Goal: Task Accomplishment & Management: Use online tool/utility

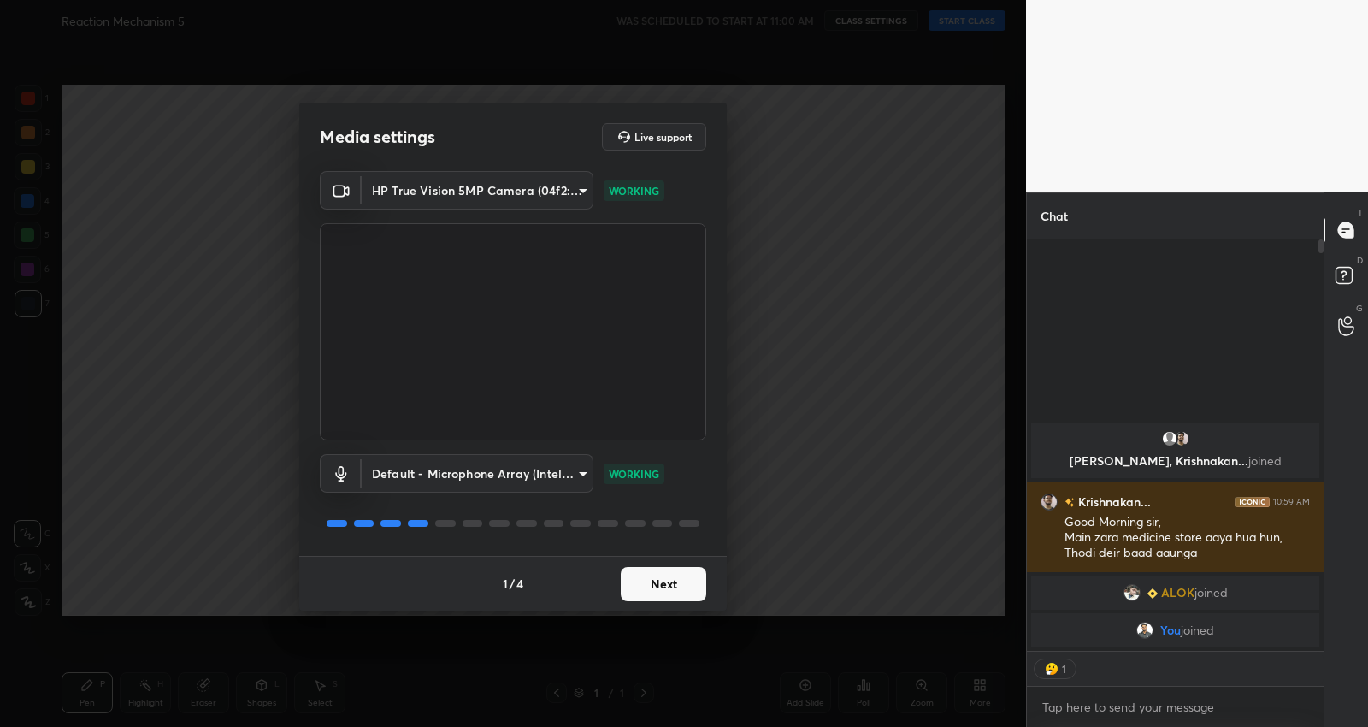
scroll to position [5, 5]
click at [667, 591] on button "Next" at bounding box center [664, 584] width 86 height 34
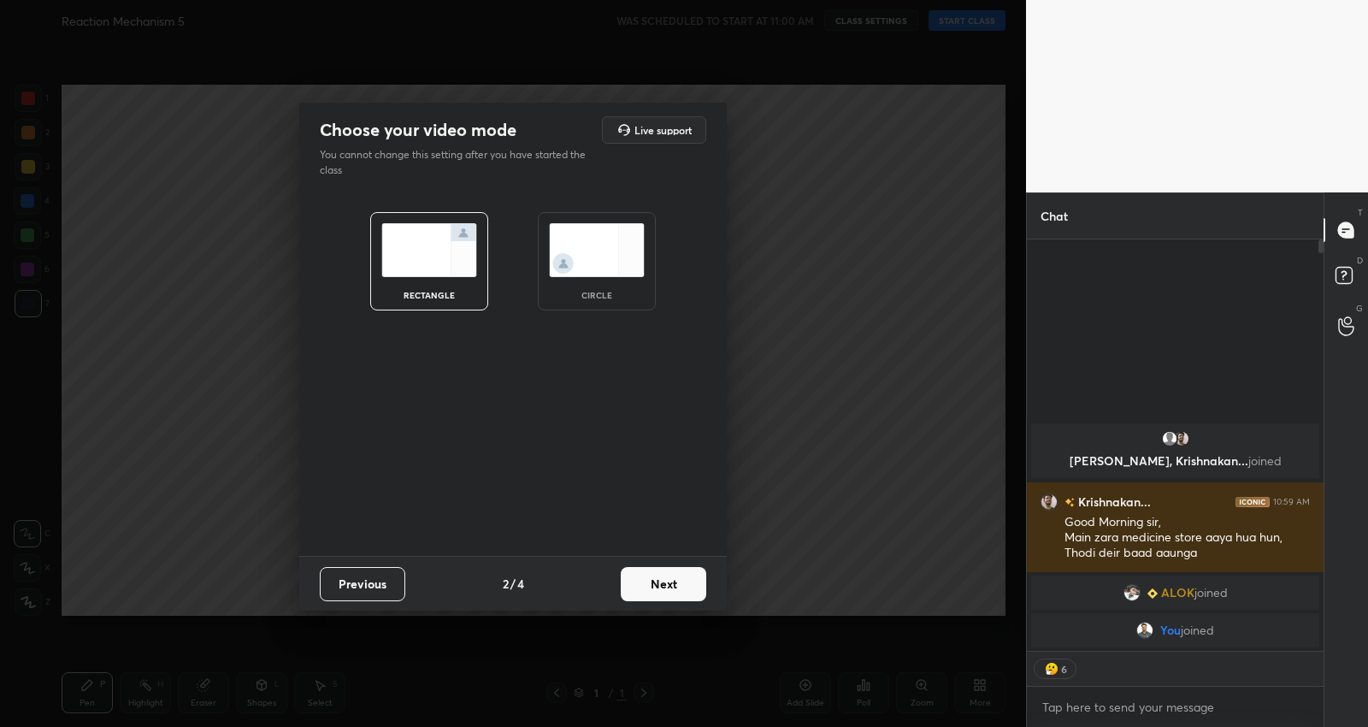
click at [667, 591] on button "Next" at bounding box center [664, 584] width 86 height 34
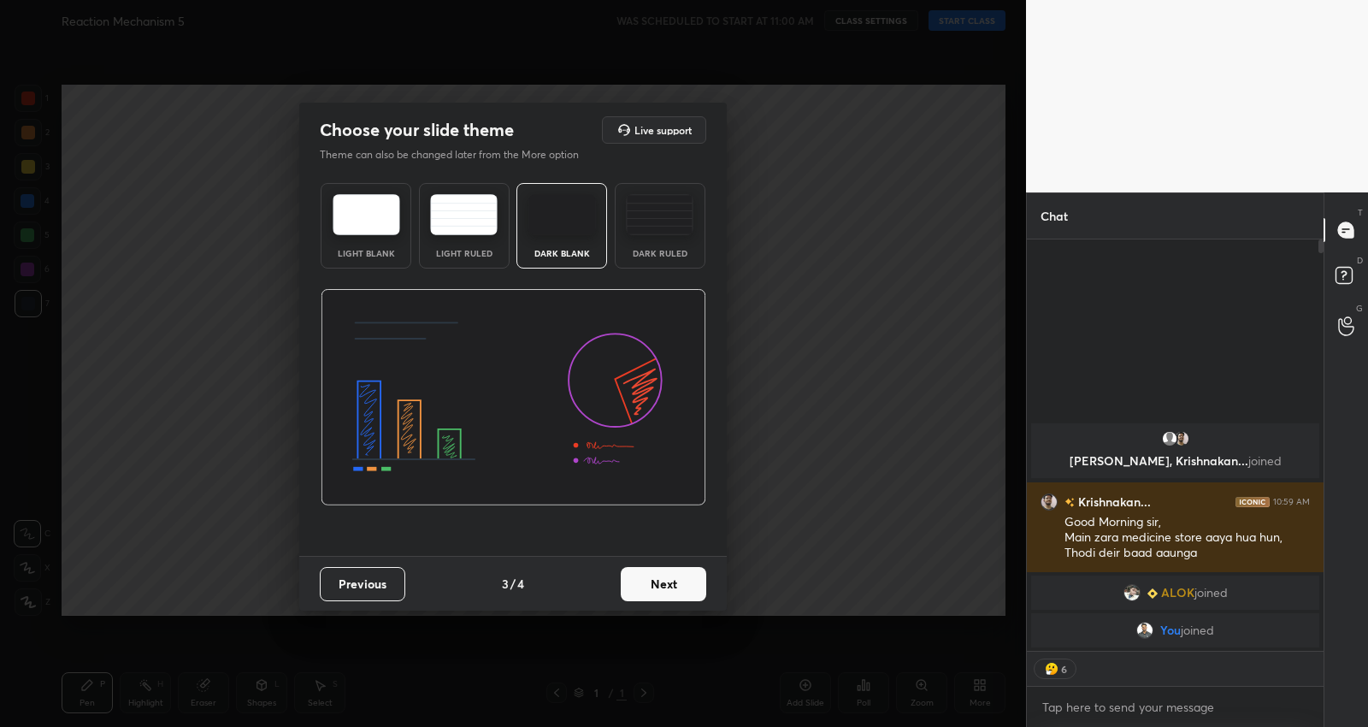
click at [667, 580] on button "Next" at bounding box center [664, 584] width 86 height 34
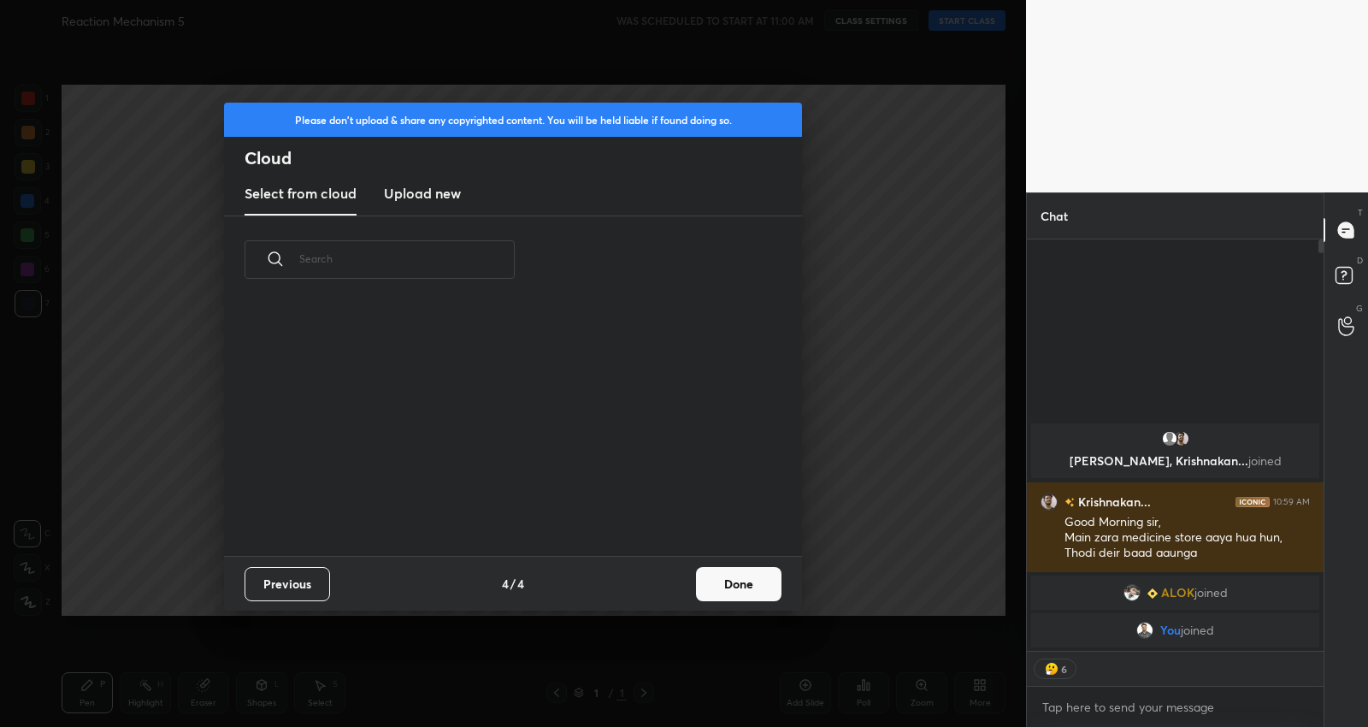
scroll to position [253, 548]
click at [751, 582] on button "Done" at bounding box center [739, 584] width 86 height 34
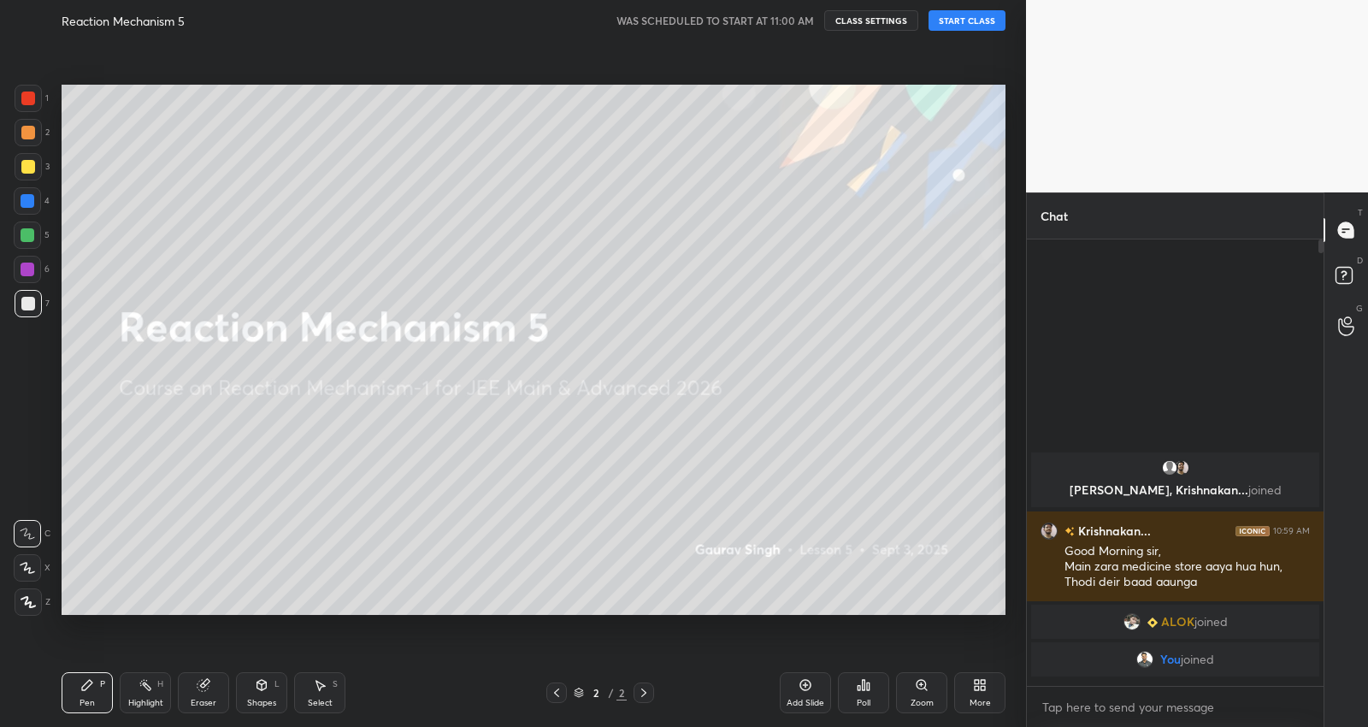
scroll to position [5, 5]
click at [971, 23] on button "START CLASS" at bounding box center [967, 20] width 77 height 21
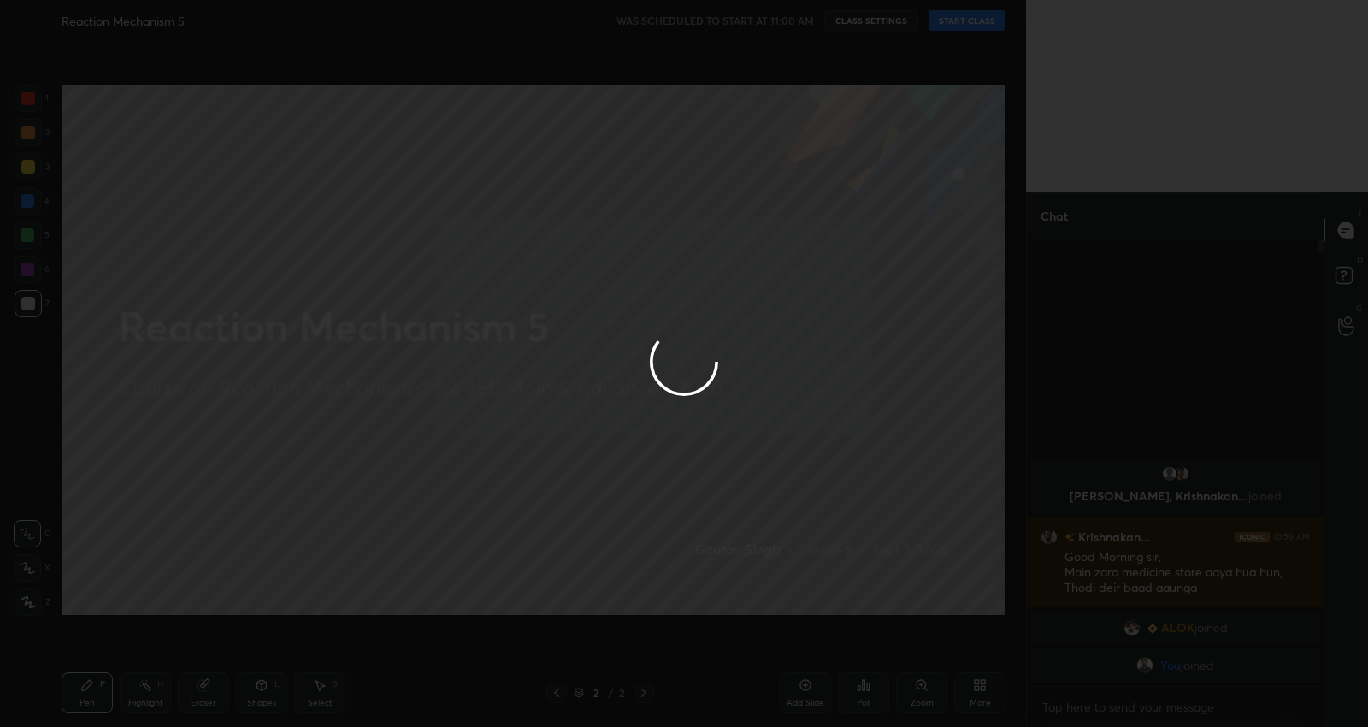
type textarea "x"
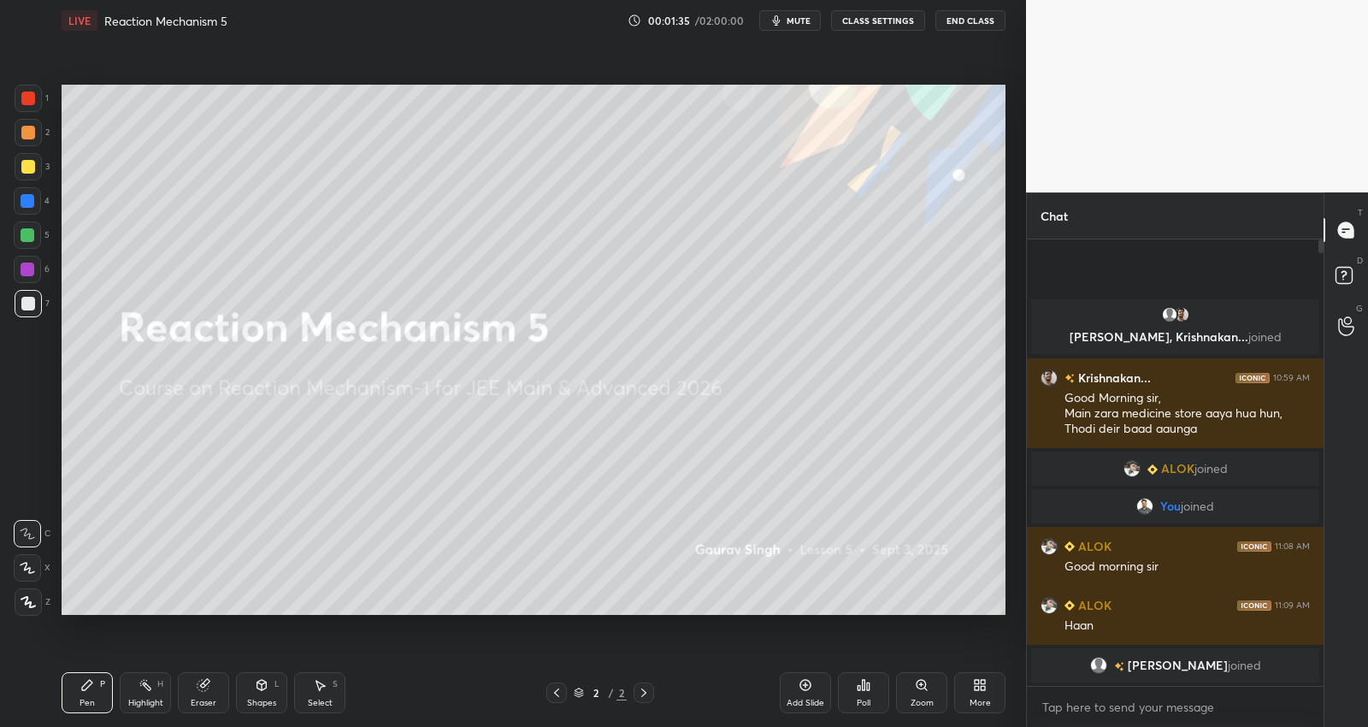
click at [810, 690] on icon at bounding box center [806, 685] width 14 height 14
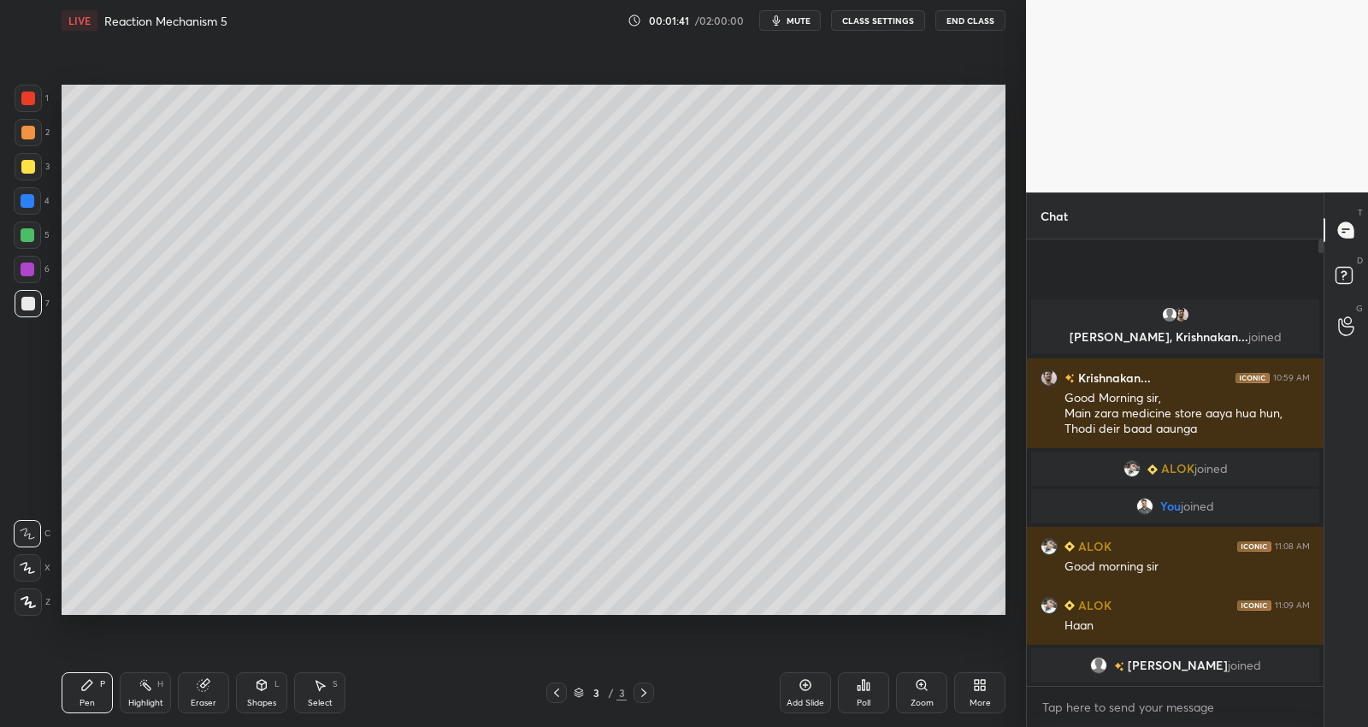
click at [27, 565] on icon at bounding box center [27, 568] width 15 height 12
click at [30, 267] on div at bounding box center [28, 270] width 14 height 14
click at [31, 304] on div at bounding box center [28, 304] width 14 height 14
click at [33, 233] on div at bounding box center [28, 235] width 14 height 14
click at [317, 693] on div "Select S" at bounding box center [319, 692] width 51 height 41
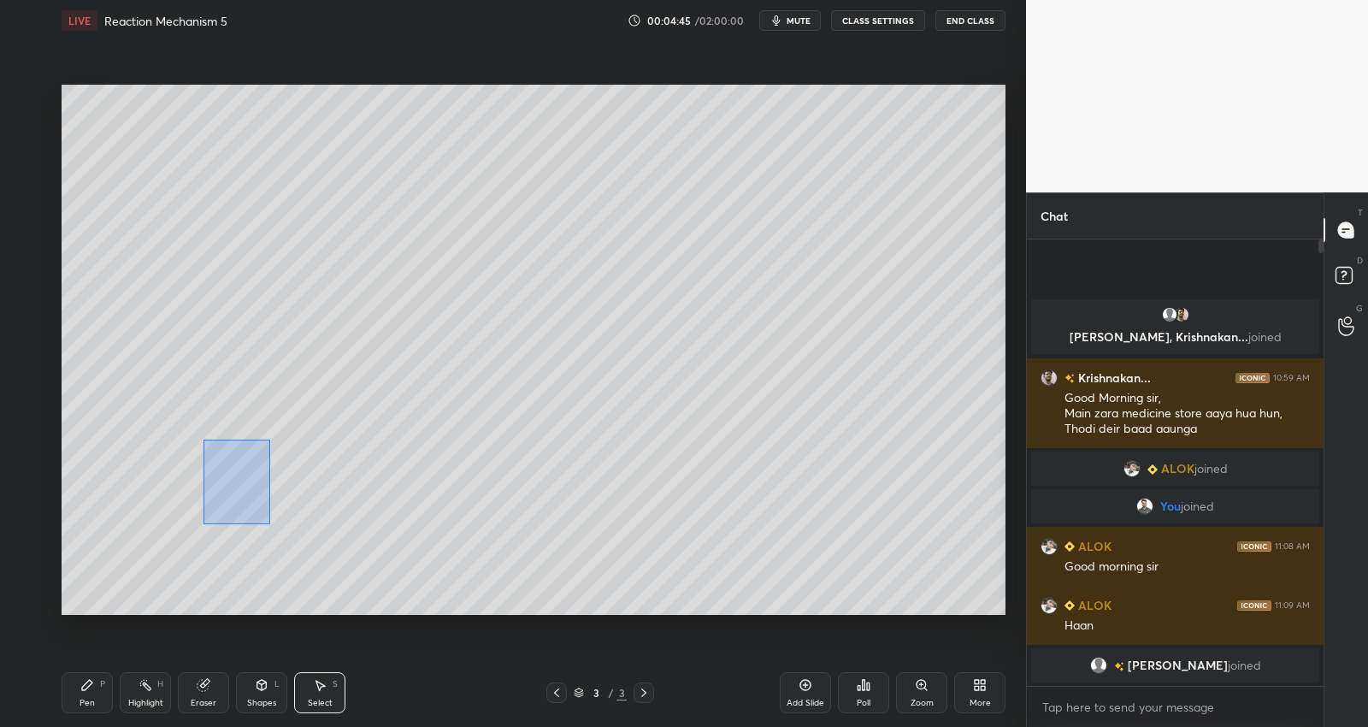
drag, startPoint x: 207, startPoint y: 441, endPoint x: 268, endPoint y: 524, distance: 102.8
click at [268, 524] on div "0 ° Undo Copy Duplicate Duplicate to new slide Delete" at bounding box center [534, 350] width 944 height 531
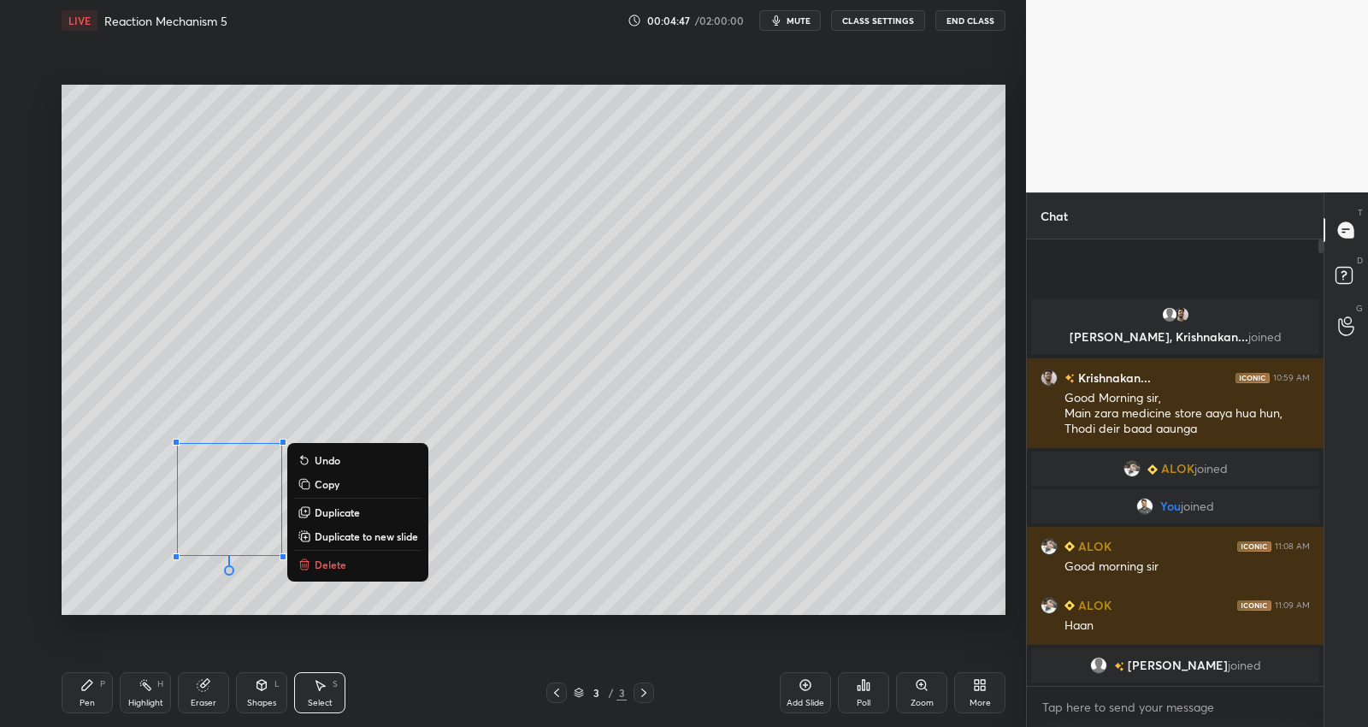
click at [494, 559] on div "0 ° Undo Copy Duplicate Duplicate to new slide Delete" at bounding box center [534, 350] width 944 height 531
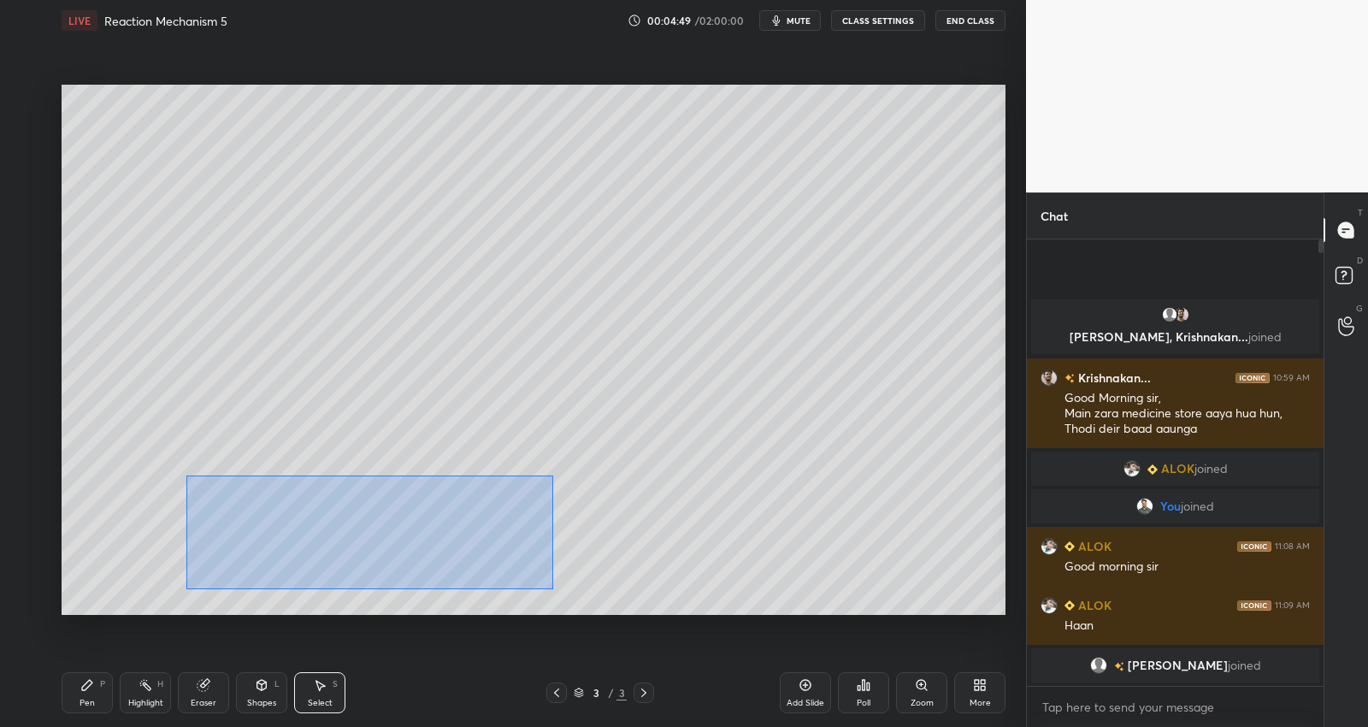
drag, startPoint x: 241, startPoint y: 501, endPoint x: 548, endPoint y: 587, distance: 318.7
click at [550, 588] on div "0 ° Undo Copy Duplicate Duplicate to new slide Delete" at bounding box center [534, 350] width 944 height 531
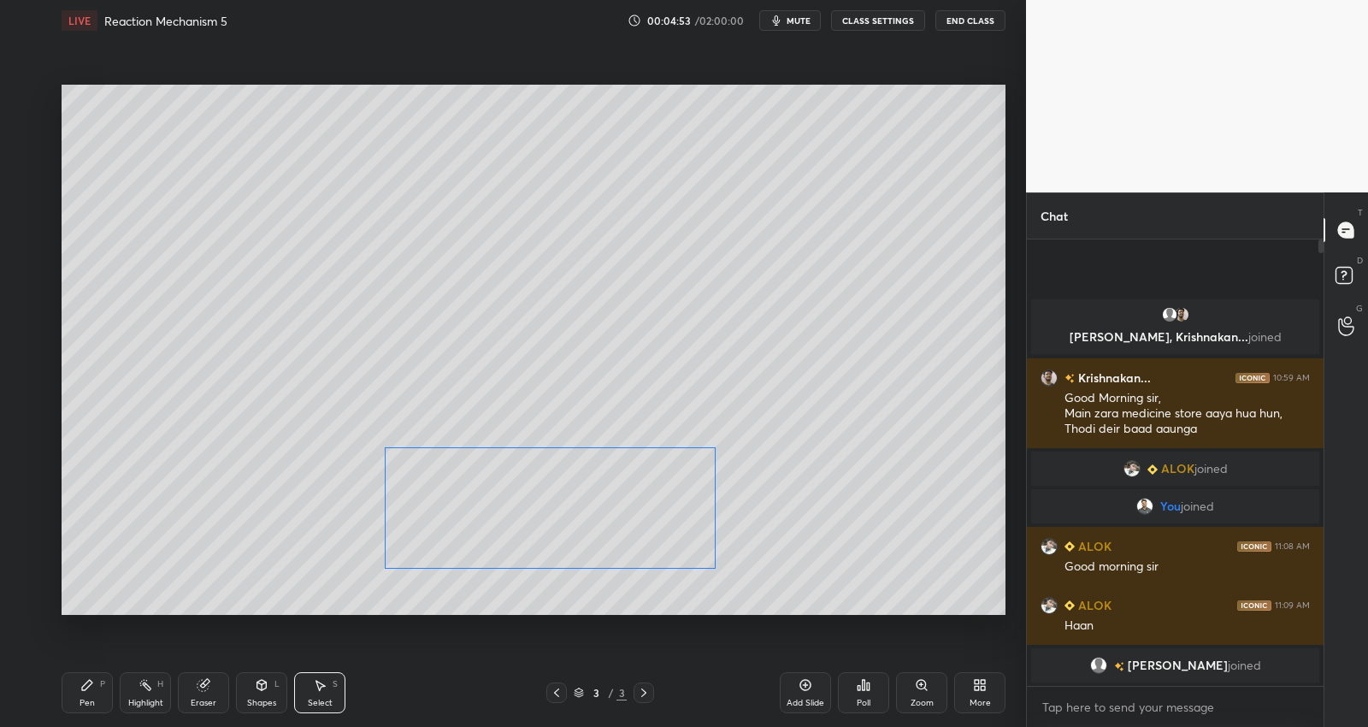
drag, startPoint x: 343, startPoint y: 529, endPoint x: 530, endPoint y: 550, distance: 188.5
click at [544, 535] on div "0 ° Undo Copy Duplicate Duplicate to new slide Delete" at bounding box center [534, 350] width 944 height 531
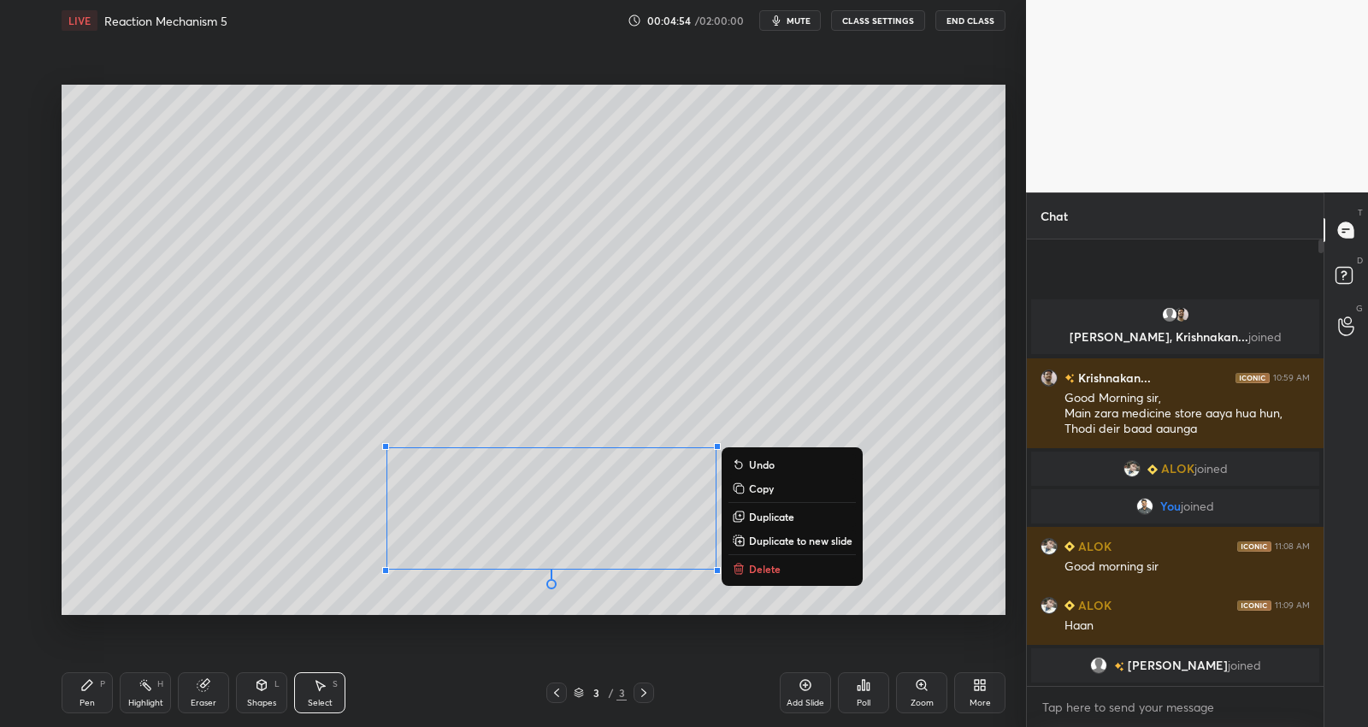
click at [202, 691] on icon at bounding box center [203, 685] width 11 height 11
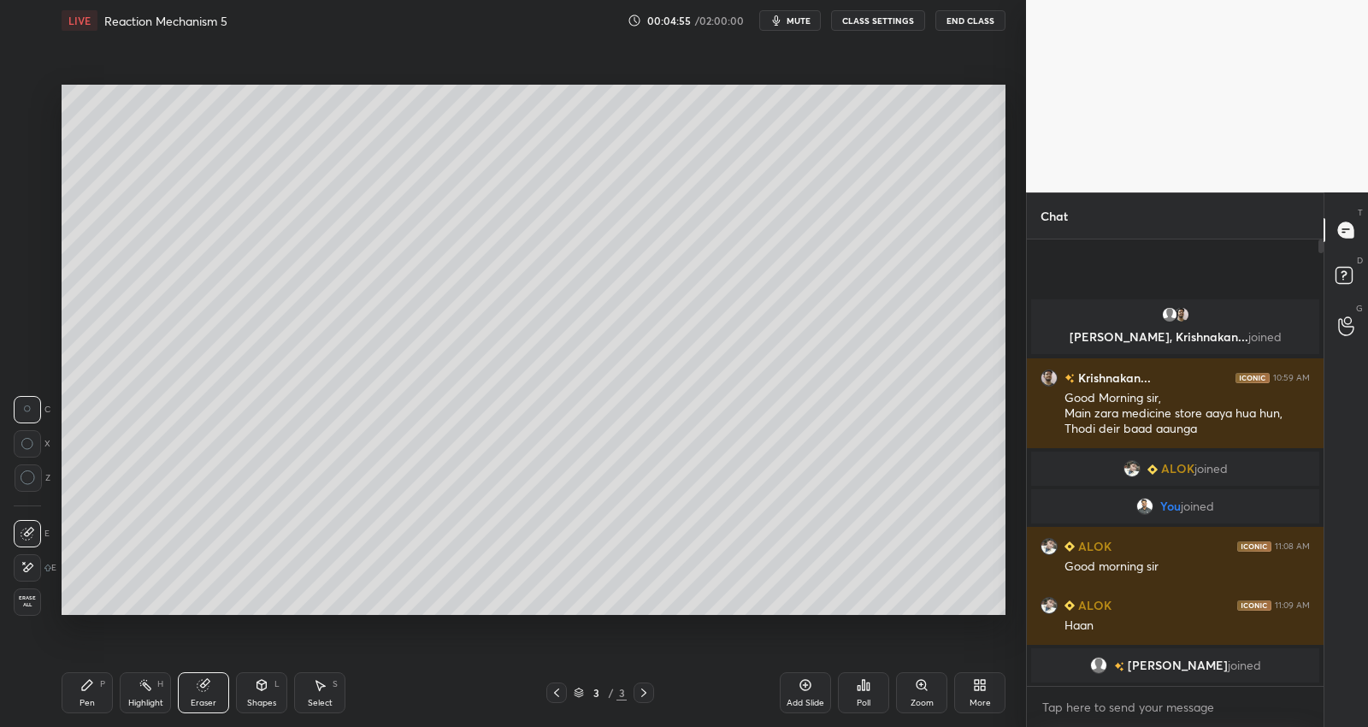
click at [202, 688] on icon at bounding box center [203, 685] width 11 height 11
drag, startPoint x: 33, startPoint y: 570, endPoint x: 51, endPoint y: 562, distance: 19.9
click at [33, 570] on icon at bounding box center [28, 567] width 14 height 15
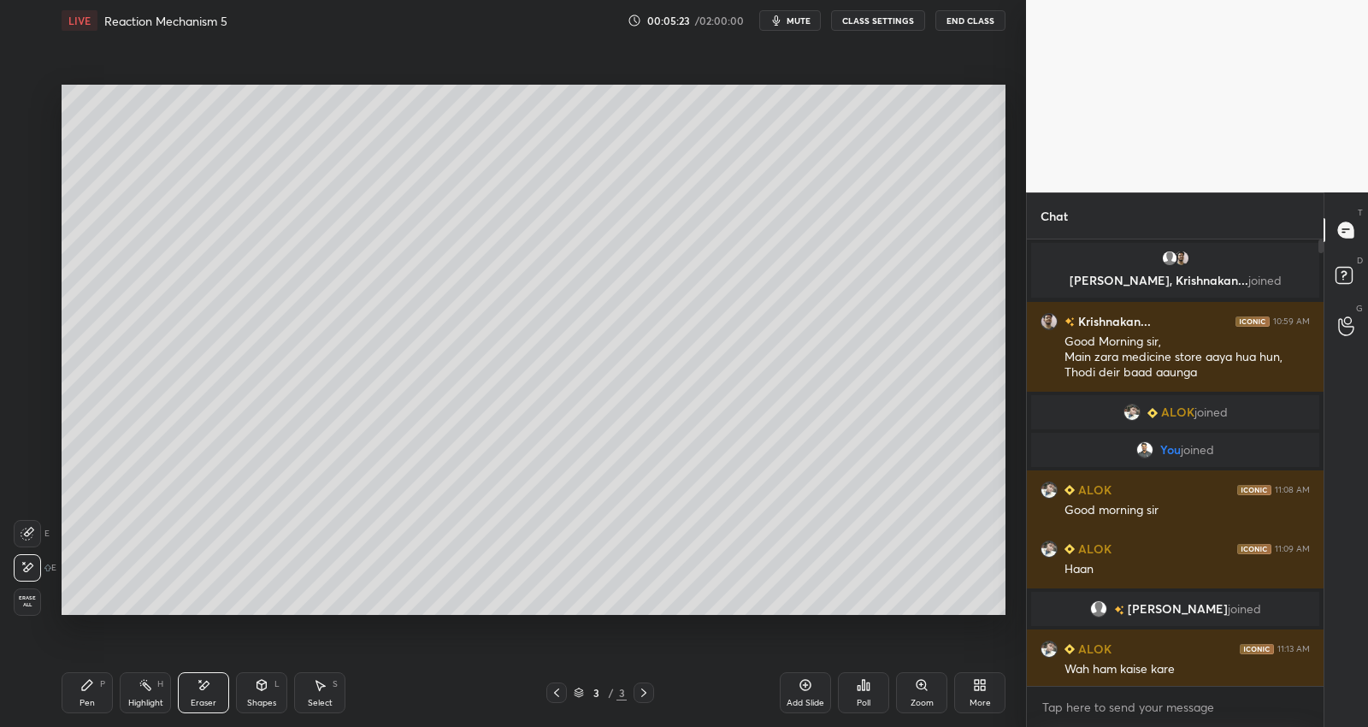
drag, startPoint x: 99, startPoint y: 691, endPoint x: 117, endPoint y: 694, distance: 18.3
click at [99, 690] on div "Pen P" at bounding box center [87, 692] width 51 height 41
click at [30, 303] on div at bounding box center [28, 304] width 14 height 14
click at [32, 168] on div at bounding box center [28, 167] width 14 height 14
click at [27, 241] on div at bounding box center [28, 235] width 14 height 14
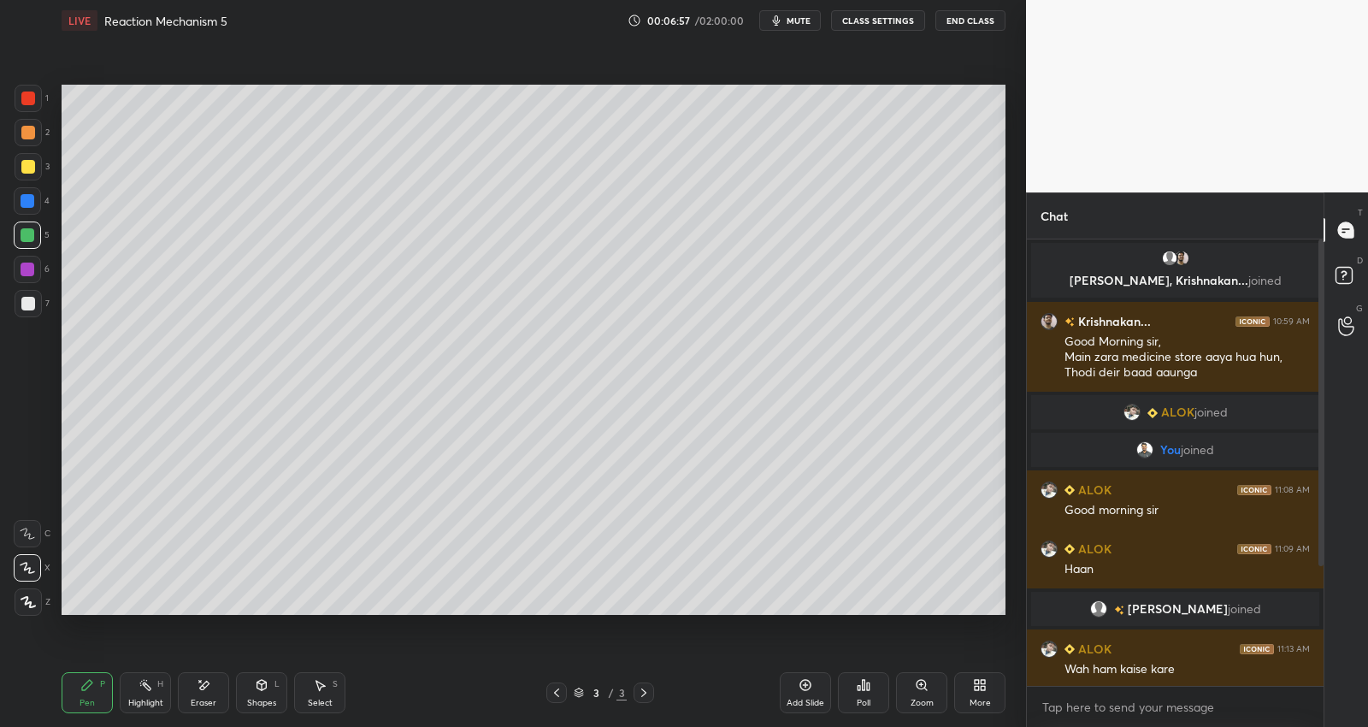
click at [34, 163] on div at bounding box center [28, 167] width 14 height 14
drag, startPoint x: 29, startPoint y: 199, endPoint x: 47, endPoint y: 206, distance: 19.2
click at [30, 199] on div at bounding box center [28, 201] width 14 height 14
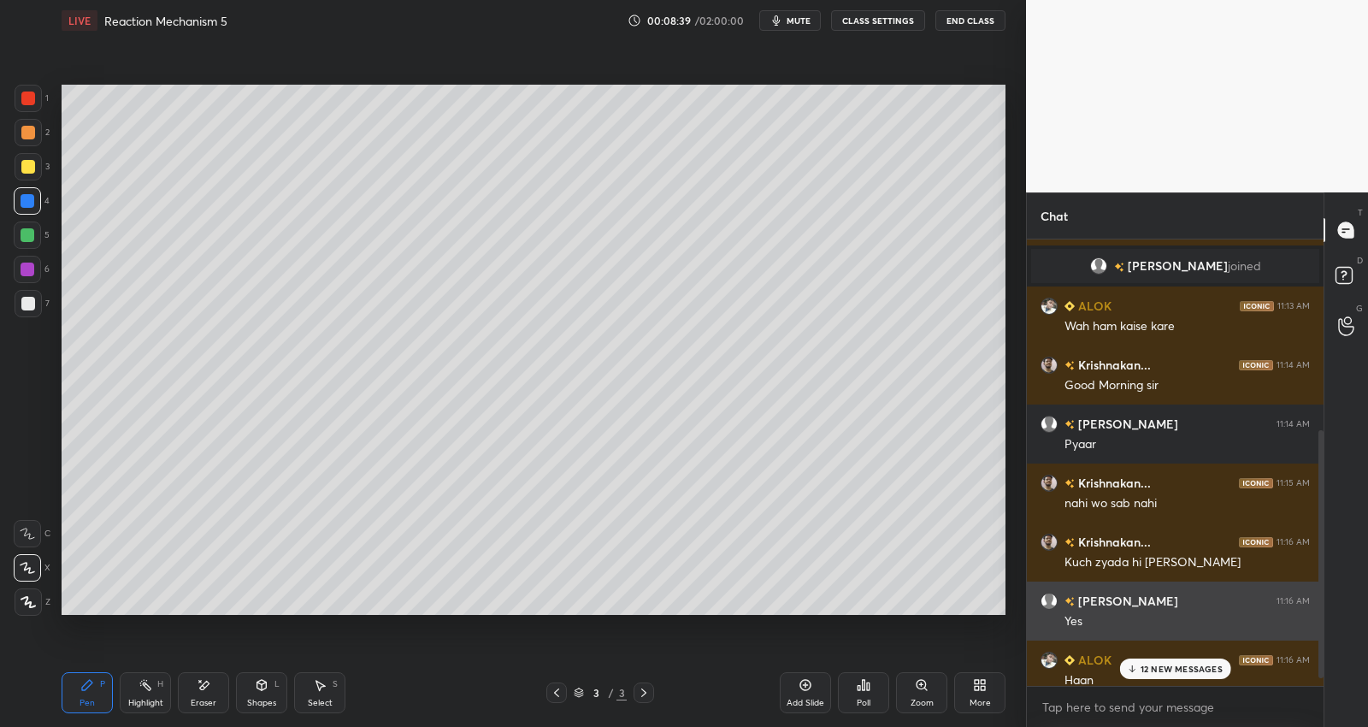
scroll to position [356, 0]
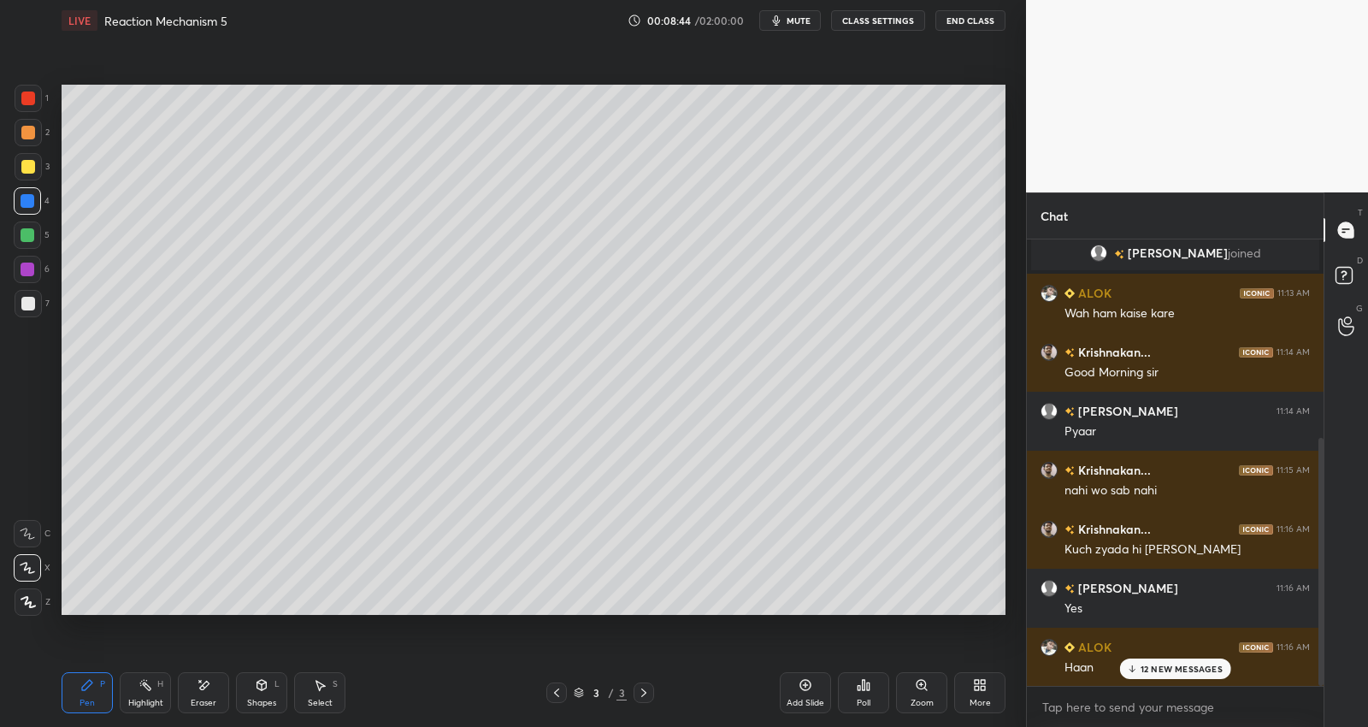
click at [803, 696] on div "Add Slide" at bounding box center [805, 692] width 51 height 41
click at [31, 302] on div at bounding box center [28, 304] width 14 height 14
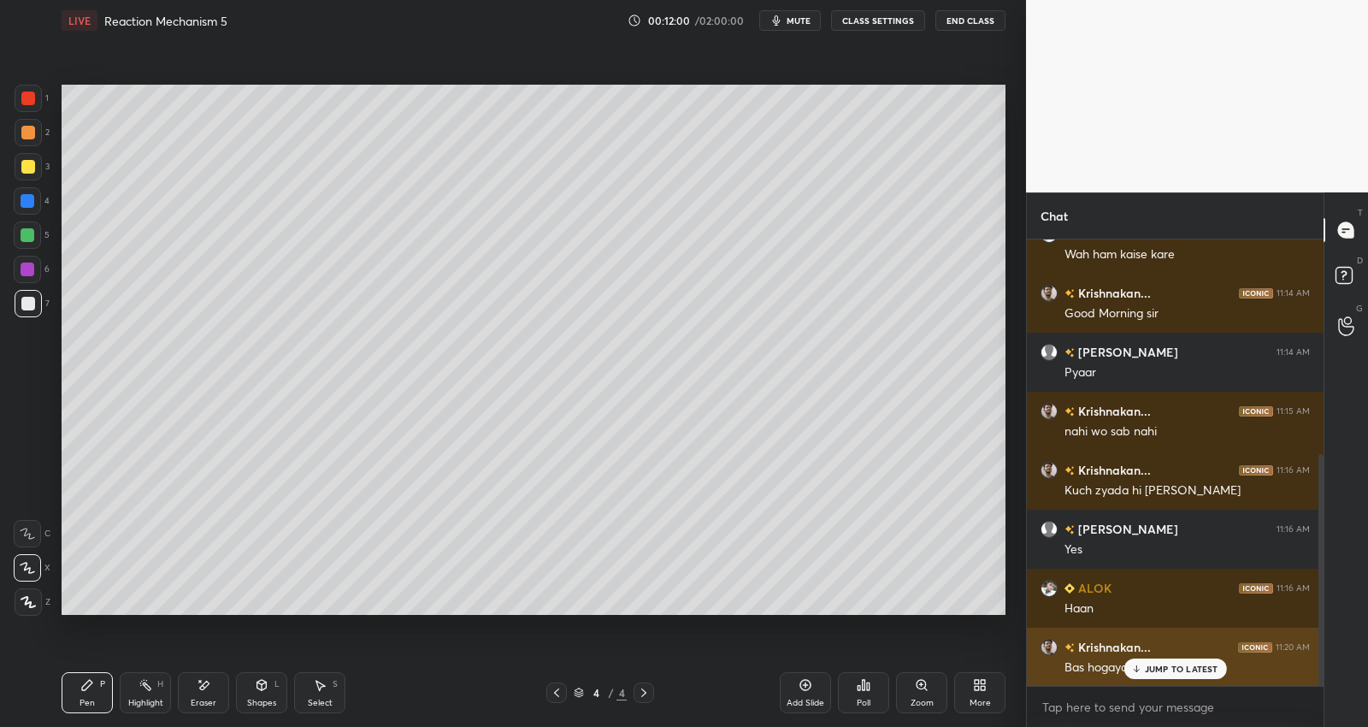
click at [1197, 672] on p "JUMP TO LATEST" at bounding box center [1182, 669] width 74 height 10
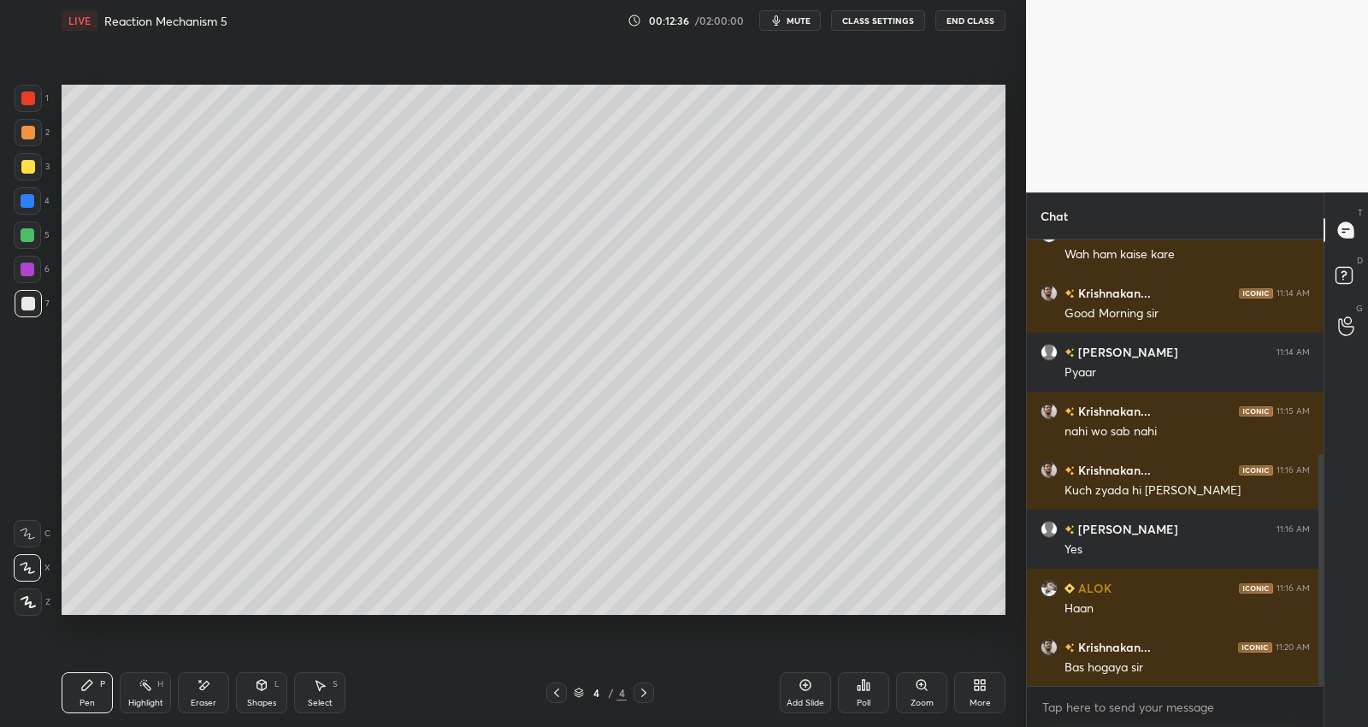
scroll to position [475, 0]
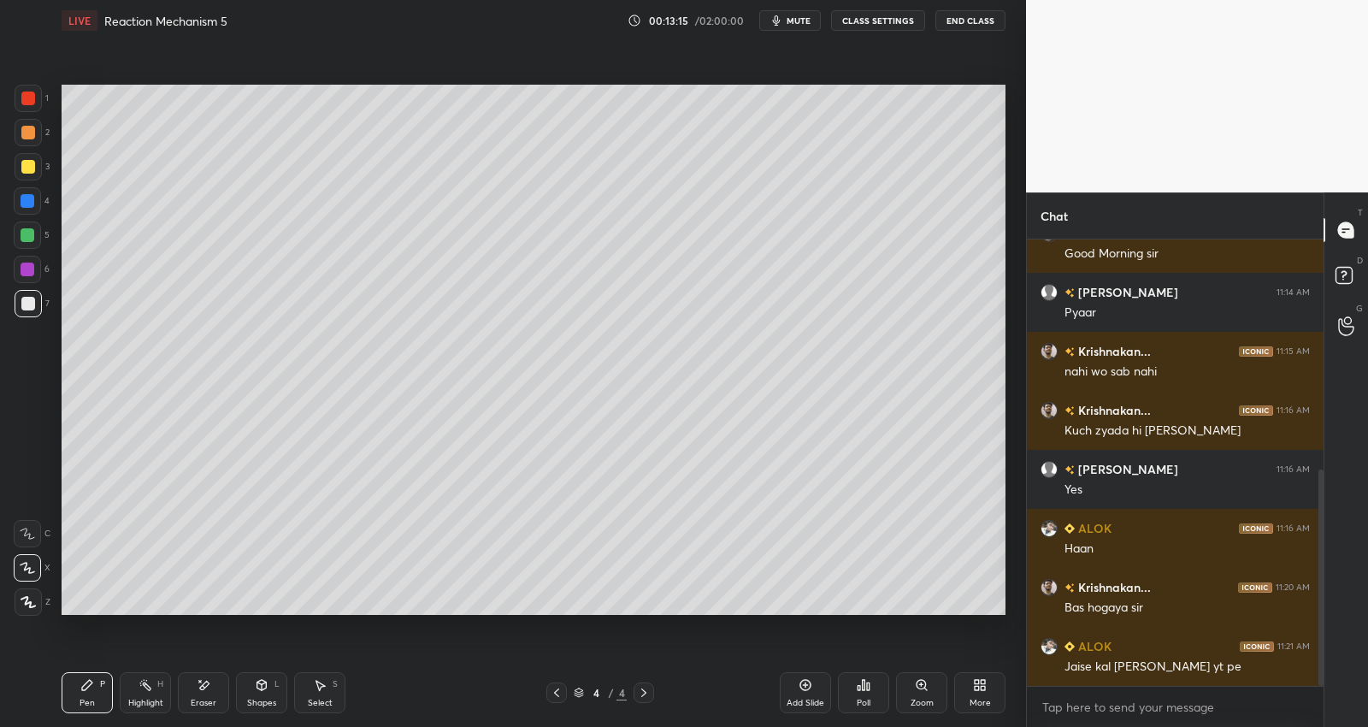
click at [38, 164] on div at bounding box center [28, 166] width 27 height 27
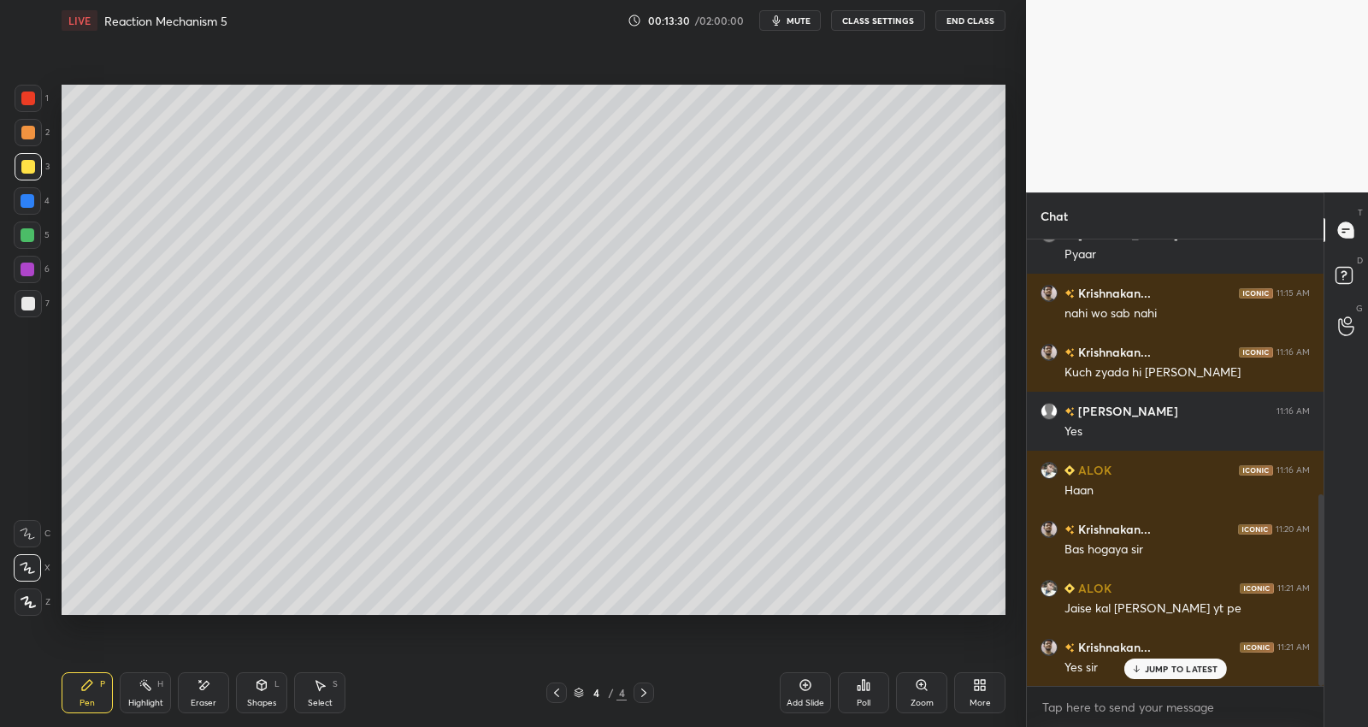
scroll to position [592, 0]
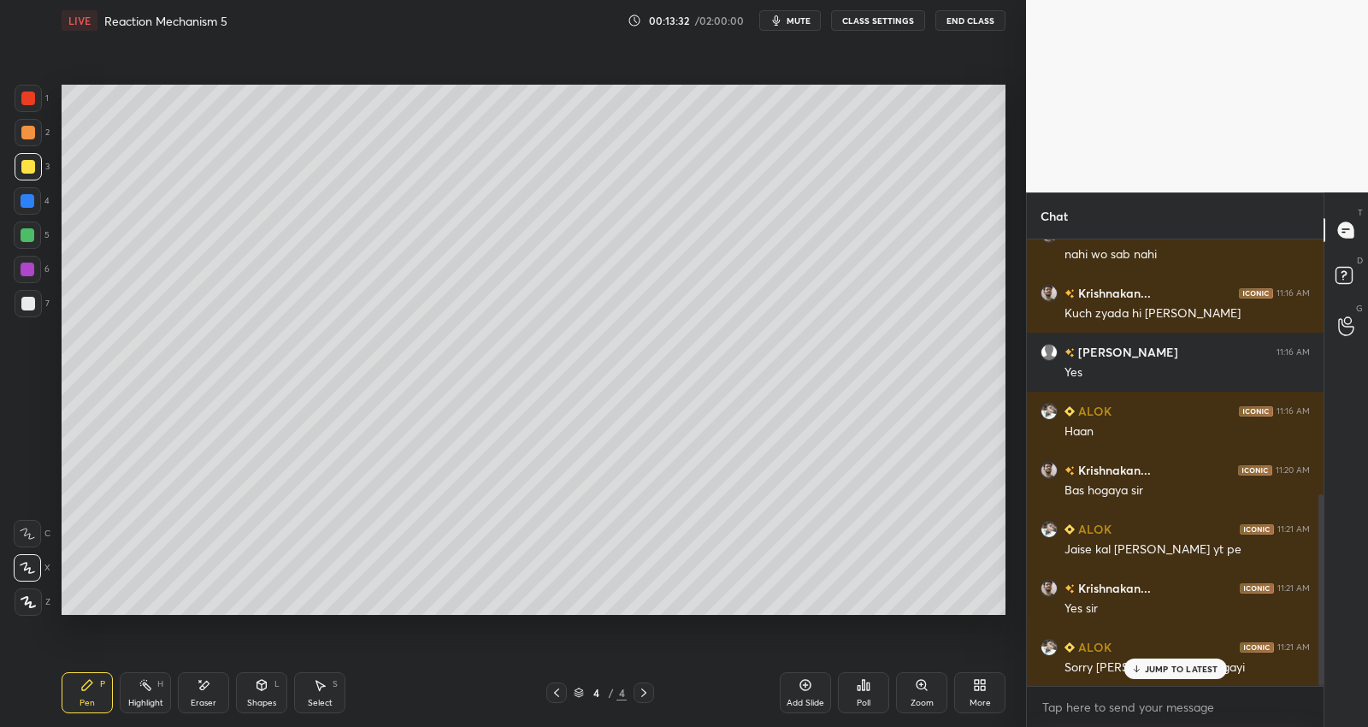
click at [1161, 672] on p "JUMP TO LATEST" at bounding box center [1182, 669] width 74 height 10
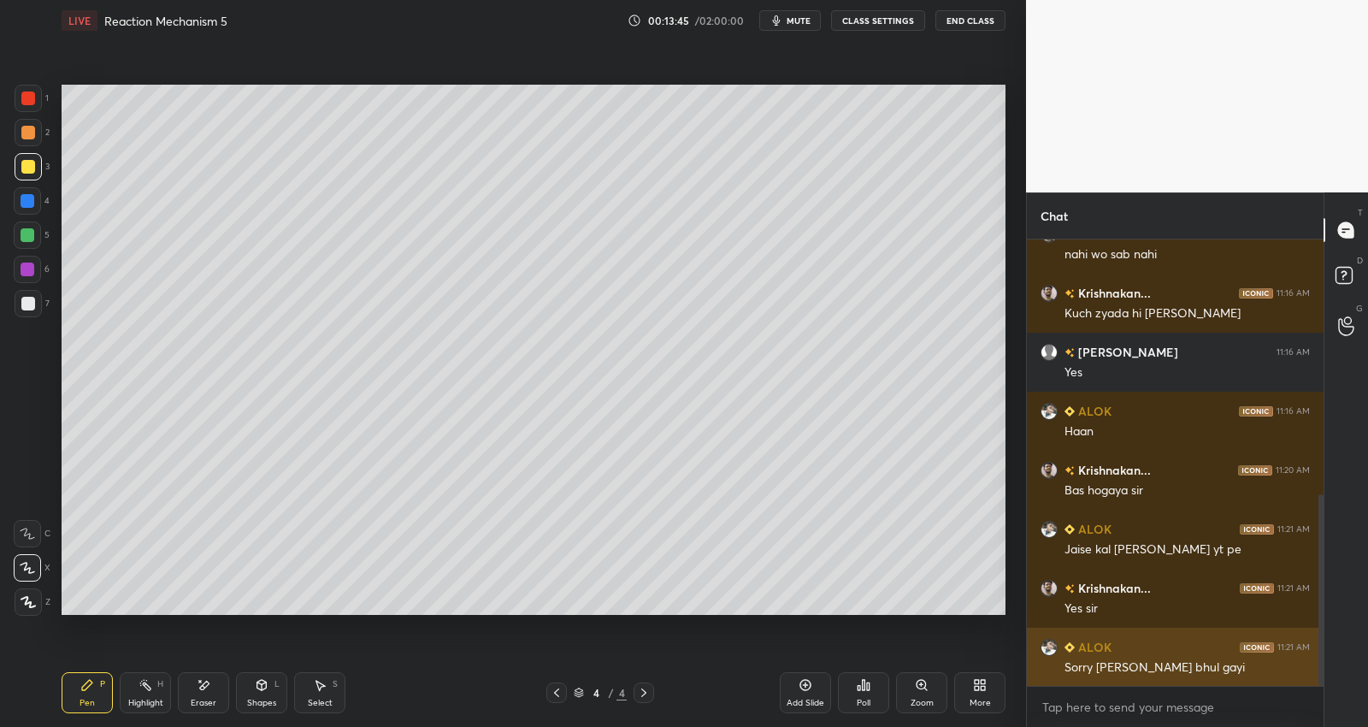
scroll to position [651, 0]
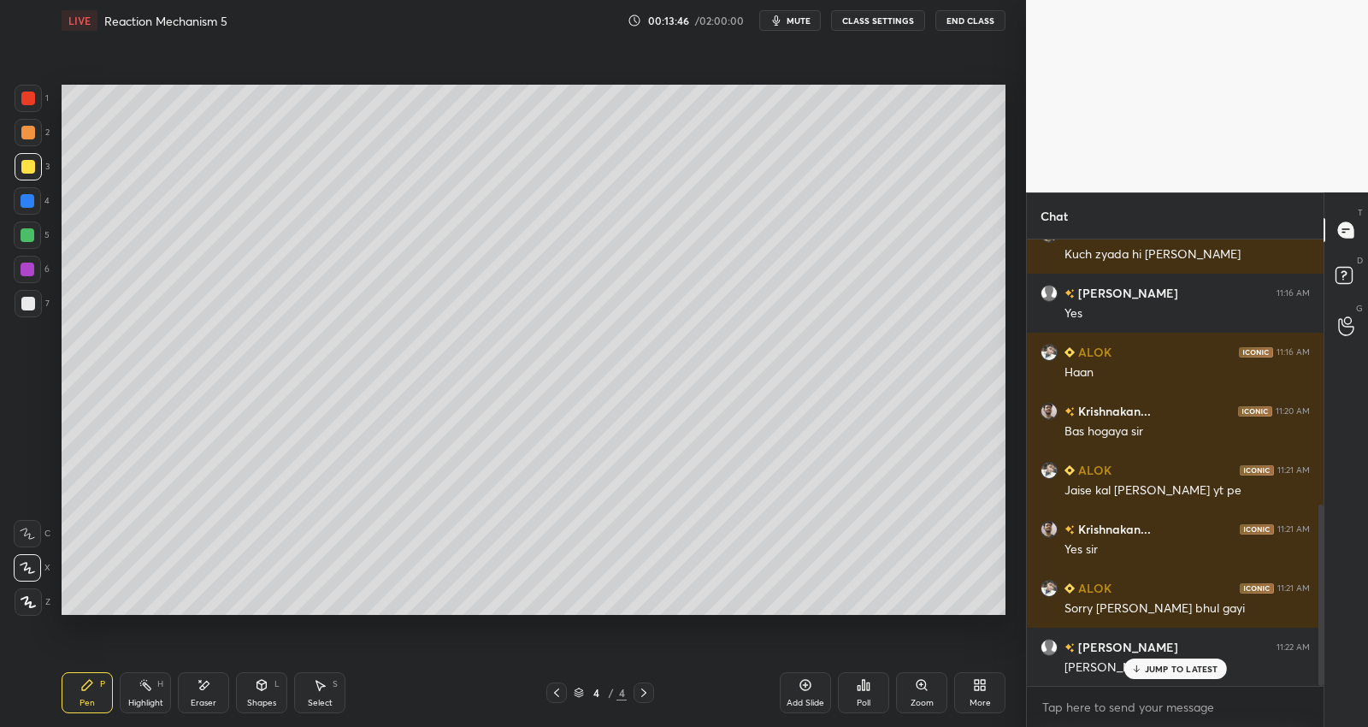
click at [1202, 685] on div "Krishnakan... 10:59 AM Good Morning sir, Main zara medicine store aaya hua hun,…" at bounding box center [1175, 483] width 297 height 488
click at [1127, 665] on div "JUMP TO LATEST" at bounding box center [1175, 669] width 103 height 21
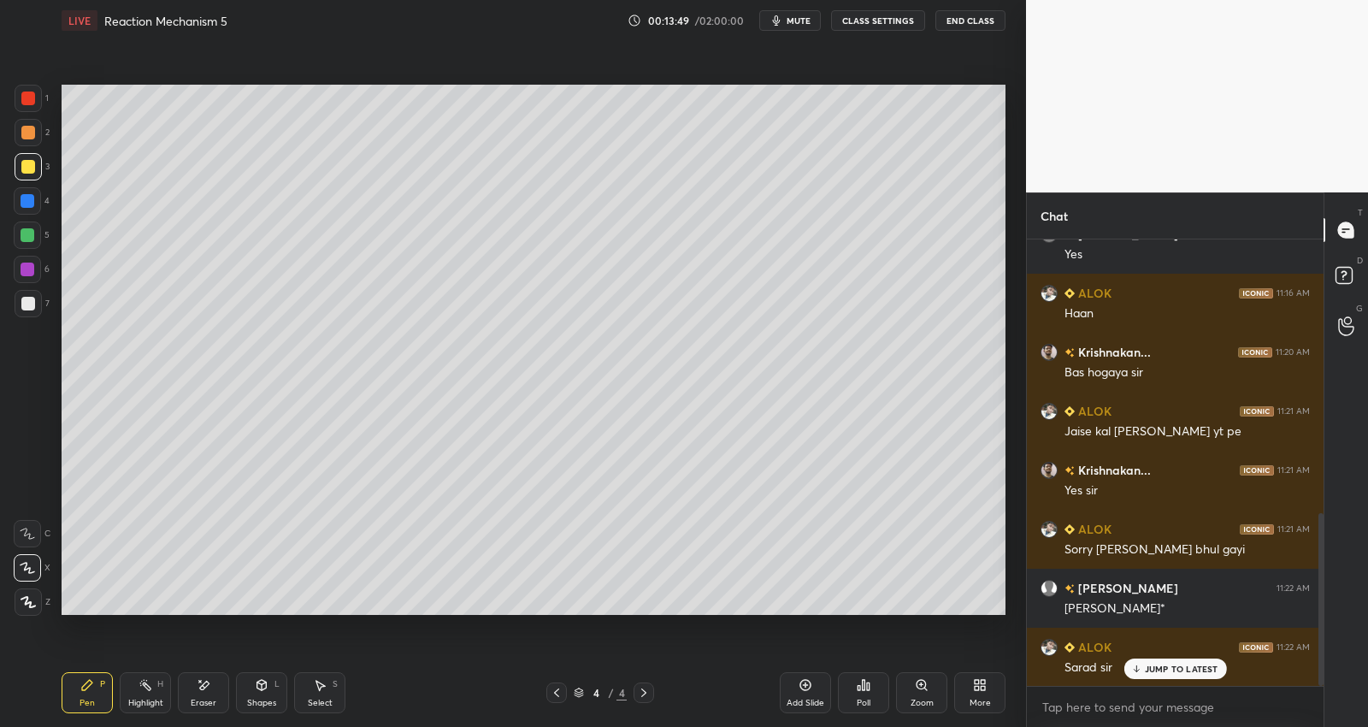
click at [1140, 665] on icon at bounding box center [1136, 669] width 11 height 10
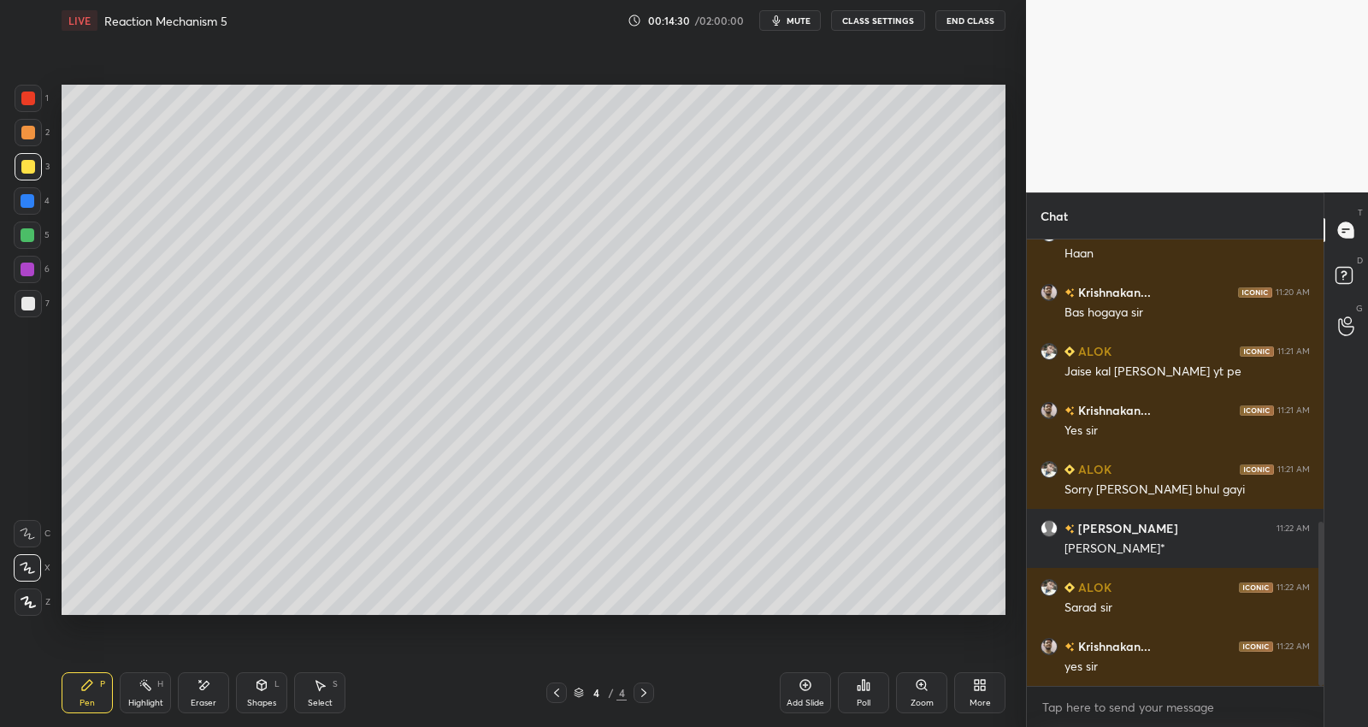
drag, startPoint x: 803, startPoint y: 688, endPoint x: 802, endPoint y: 677, distance: 12.0
click at [802, 688] on icon at bounding box center [806, 685] width 14 height 14
click at [32, 301] on div at bounding box center [28, 304] width 14 height 14
click at [257, 696] on div "Shapes L" at bounding box center [261, 692] width 51 height 41
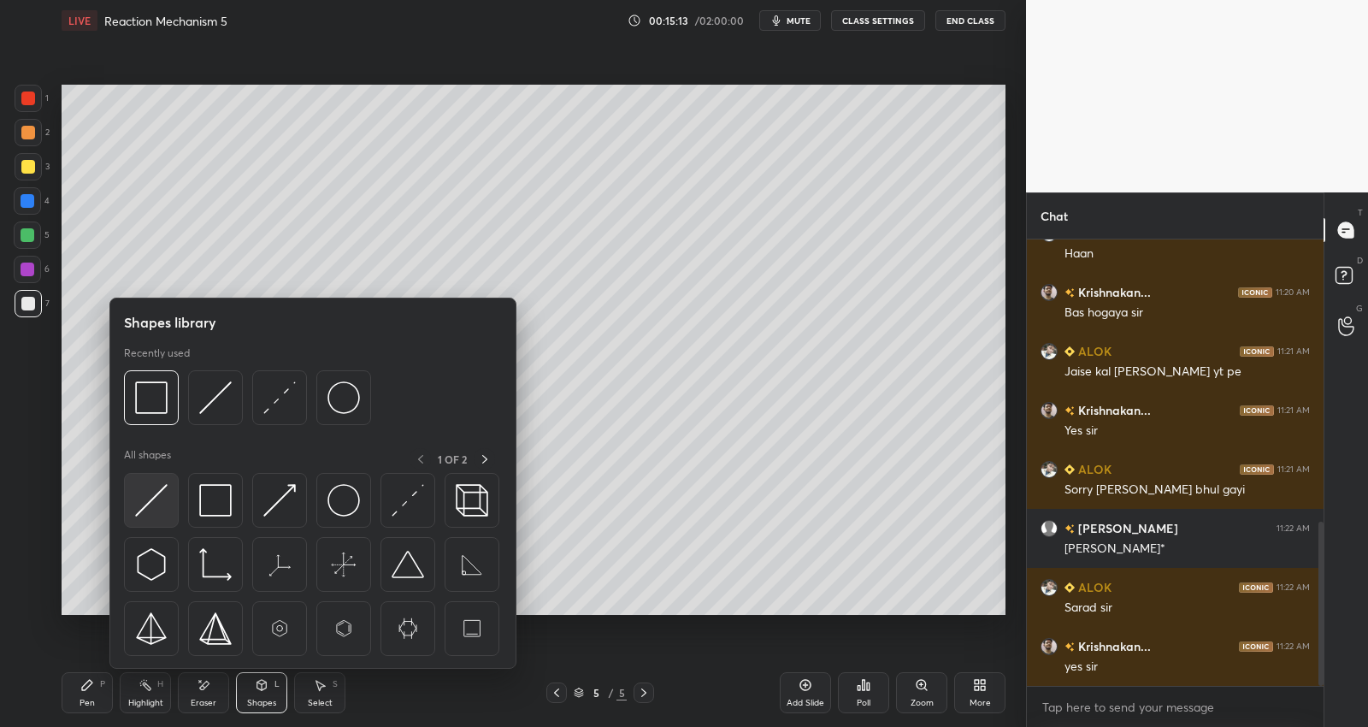
click at [159, 503] on img at bounding box center [151, 500] width 33 height 33
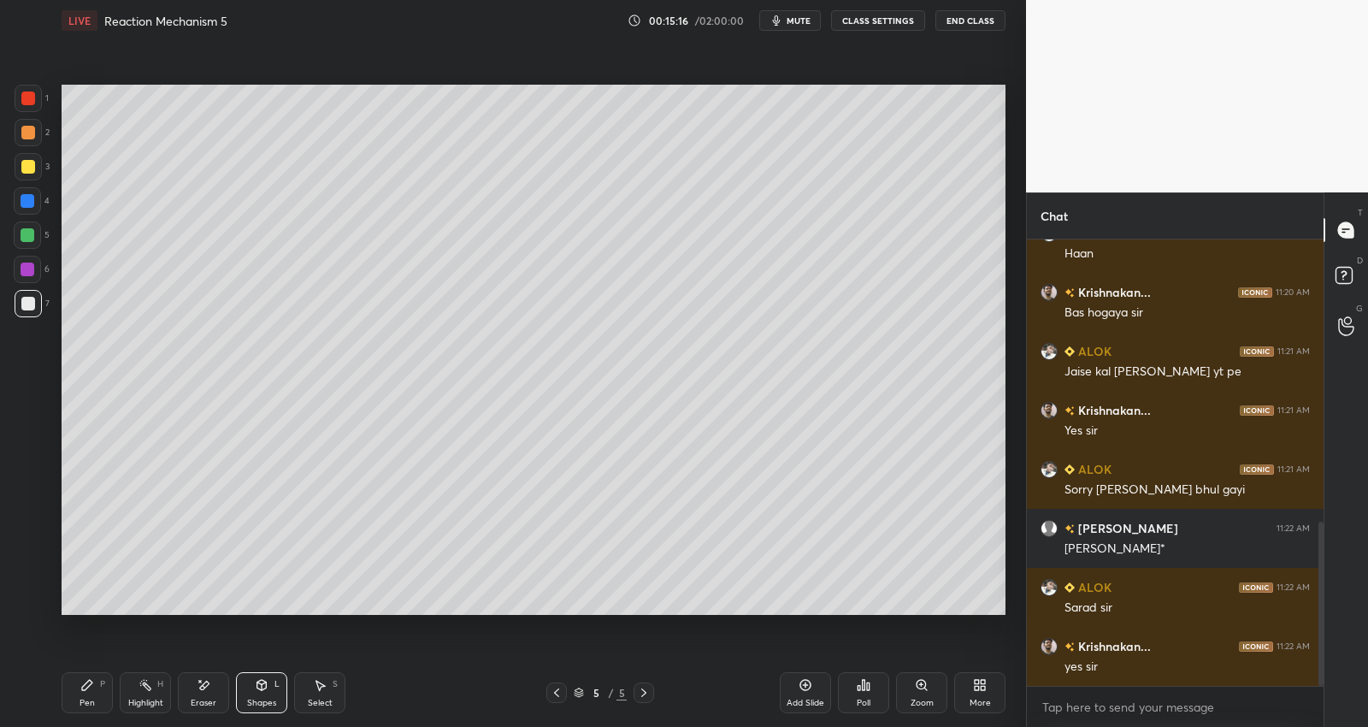
click at [83, 699] on div "Pen" at bounding box center [87, 703] width 15 height 9
click at [31, 151] on div "2" at bounding box center [32, 136] width 35 height 34
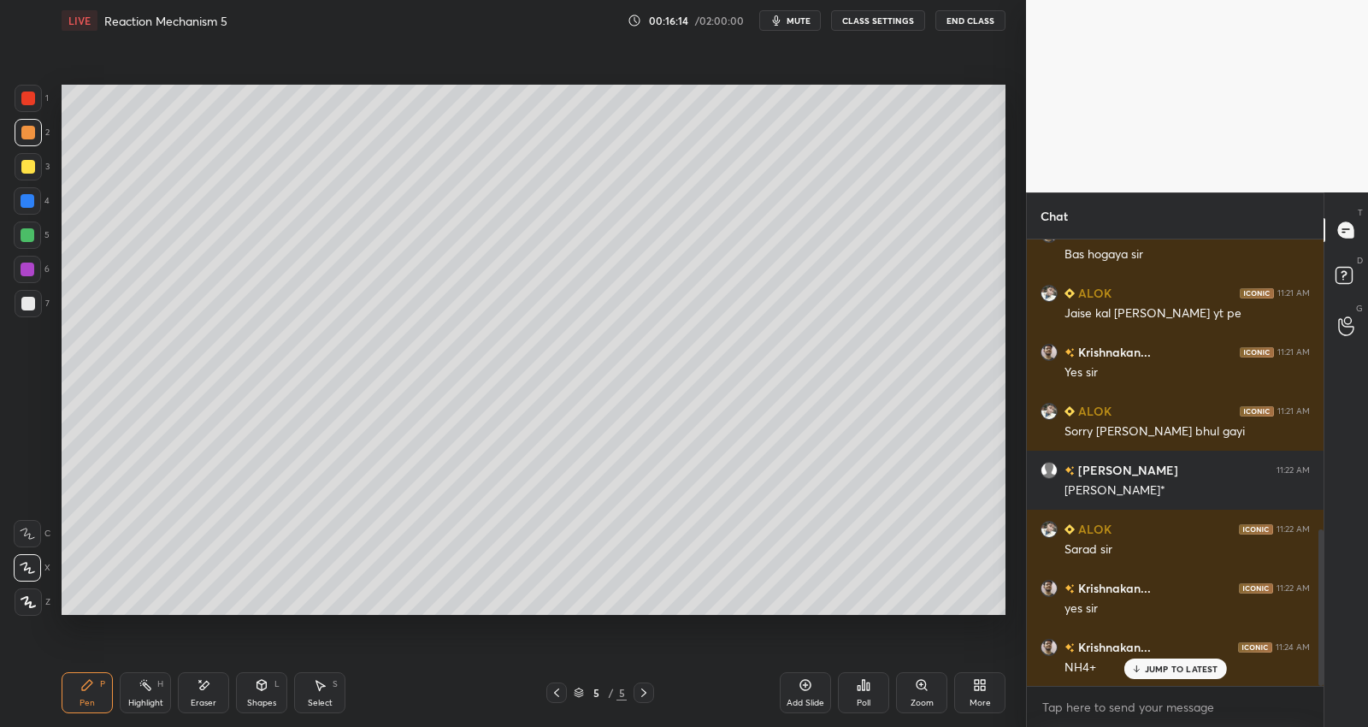
click at [33, 197] on div at bounding box center [28, 201] width 14 height 14
click at [18, 166] on div at bounding box center [28, 166] width 27 height 27
click at [34, 194] on div at bounding box center [27, 200] width 27 height 27
click at [32, 226] on div at bounding box center [27, 235] width 27 height 27
click at [807, 695] on div "Add Slide" at bounding box center [805, 692] width 51 height 41
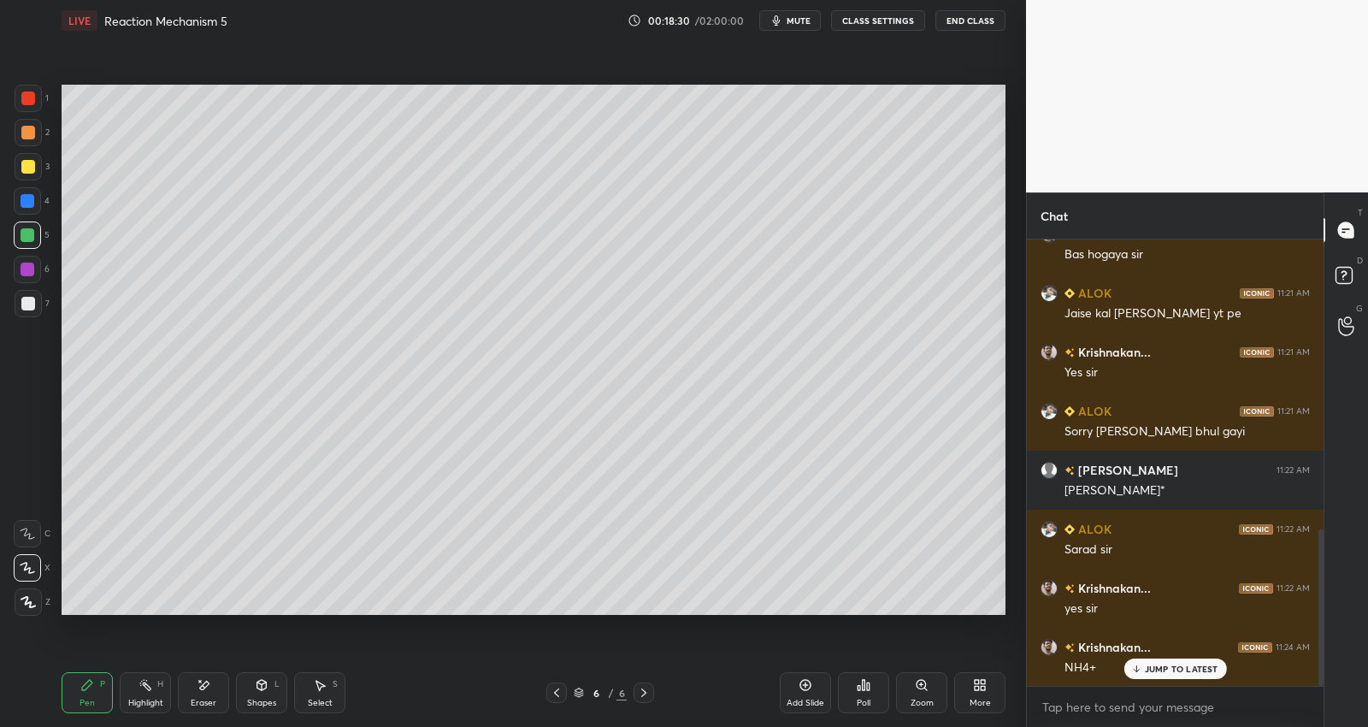
click at [33, 163] on div at bounding box center [28, 167] width 14 height 14
click at [26, 304] on div at bounding box center [28, 304] width 14 height 14
drag, startPoint x: 39, startPoint y: 235, endPoint x: 46, endPoint y: 222, distance: 15.3
click at [39, 236] on div at bounding box center [27, 235] width 27 height 27
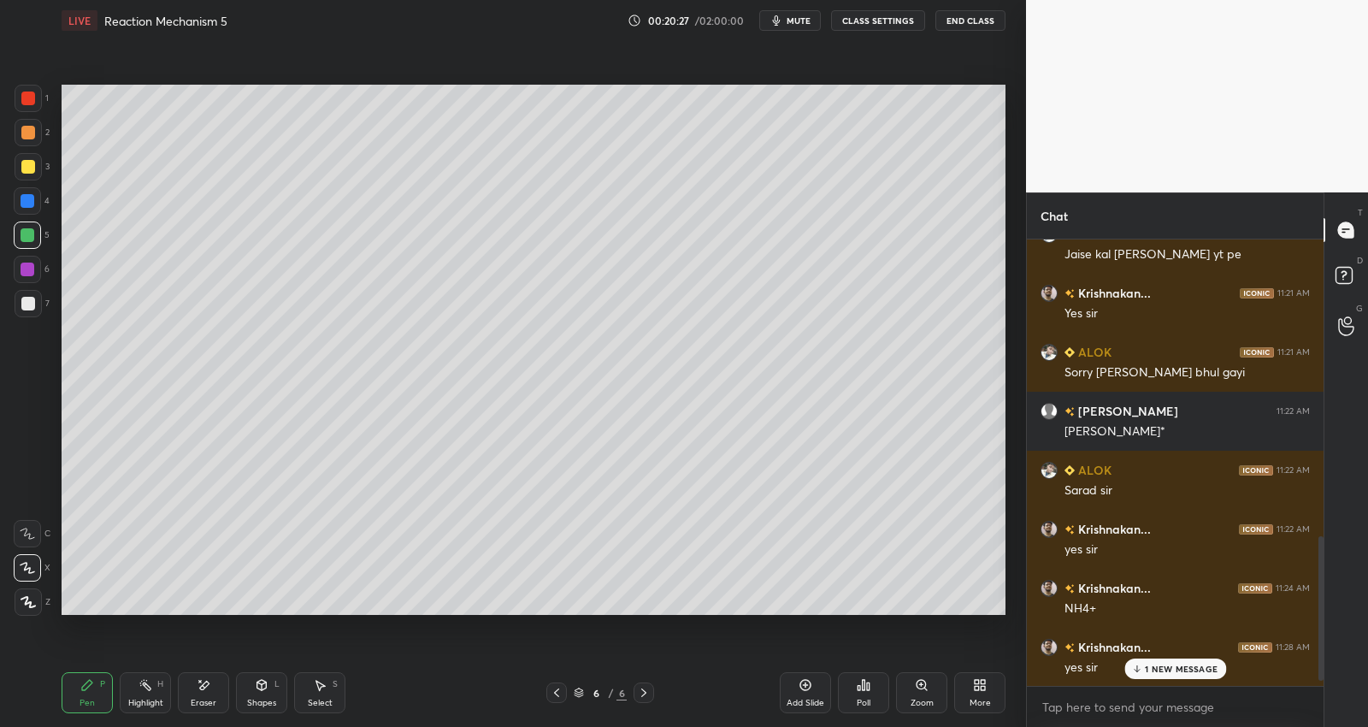
scroll to position [946, 0]
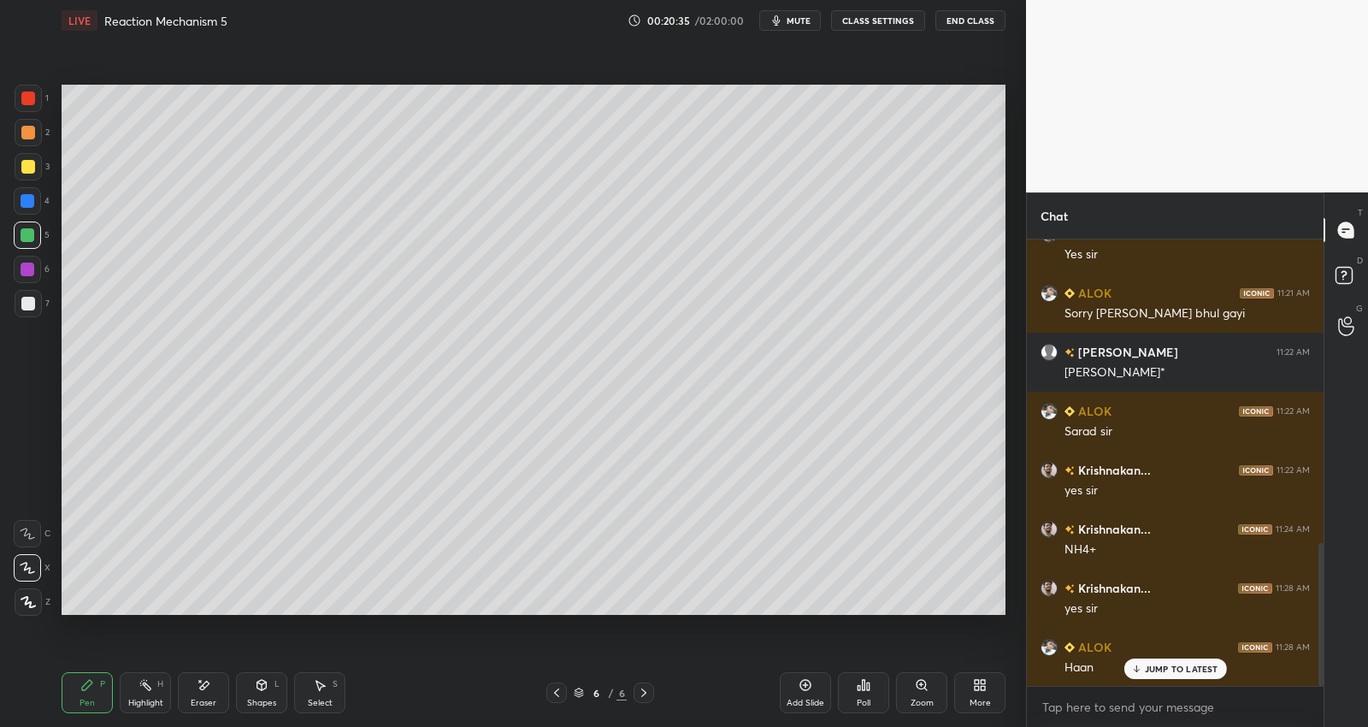
click at [813, 696] on div "Add Slide" at bounding box center [805, 692] width 51 height 41
click at [32, 163] on div at bounding box center [28, 167] width 14 height 14
click at [32, 300] on div at bounding box center [28, 304] width 14 height 14
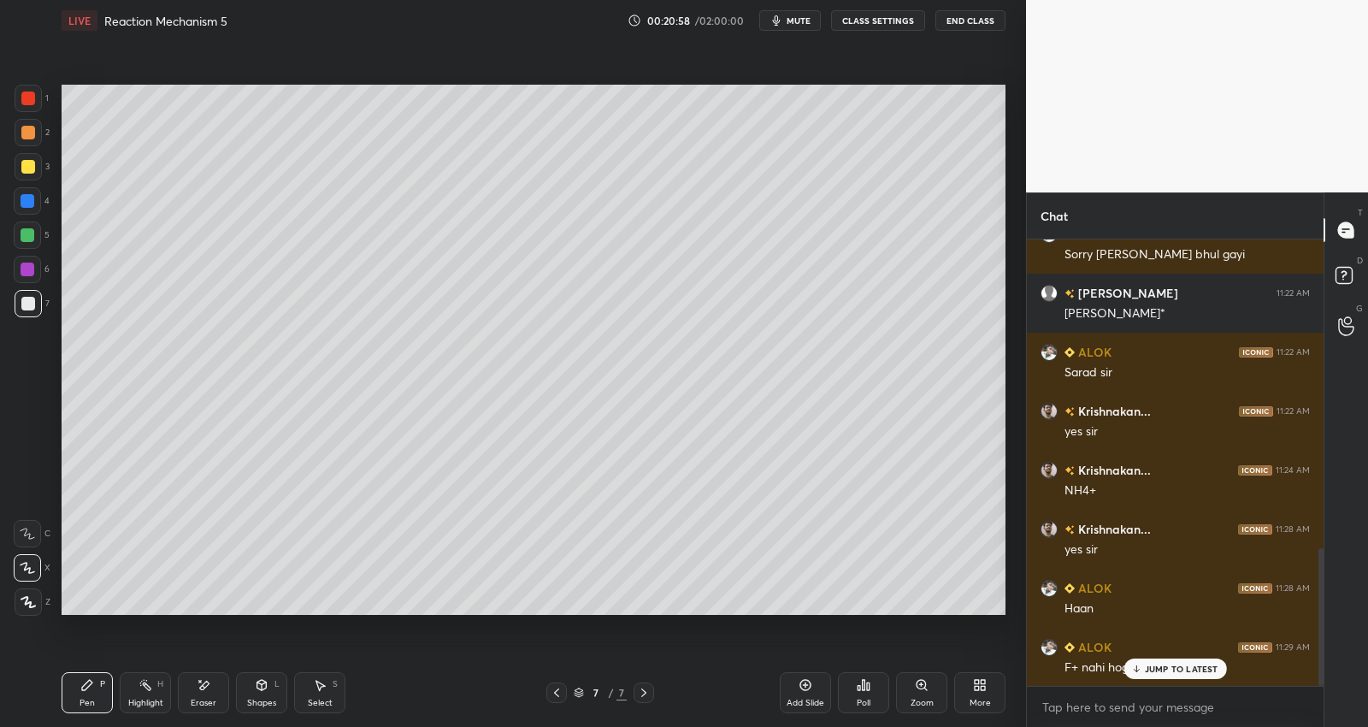
click at [26, 168] on div at bounding box center [28, 167] width 14 height 14
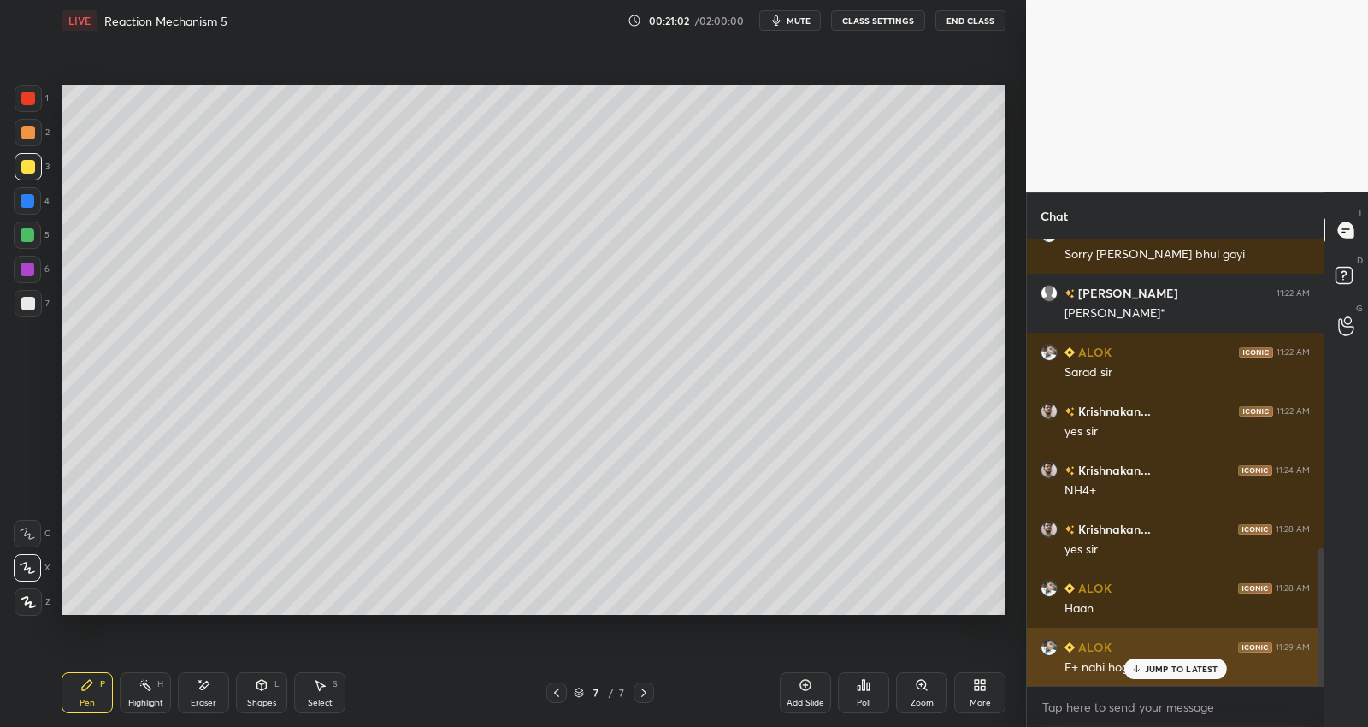
click at [1152, 673] on div "JUMP TO LATEST" at bounding box center [1175, 669] width 103 height 21
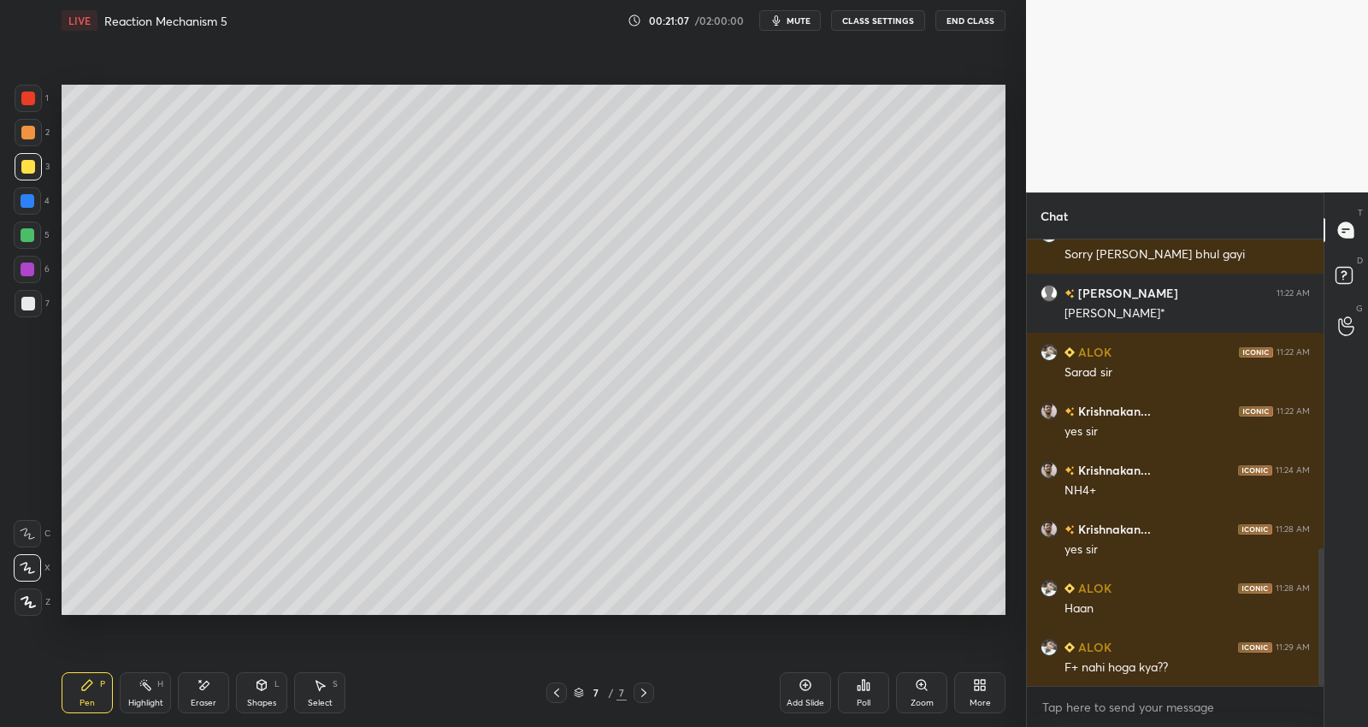
click at [562, 694] on icon at bounding box center [557, 693] width 14 height 14
click at [37, 304] on div at bounding box center [28, 303] width 27 height 27
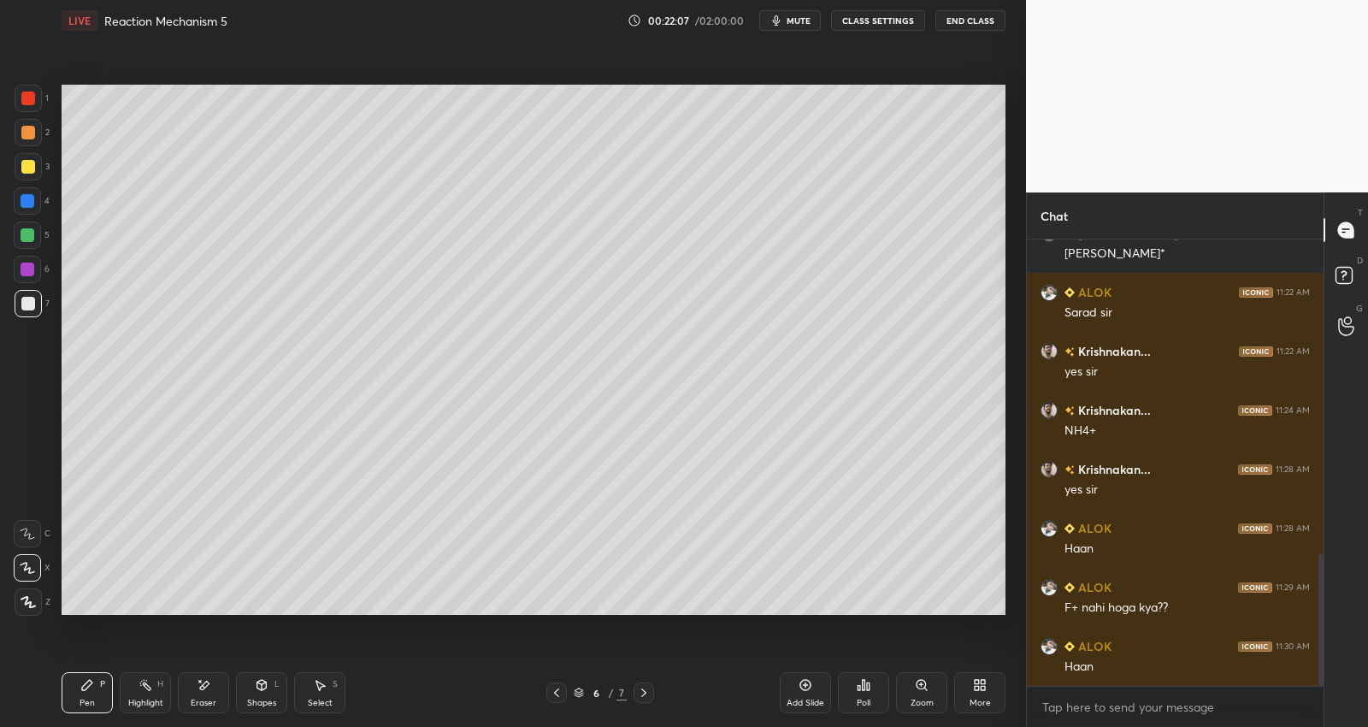
click at [646, 689] on icon at bounding box center [644, 693] width 14 height 14
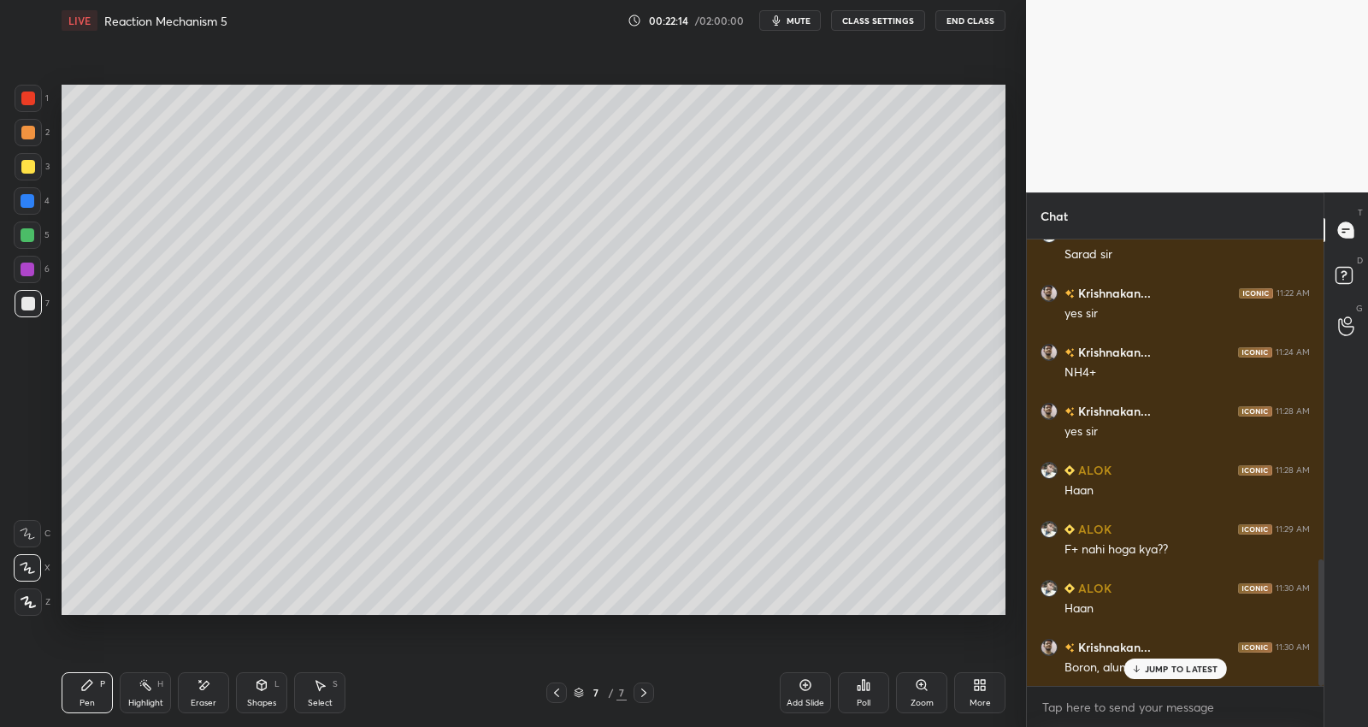
click at [1162, 665] on p "JUMP TO LATEST" at bounding box center [1182, 669] width 74 height 10
drag, startPoint x: 35, startPoint y: 165, endPoint x: 44, endPoint y: 159, distance: 11.2
click at [36, 166] on div at bounding box center [28, 166] width 27 height 27
click at [32, 237] on div at bounding box center [28, 235] width 14 height 14
click at [30, 167] on div at bounding box center [28, 167] width 14 height 14
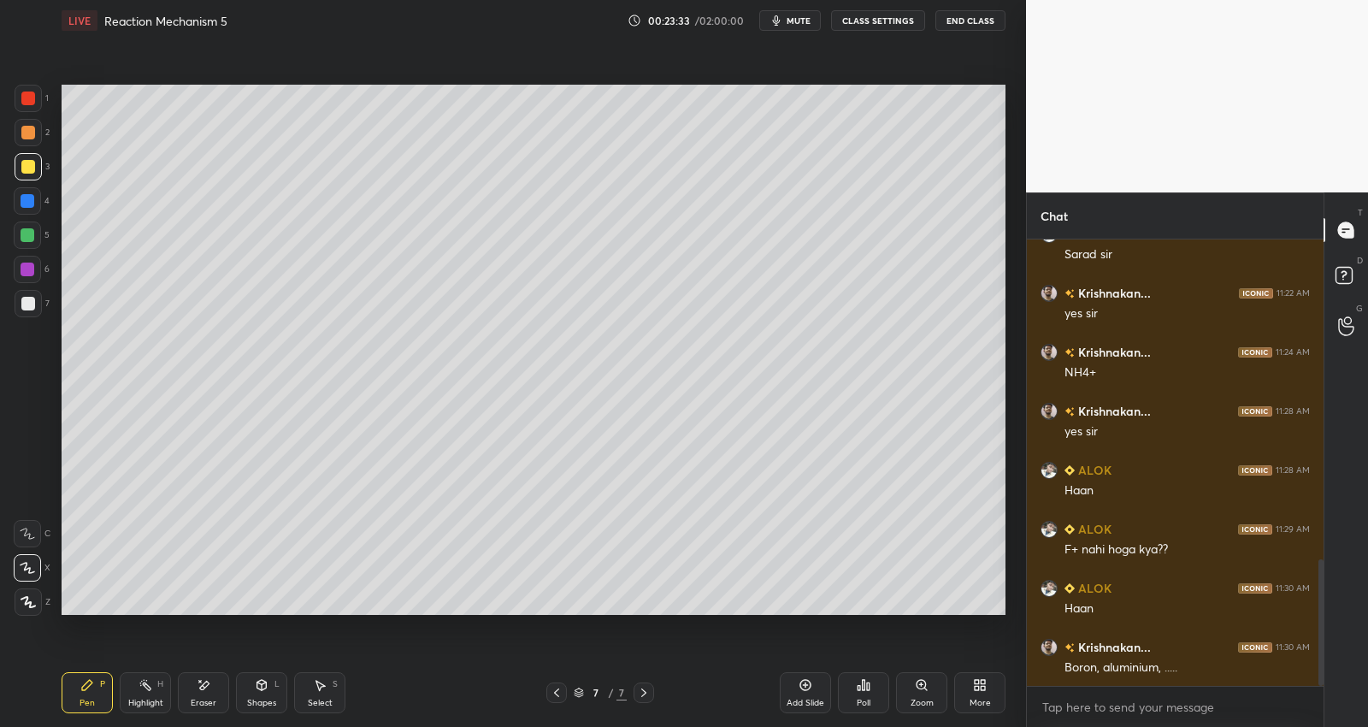
click at [31, 263] on div at bounding box center [28, 270] width 14 height 14
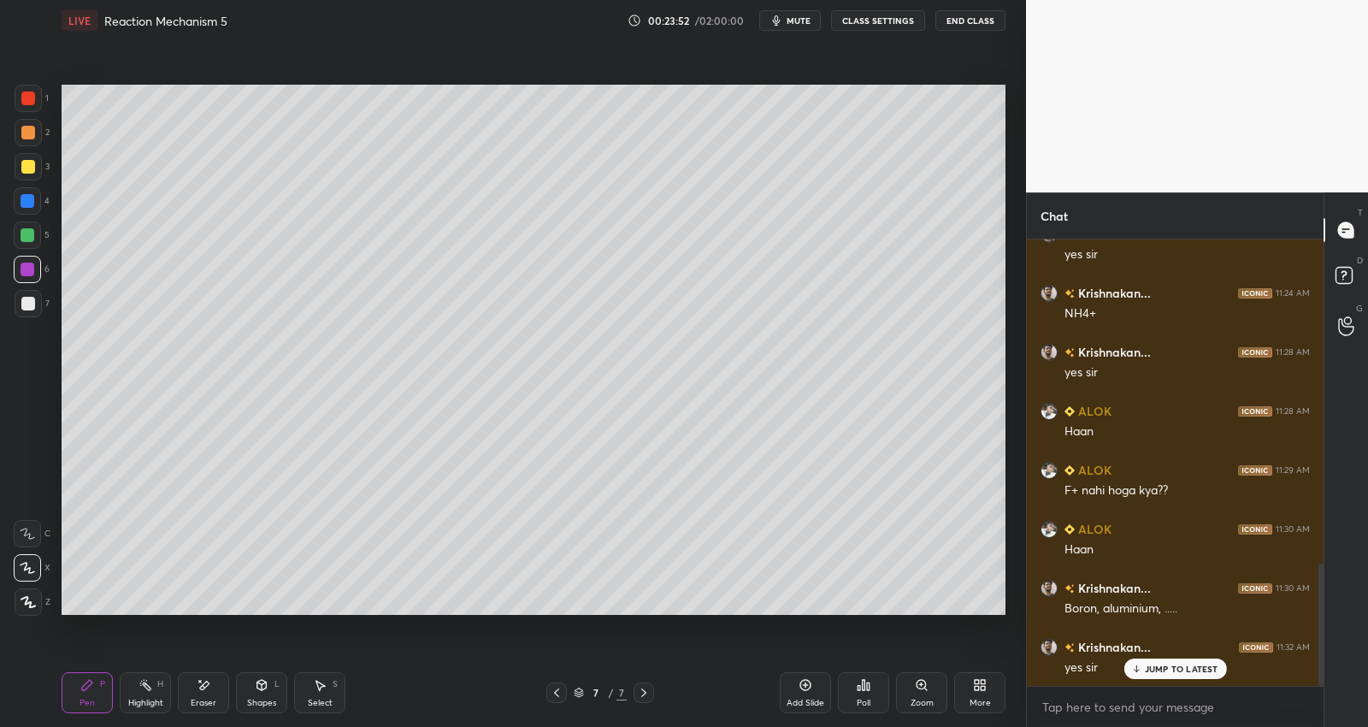
click at [807, 699] on div "Add Slide" at bounding box center [806, 703] width 38 height 9
click at [563, 692] on icon at bounding box center [557, 693] width 14 height 14
click at [644, 689] on icon at bounding box center [644, 693] width 14 height 14
click at [27, 300] on div at bounding box center [28, 304] width 14 height 14
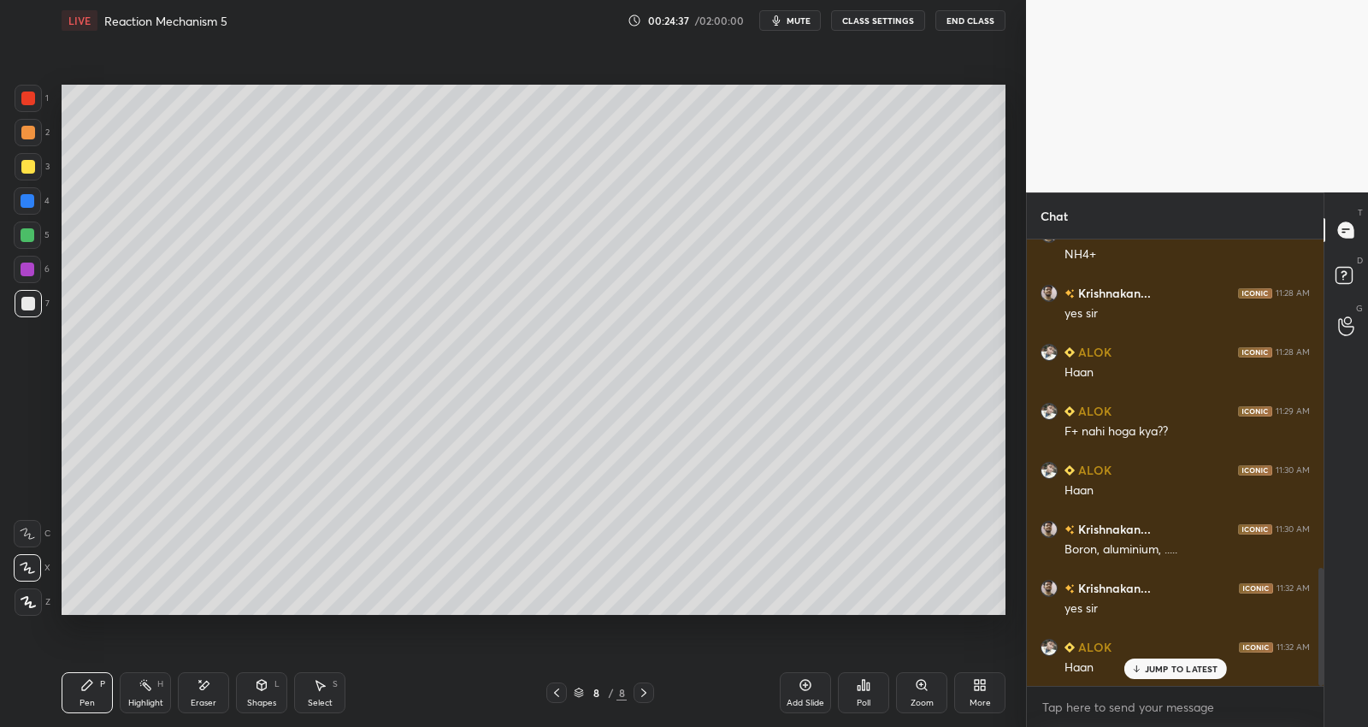
click at [34, 267] on div at bounding box center [27, 269] width 27 height 27
click at [33, 233] on div at bounding box center [28, 235] width 14 height 14
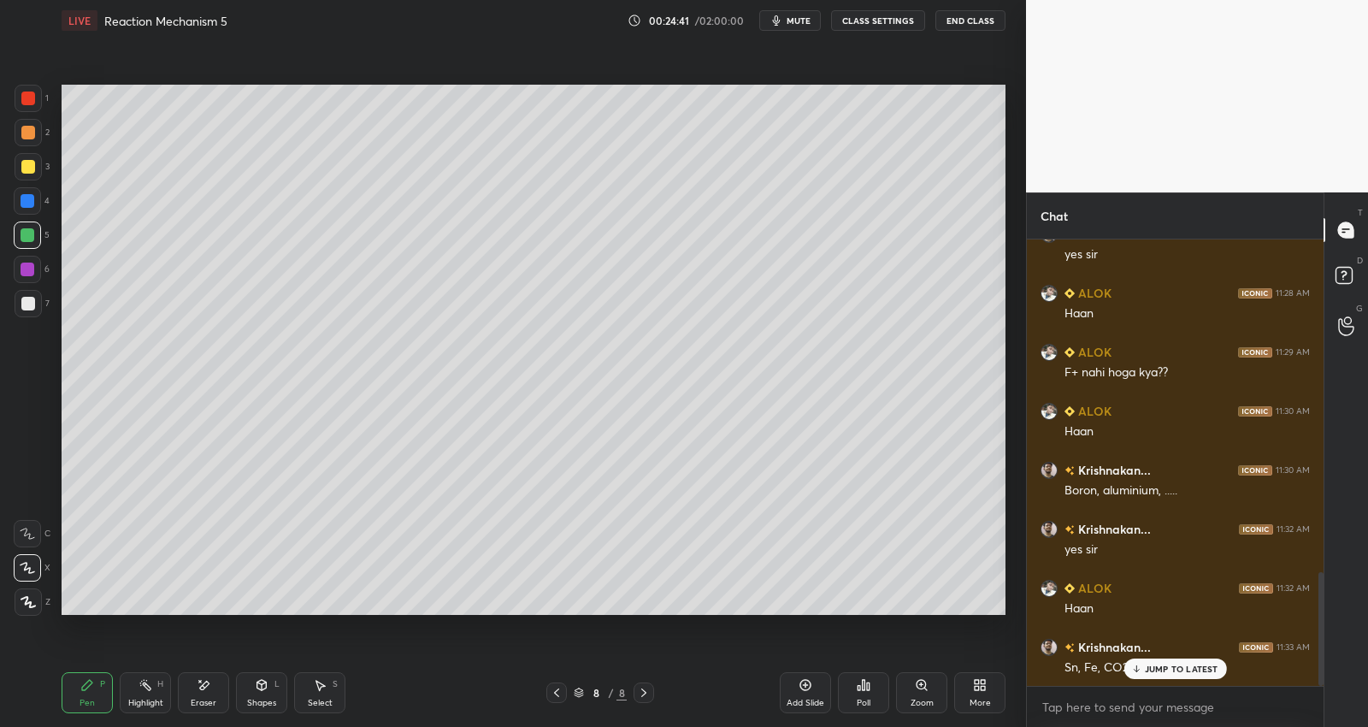
click at [1153, 676] on div "JUMP TO LATEST" at bounding box center [1175, 669] width 103 height 21
drag, startPoint x: 30, startPoint y: 162, endPoint x: 38, endPoint y: 156, distance: 9.8
click at [32, 161] on div at bounding box center [28, 167] width 14 height 14
drag, startPoint x: 33, startPoint y: 130, endPoint x: 59, endPoint y: 129, distance: 26.5
click at [32, 130] on div at bounding box center [28, 133] width 14 height 14
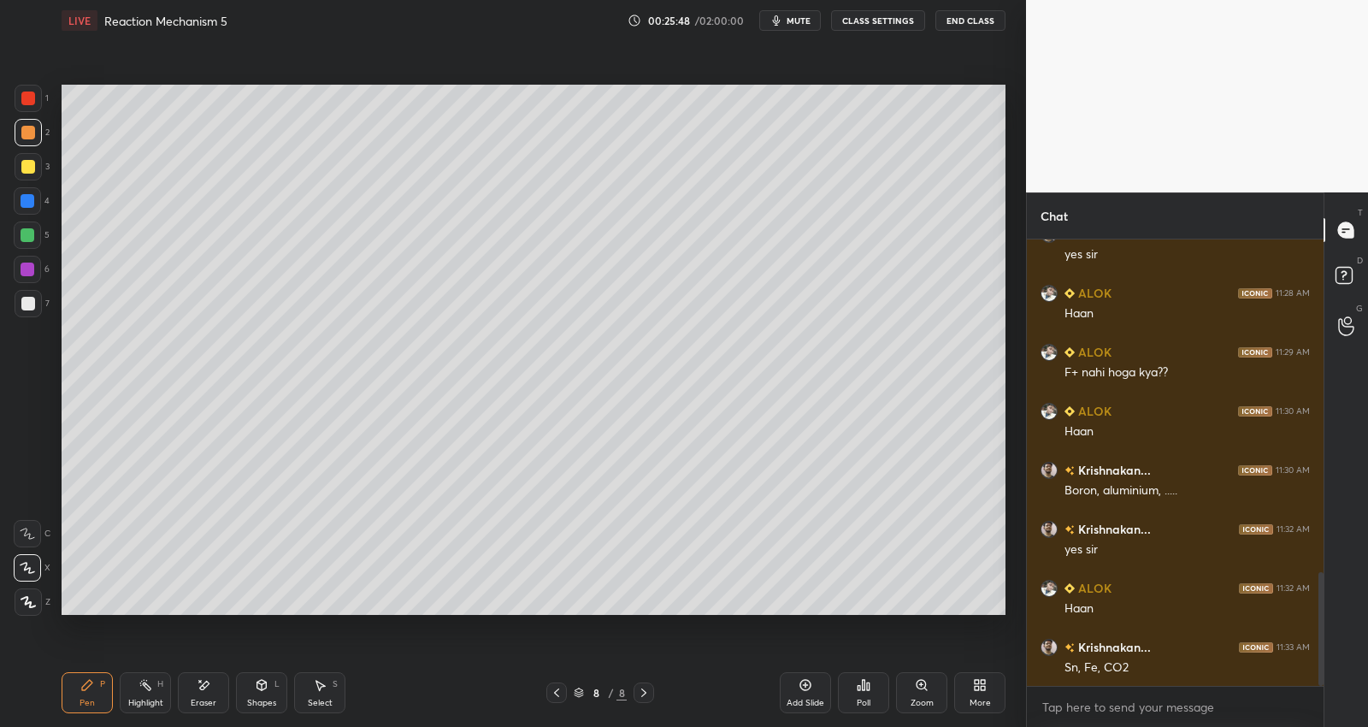
click at [31, 267] on div at bounding box center [28, 270] width 14 height 14
click at [30, 129] on div at bounding box center [28, 133] width 14 height 14
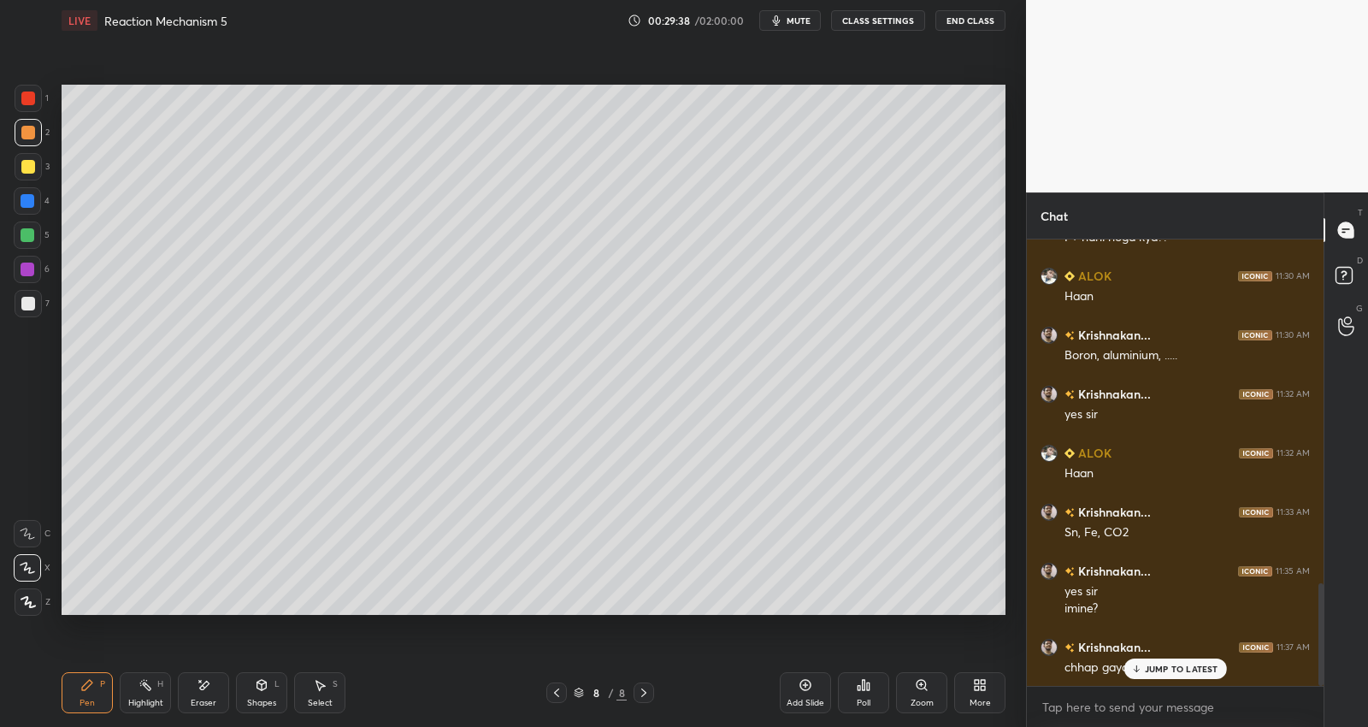
scroll to position [1494, 0]
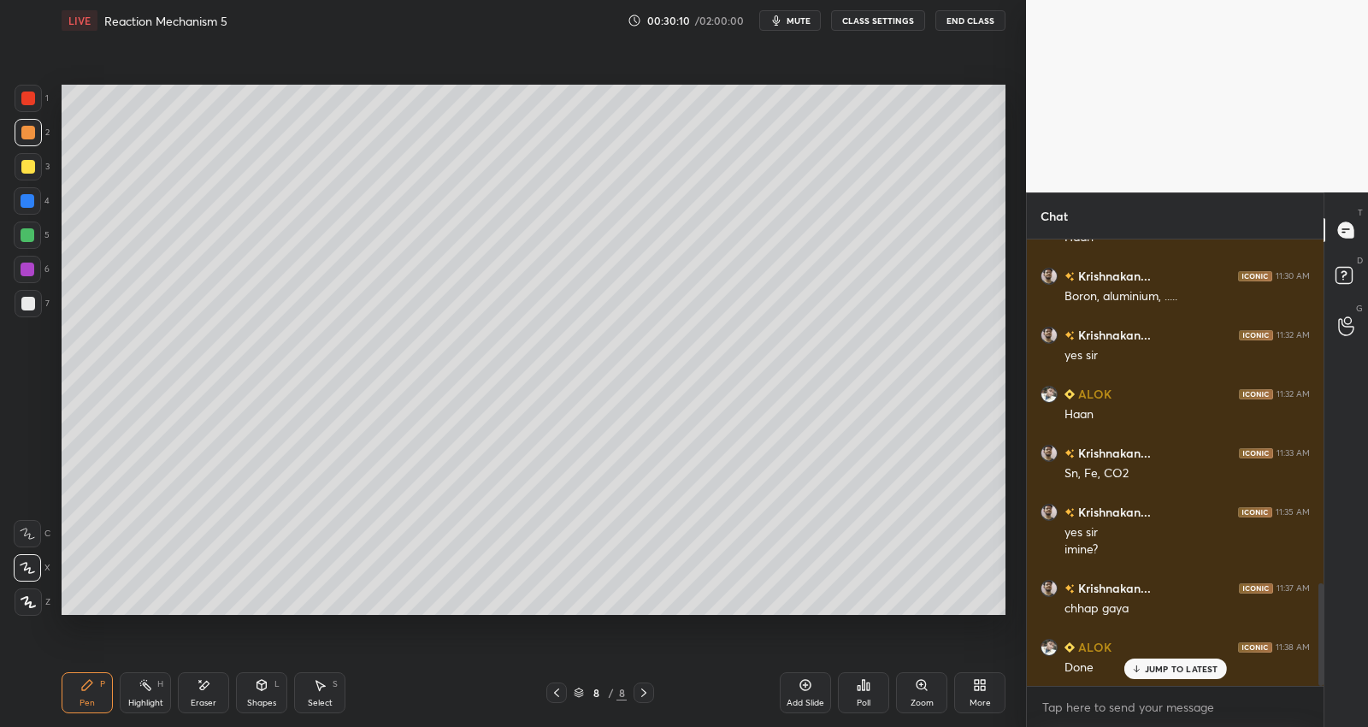
click at [808, 690] on icon at bounding box center [806, 685] width 14 height 14
click at [806, 692] on div "Add Slide" at bounding box center [805, 692] width 51 height 41
click at [25, 308] on div at bounding box center [28, 304] width 14 height 14
click at [33, 235] on div at bounding box center [28, 235] width 14 height 14
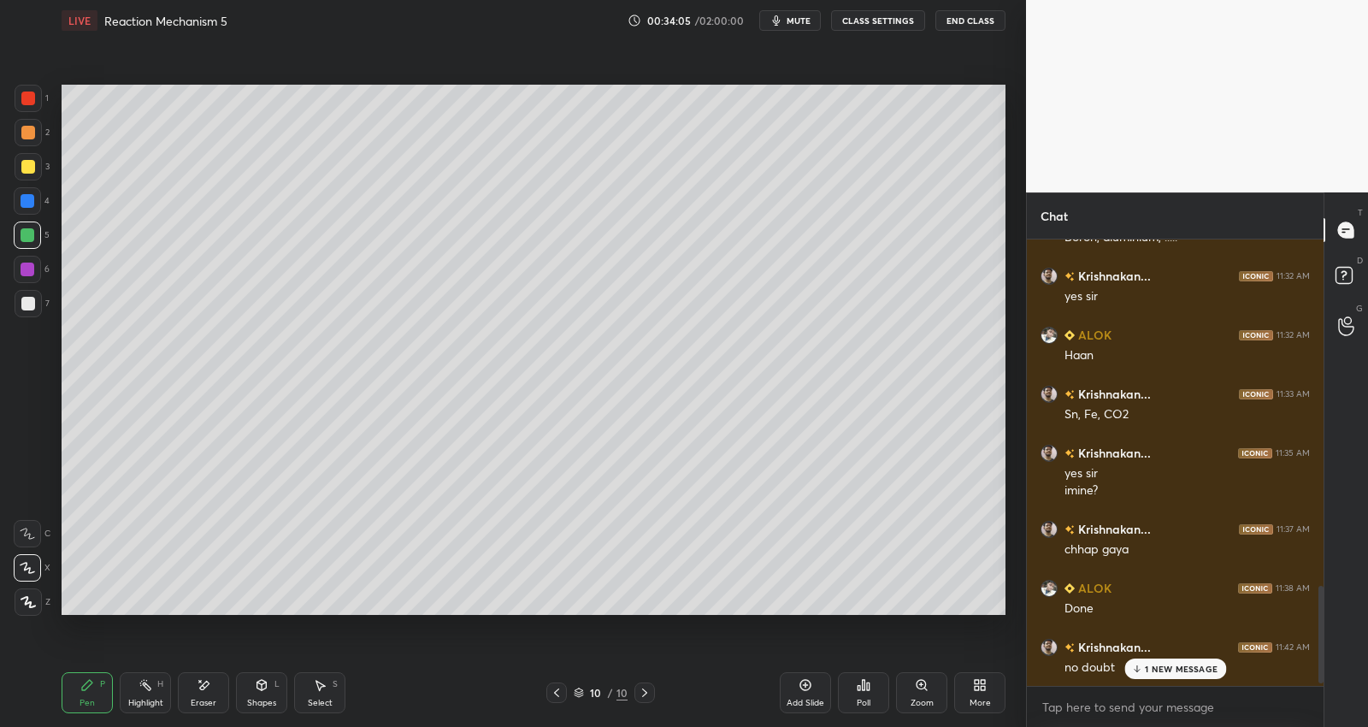
scroll to position [1612, 0]
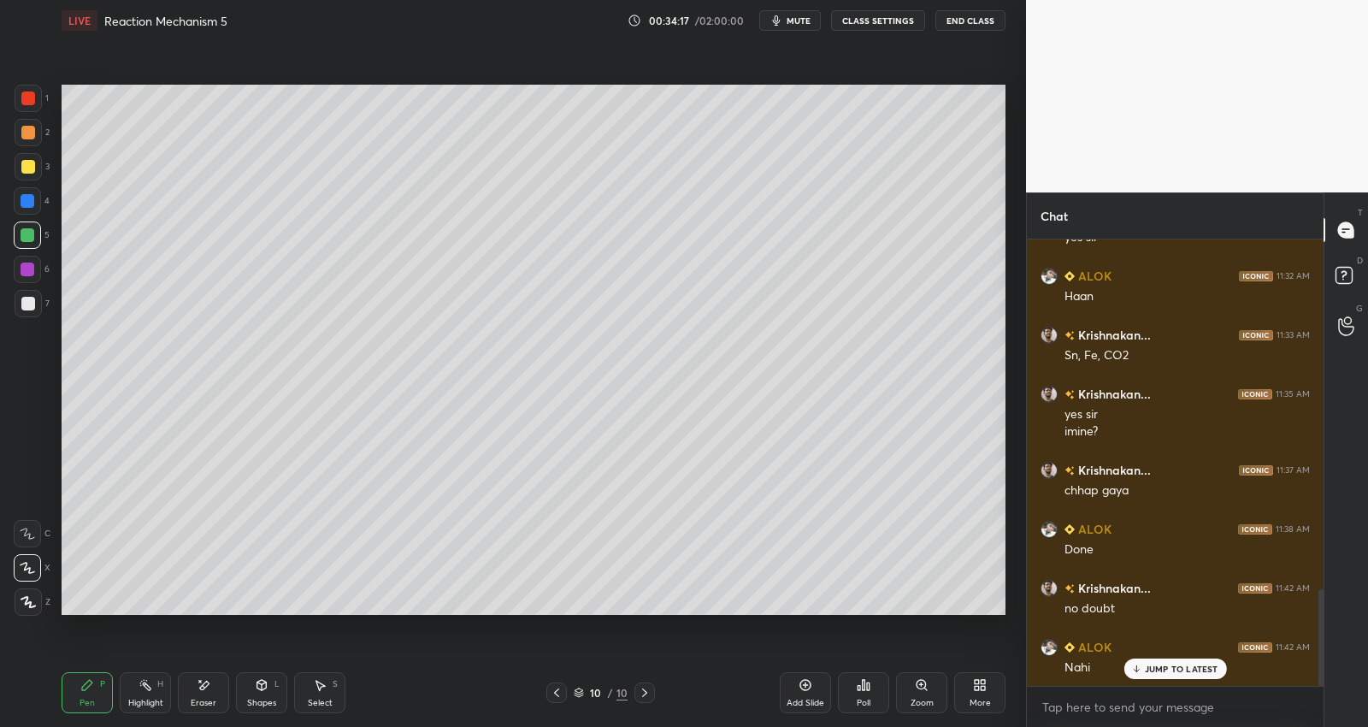
click at [813, 690] on div "Add Slide" at bounding box center [805, 692] width 51 height 41
click at [34, 100] on div at bounding box center [28, 99] width 14 height 14
click at [29, 302] on div at bounding box center [28, 304] width 14 height 14
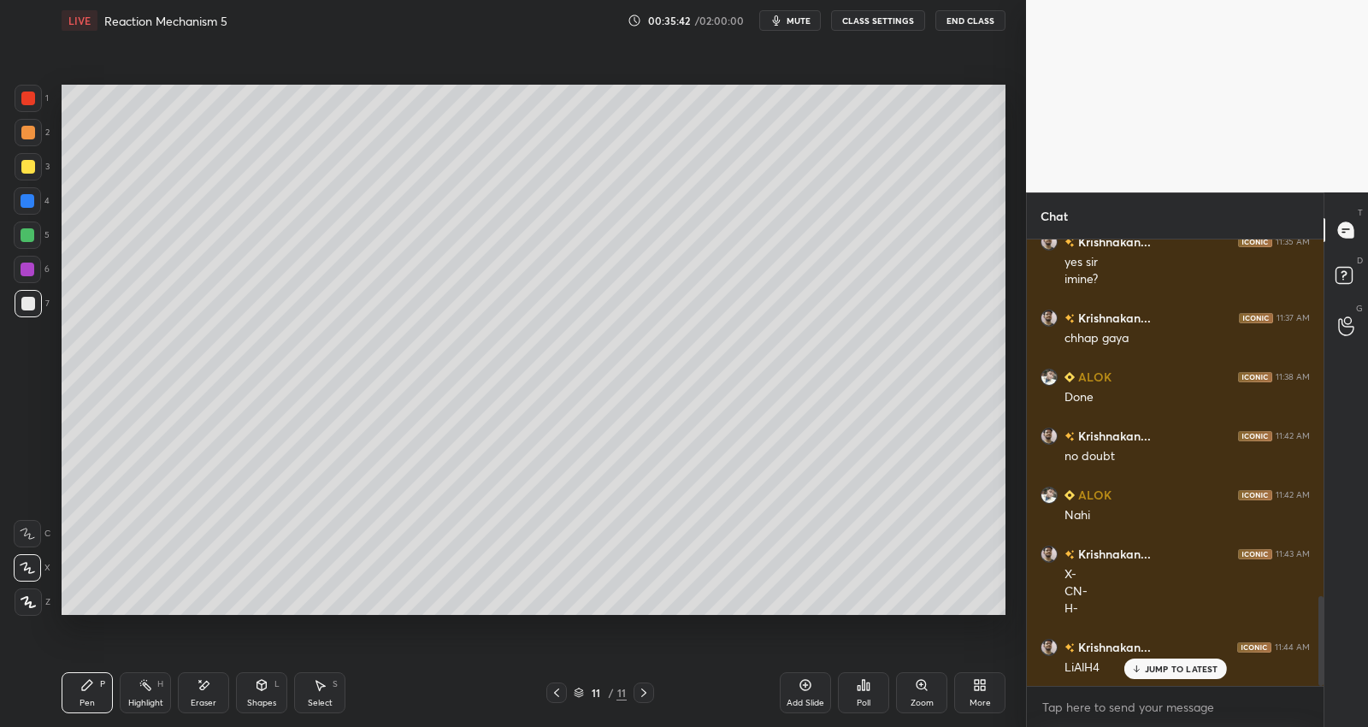
scroll to position [1782, 0]
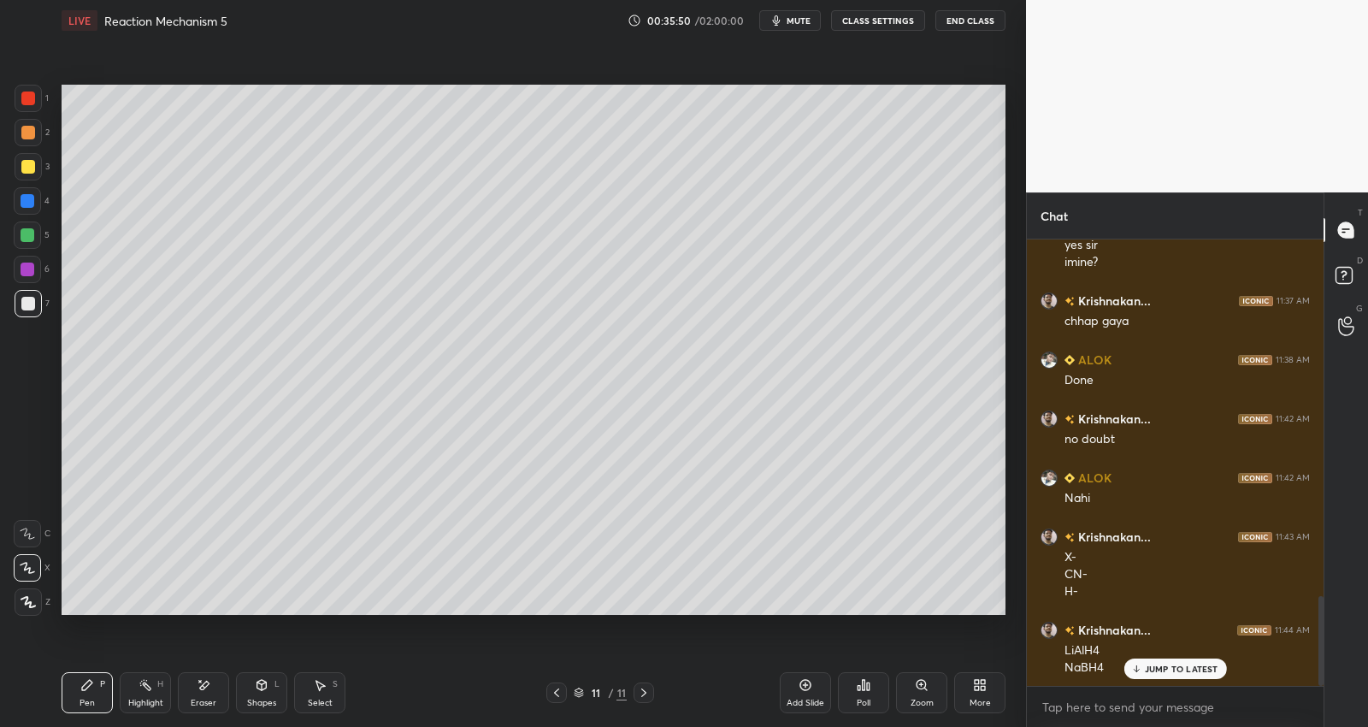
click at [194, 699] on div "Eraser" at bounding box center [204, 703] width 26 height 9
click at [94, 691] on div "Pen P" at bounding box center [87, 692] width 51 height 41
click at [31, 159] on div at bounding box center [28, 166] width 27 height 27
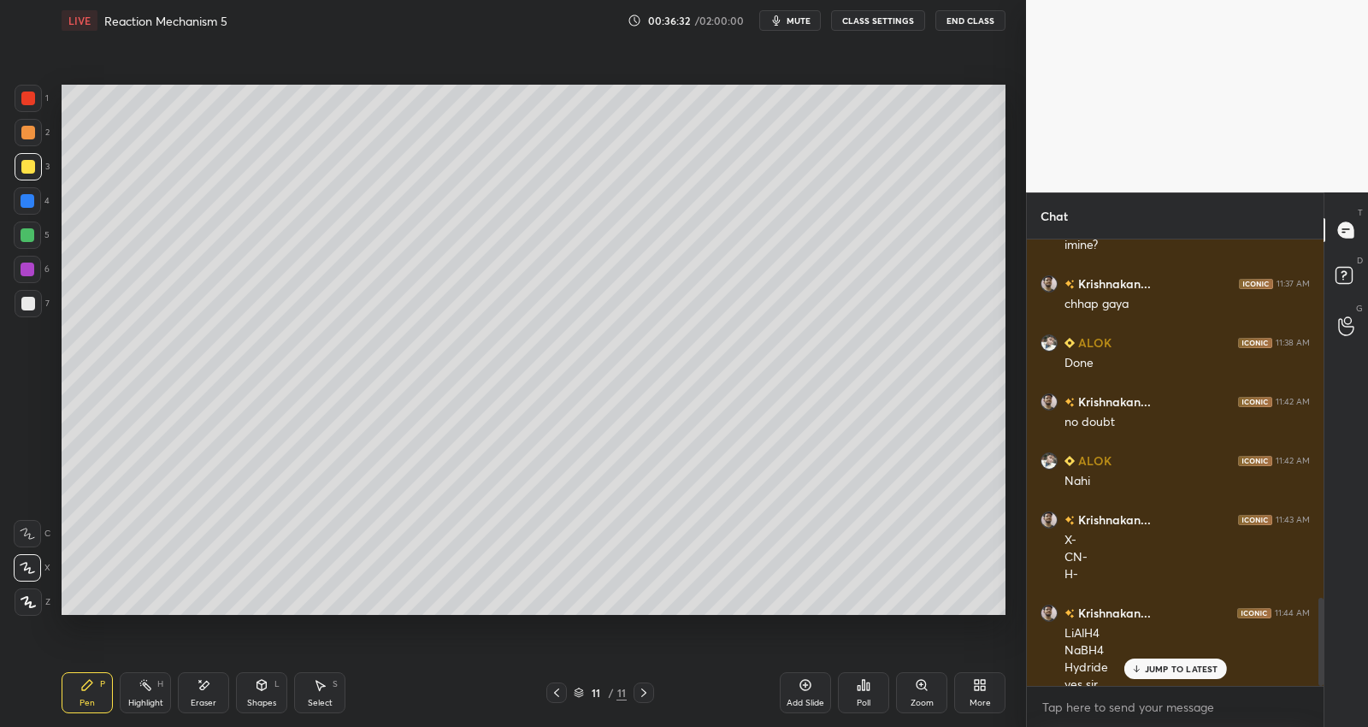
scroll to position [1816, 0]
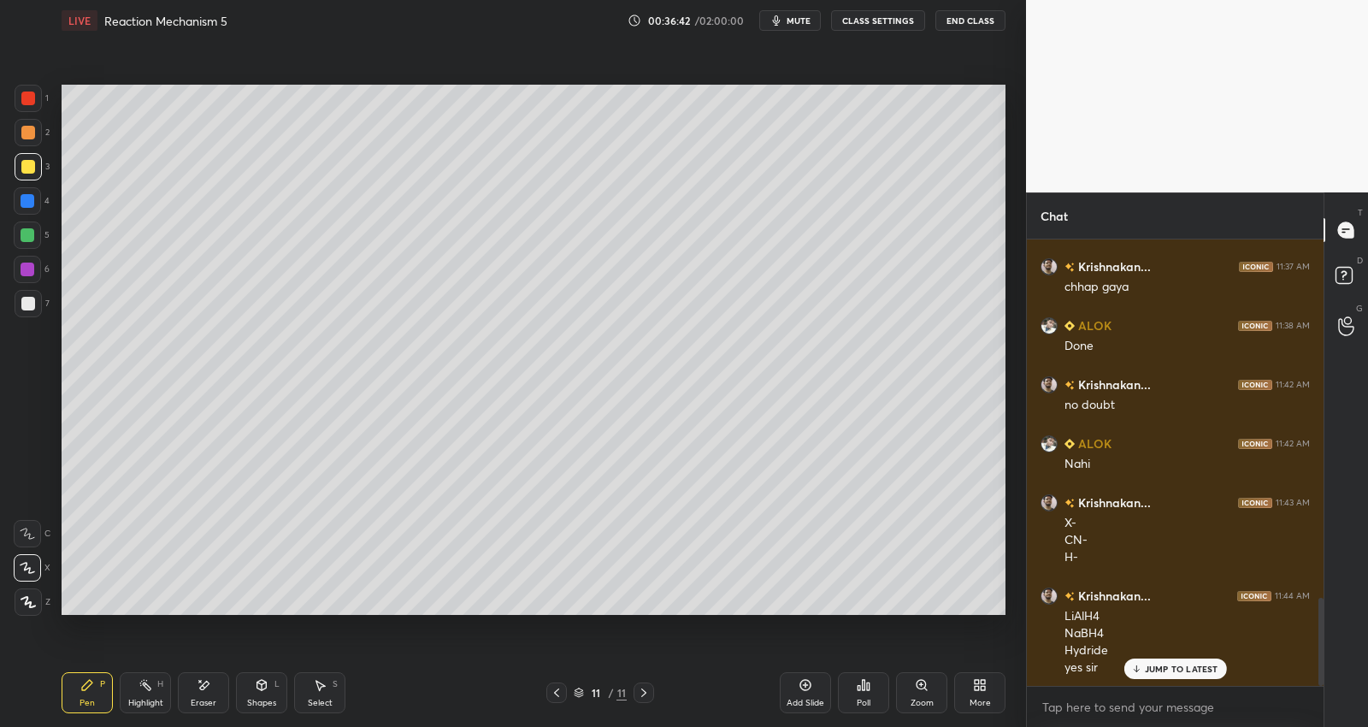
click at [27, 297] on div at bounding box center [28, 304] width 14 height 14
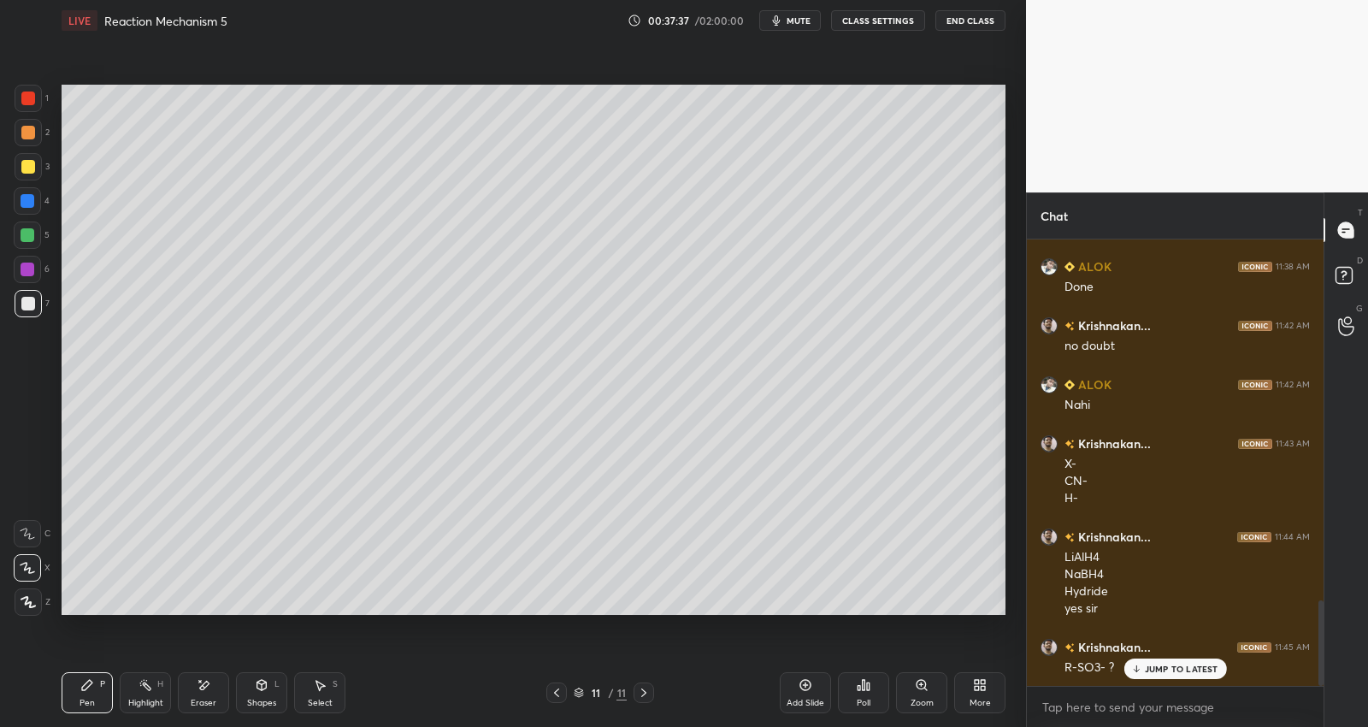
click at [322, 694] on div "Select S" at bounding box center [319, 692] width 51 height 41
drag, startPoint x: 432, startPoint y: 228, endPoint x: 521, endPoint y: 290, distance: 108.2
click at [519, 287] on div "0 ° Undo Copy Duplicate Duplicate to new slide Delete" at bounding box center [534, 350] width 944 height 531
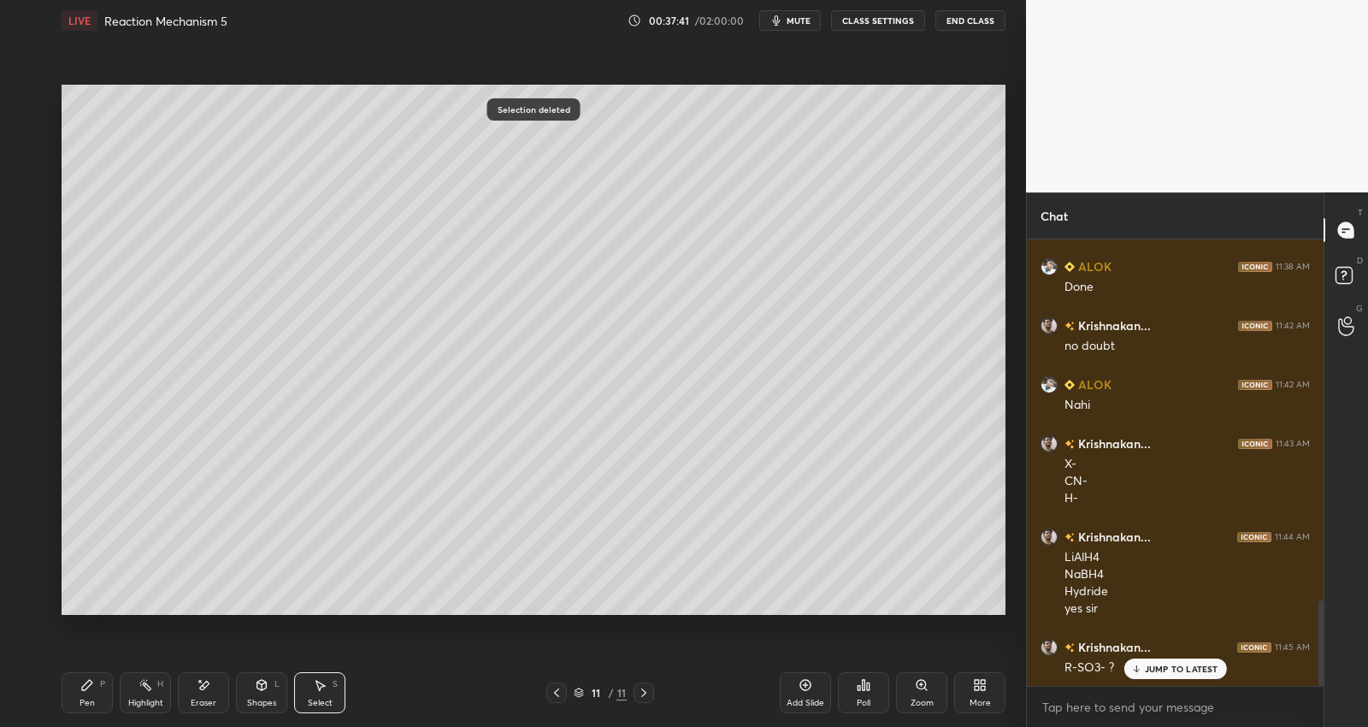
click at [417, 262] on div "0 ° Undo Copy Duplicate Duplicate to new slide Delete" at bounding box center [534, 350] width 944 height 531
click at [88, 683] on icon at bounding box center [87, 685] width 10 height 10
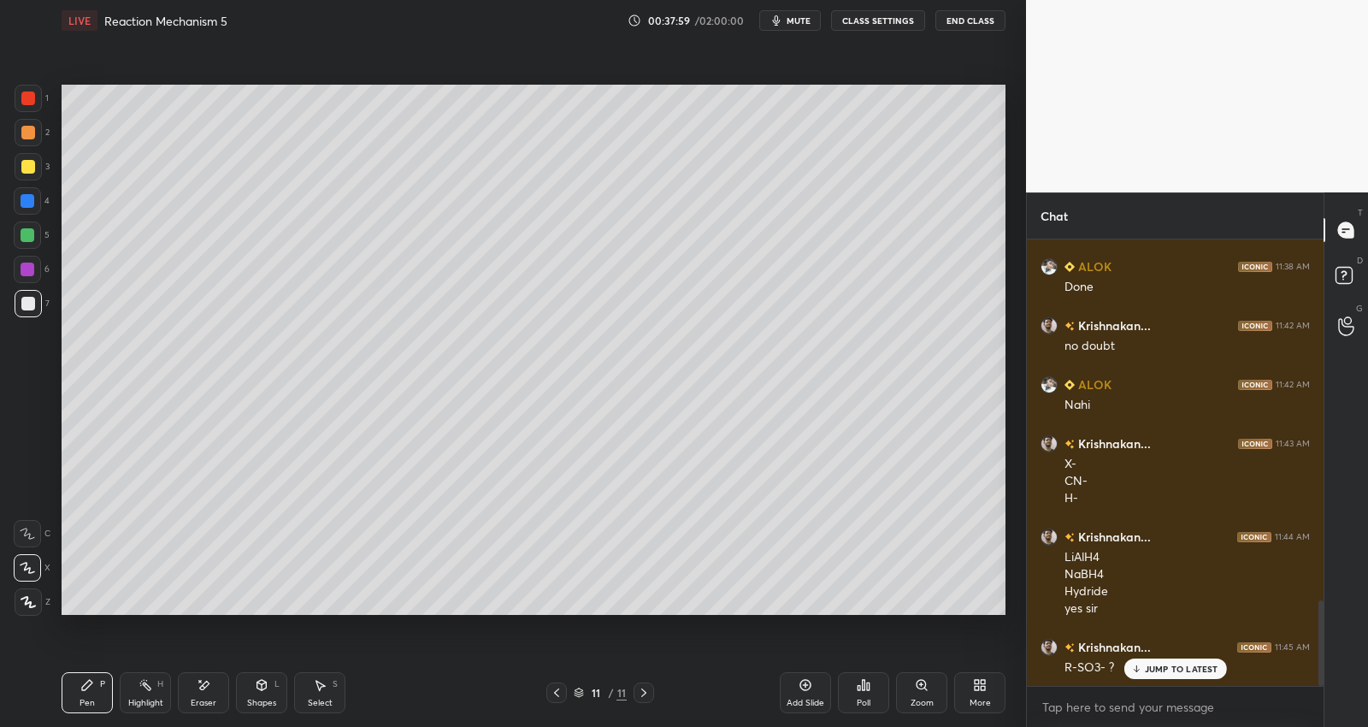
click at [33, 90] on div at bounding box center [28, 98] width 27 height 27
click at [34, 296] on div at bounding box center [28, 303] width 27 height 27
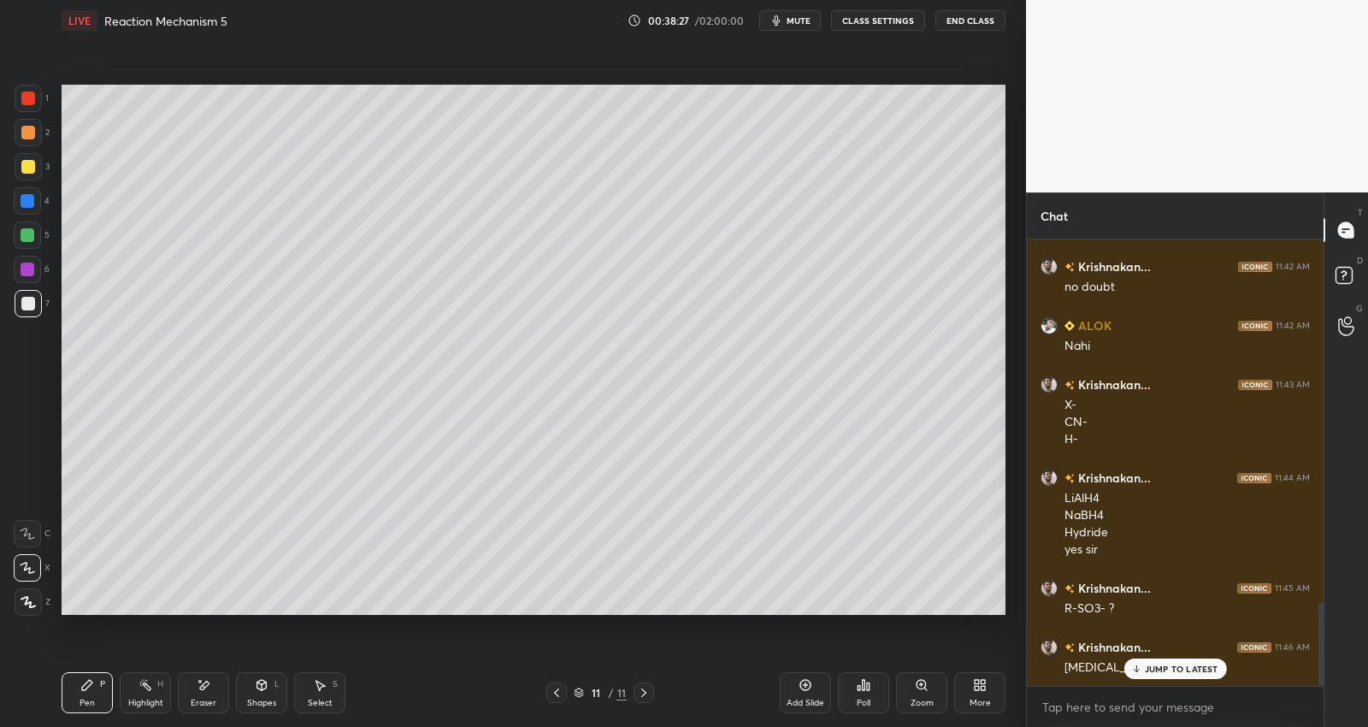
scroll to position [1951, 0]
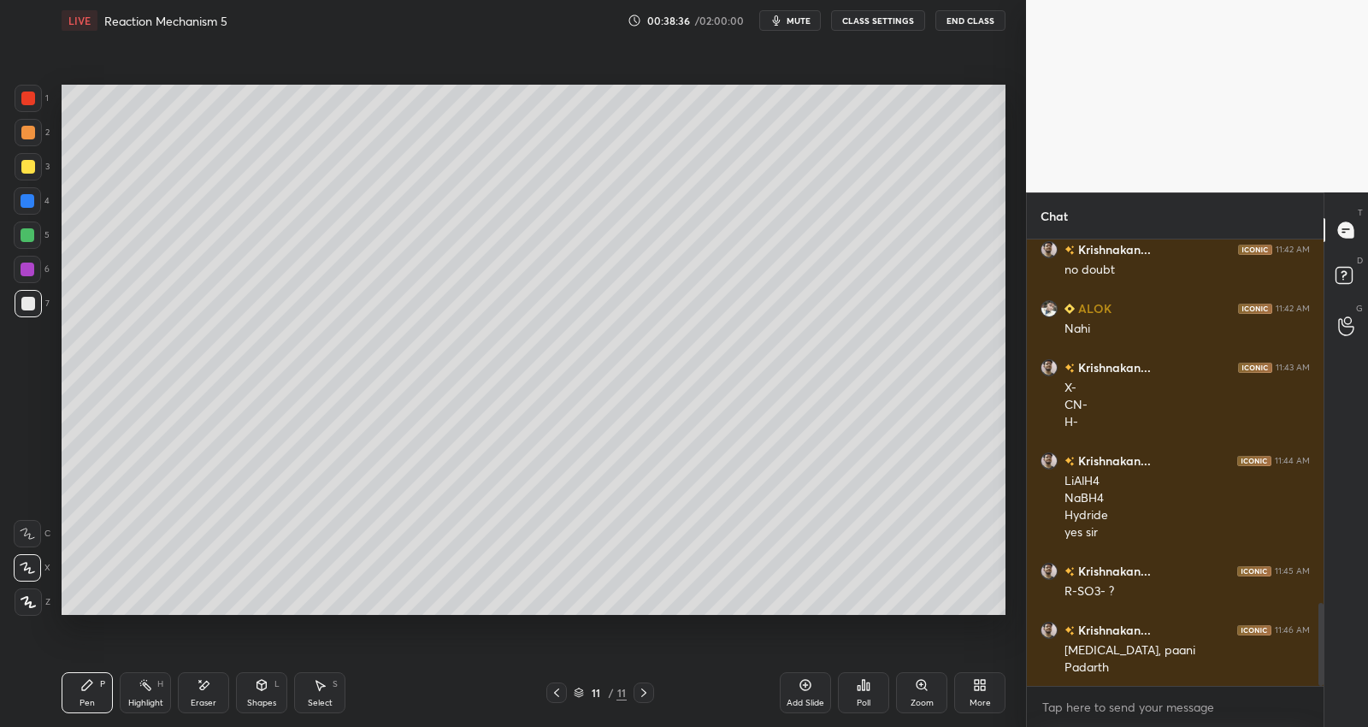
click at [37, 269] on div at bounding box center [27, 269] width 27 height 27
click at [31, 165] on div at bounding box center [28, 167] width 14 height 14
click at [27, 295] on div at bounding box center [28, 303] width 27 height 27
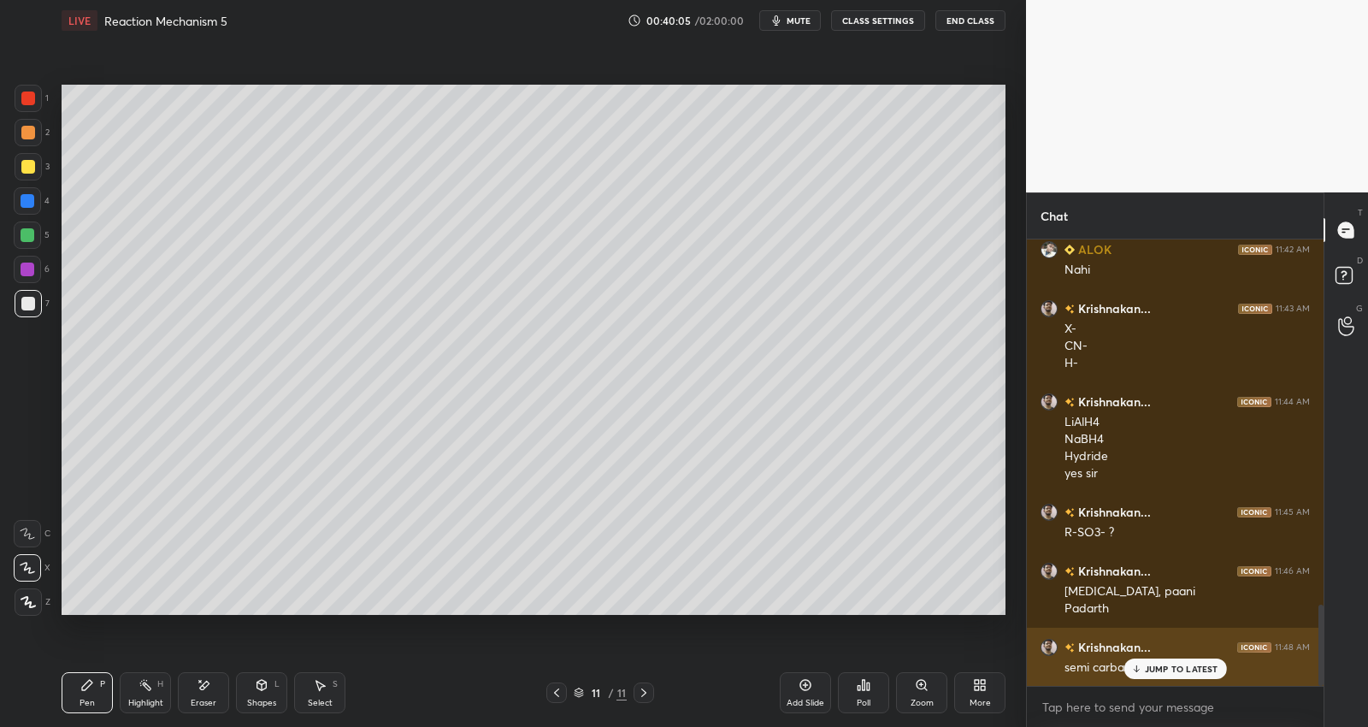
click at [1164, 671] on p "JUMP TO LATEST" at bounding box center [1182, 669] width 74 height 10
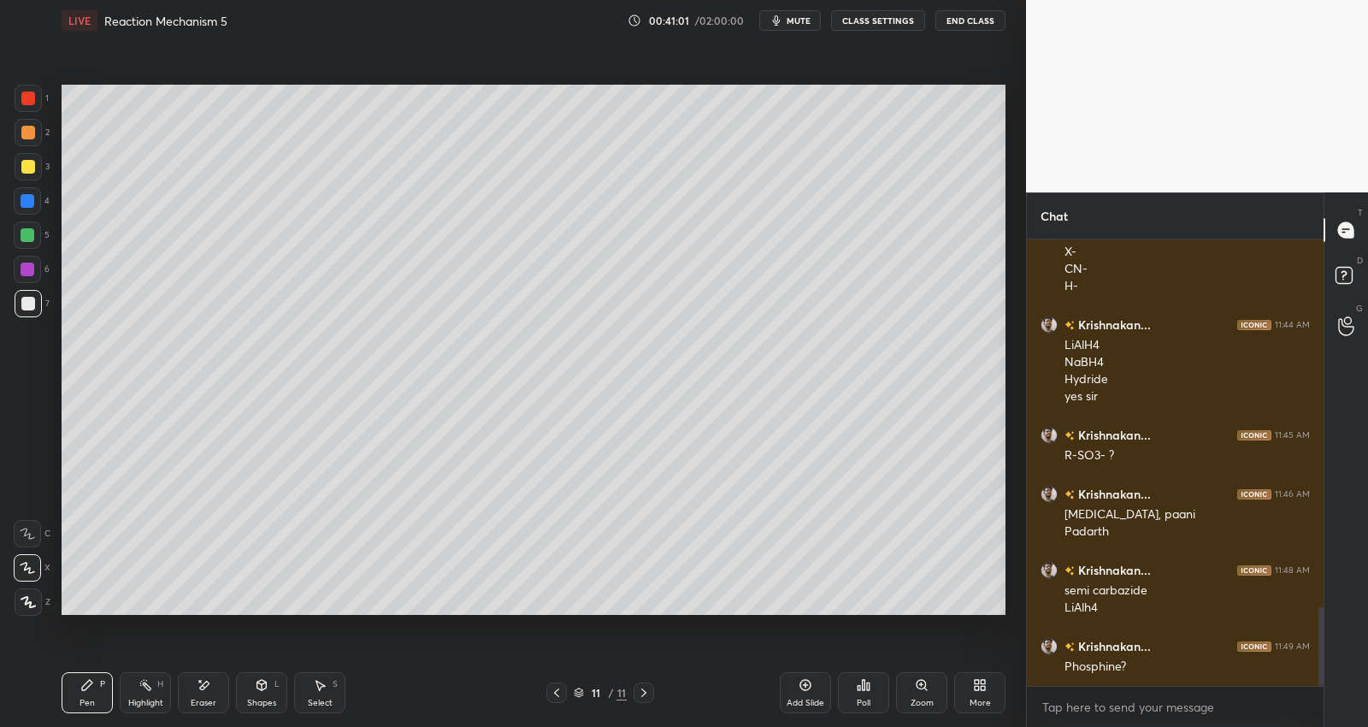
scroll to position [2104, 0]
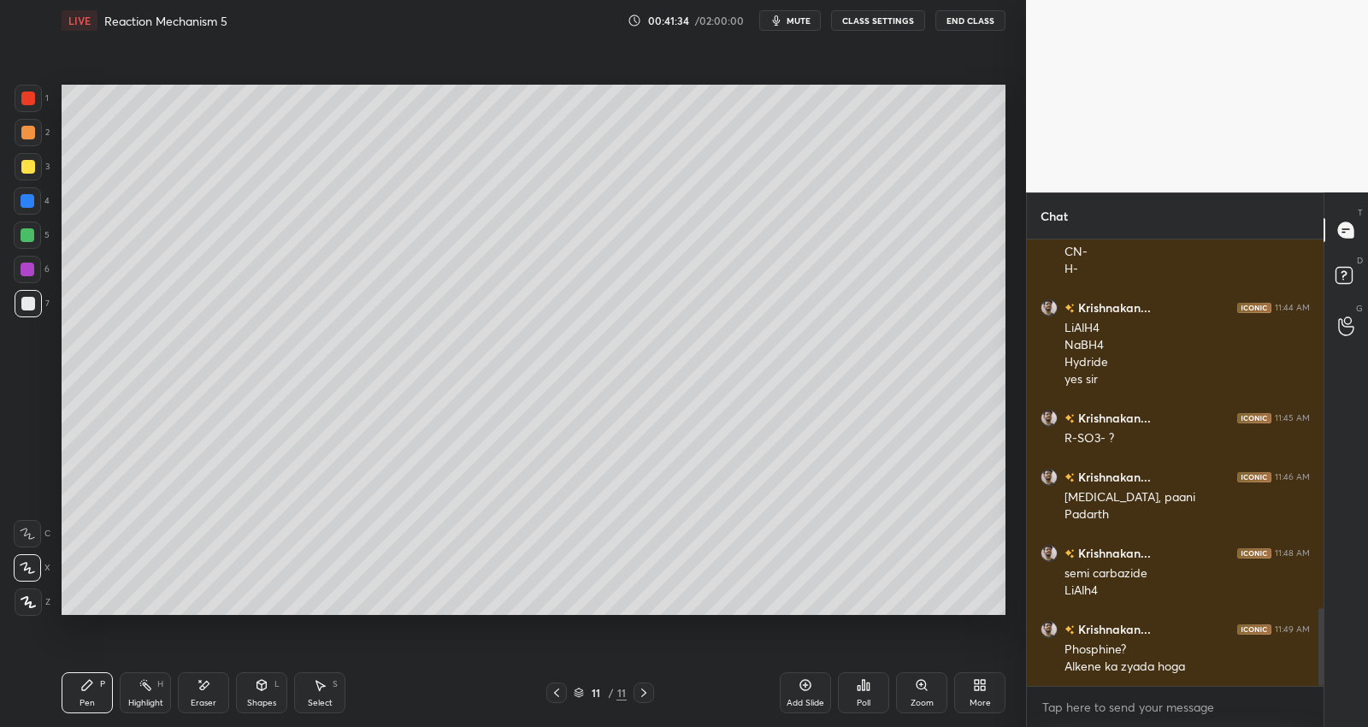
click at [35, 231] on div at bounding box center [27, 235] width 27 height 27
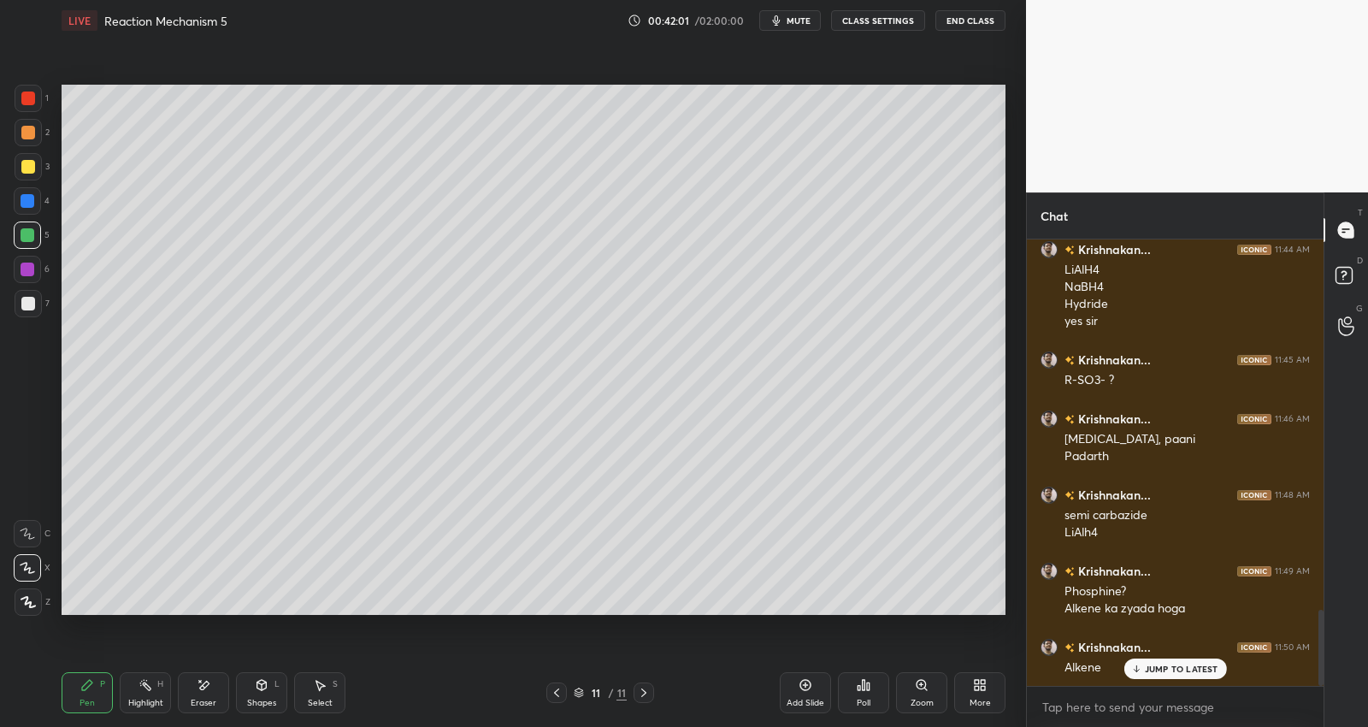
click at [972, 620] on div "Setting up your live class Poll for secs No correct answer Start poll" at bounding box center [534, 350] width 958 height 618
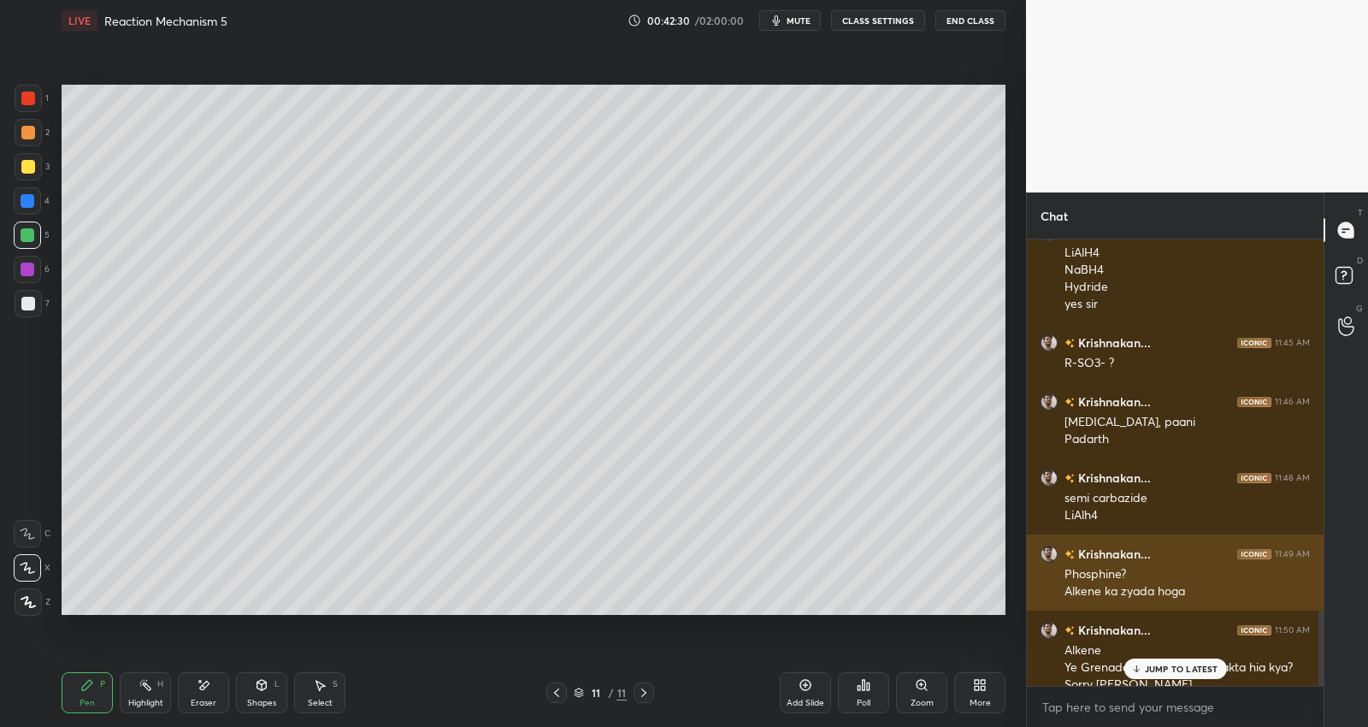
scroll to position [2196, 0]
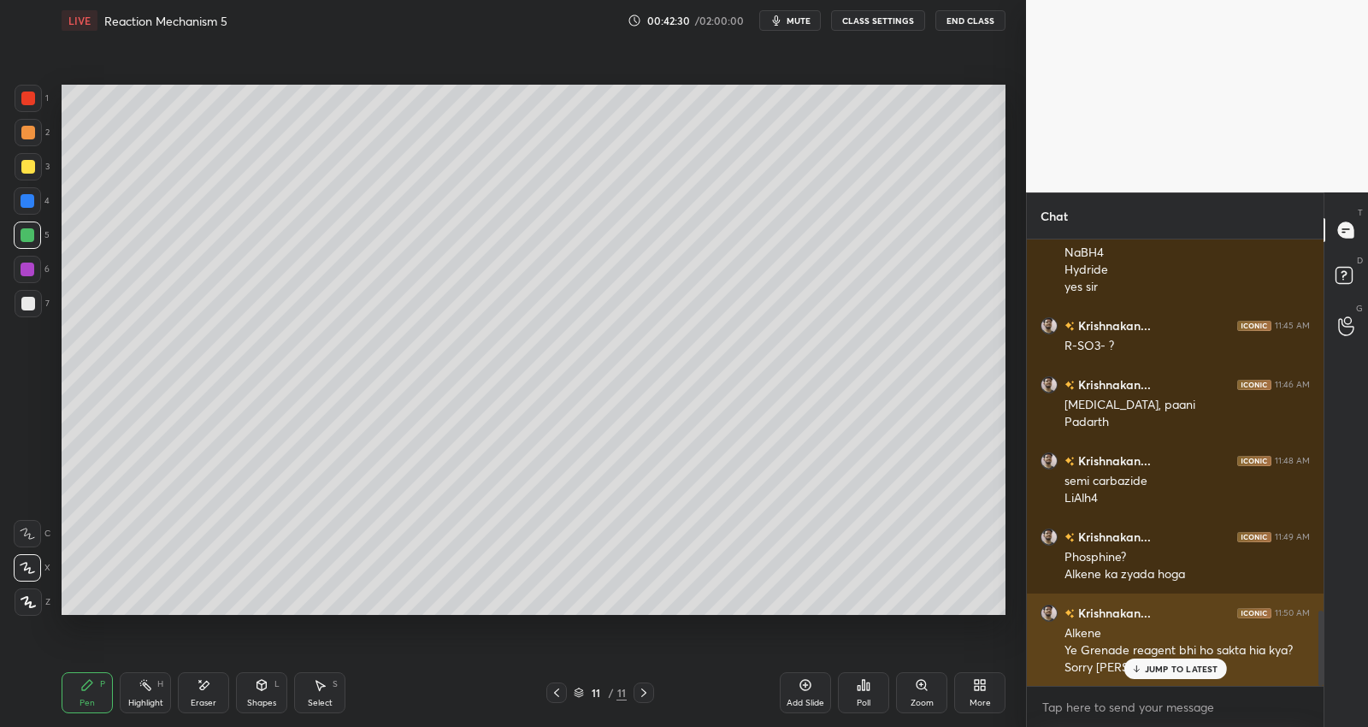
click at [1178, 677] on div "JUMP TO LATEST" at bounding box center [1175, 669] width 103 height 21
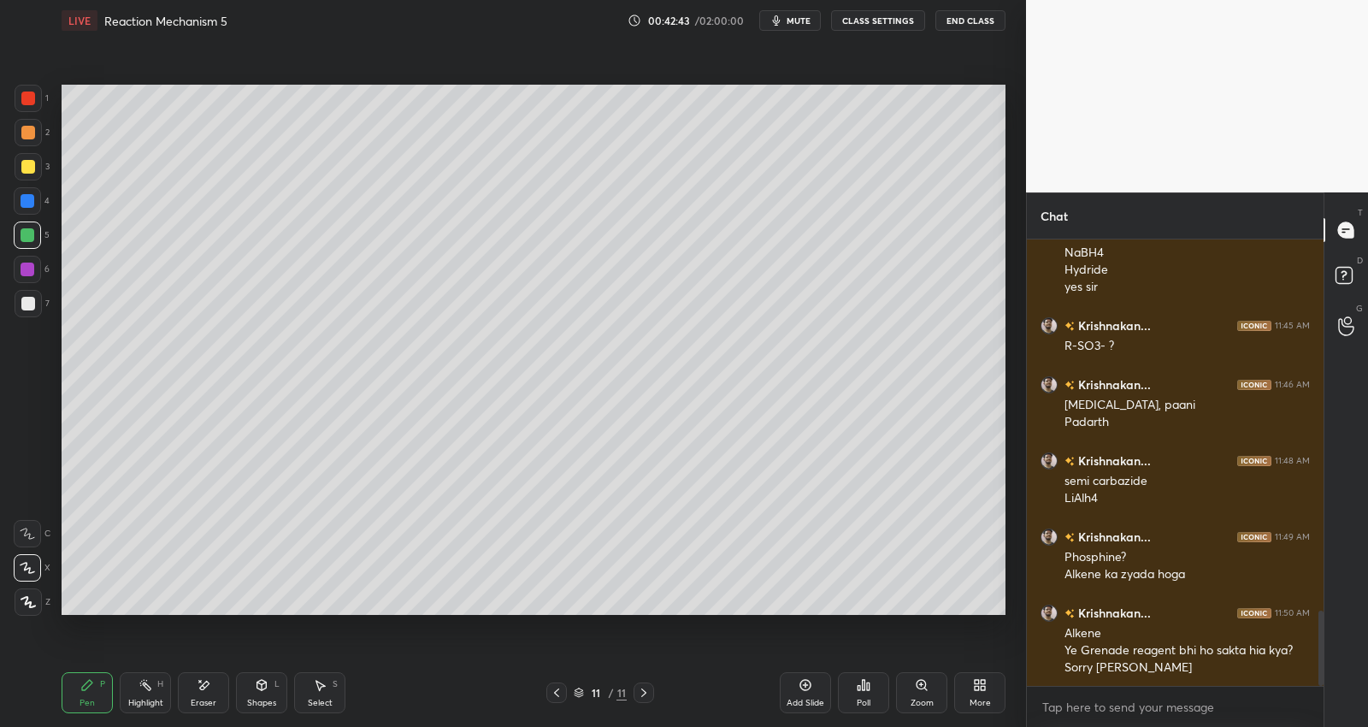
click at [35, 308] on div at bounding box center [28, 303] width 27 height 27
click at [27, 263] on div at bounding box center [28, 270] width 14 height 14
click at [800, 694] on div "Add Slide" at bounding box center [805, 692] width 51 height 41
click at [30, 95] on div at bounding box center [28, 99] width 14 height 14
click at [31, 299] on div at bounding box center [28, 304] width 14 height 14
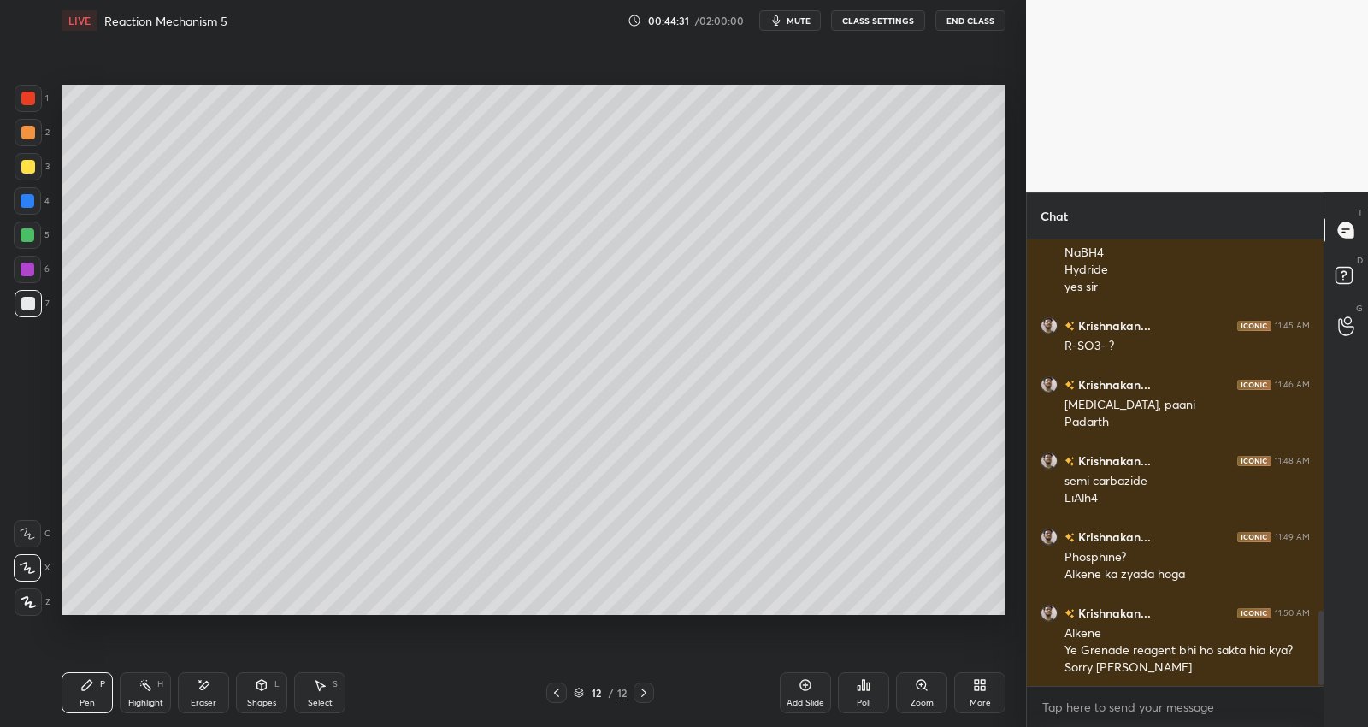
scroll to position [2255, 0]
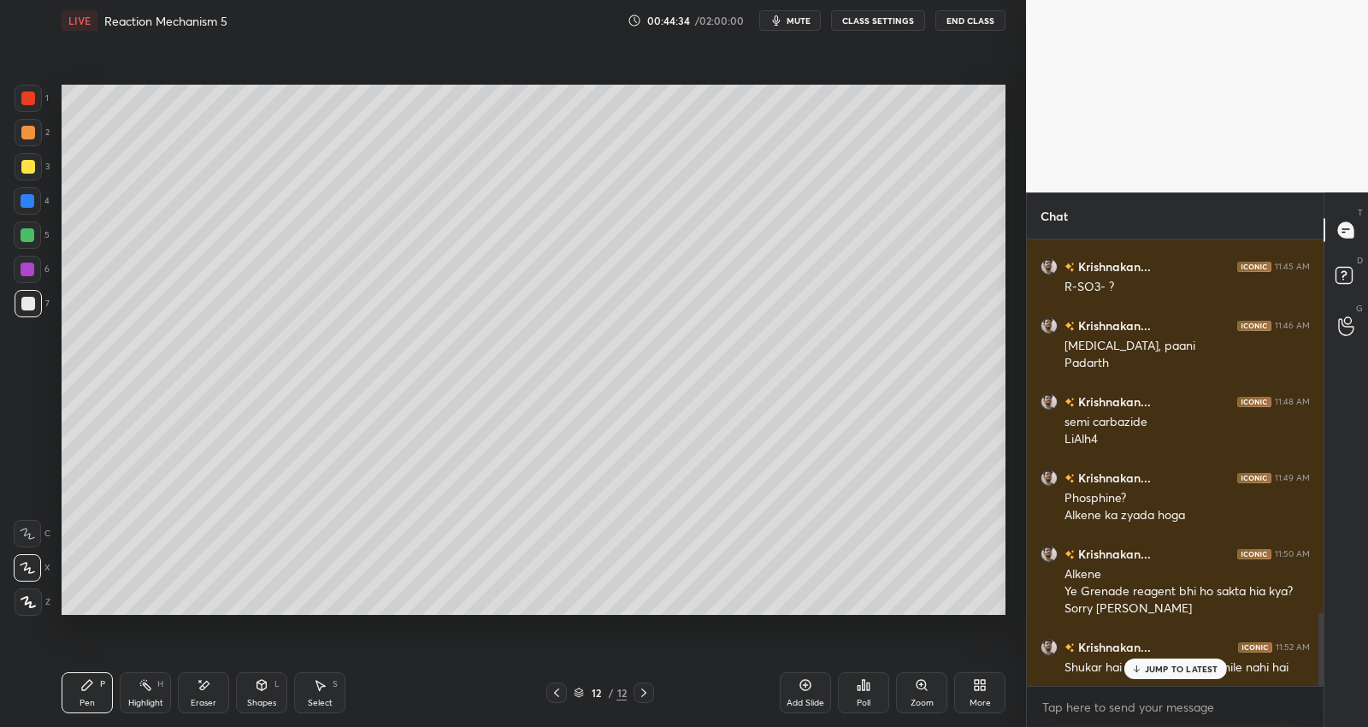
click at [1159, 676] on div "JUMP TO LATEST" at bounding box center [1175, 669] width 103 height 21
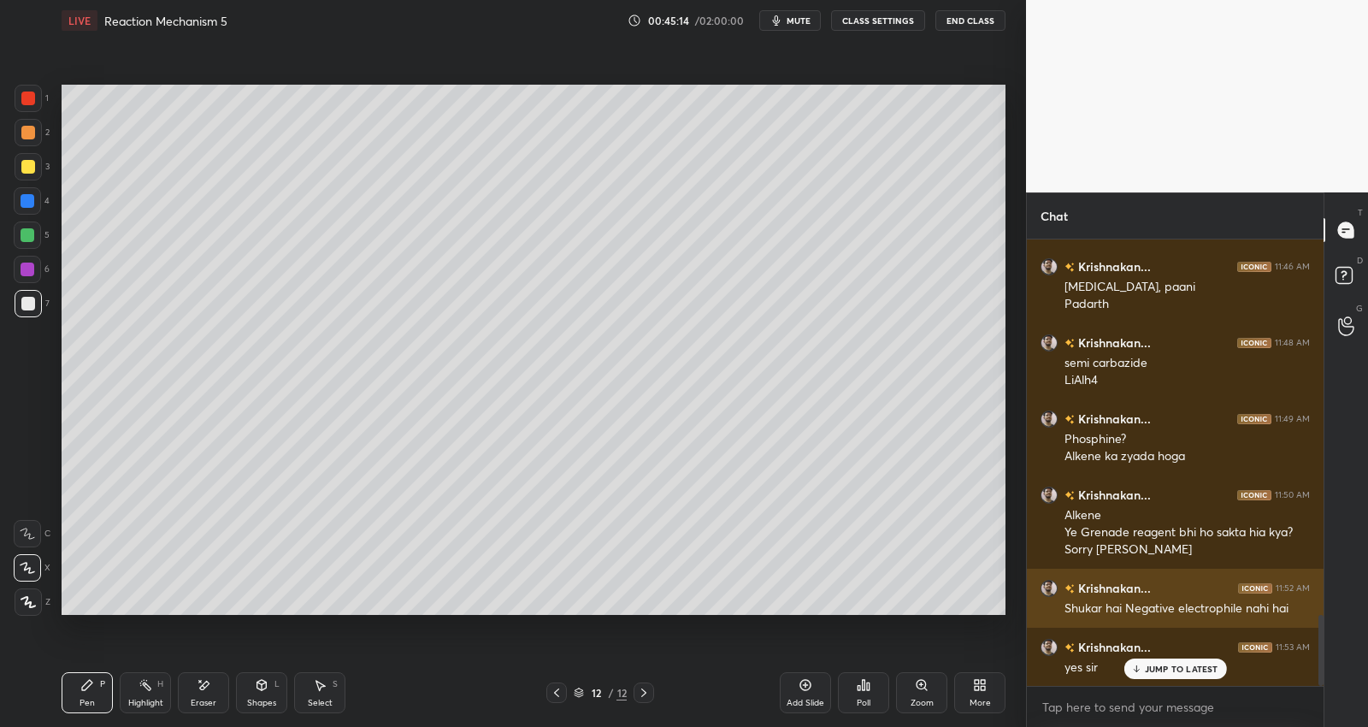
scroll to position [2373, 0]
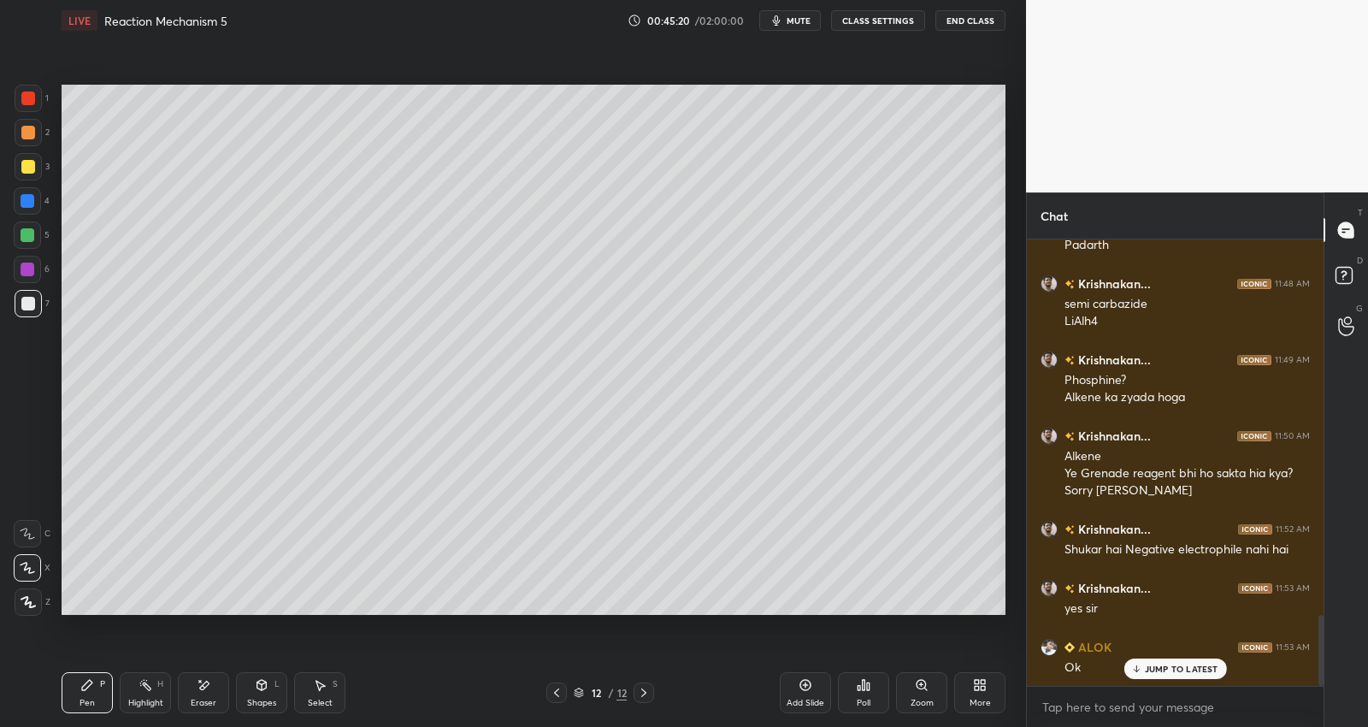
drag, startPoint x: 801, startPoint y: 686, endPoint x: 809, endPoint y: 677, distance: 12.1
click at [801, 687] on icon at bounding box center [806, 685] width 11 height 11
click at [21, 166] on div at bounding box center [28, 167] width 14 height 14
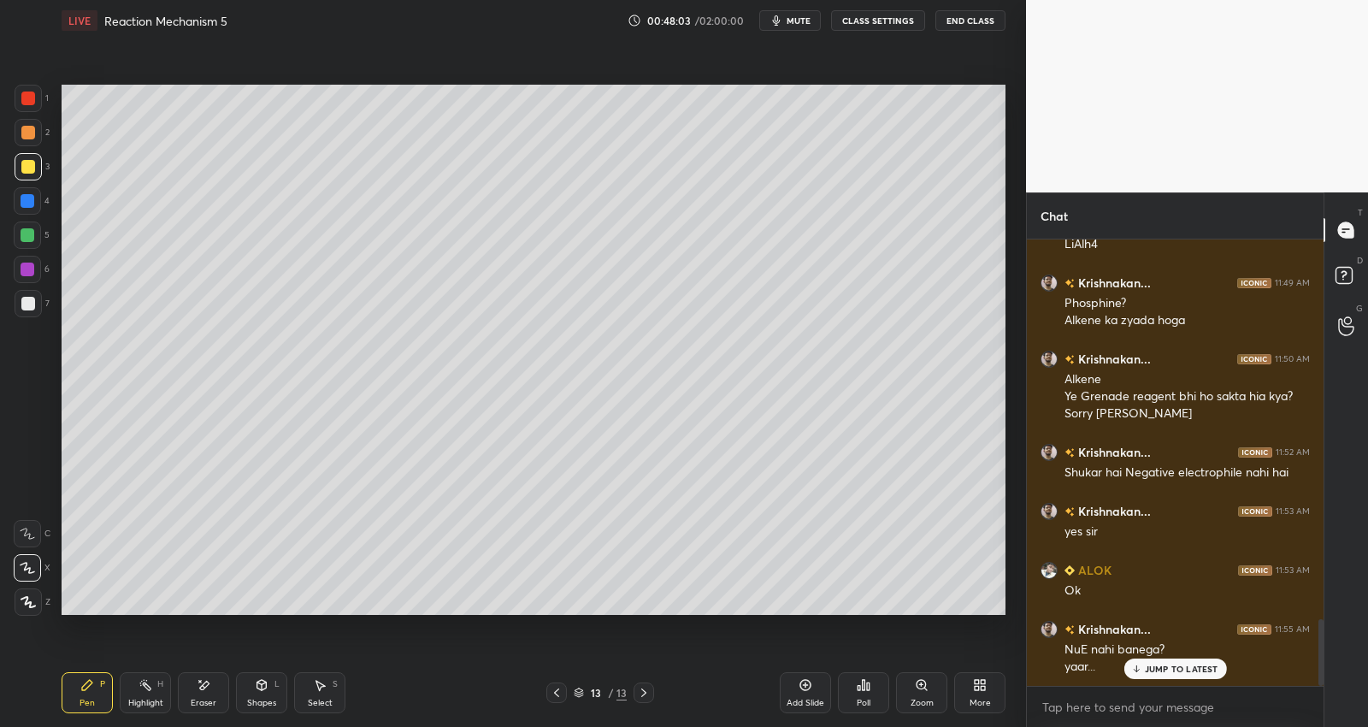
scroll to position [2524, 0]
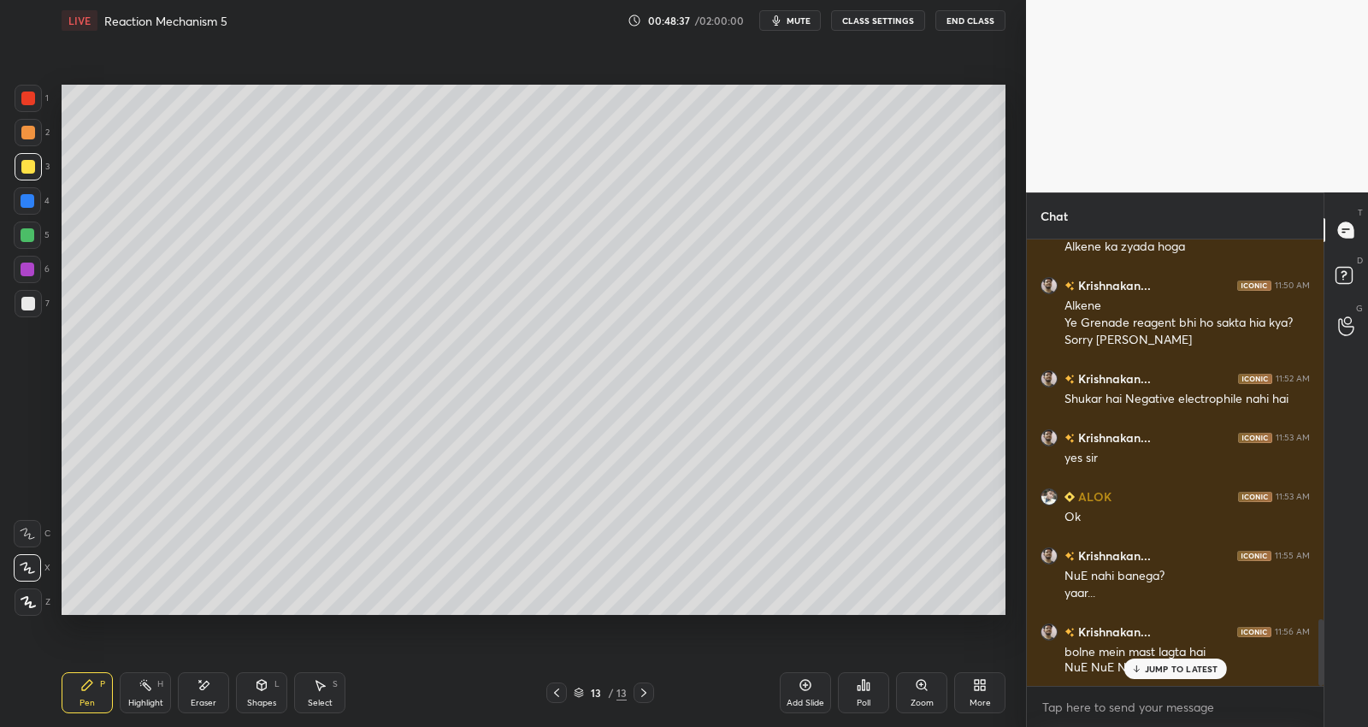
click at [263, 693] on div "Shapes L" at bounding box center [261, 692] width 51 height 41
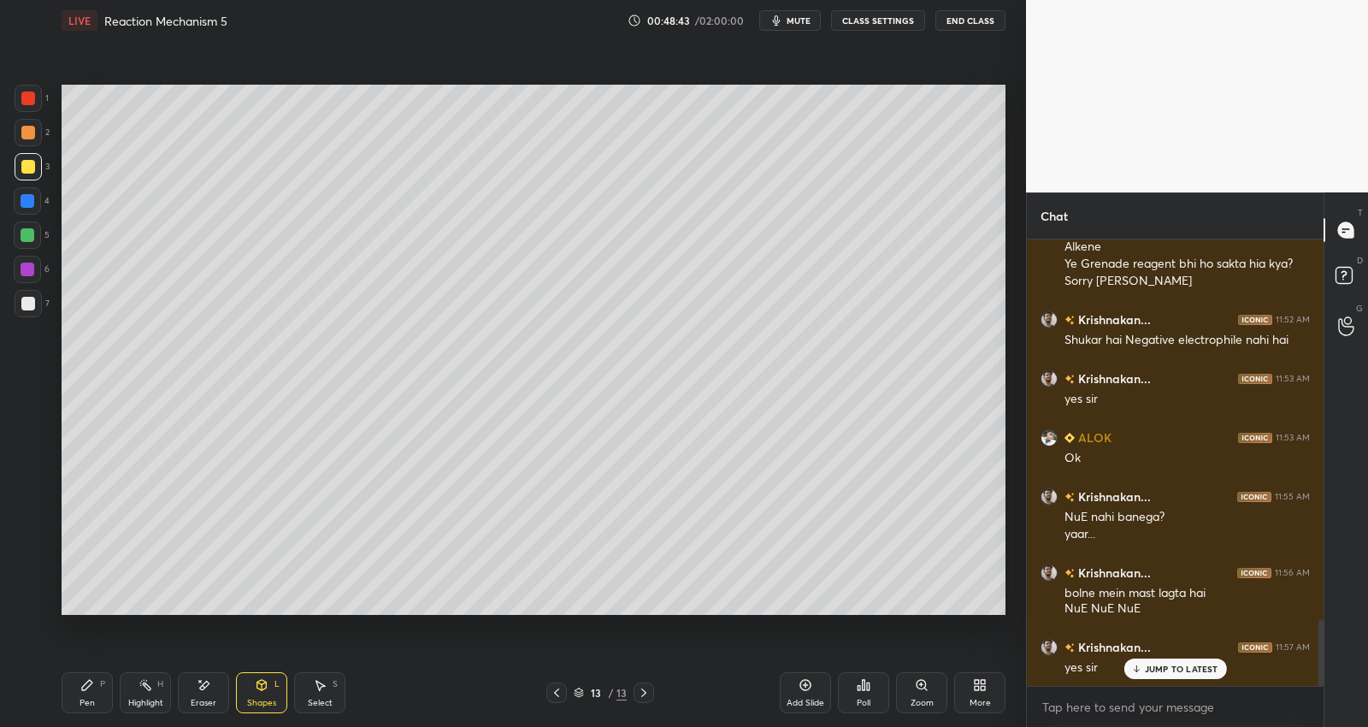
click at [257, 702] on div "Shapes" at bounding box center [261, 703] width 29 height 9
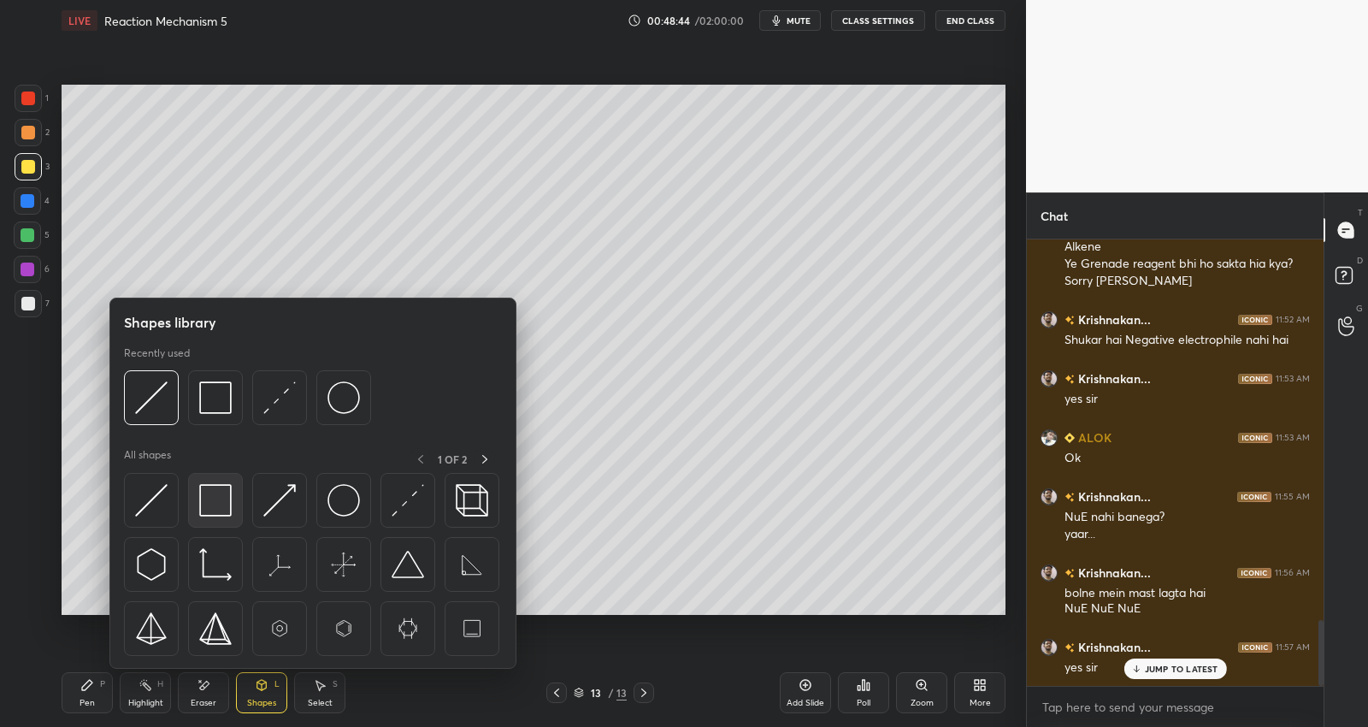
click at [214, 512] on img at bounding box center [215, 500] width 33 height 33
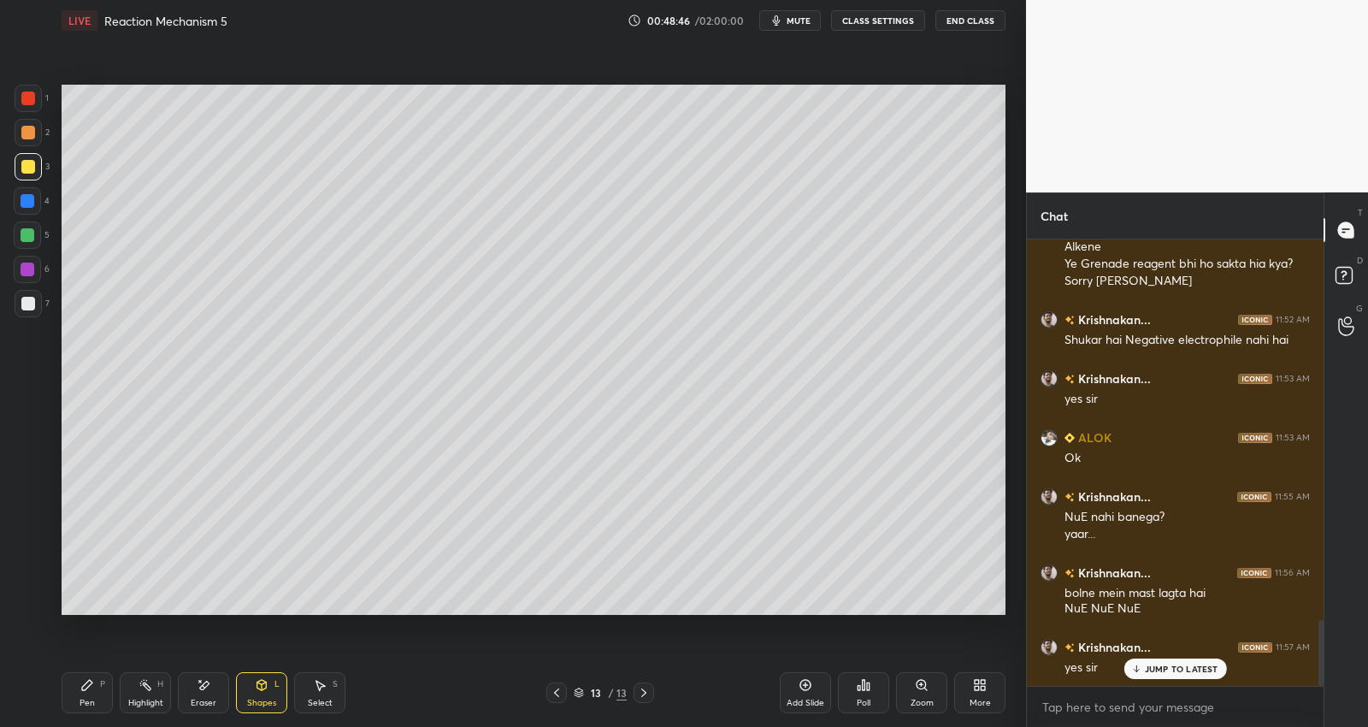
drag, startPoint x: 1160, startPoint y: 665, endPoint x: 1183, endPoint y: 661, distance: 23.5
click at [1161, 665] on p "JUMP TO LATEST" at bounding box center [1182, 669] width 74 height 10
click at [807, 683] on icon at bounding box center [806, 685] width 14 height 14
click at [32, 299] on div at bounding box center [28, 304] width 14 height 14
click at [29, 269] on div at bounding box center [28, 270] width 14 height 14
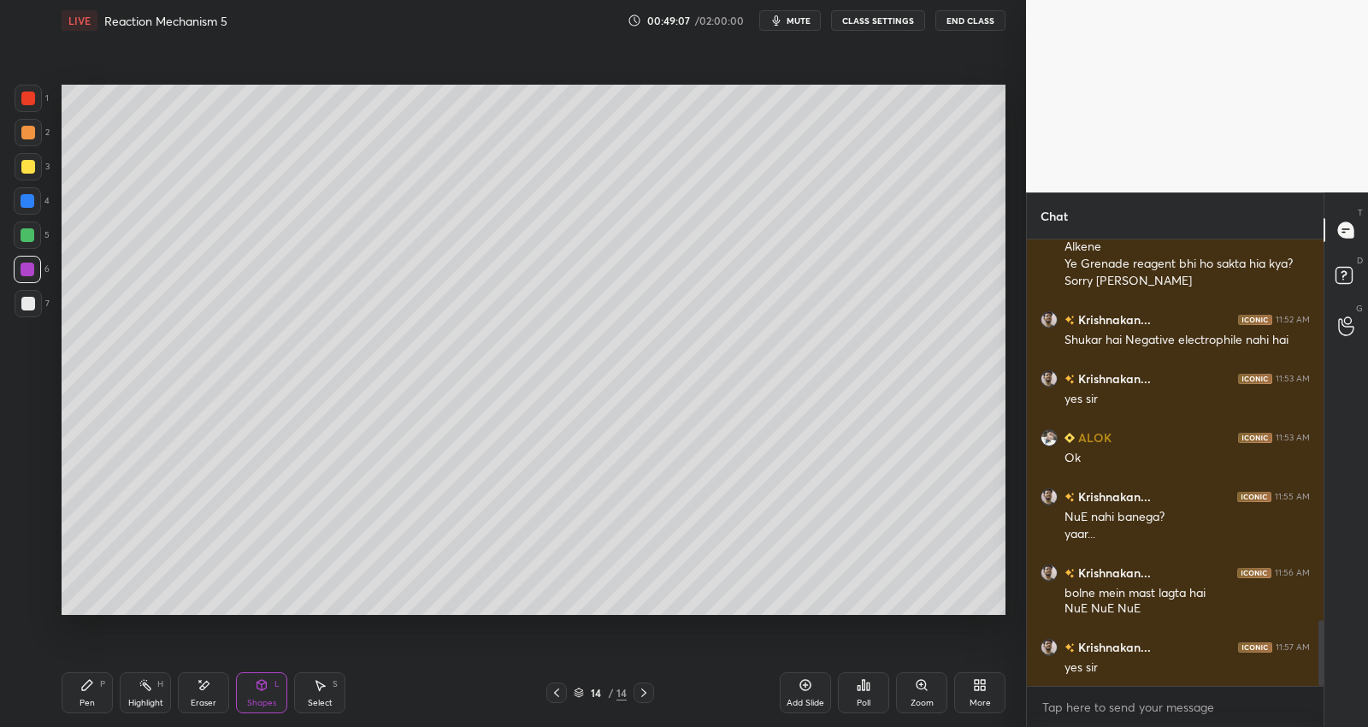
click at [33, 163] on div at bounding box center [28, 167] width 14 height 14
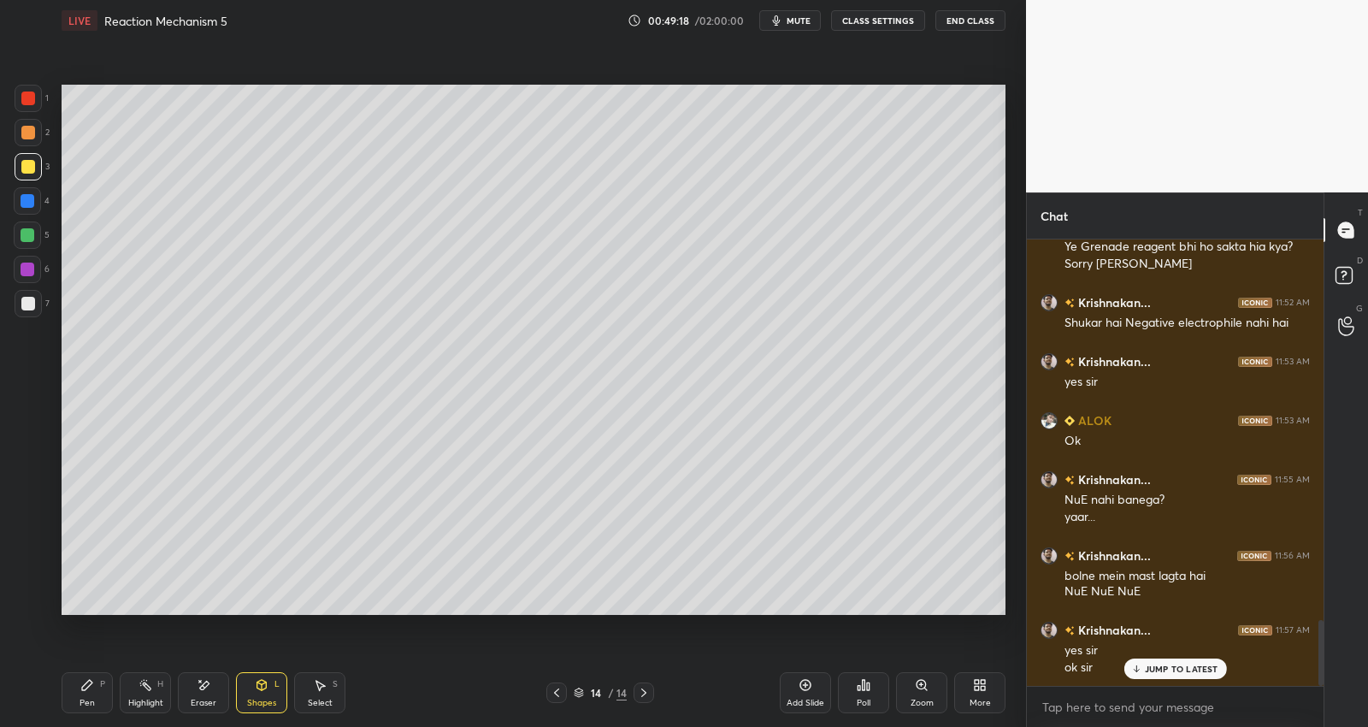
drag, startPoint x: 99, startPoint y: 693, endPoint x: 126, endPoint y: 617, distance: 80.6
click at [99, 690] on div "Pen P" at bounding box center [87, 692] width 51 height 41
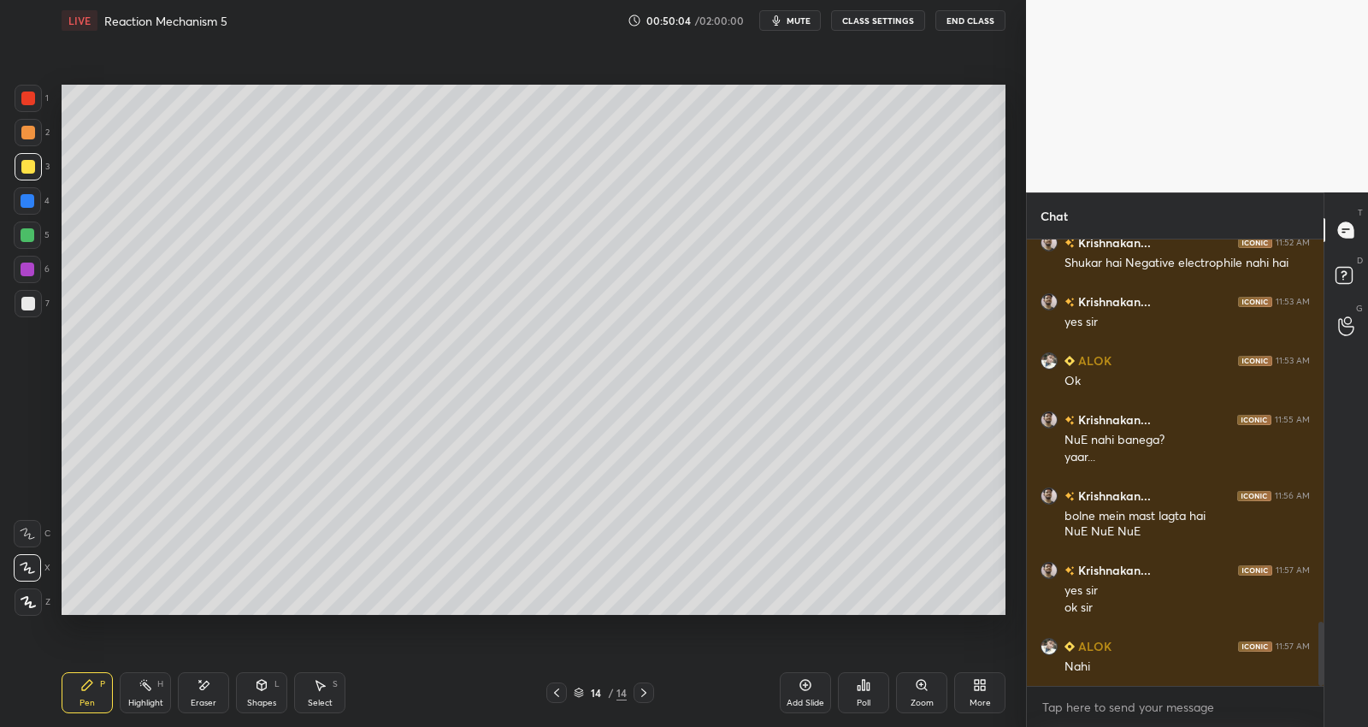
click at [260, 694] on div "Shapes L" at bounding box center [261, 692] width 51 height 41
click at [90, 697] on div "Pen P" at bounding box center [87, 692] width 51 height 41
click at [34, 310] on div at bounding box center [28, 303] width 27 height 27
click at [650, 625] on div "Setting up your live class Poll for secs No correct answer Start poll" at bounding box center [534, 350] width 958 height 618
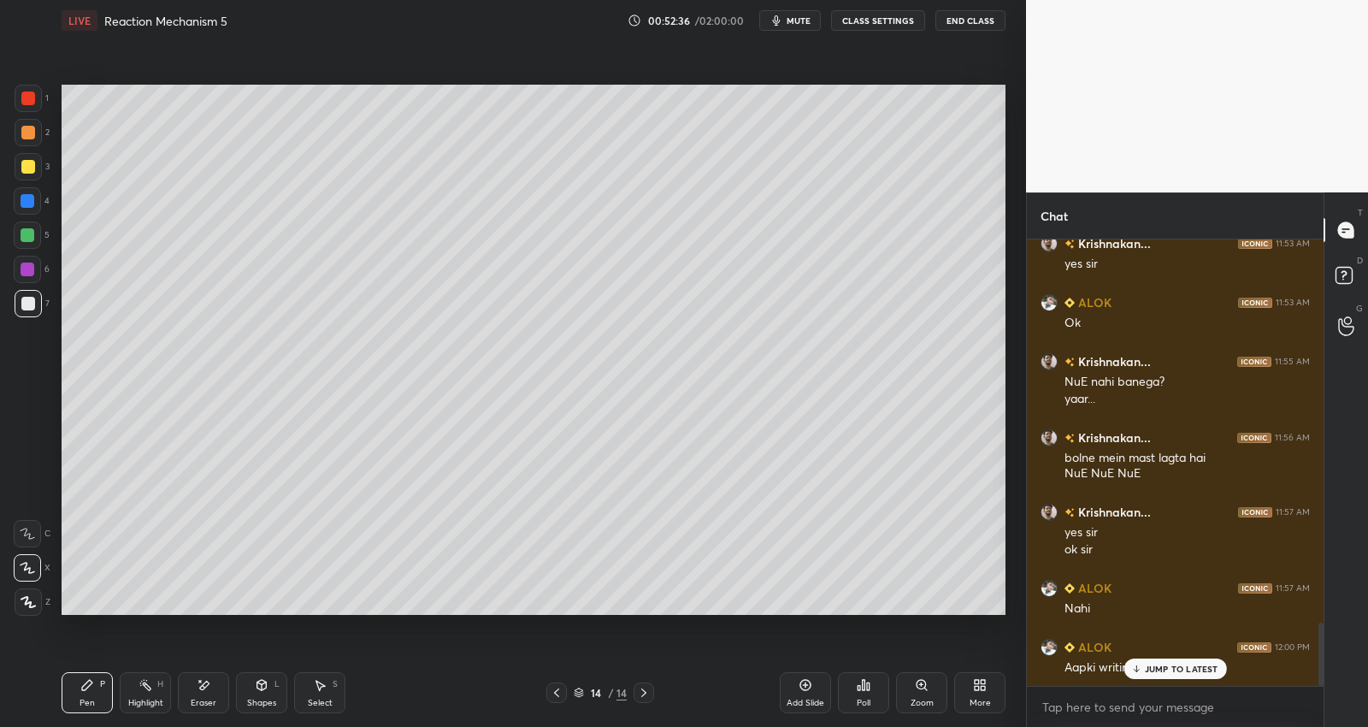
click at [319, 694] on div "Select S" at bounding box center [319, 692] width 51 height 41
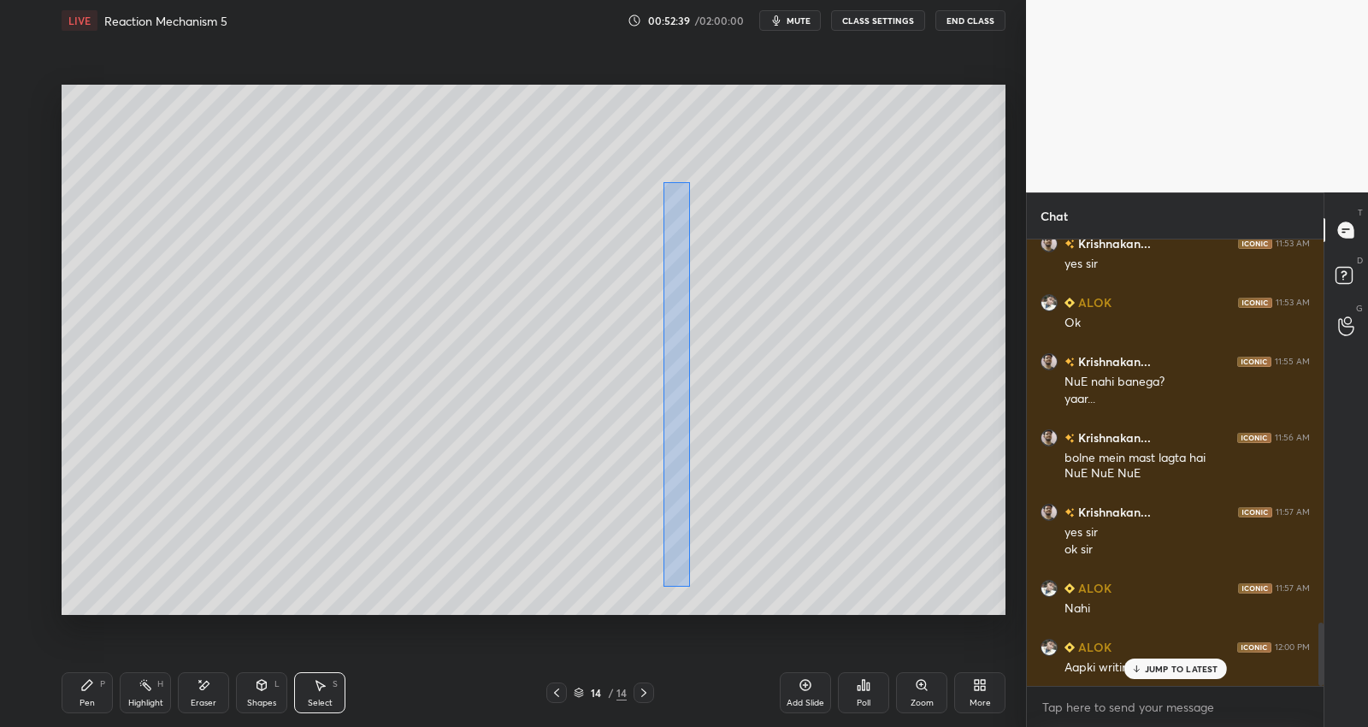
drag, startPoint x: 664, startPoint y: 179, endPoint x: 688, endPoint y: 577, distance: 399.3
click at [689, 583] on div "0 ° Undo Copy Duplicate Duplicate to new slide Delete" at bounding box center [534, 350] width 944 height 531
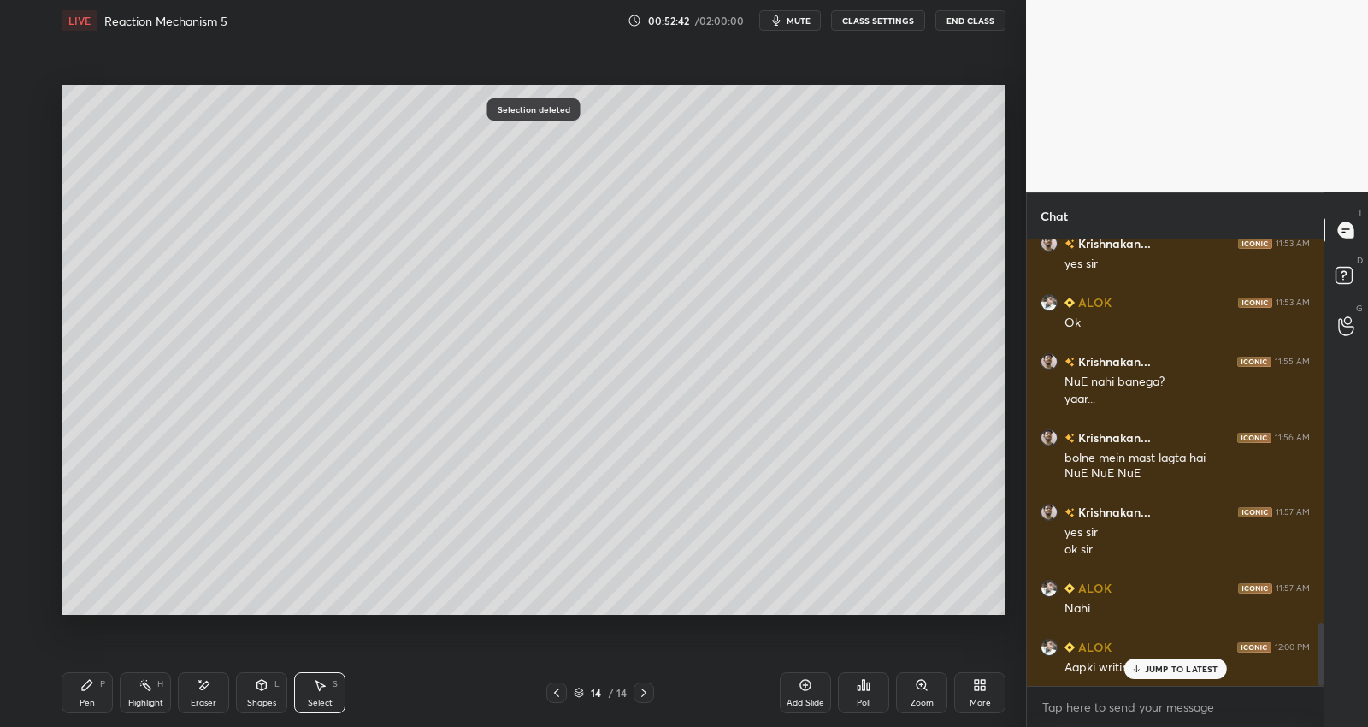
click at [91, 701] on div "Pen" at bounding box center [87, 703] width 15 height 9
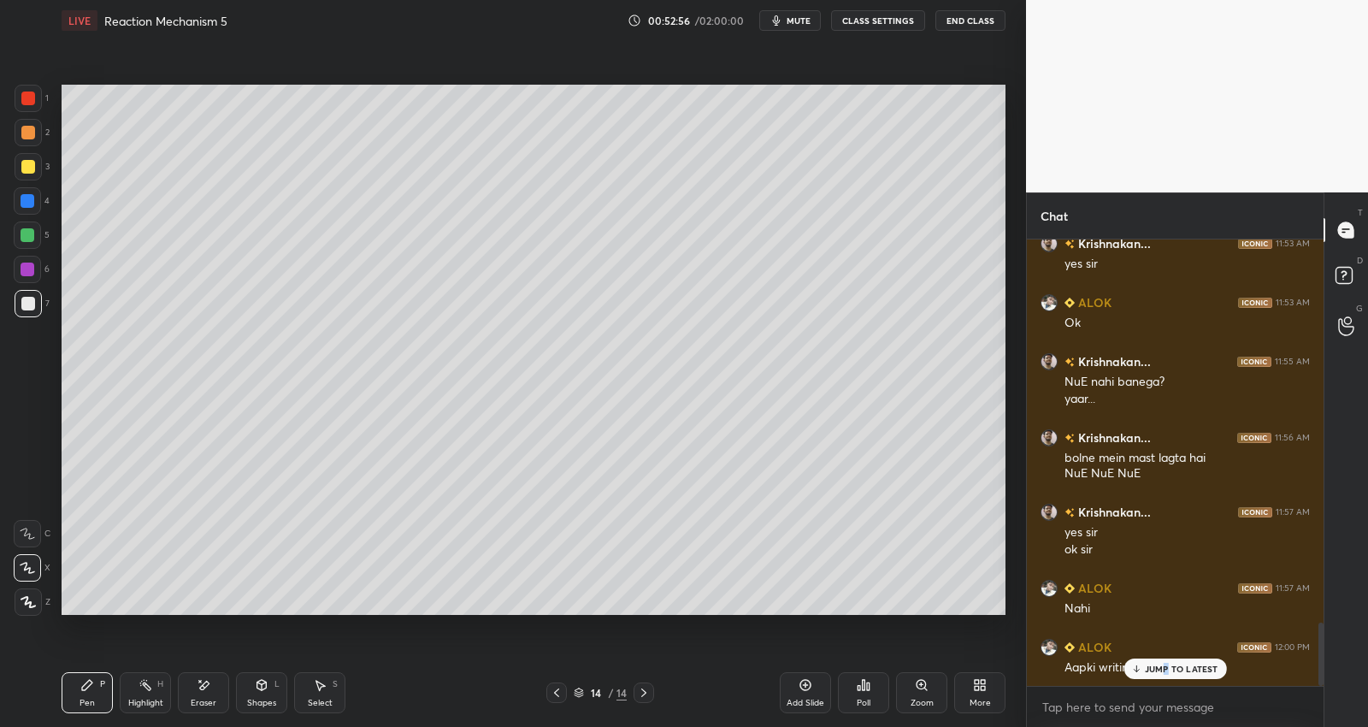
click at [1168, 668] on p "JUMP TO LATEST" at bounding box center [1182, 669] width 74 height 10
click at [265, 691] on icon at bounding box center [262, 685] width 14 height 14
click at [99, 688] on div "Pen P" at bounding box center [87, 692] width 51 height 41
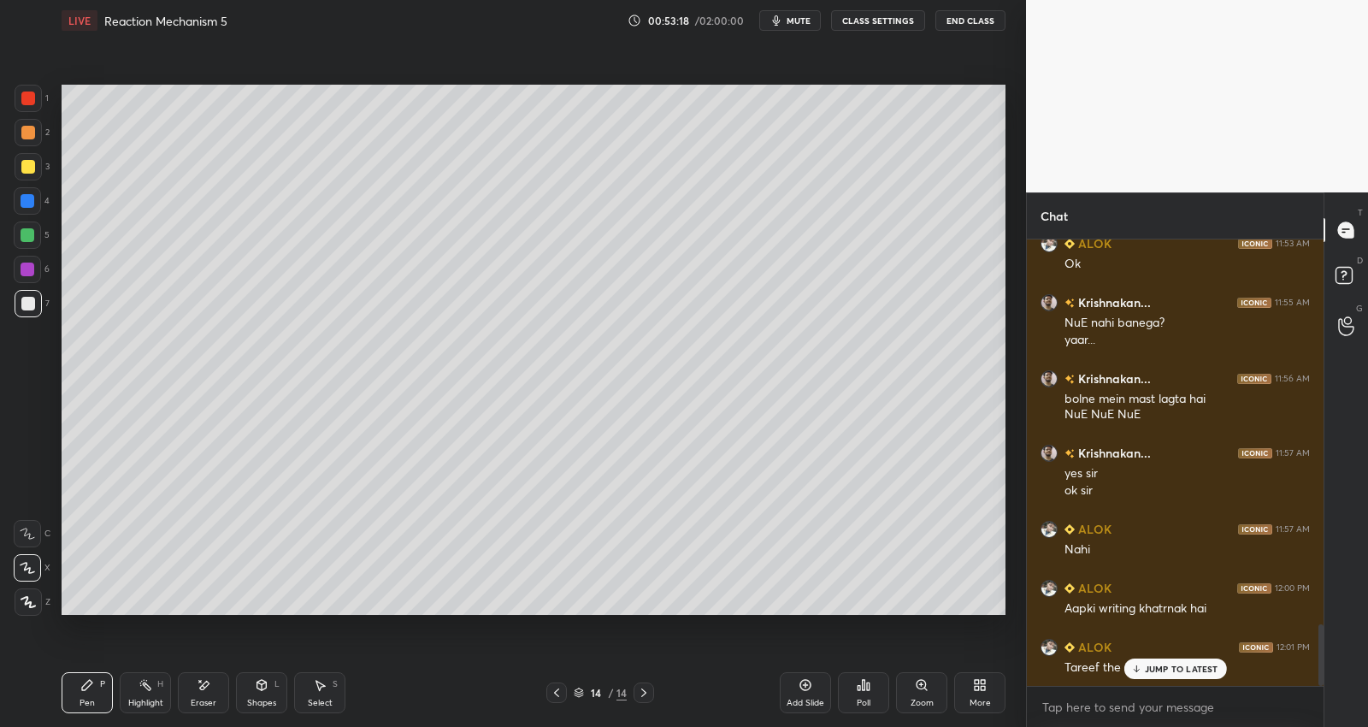
click at [1180, 671] on p "JUMP TO LATEST" at bounding box center [1182, 669] width 74 height 10
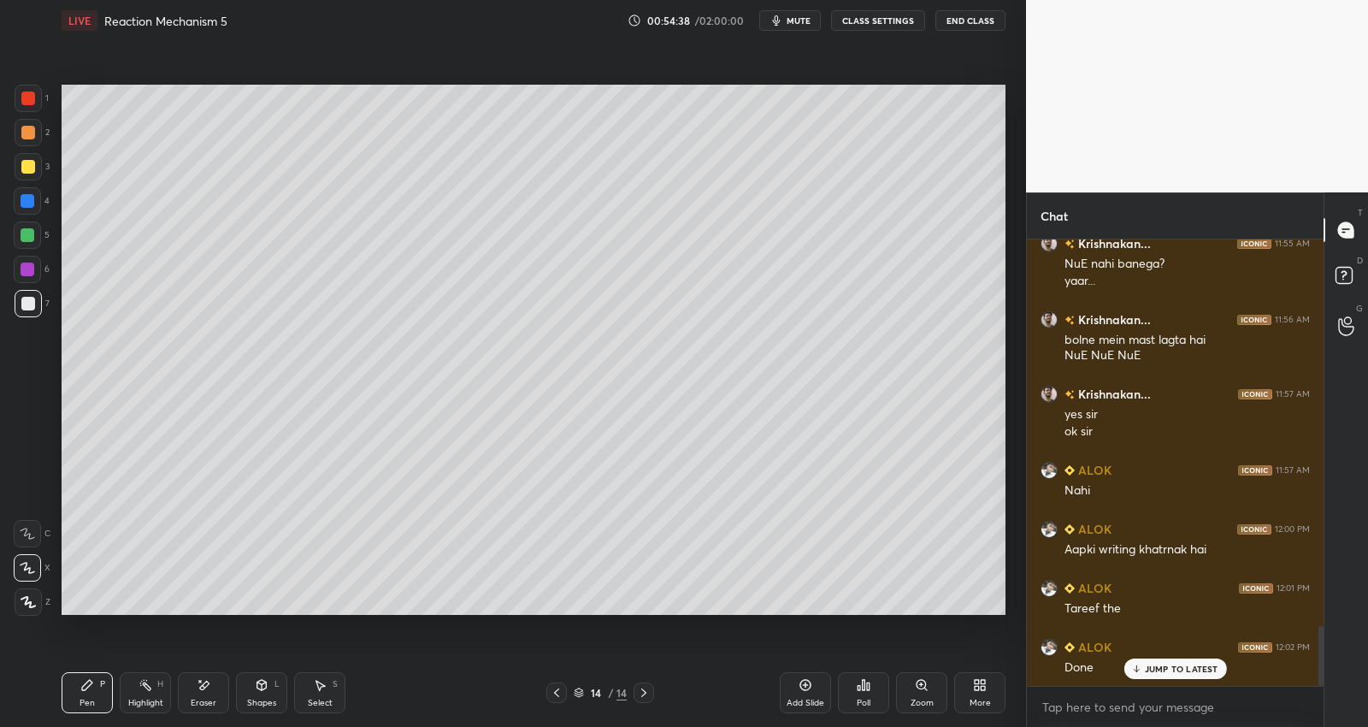
scroll to position [2895, 0]
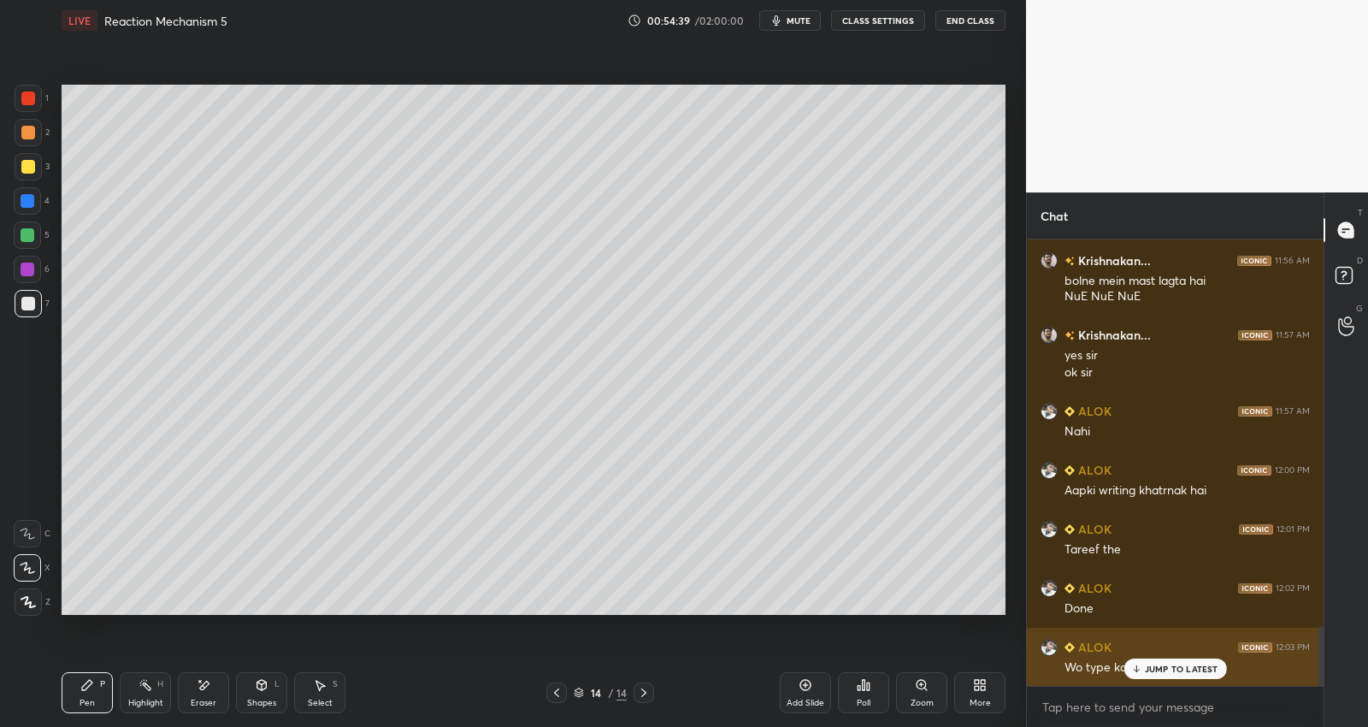
click at [1161, 667] on p "JUMP TO LATEST" at bounding box center [1182, 669] width 74 height 10
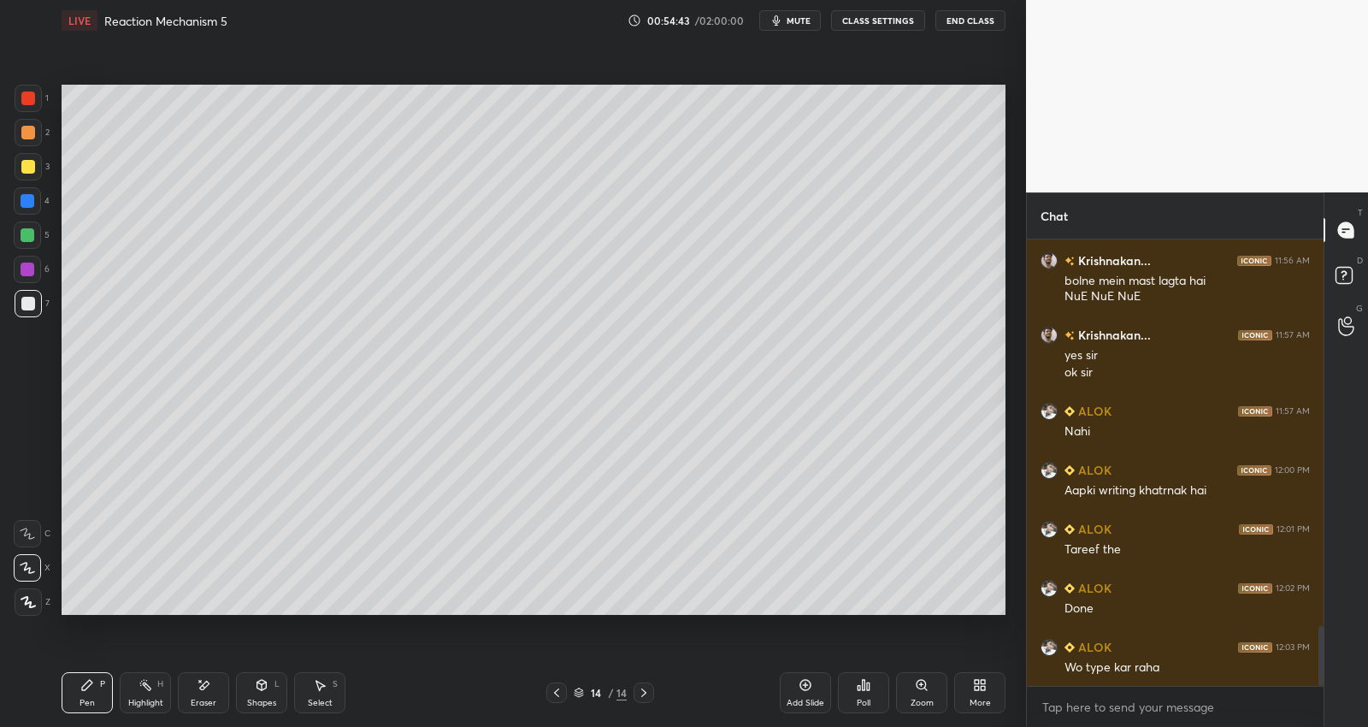
click at [803, 690] on icon at bounding box center [806, 685] width 14 height 14
click at [862, 698] on div "Poll" at bounding box center [863, 692] width 51 height 41
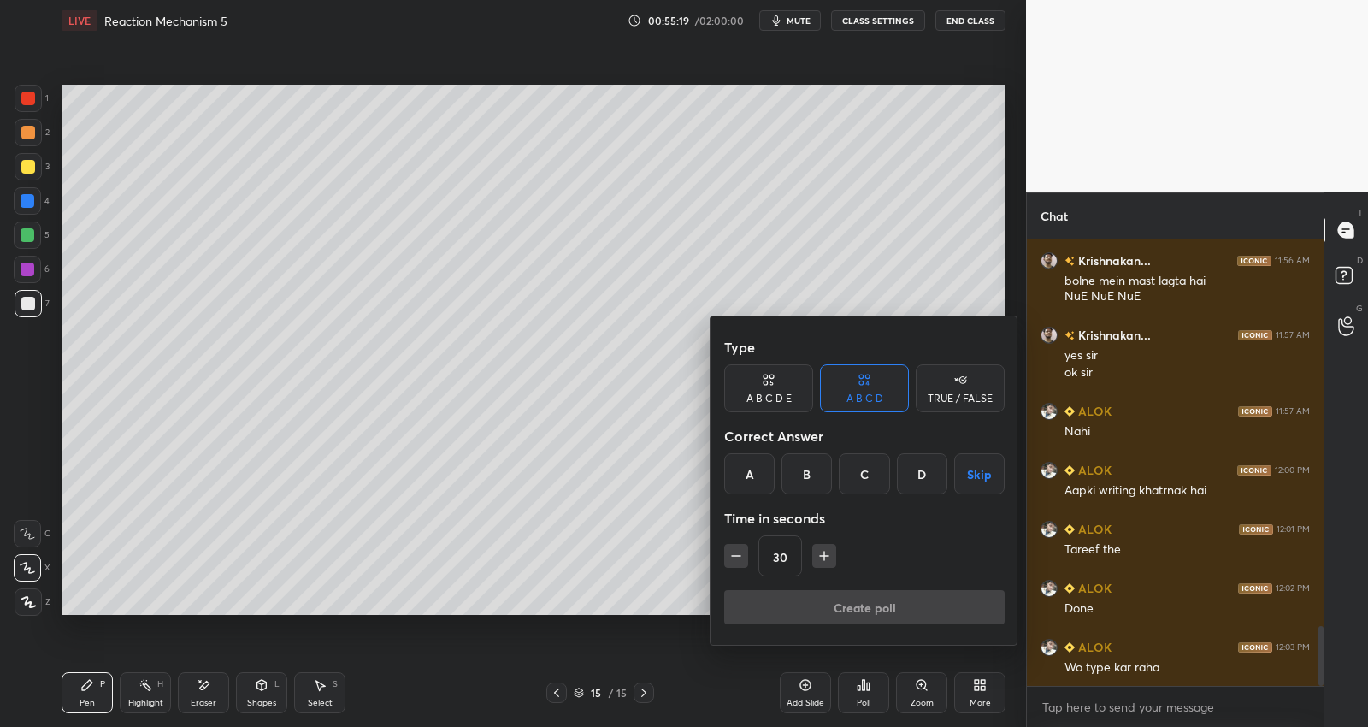
click at [823, 557] on icon "button" at bounding box center [824, 555] width 17 height 17
click at [825, 556] on icon "button" at bounding box center [824, 555] width 17 height 17
click at [826, 556] on icon "button" at bounding box center [824, 556] width 9 height 0
click at [825, 558] on icon "button" at bounding box center [824, 555] width 17 height 17
click at [826, 560] on icon "button" at bounding box center [824, 555] width 17 height 17
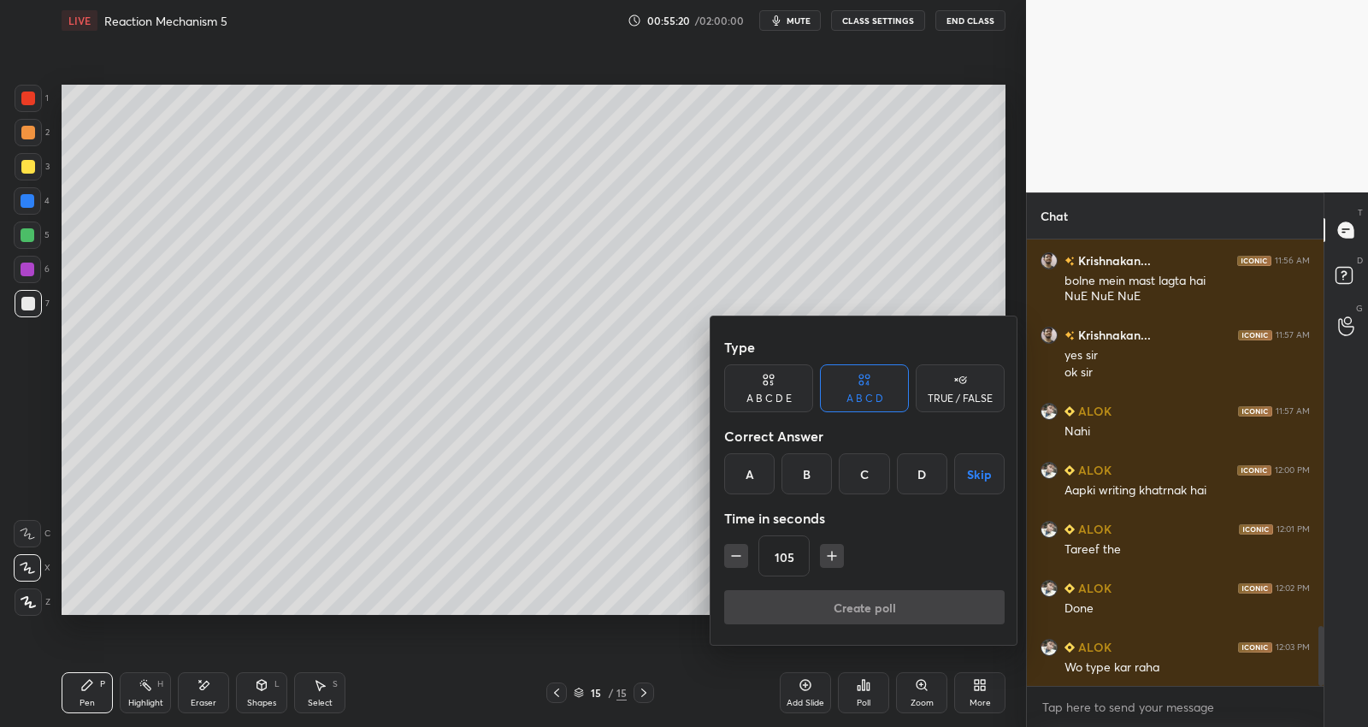
click at [825, 560] on icon "button" at bounding box center [832, 555] width 17 height 17
click at [826, 562] on icon "button" at bounding box center [832, 555] width 17 height 17
click at [827, 561] on icon "button" at bounding box center [832, 555] width 17 height 17
click at [829, 559] on icon "button" at bounding box center [832, 555] width 17 height 17
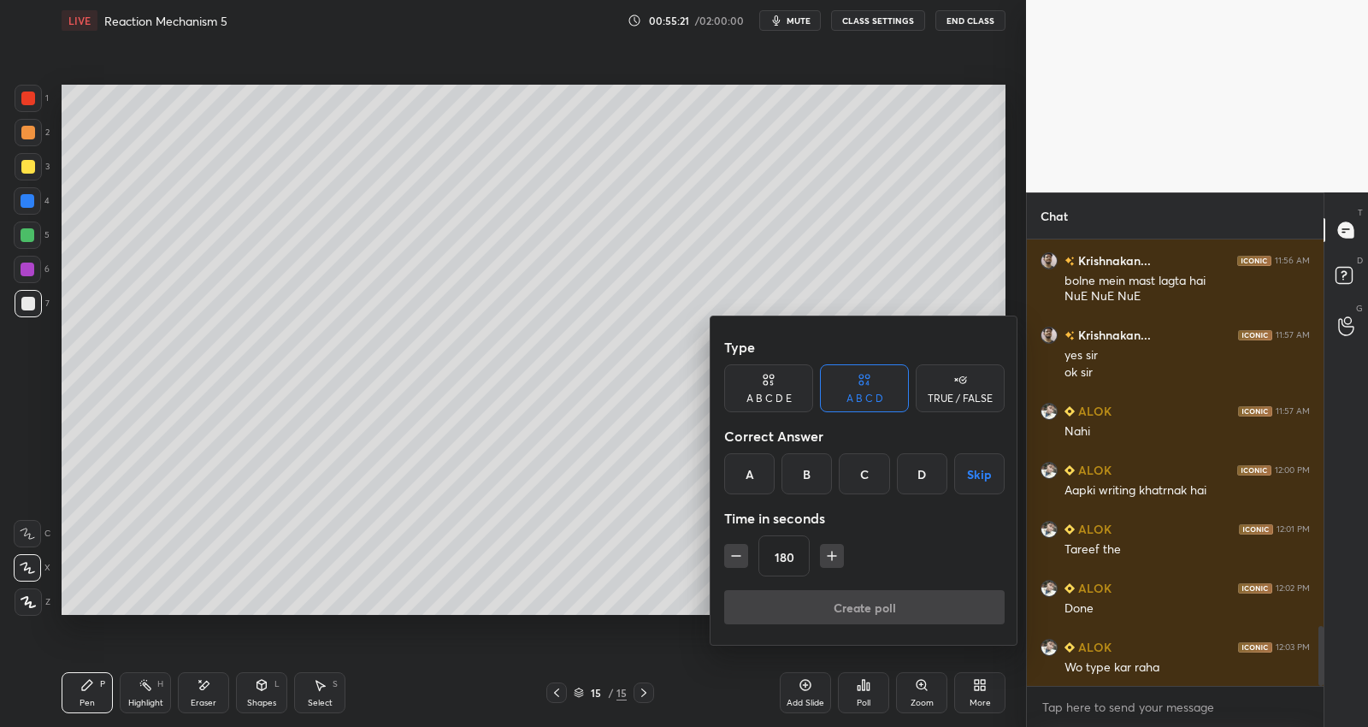
click at [830, 559] on icon "button" at bounding box center [832, 555] width 17 height 17
click at [830, 558] on icon "button" at bounding box center [832, 555] width 17 height 17
click at [834, 557] on icon "button" at bounding box center [832, 555] width 17 height 17
click at [834, 556] on icon "button" at bounding box center [832, 555] width 17 height 17
type input "240"
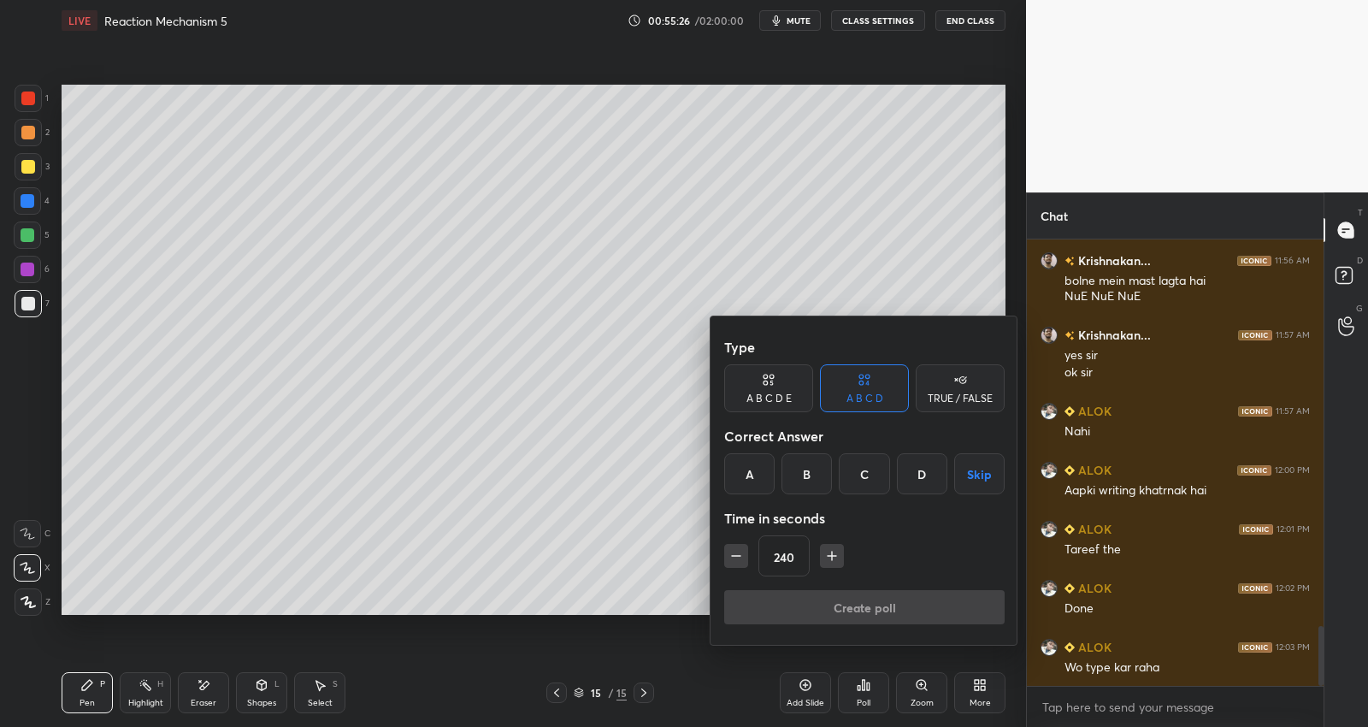
click at [960, 395] on div "TRUE / FALSE" at bounding box center [960, 398] width 65 height 10
click at [786, 461] on div "True" at bounding box center [768, 473] width 89 height 41
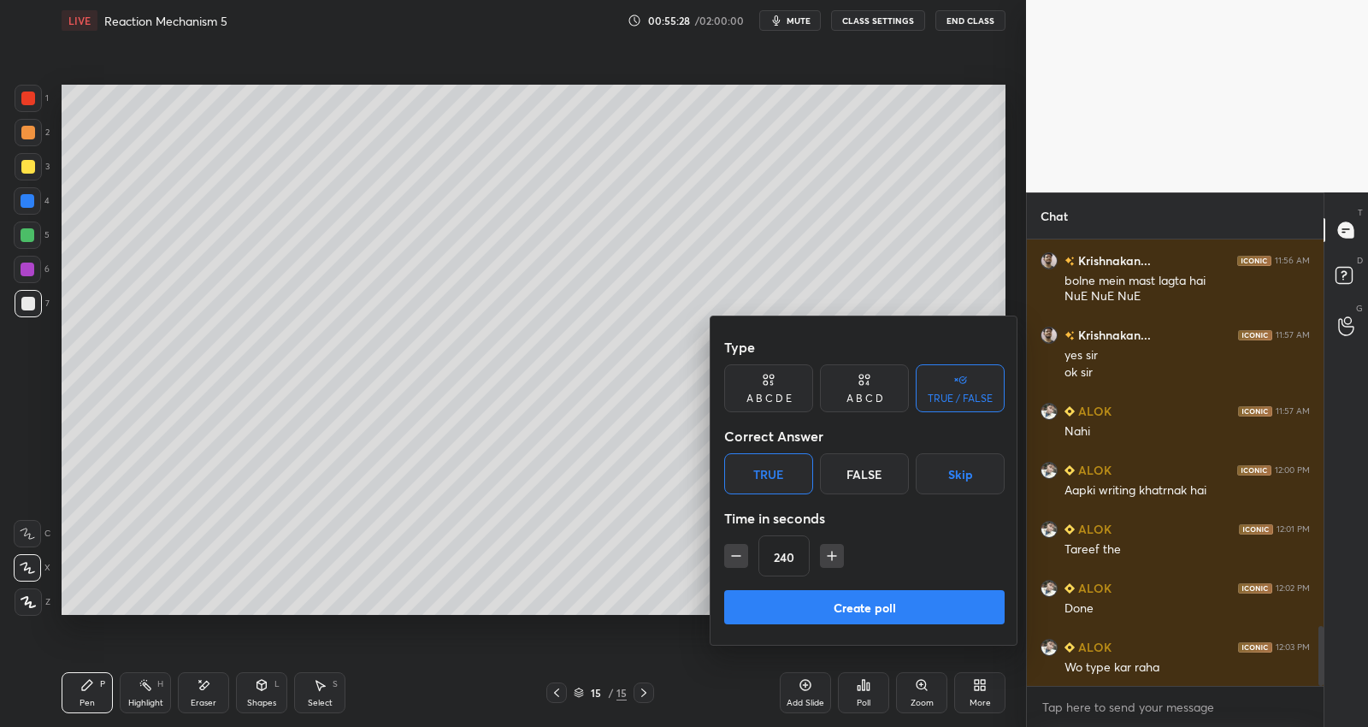
click at [859, 610] on button "Create poll" at bounding box center [864, 607] width 281 height 34
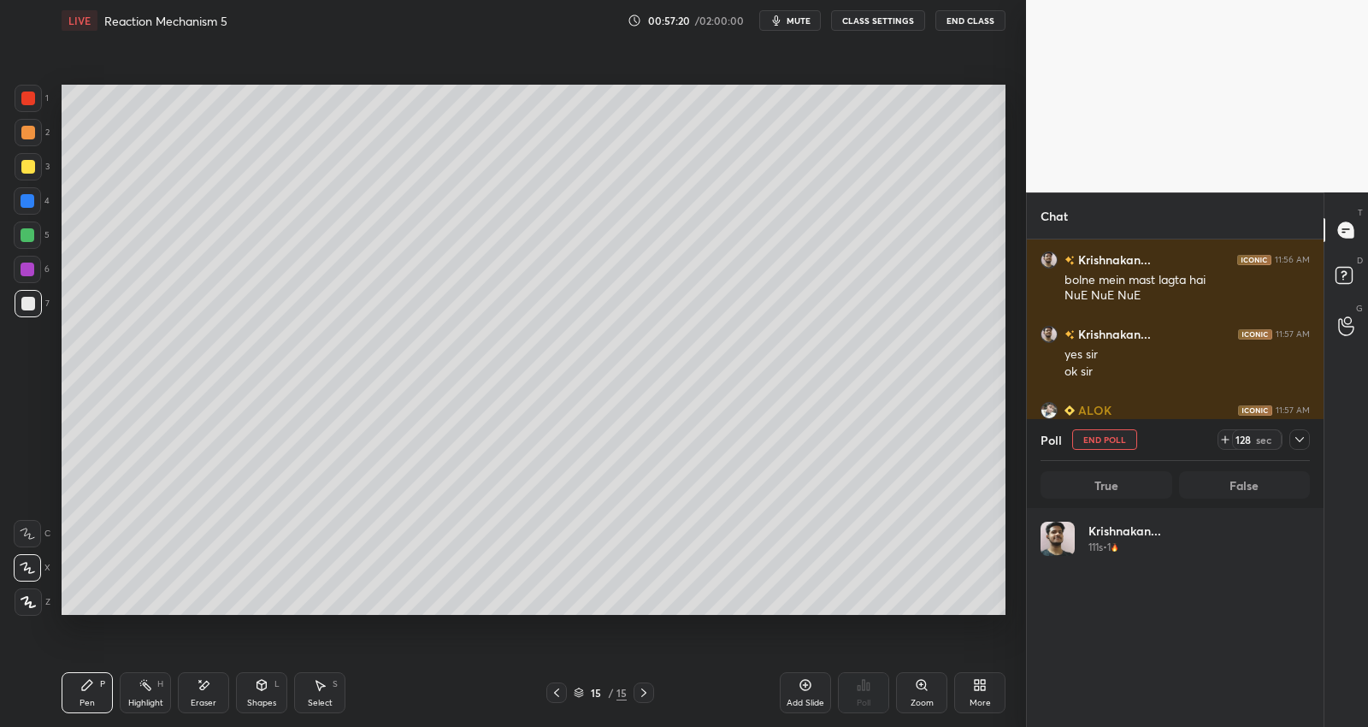
scroll to position [200, 265]
click at [1299, 431] on div at bounding box center [1300, 439] width 21 height 21
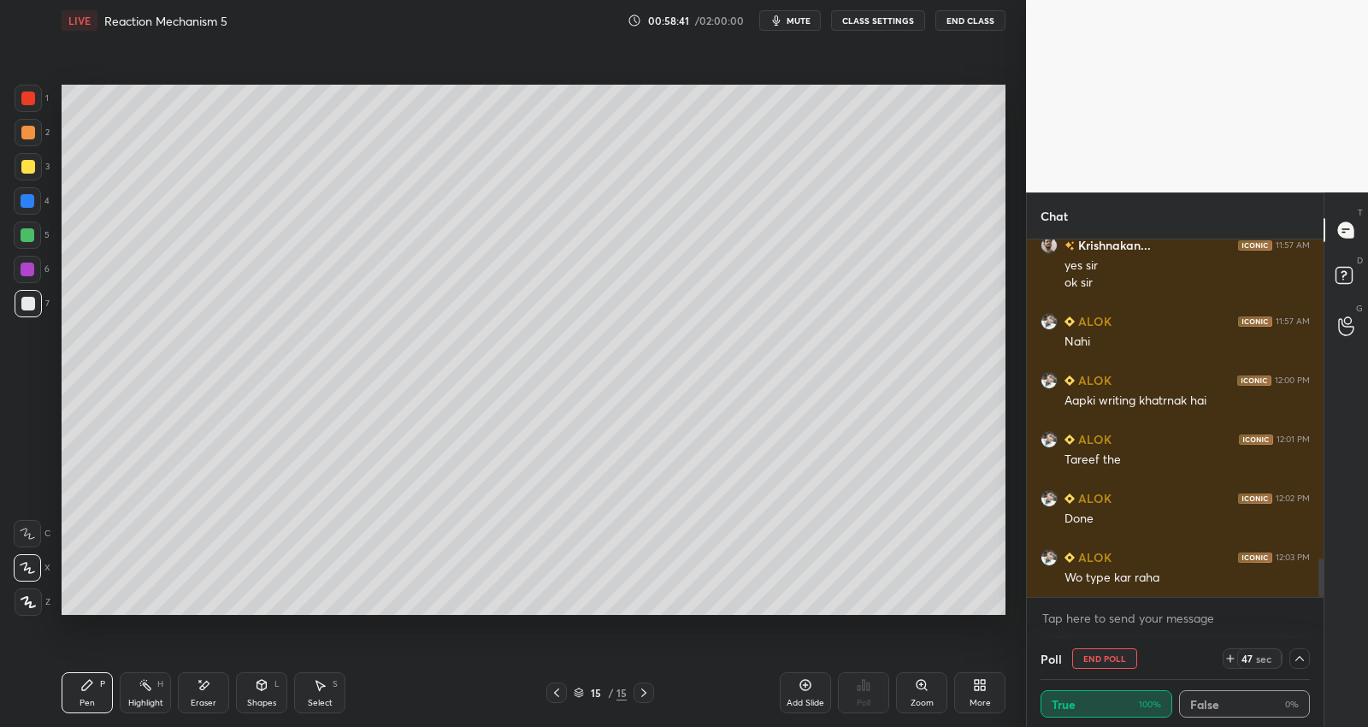
scroll to position [3025, 0]
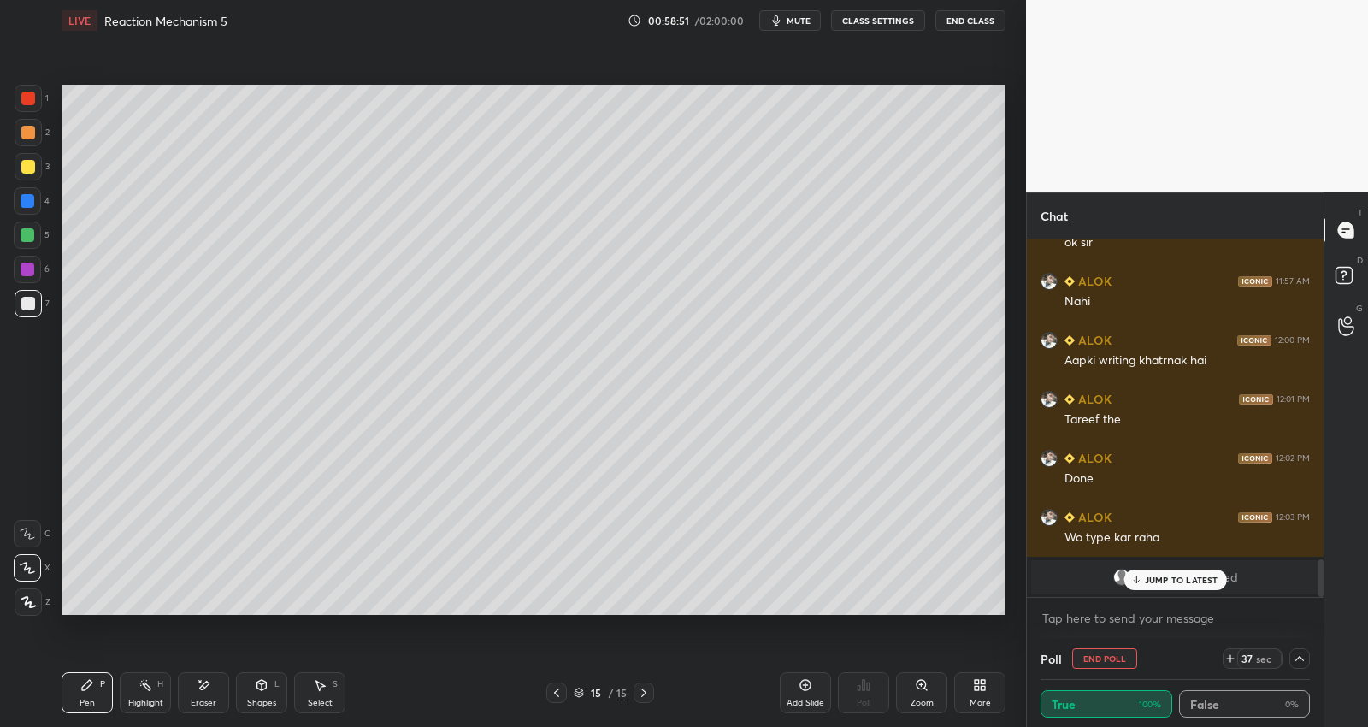
click at [1171, 578] on p "JUMP TO LATEST" at bounding box center [1182, 580] width 74 height 10
click at [1300, 667] on div at bounding box center [1300, 658] width 21 height 21
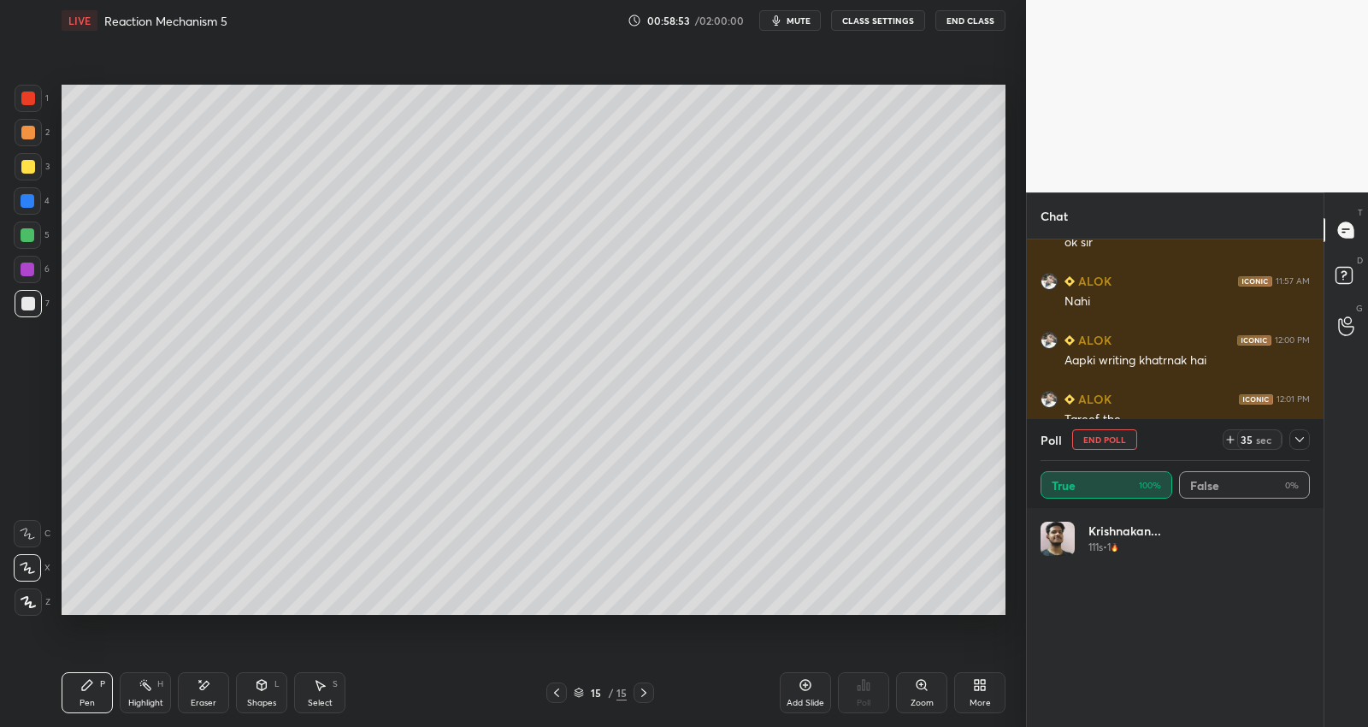
scroll to position [200, 265]
click at [1130, 432] on button "End Poll" at bounding box center [1105, 439] width 65 height 21
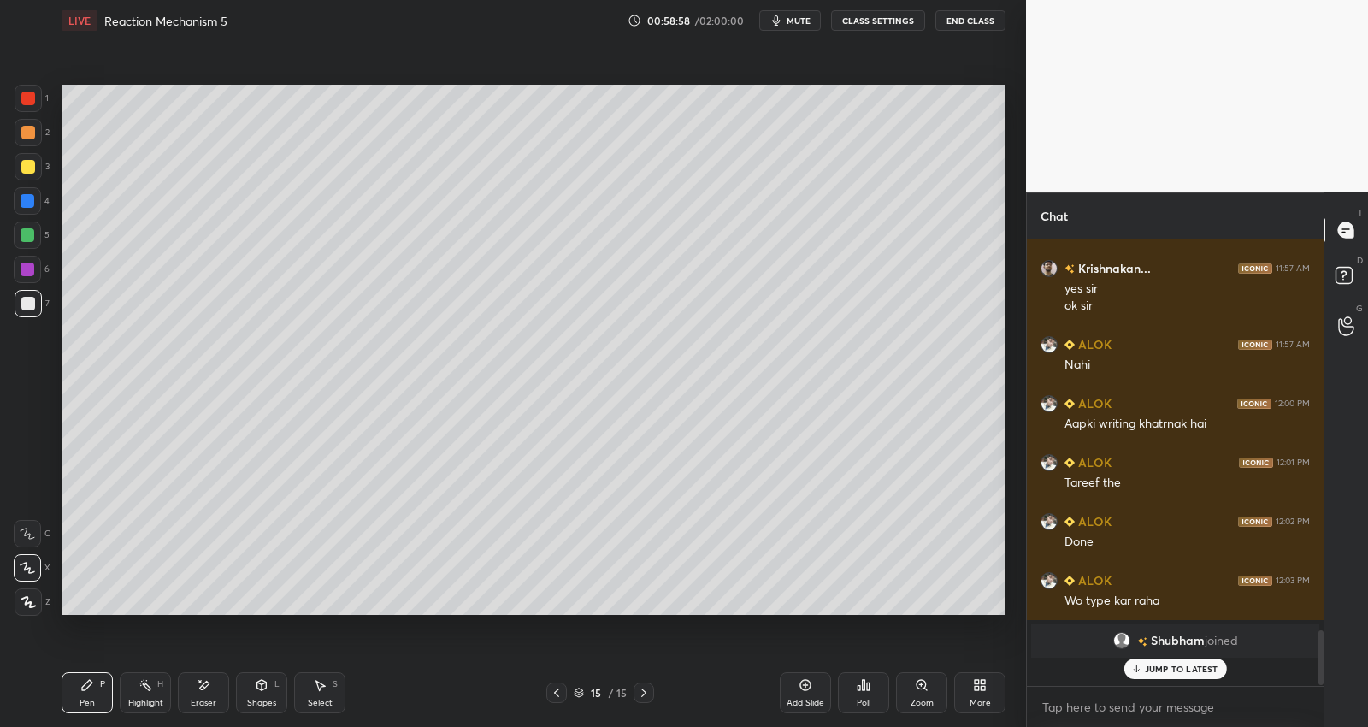
scroll to position [0, 0]
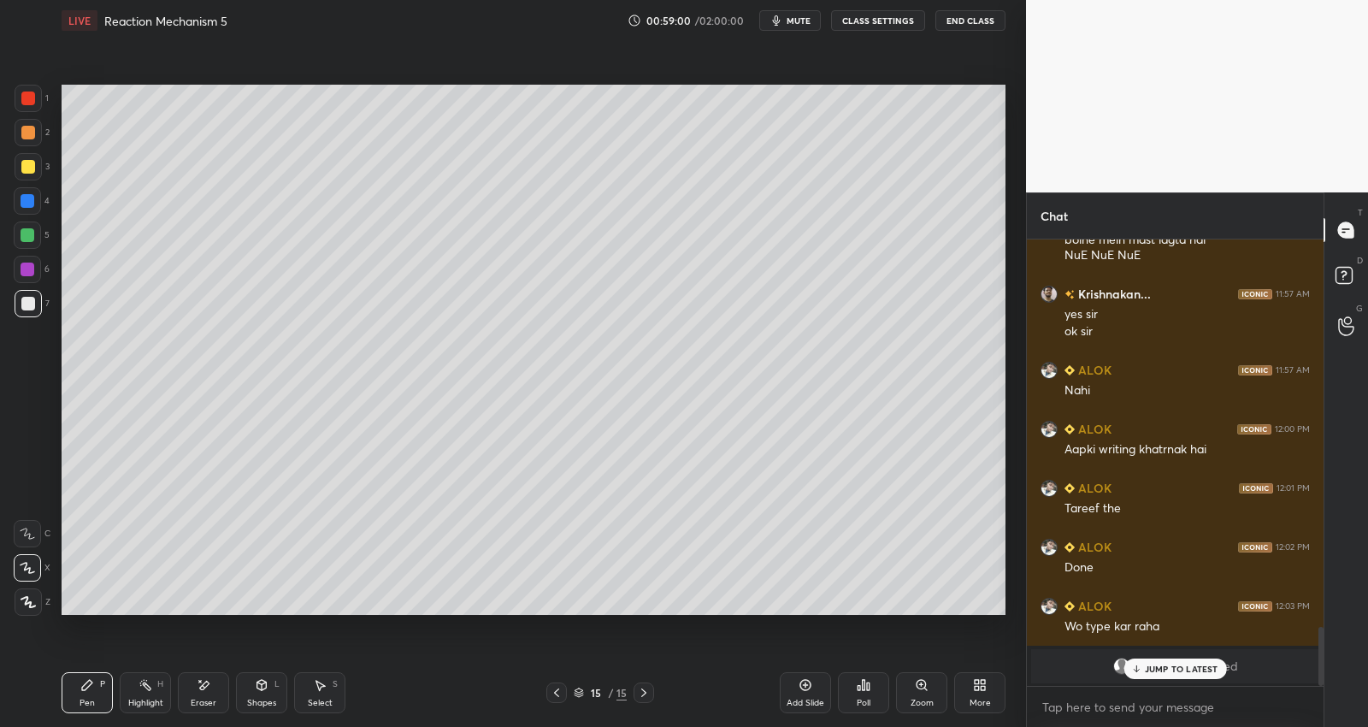
click at [1168, 665] on p "JUMP TO LATEST" at bounding box center [1182, 669] width 74 height 10
click at [551, 683] on div at bounding box center [557, 693] width 21 height 21
click at [28, 98] on div at bounding box center [28, 99] width 14 height 14
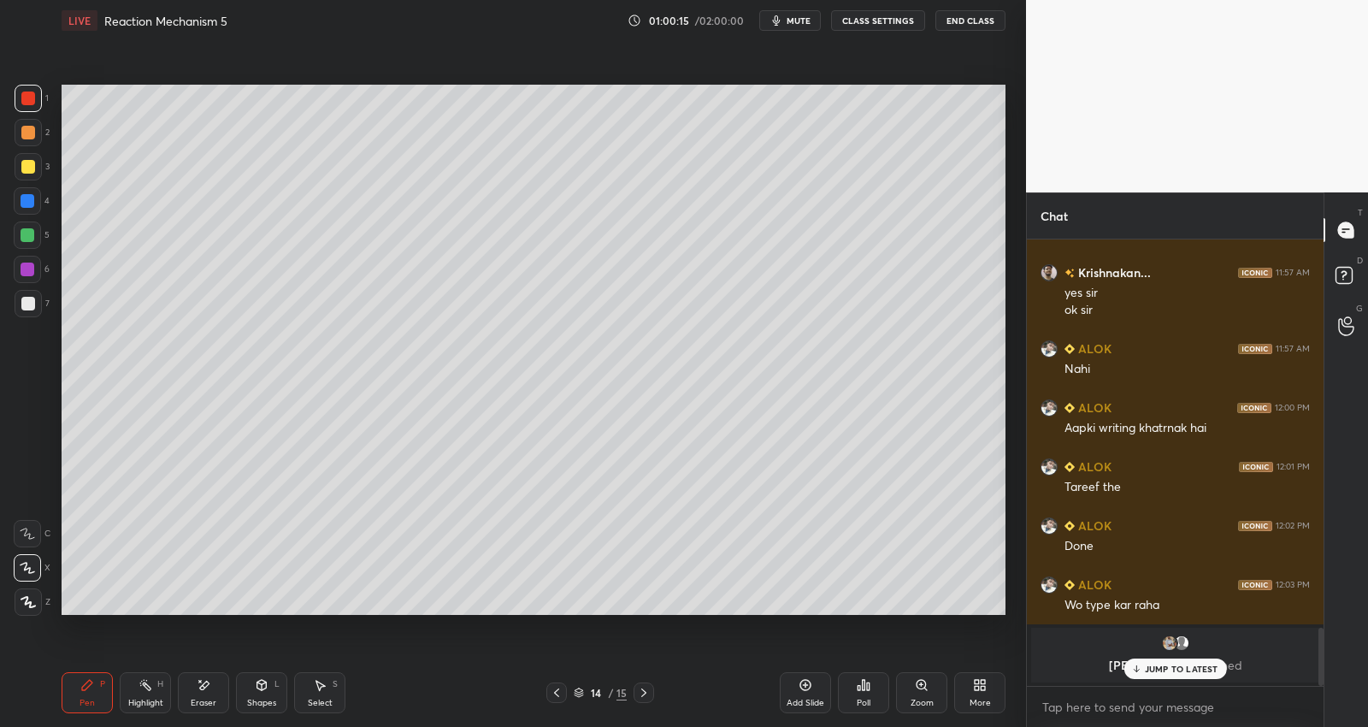
click at [1148, 677] on div "JUMP TO LATEST" at bounding box center [1175, 669] width 103 height 21
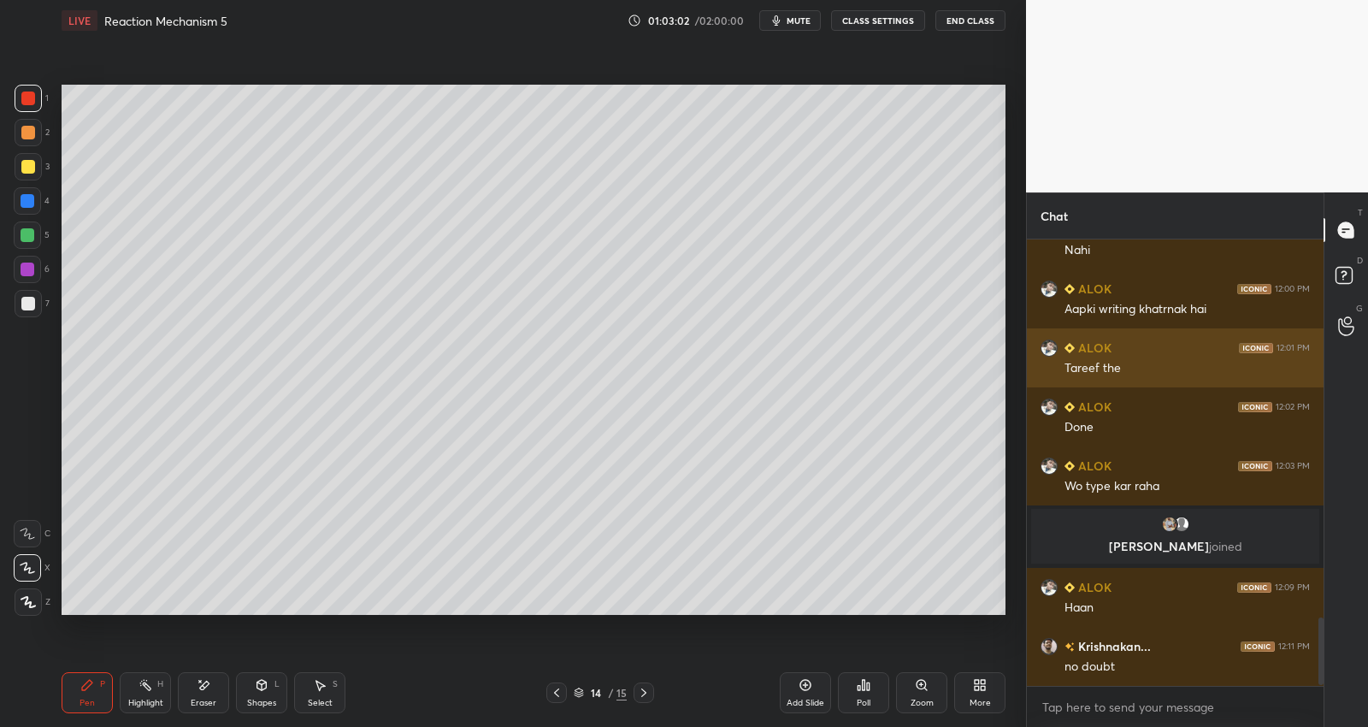
scroll to position [2521, 0]
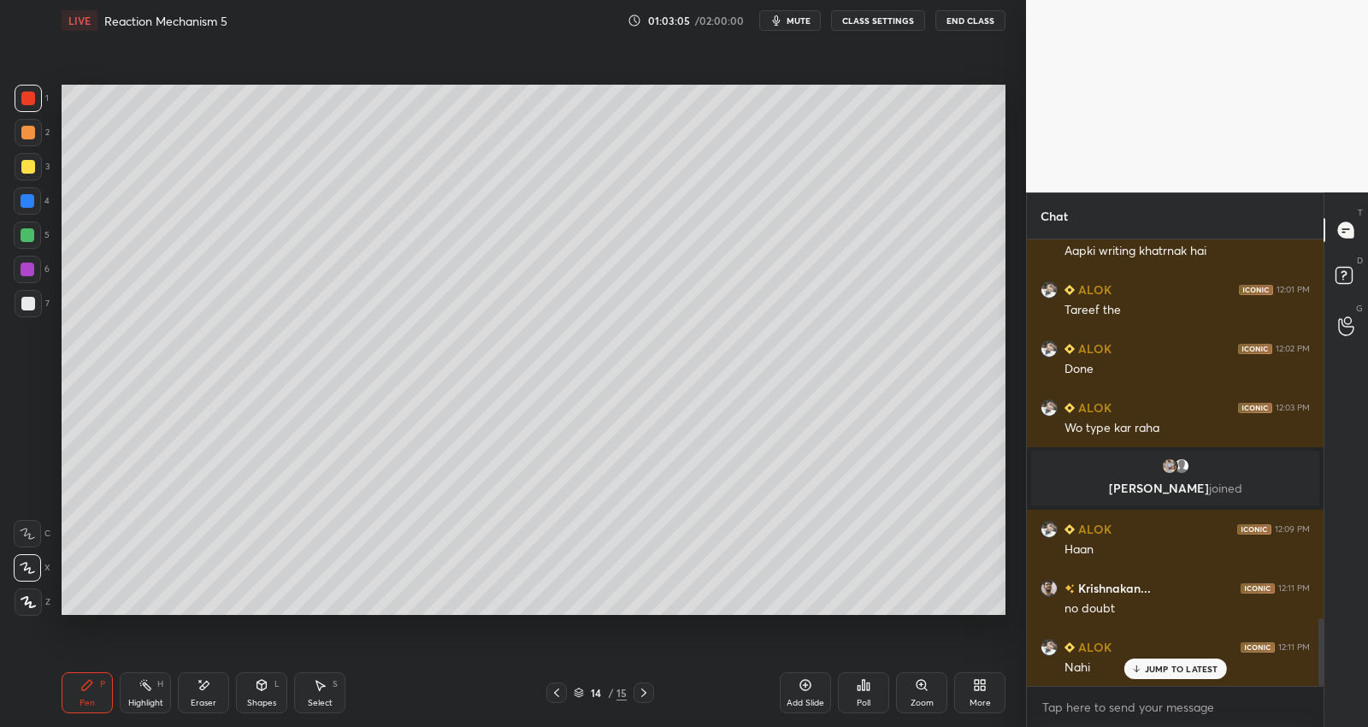
click at [642, 696] on icon at bounding box center [644, 693] width 14 height 14
click at [28, 298] on div at bounding box center [28, 304] width 14 height 14
drag, startPoint x: 30, startPoint y: 269, endPoint x: 52, endPoint y: 263, distance: 23.0
click at [31, 269] on div at bounding box center [28, 270] width 14 height 14
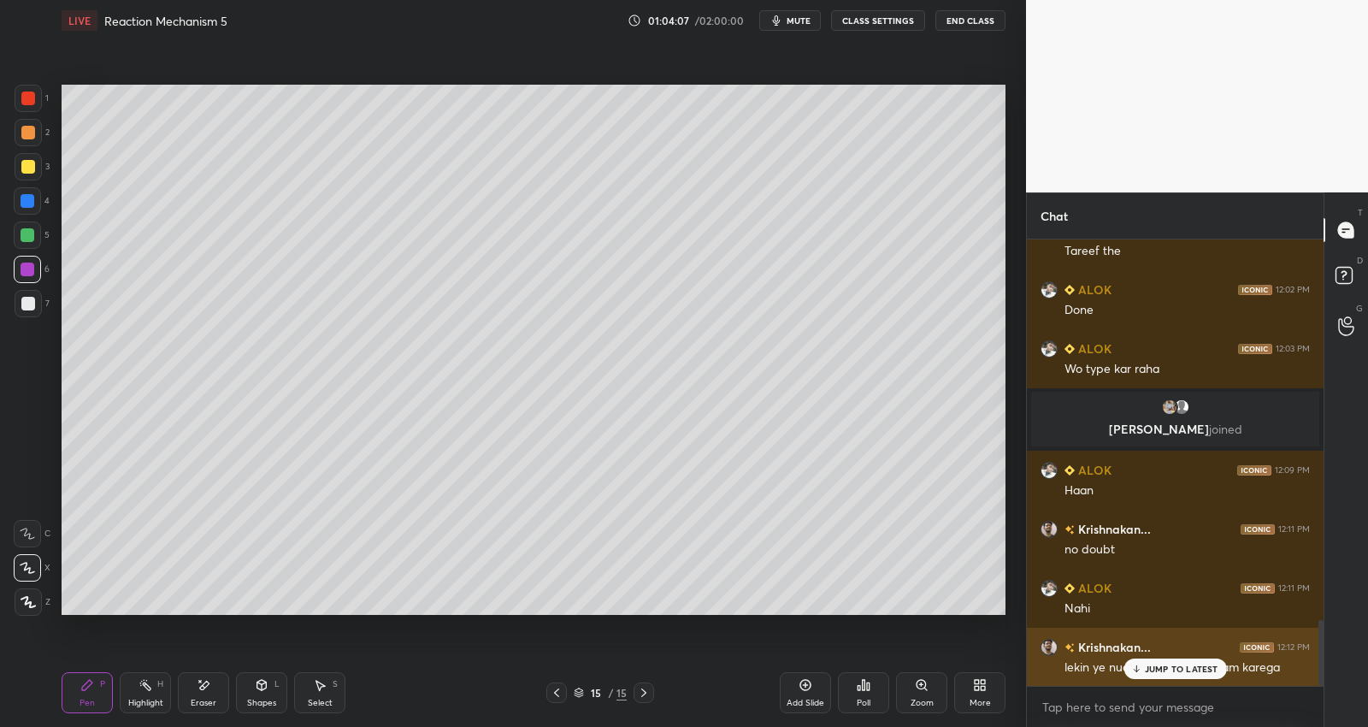
drag, startPoint x: 1147, startPoint y: 665, endPoint x: 1212, endPoint y: 657, distance: 65.5
click at [1146, 664] on p "JUMP TO LATEST" at bounding box center [1182, 669] width 74 height 10
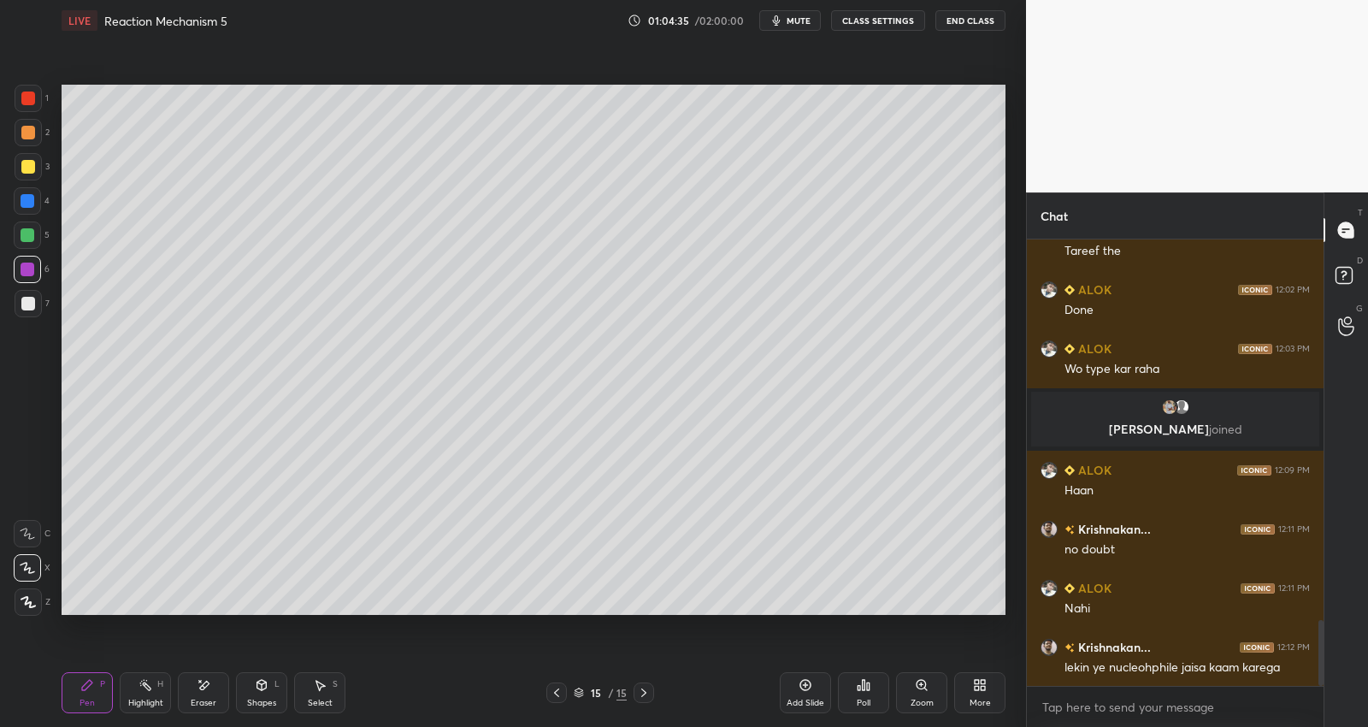
click at [28, 241] on div at bounding box center [27, 235] width 27 height 27
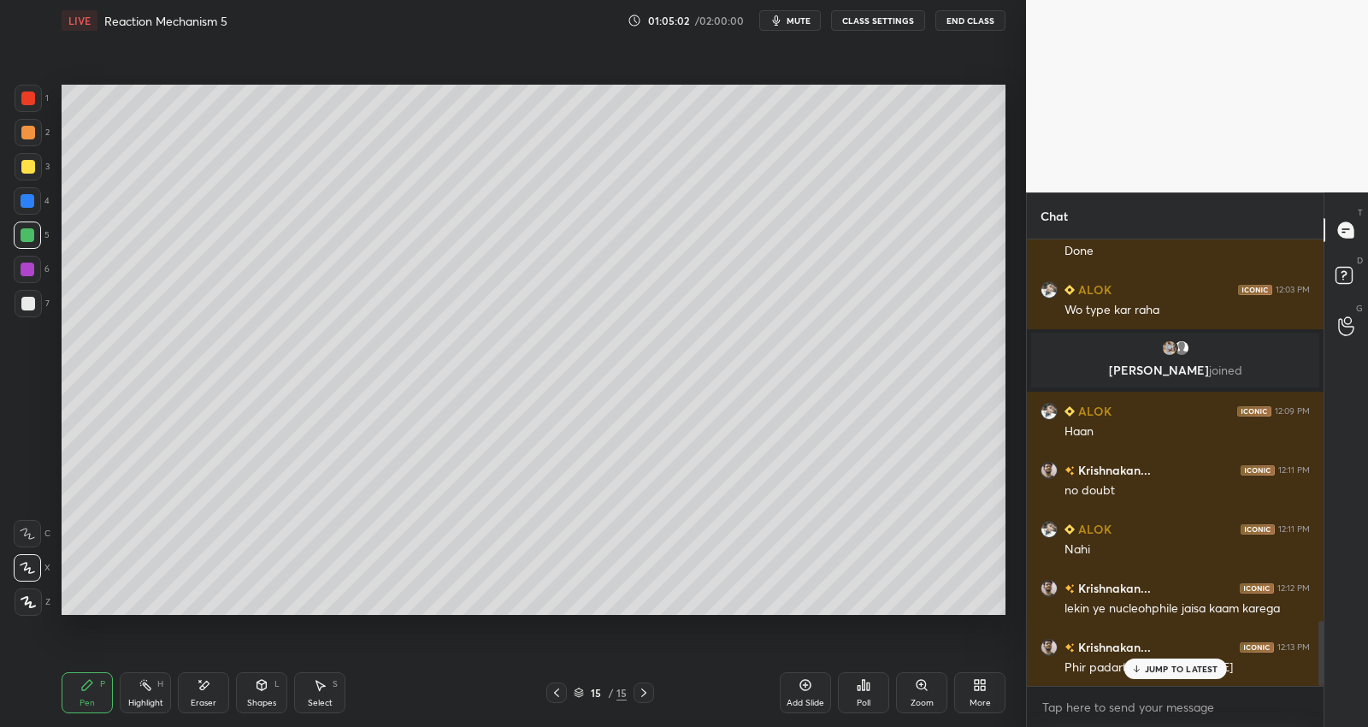
drag, startPoint x: 1168, startPoint y: 669, endPoint x: 1196, endPoint y: 669, distance: 27.4
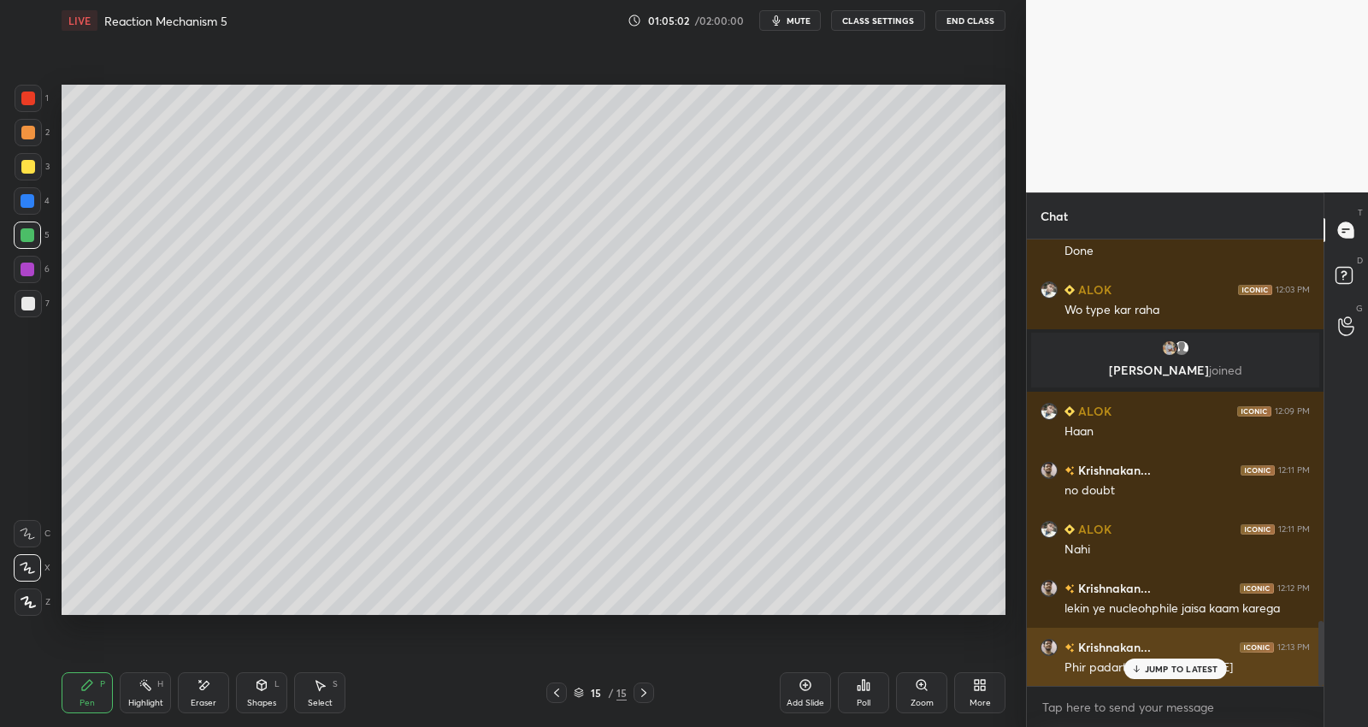
click at [1169, 669] on p "JUMP TO LATEST" at bounding box center [1182, 669] width 74 height 10
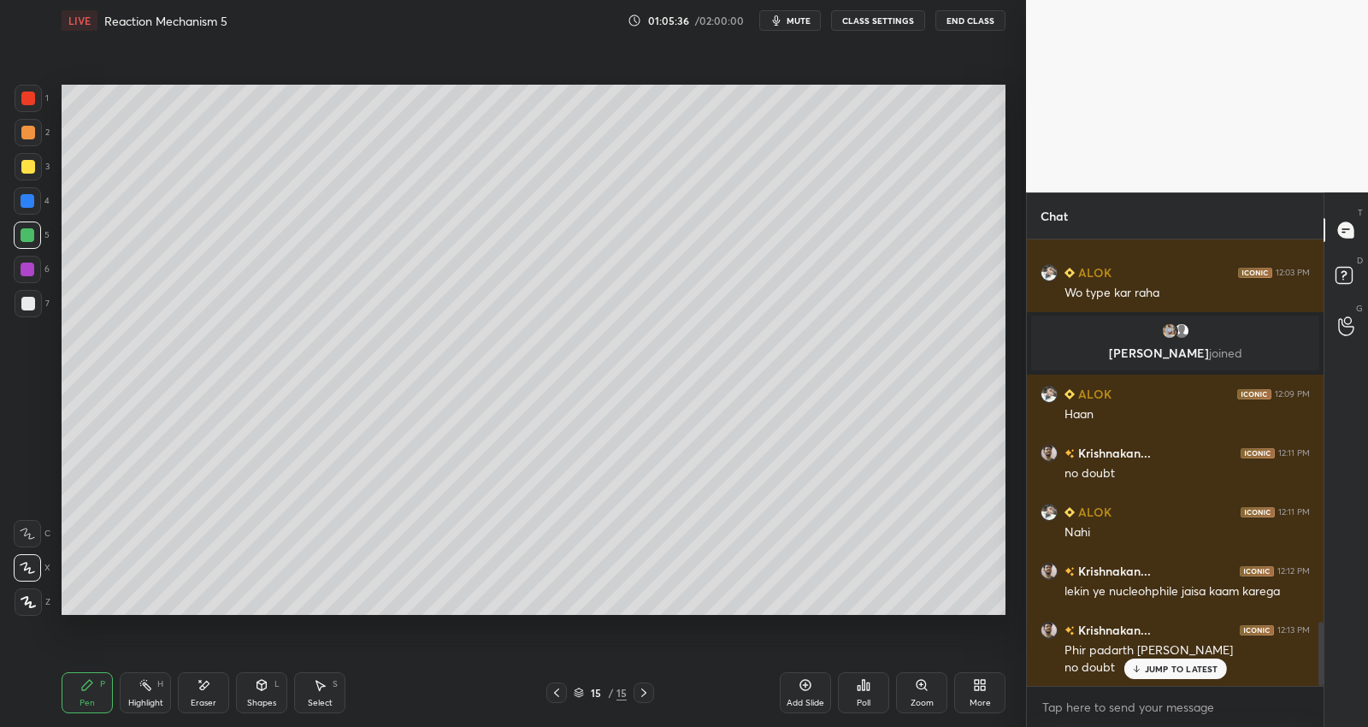
scroll to position [2715, 0]
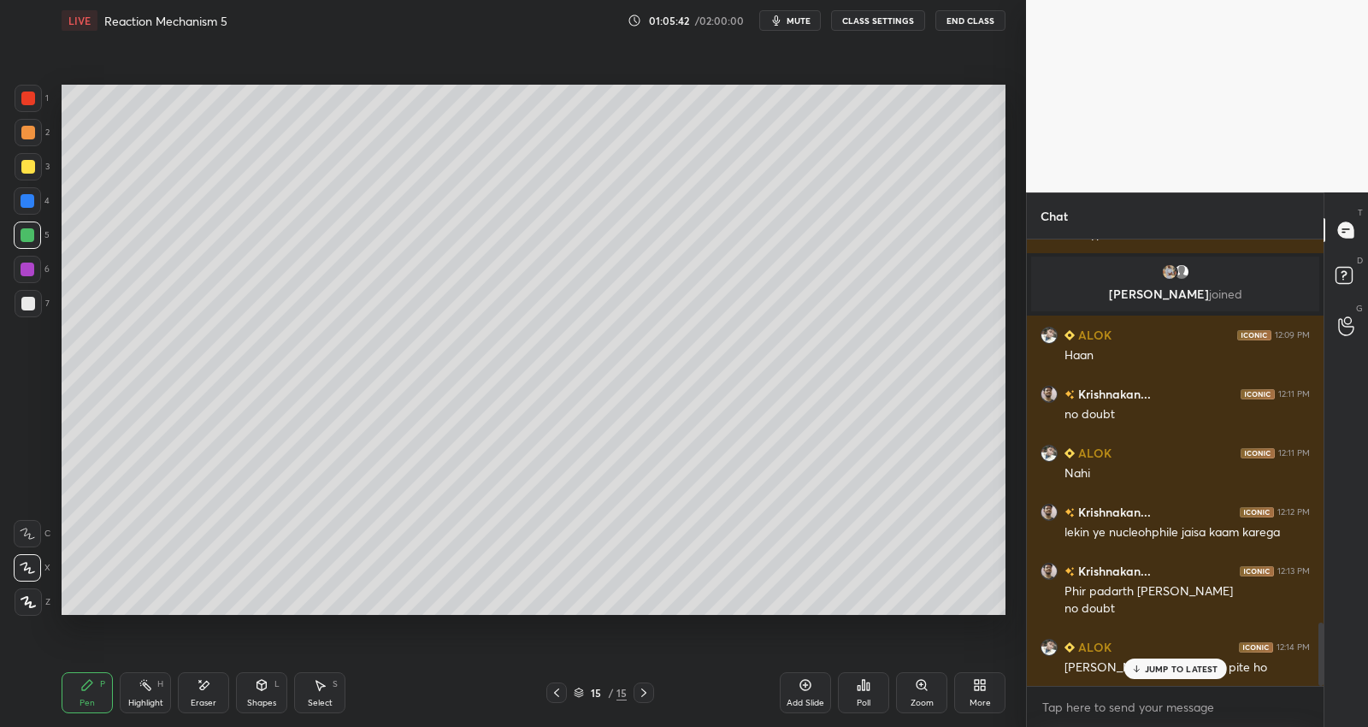
click at [1162, 670] on p "JUMP TO LATEST" at bounding box center [1182, 669] width 74 height 10
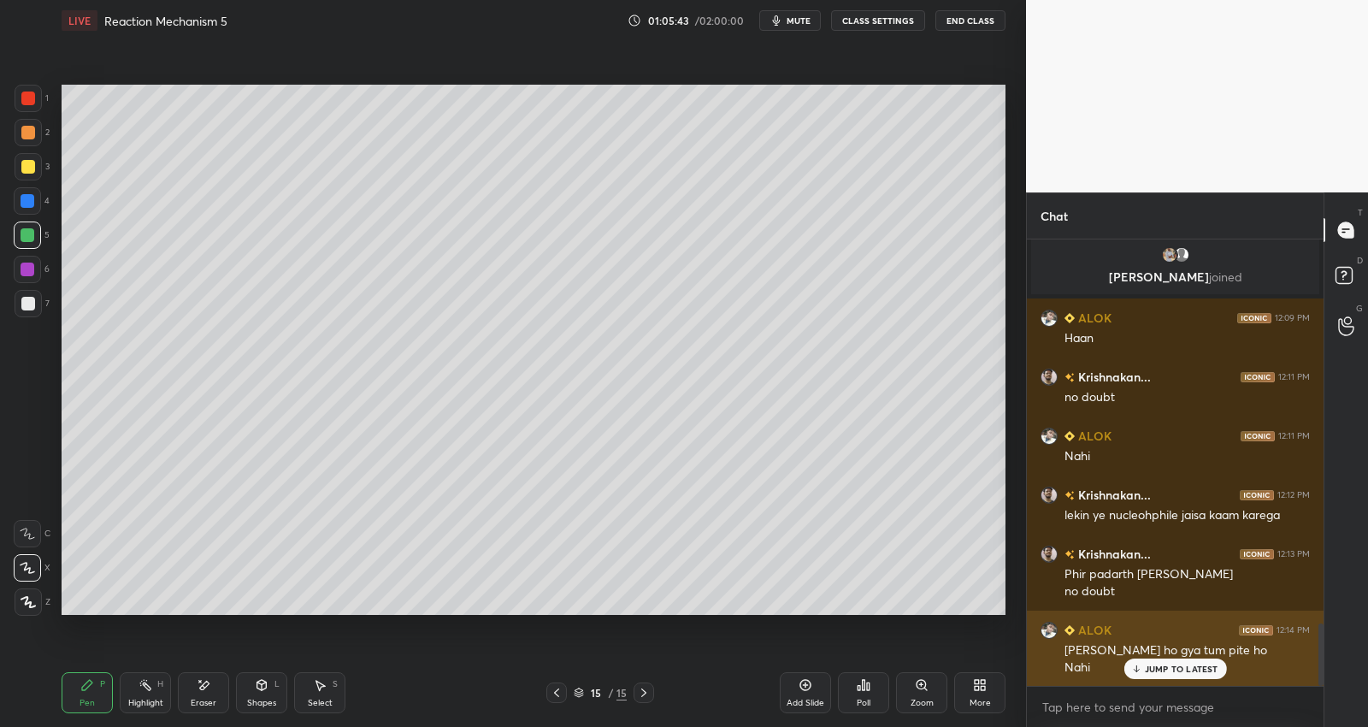
click at [1196, 665] on p "JUMP TO LATEST" at bounding box center [1182, 669] width 74 height 10
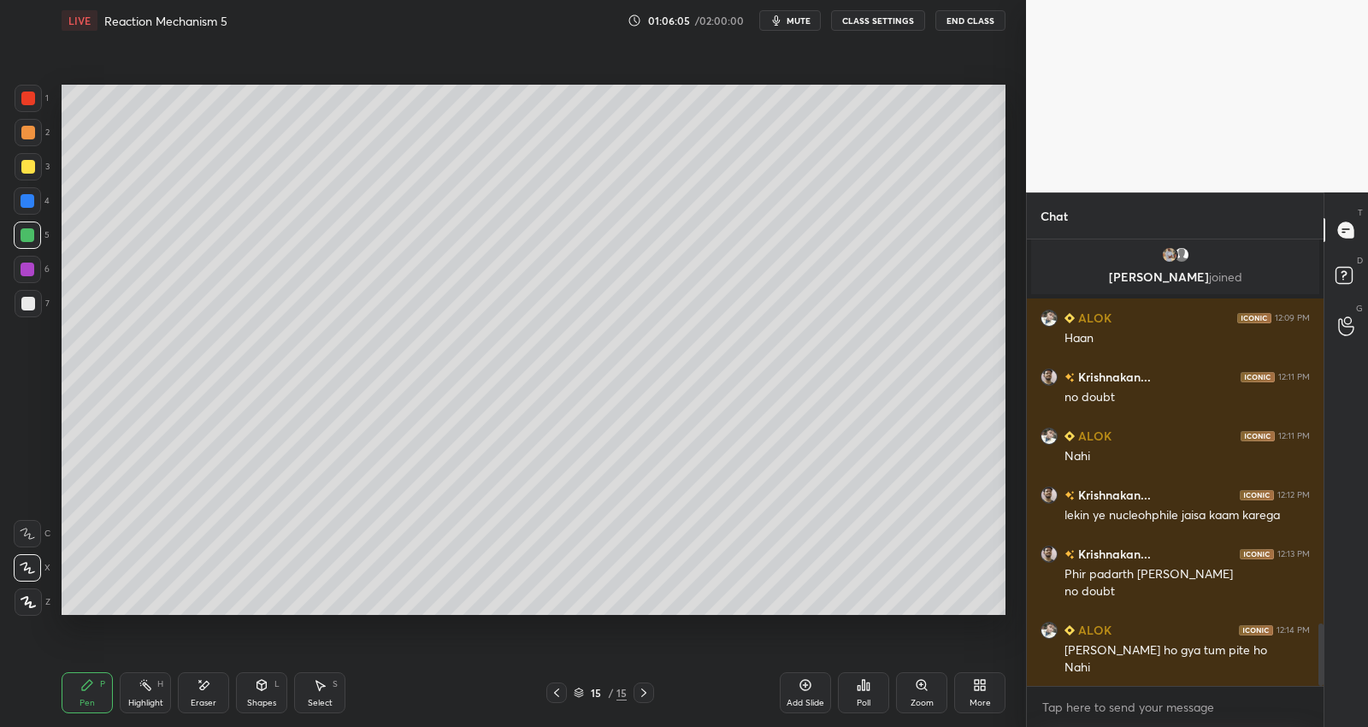
click at [816, 687] on div "Add Slide" at bounding box center [805, 692] width 51 height 41
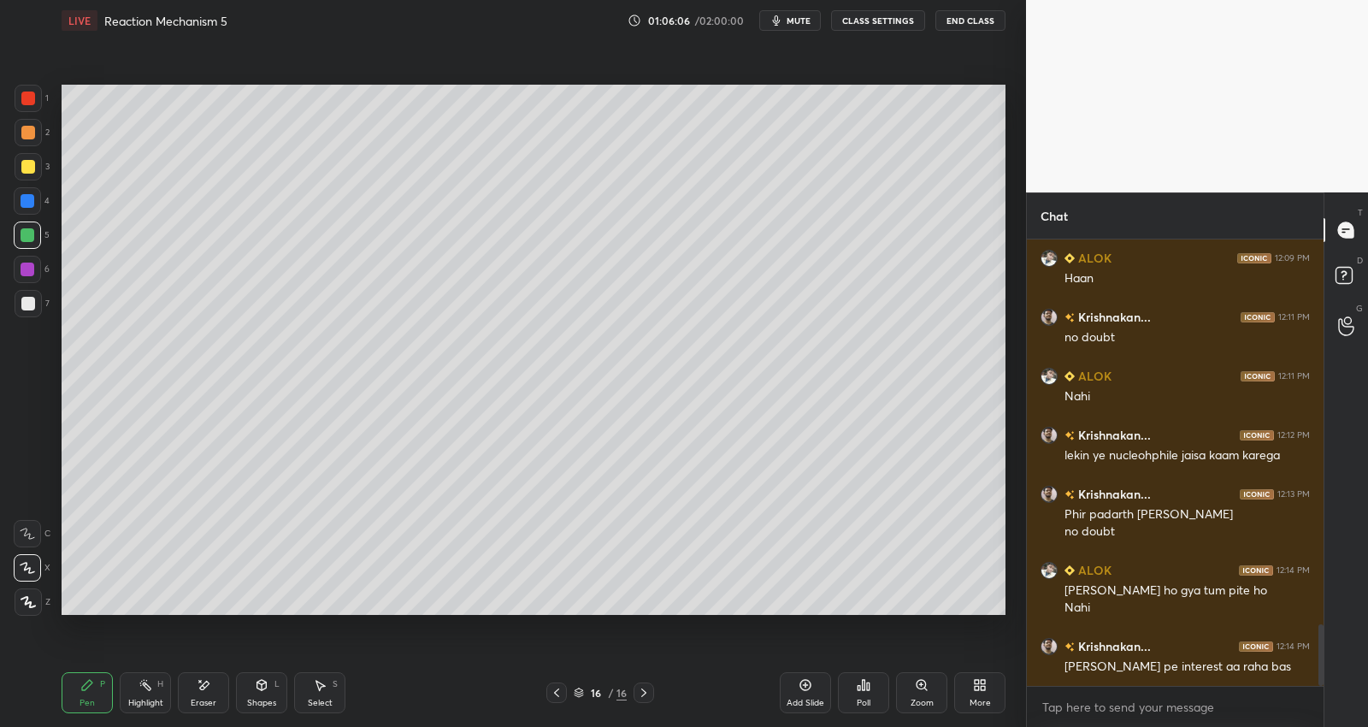
click at [30, 133] on div at bounding box center [28, 133] width 14 height 14
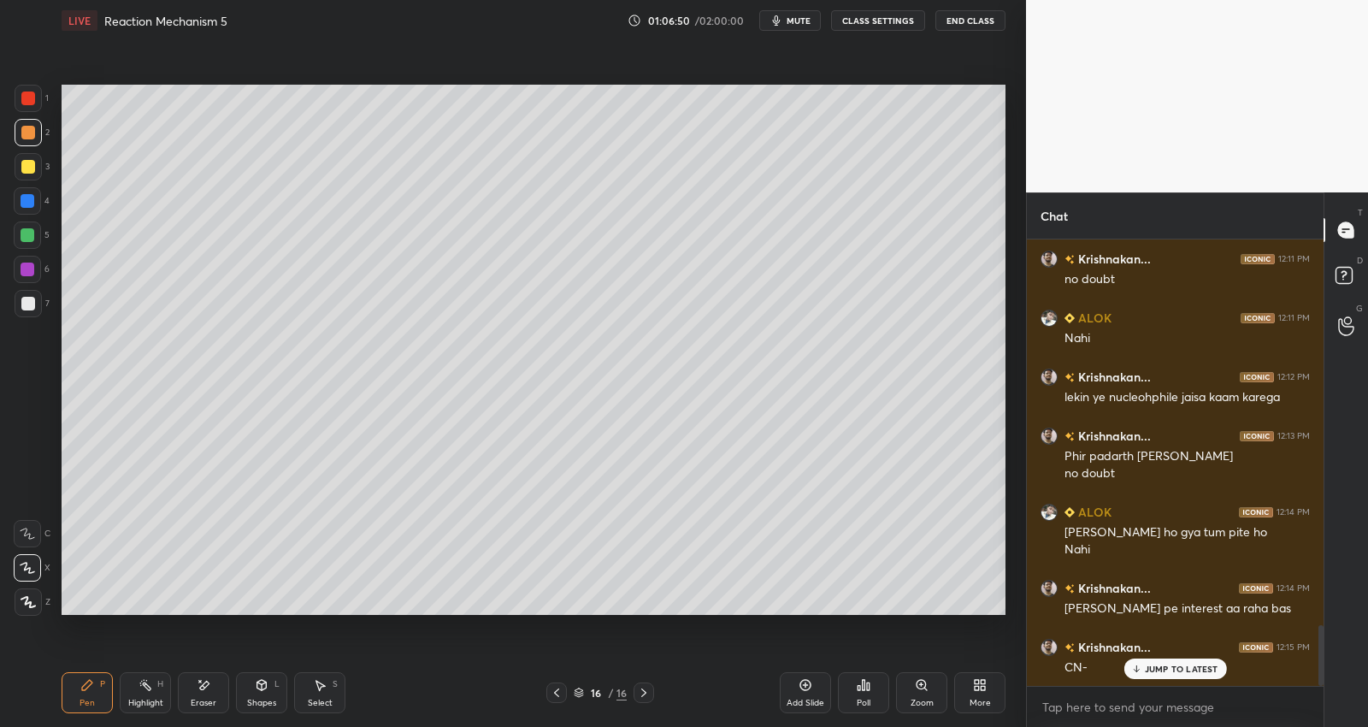
click at [32, 300] on div at bounding box center [28, 304] width 14 height 14
click at [38, 166] on div at bounding box center [28, 166] width 27 height 27
click at [30, 298] on div at bounding box center [28, 304] width 14 height 14
click at [30, 265] on div at bounding box center [28, 270] width 14 height 14
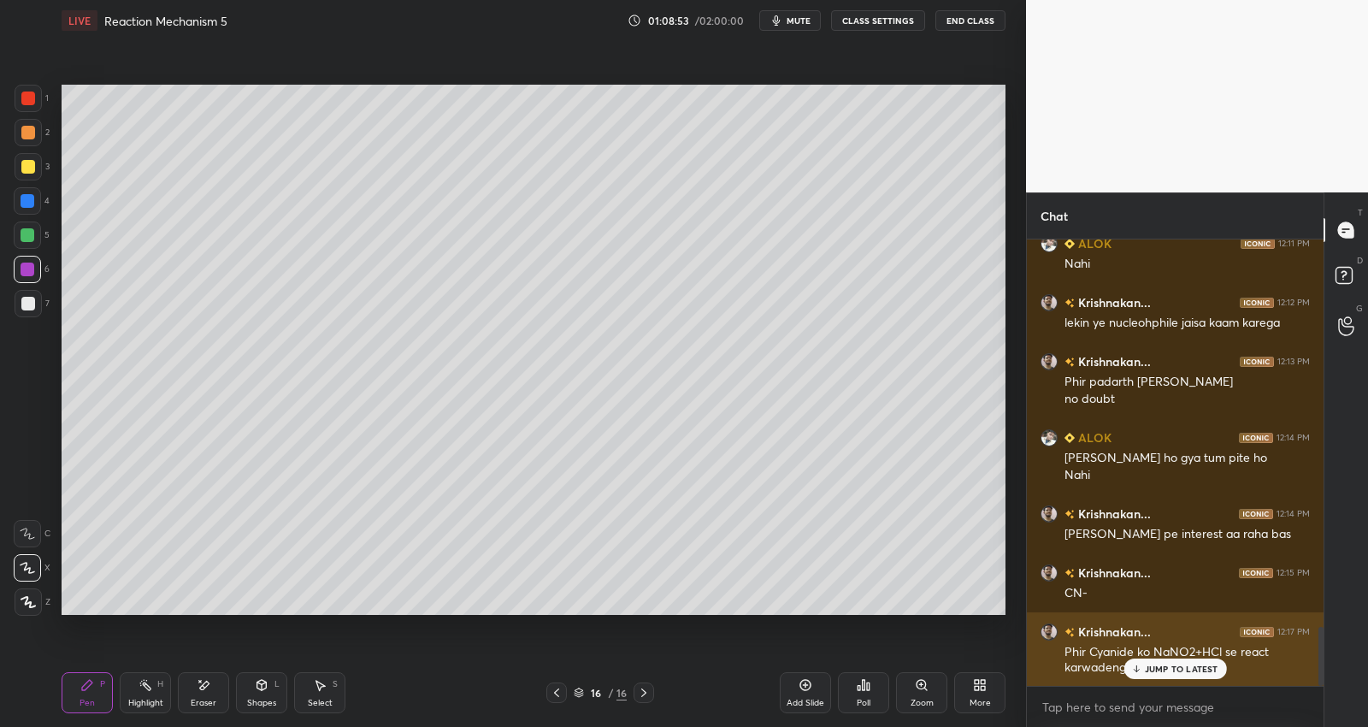
click at [1161, 670] on p "JUMP TO LATEST" at bounding box center [1182, 669] width 74 height 10
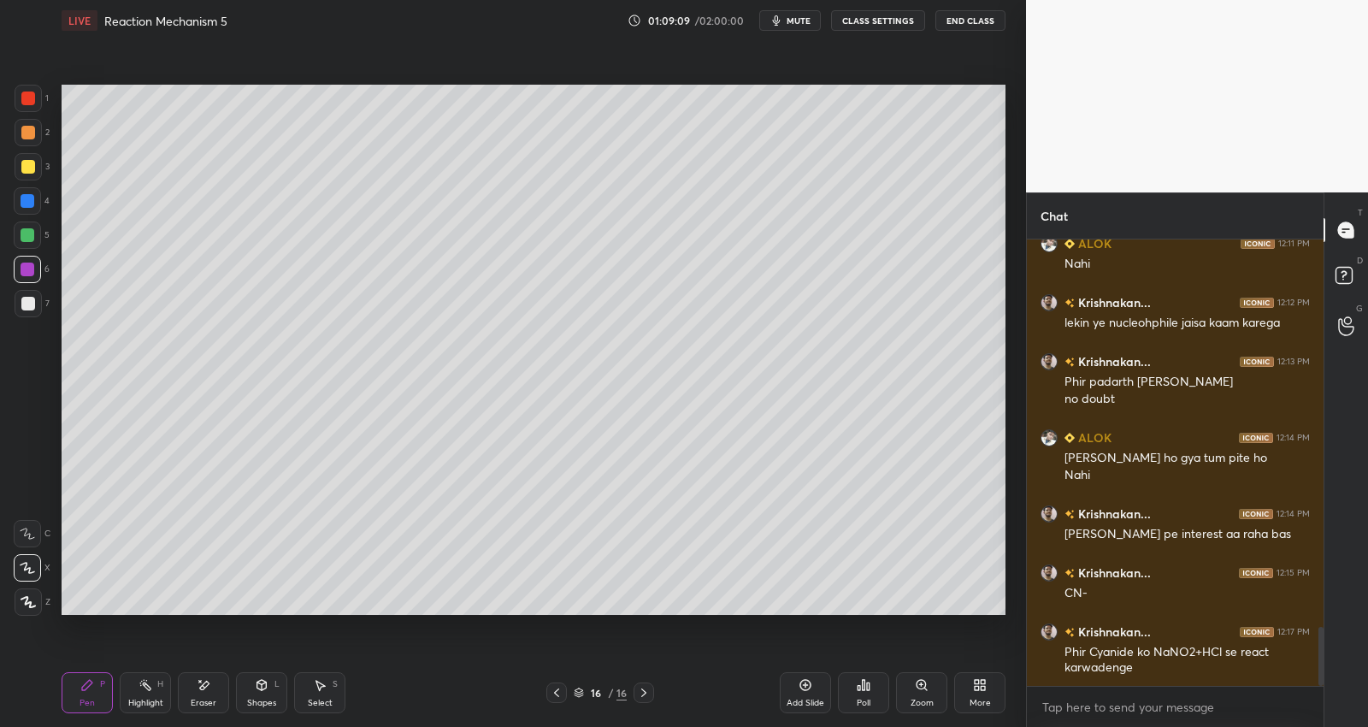
click at [31, 309] on div at bounding box center [28, 304] width 14 height 14
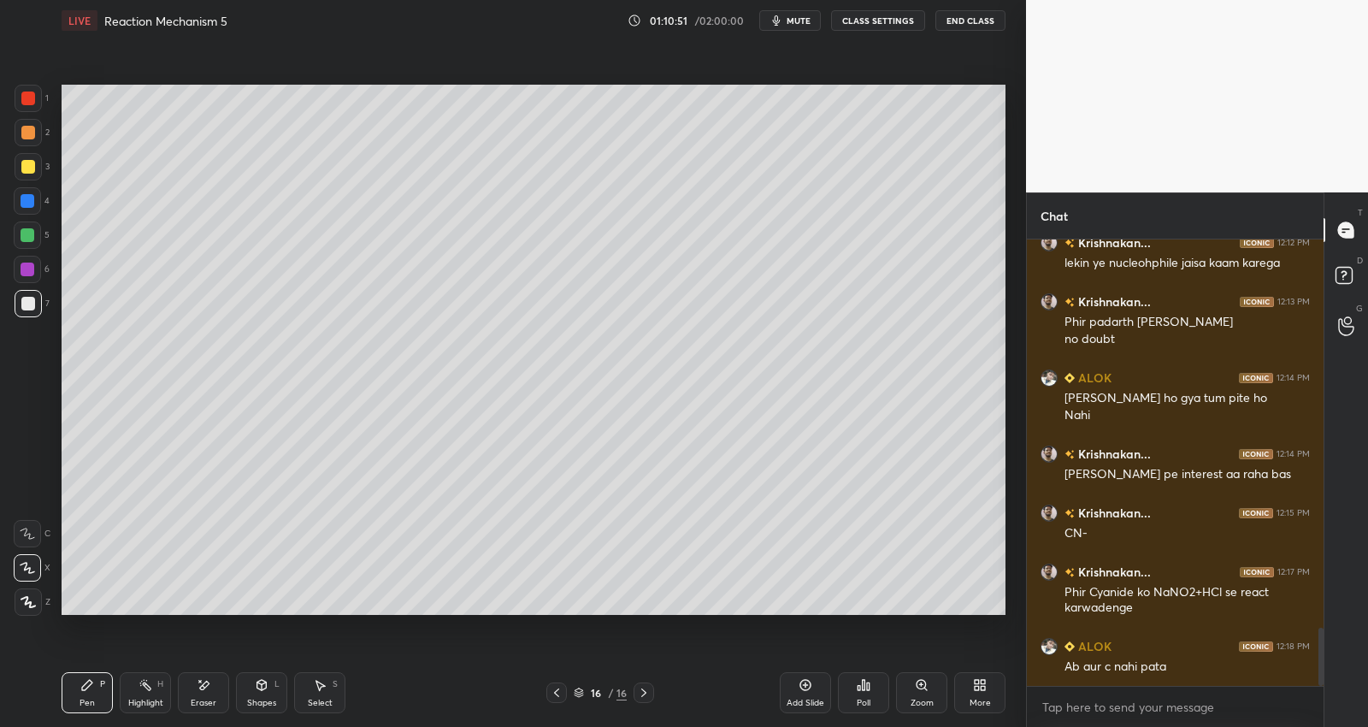
drag, startPoint x: 31, startPoint y: 131, endPoint x: 56, endPoint y: 127, distance: 26.0
click at [31, 130] on div at bounding box center [28, 133] width 14 height 14
click at [203, 691] on icon at bounding box center [204, 685] width 14 height 15
click at [802, 699] on div "Add Slide" at bounding box center [806, 703] width 38 height 9
click at [90, 689] on icon at bounding box center [87, 685] width 14 height 14
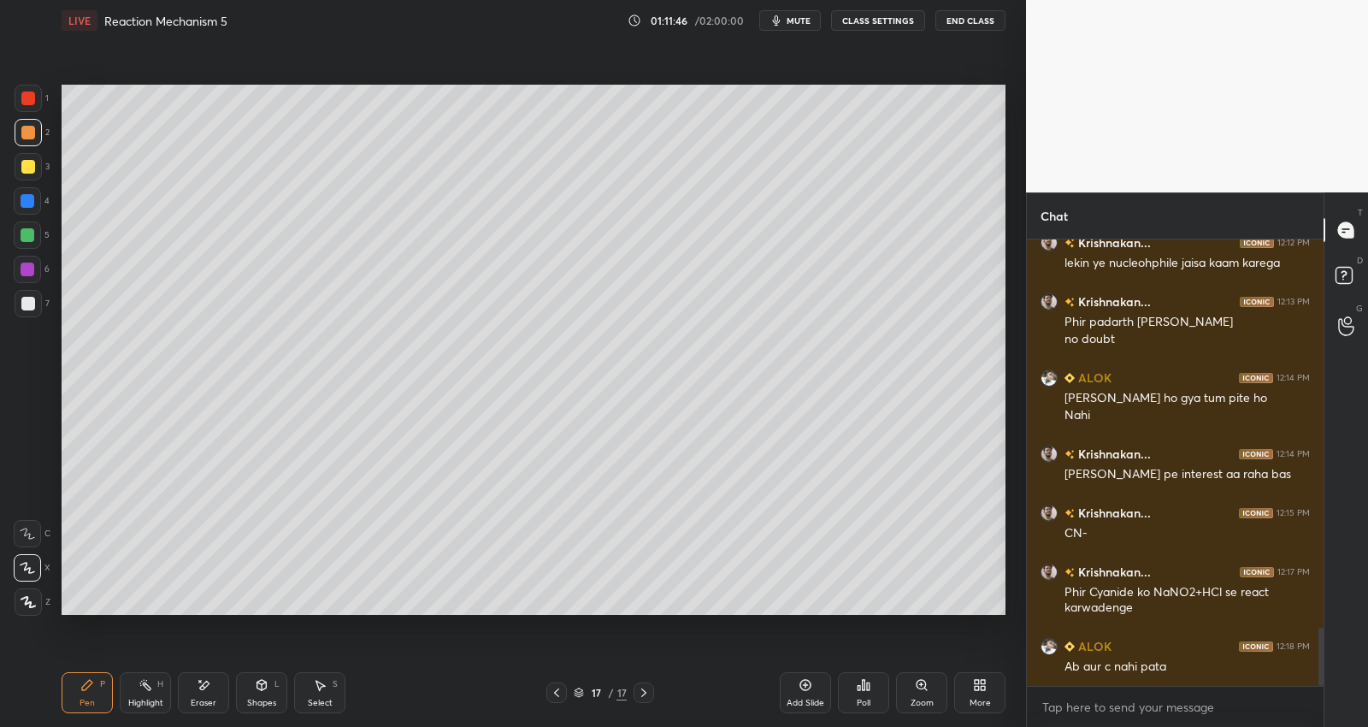
click at [32, 236] on div at bounding box center [28, 235] width 14 height 14
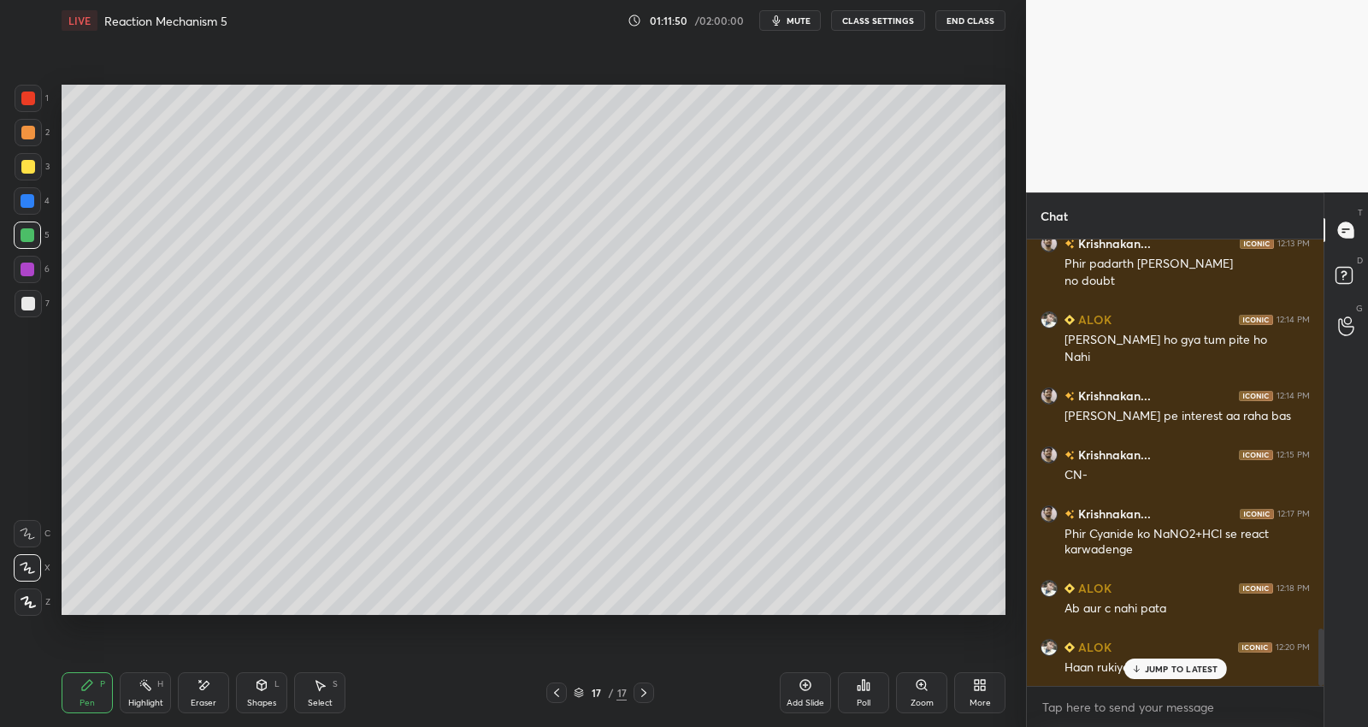
click at [1175, 661] on div "JUMP TO LATEST" at bounding box center [1175, 669] width 103 height 21
click at [556, 694] on icon at bounding box center [556, 692] width 5 height 9
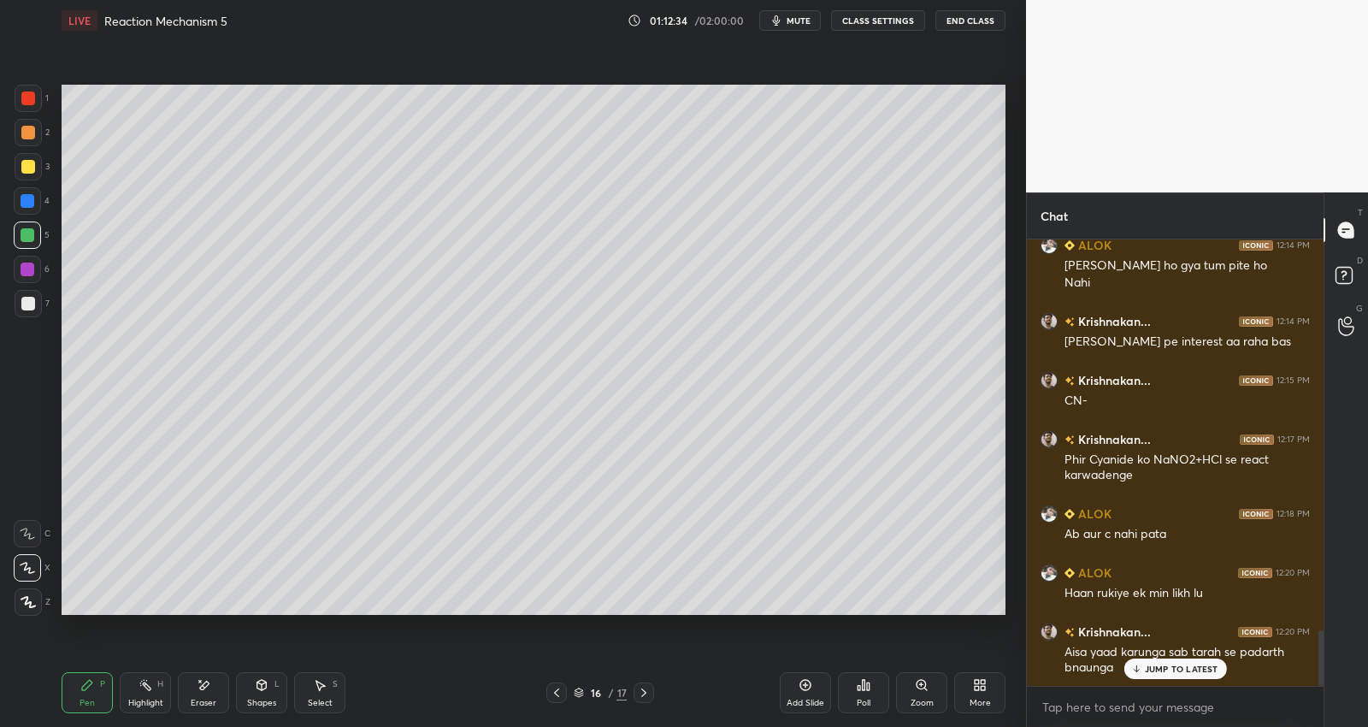
scroll to position [3177, 0]
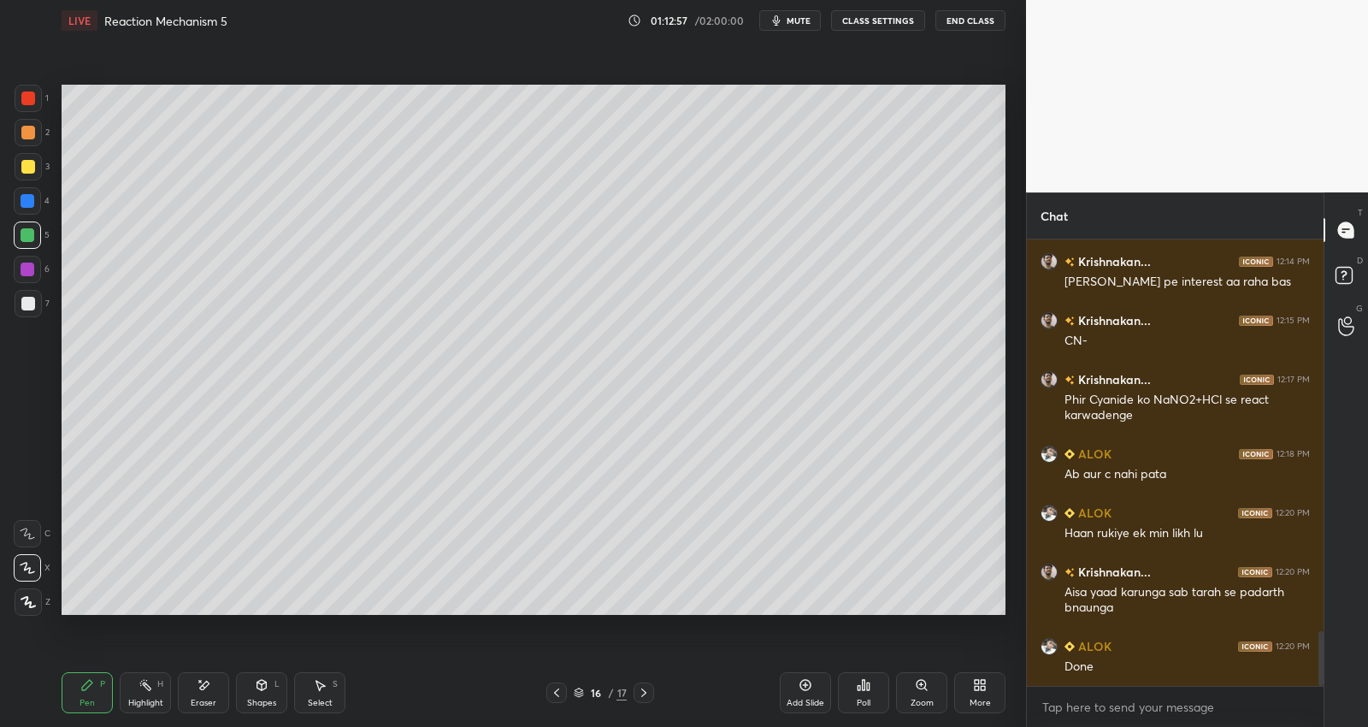
click at [647, 692] on icon at bounding box center [644, 693] width 14 height 14
click at [27, 203] on div at bounding box center [28, 201] width 14 height 14
click at [27, 228] on div at bounding box center [28, 235] width 14 height 14
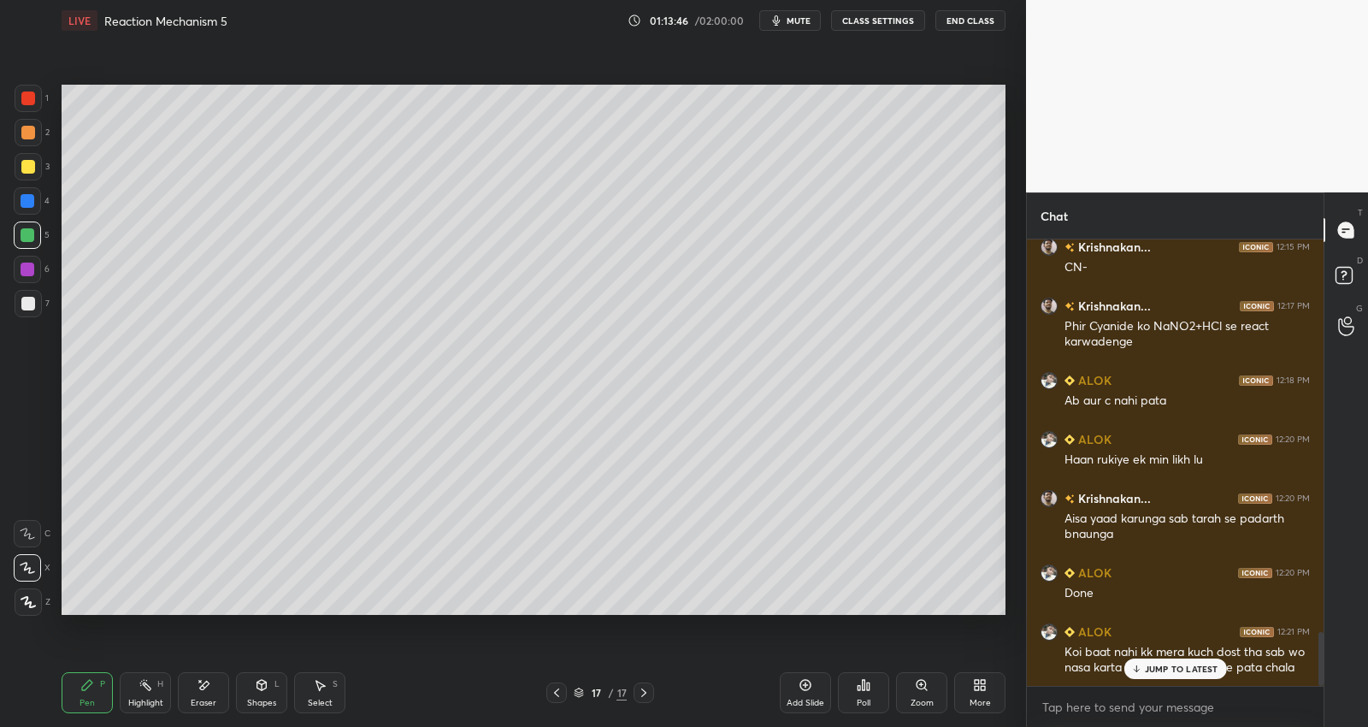
click at [31, 165] on div at bounding box center [28, 167] width 14 height 14
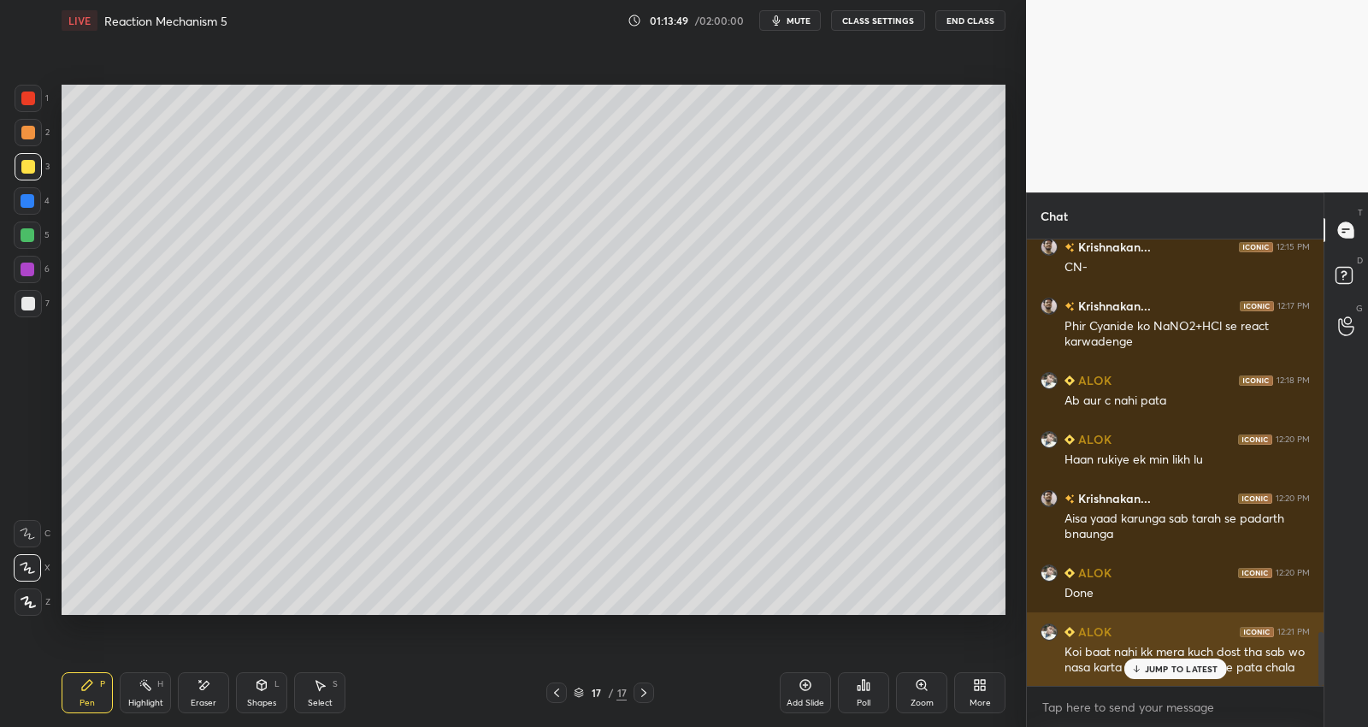
click at [1201, 664] on p "JUMP TO LATEST" at bounding box center [1182, 669] width 74 height 10
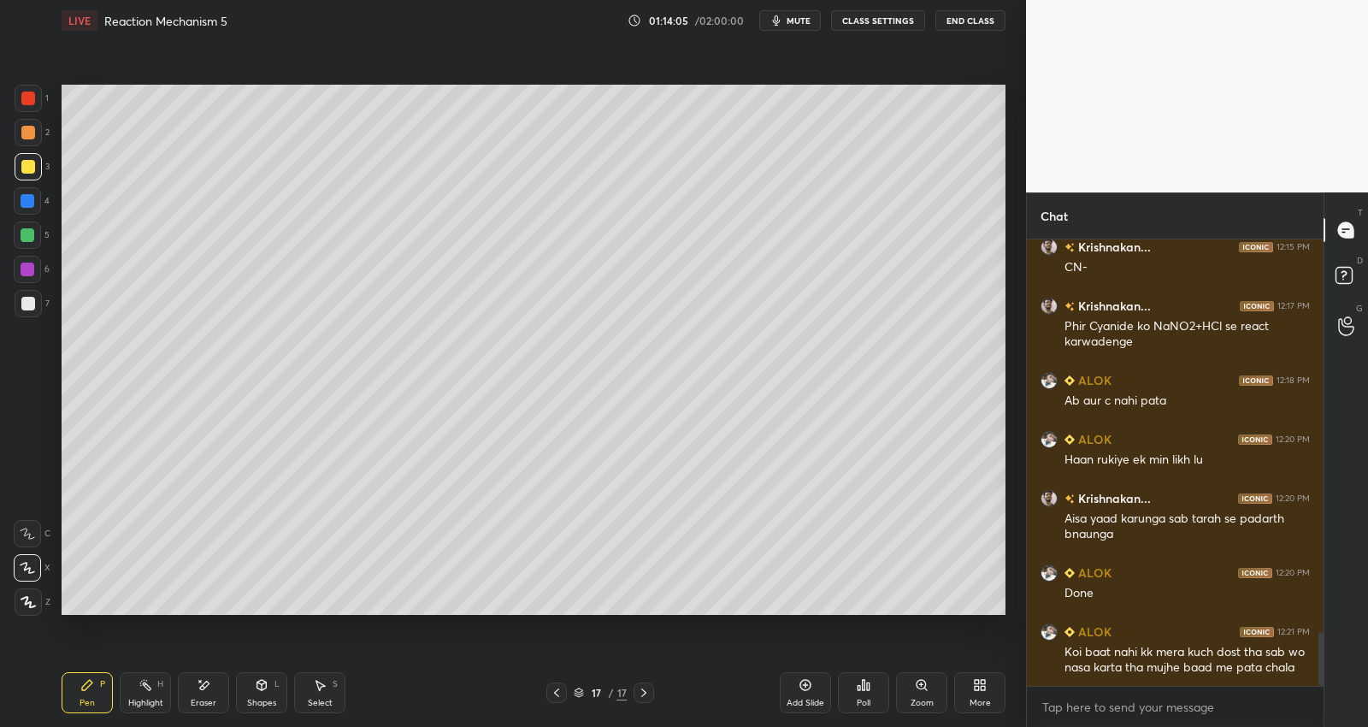
scroll to position [3325, 0]
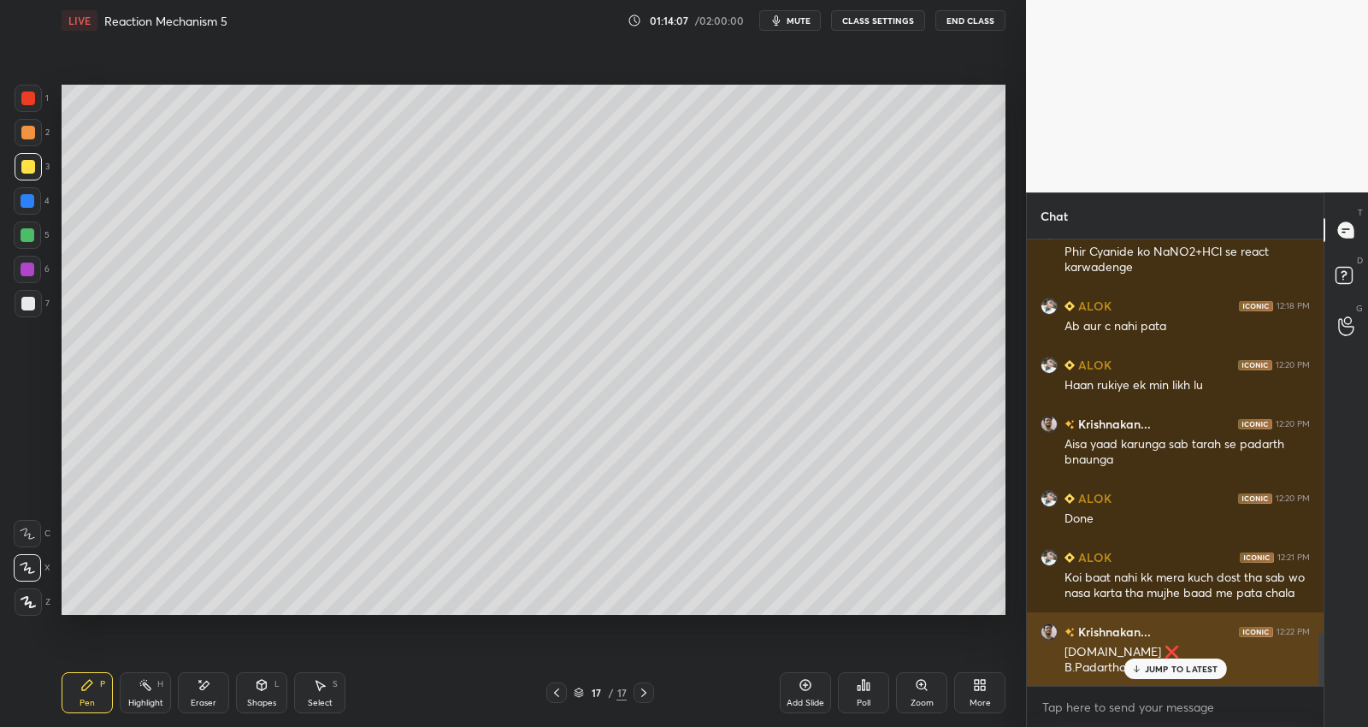
click at [1185, 676] on div "JUMP TO LATEST" at bounding box center [1175, 669] width 103 height 21
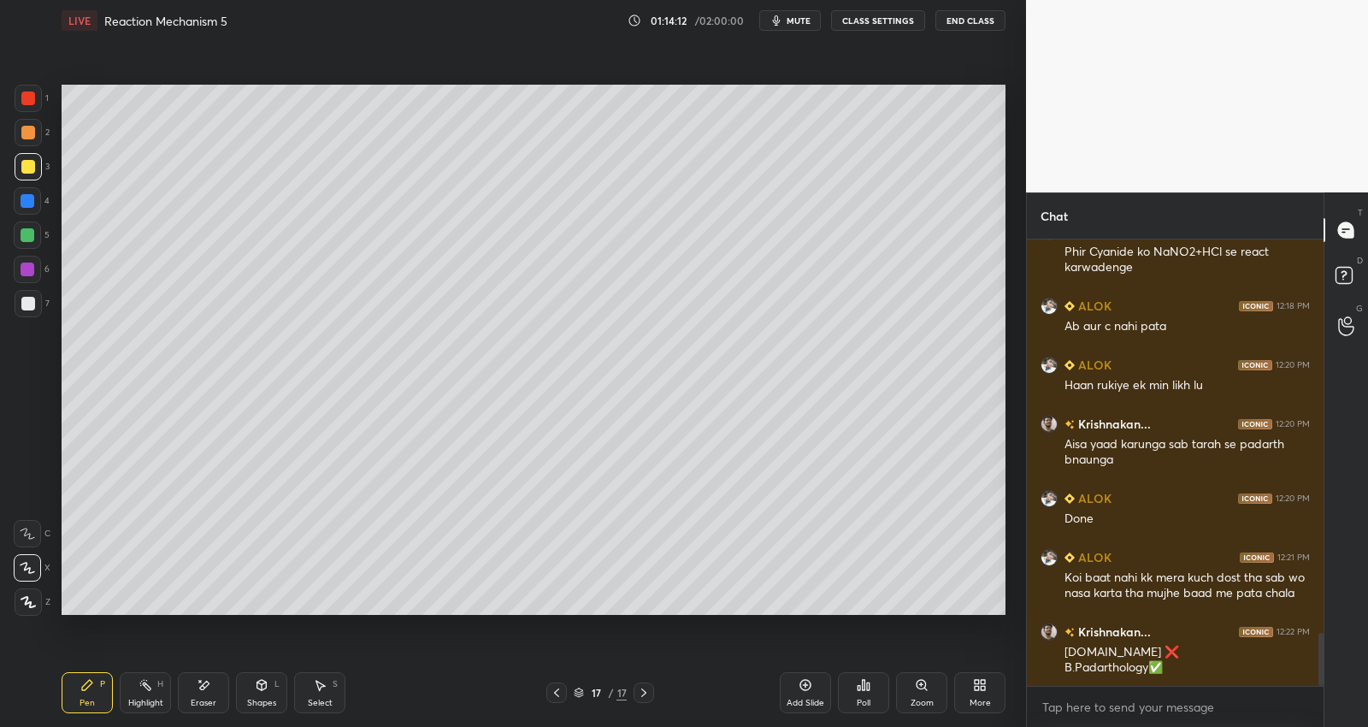
click at [36, 161] on div at bounding box center [28, 166] width 27 height 27
drag, startPoint x: 324, startPoint y: 694, endPoint x: 332, endPoint y: 678, distance: 17.2
click at [325, 693] on div "Select S" at bounding box center [319, 692] width 51 height 41
drag, startPoint x: 299, startPoint y: 371, endPoint x: 381, endPoint y: 399, distance: 85.7
click at [383, 400] on div "0 ° Undo Copy Duplicate Duplicate to new slide Delete" at bounding box center [534, 350] width 944 height 531
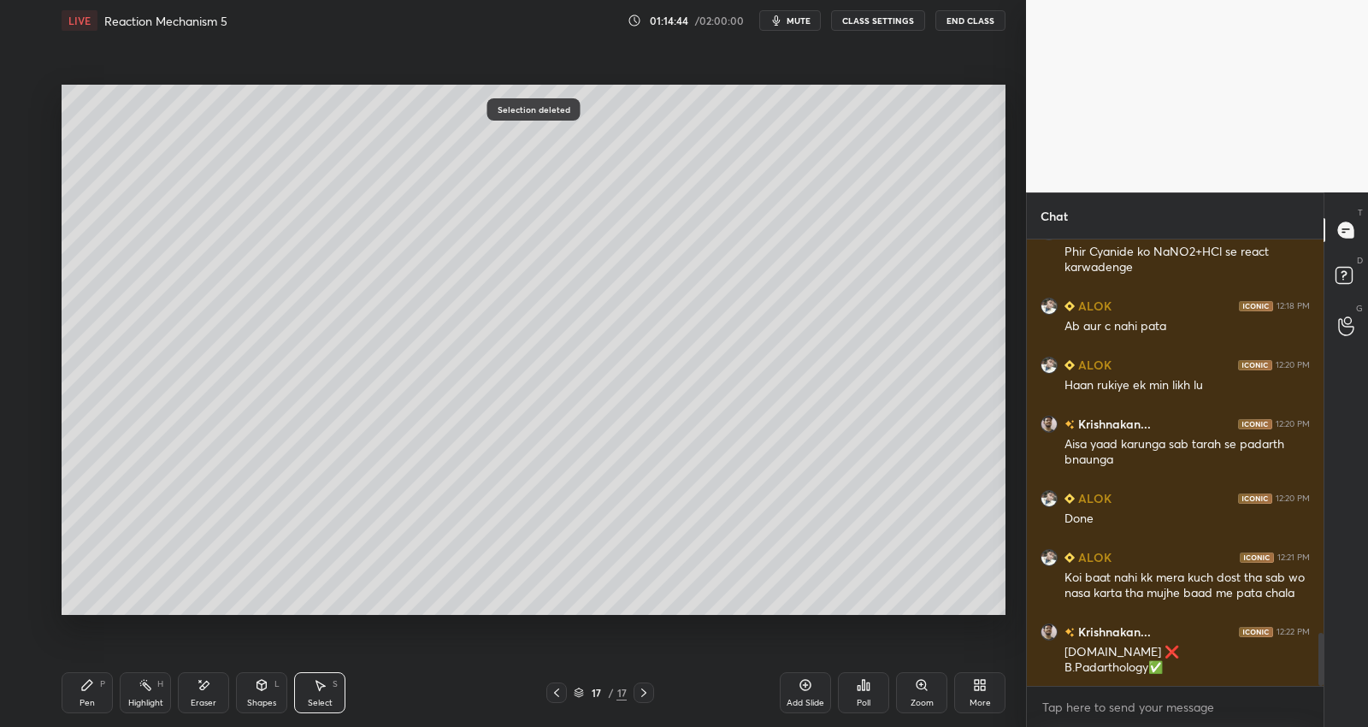
click at [88, 699] on div "Pen" at bounding box center [87, 703] width 15 height 9
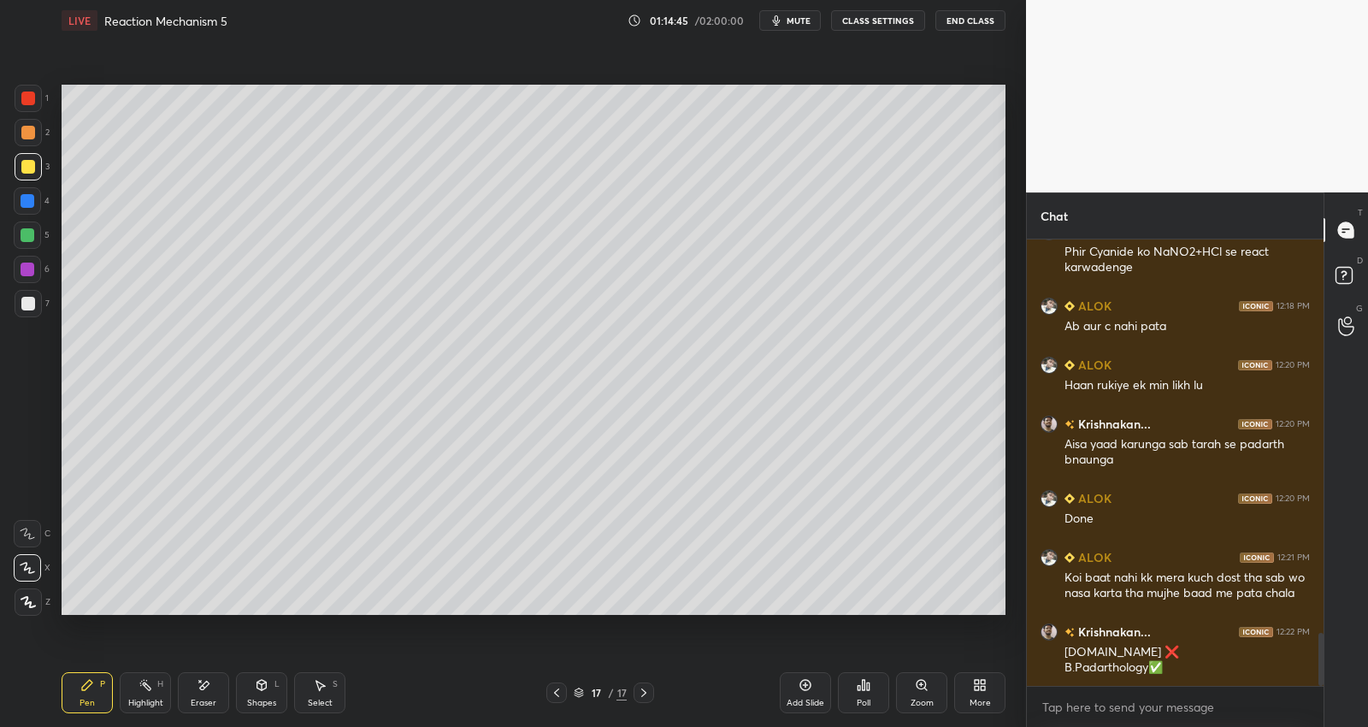
click at [31, 228] on div at bounding box center [28, 235] width 14 height 14
click at [30, 167] on div at bounding box center [28, 167] width 14 height 14
click at [316, 695] on div "Select S" at bounding box center [319, 692] width 51 height 41
drag, startPoint x: 554, startPoint y: 269, endPoint x: 584, endPoint y: 283, distance: 32.9
click at [588, 285] on div "0 ° Undo Copy Duplicate Duplicate to new slide Delete" at bounding box center [534, 350] width 944 height 531
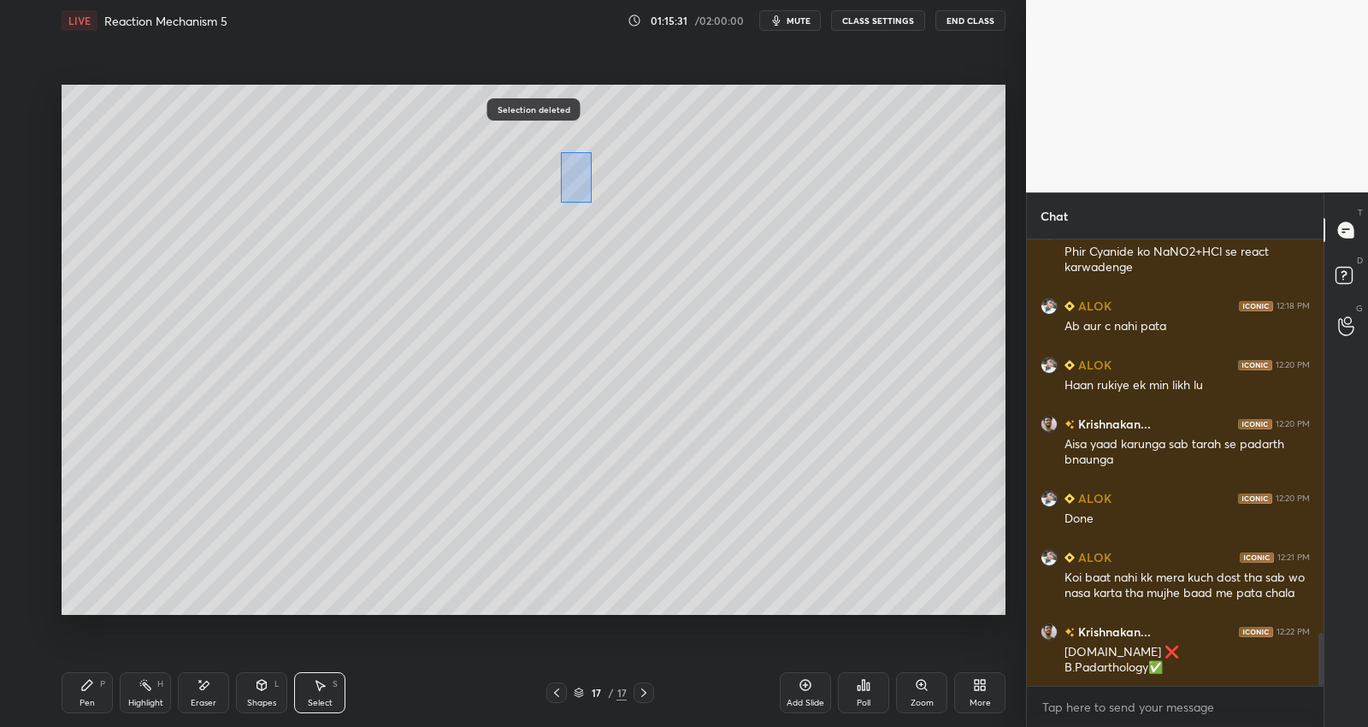
drag, startPoint x: 566, startPoint y: 168, endPoint x: 590, endPoint y: 168, distance: 24.0
click at [590, 197] on div "0 ° Undo Copy Duplicate Duplicate to new slide Delete" at bounding box center [534, 350] width 944 height 531
drag, startPoint x: 102, startPoint y: 673, endPoint x: 103, endPoint y: 664, distance: 9.4
click at [98, 674] on div "Pen P" at bounding box center [87, 692] width 51 height 41
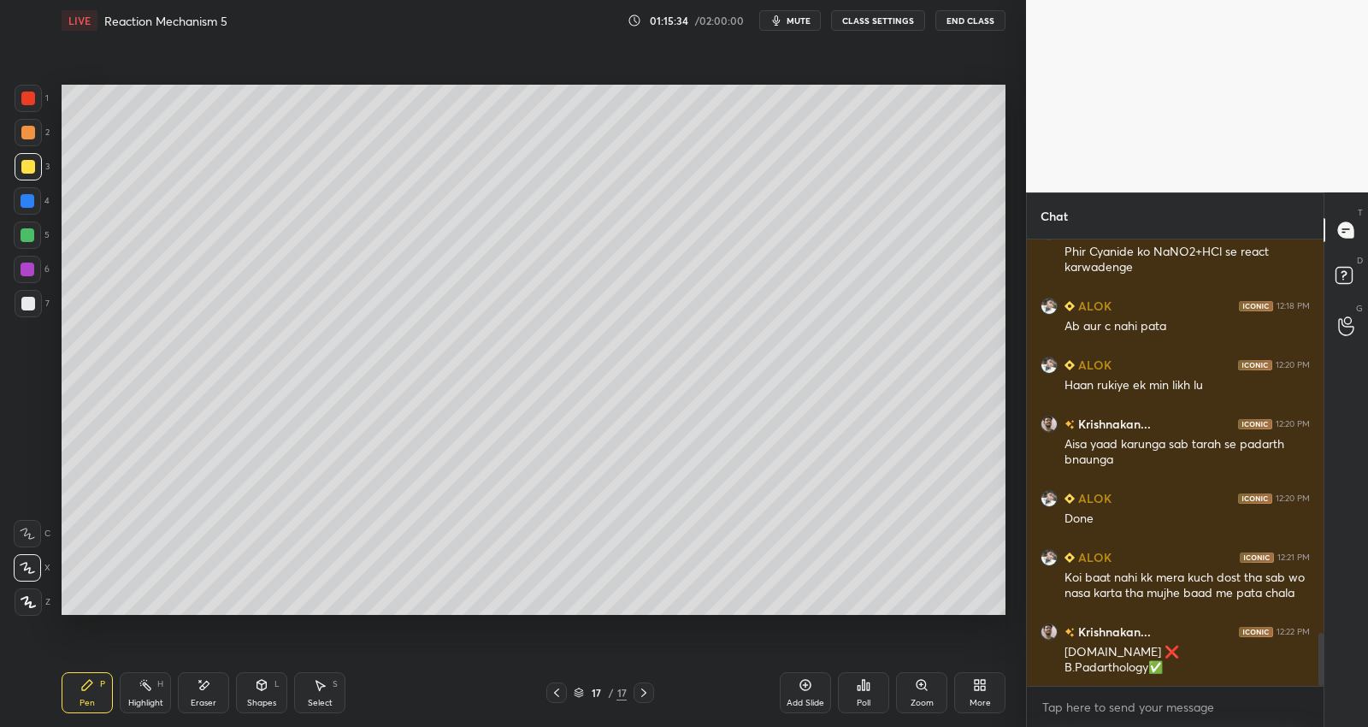
click at [33, 302] on div at bounding box center [28, 304] width 14 height 14
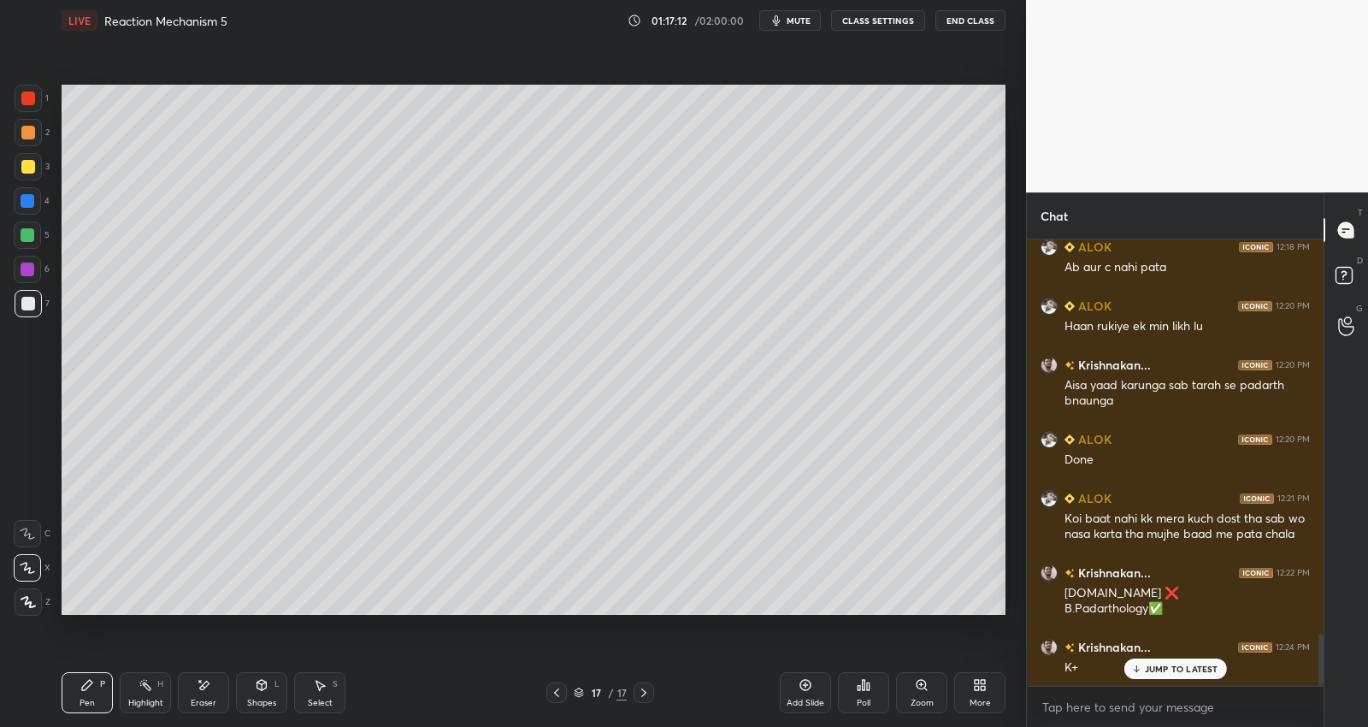
scroll to position [3443, 0]
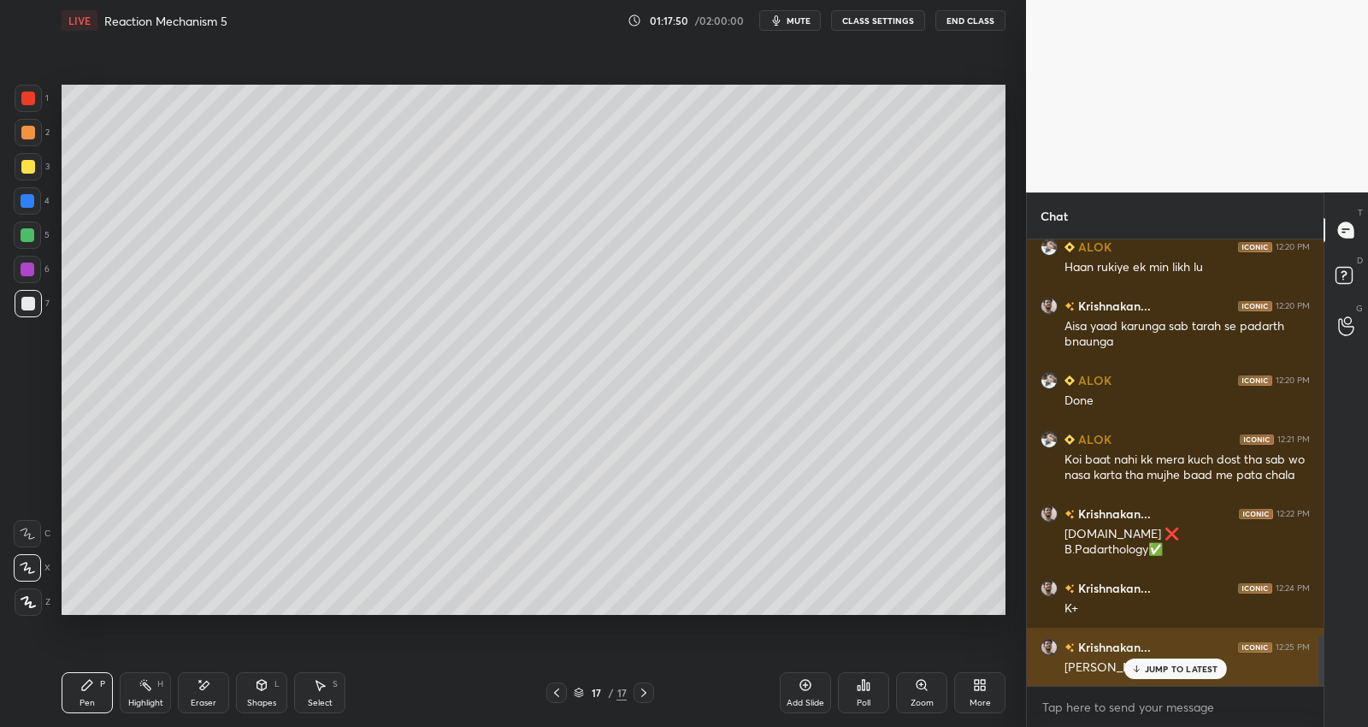
drag, startPoint x: 1187, startPoint y: 674, endPoint x: 1193, endPoint y: 667, distance: 9.1
click at [1187, 676] on div "JUMP TO LATEST" at bounding box center [1175, 669] width 103 height 21
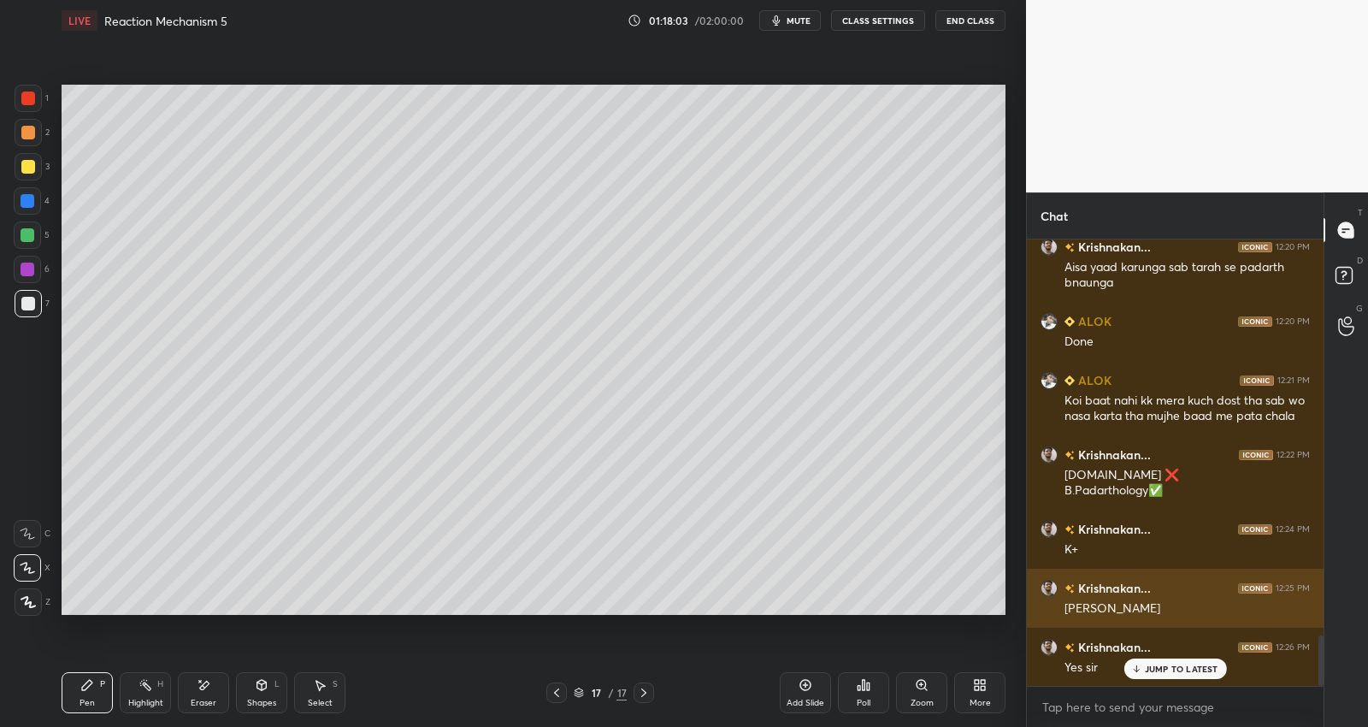
click at [1193, 667] on p "JUMP TO LATEST" at bounding box center [1182, 669] width 74 height 10
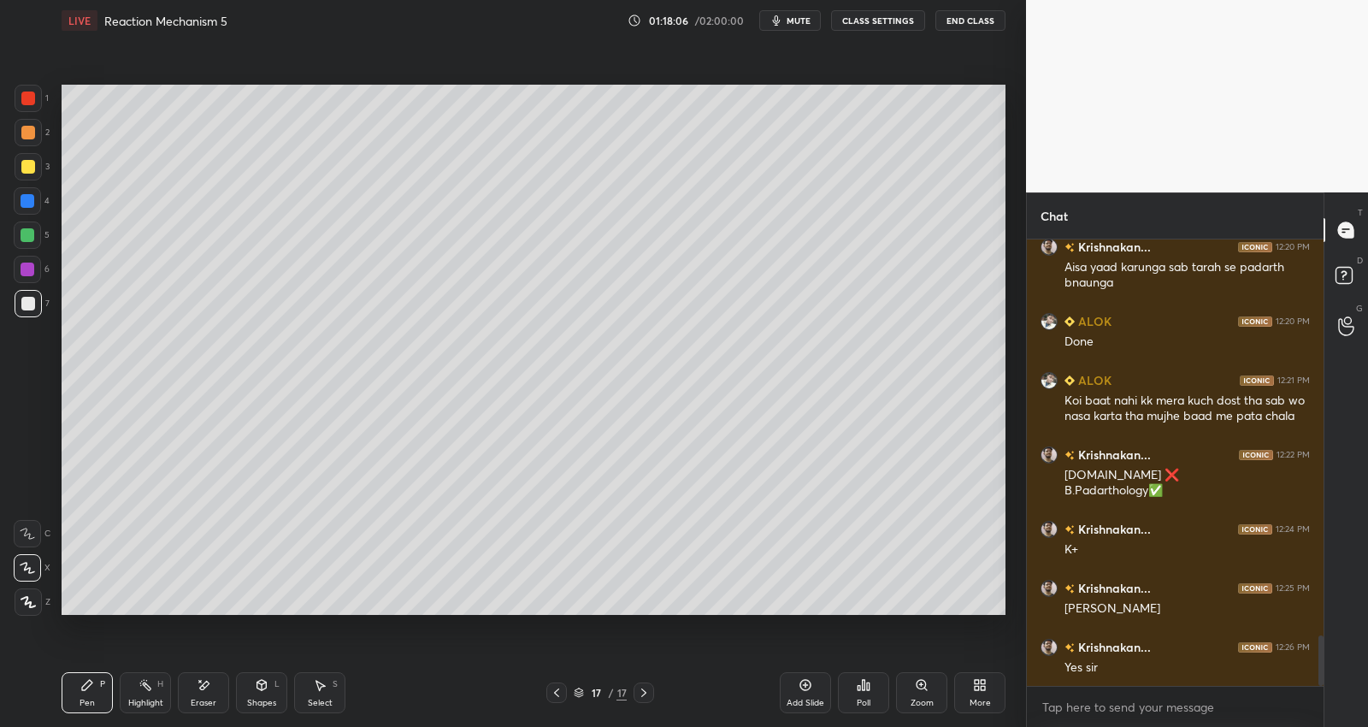
drag, startPoint x: 806, startPoint y: 690, endPoint x: 818, endPoint y: 687, distance: 12.5
click at [807, 688] on icon at bounding box center [806, 685] width 14 height 14
click at [554, 689] on icon at bounding box center [557, 693] width 14 height 14
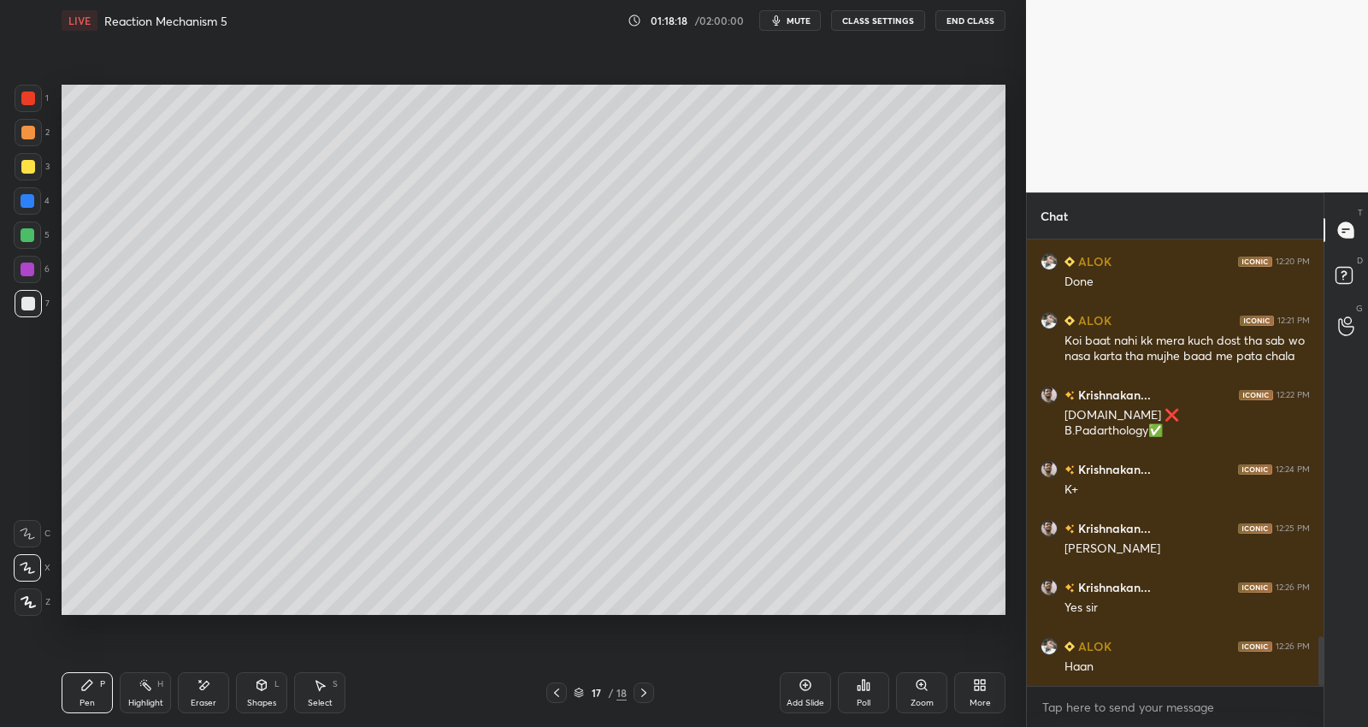
click at [648, 688] on icon at bounding box center [644, 693] width 14 height 14
click at [34, 164] on div at bounding box center [28, 166] width 27 height 27
click at [31, 133] on div at bounding box center [28, 133] width 14 height 14
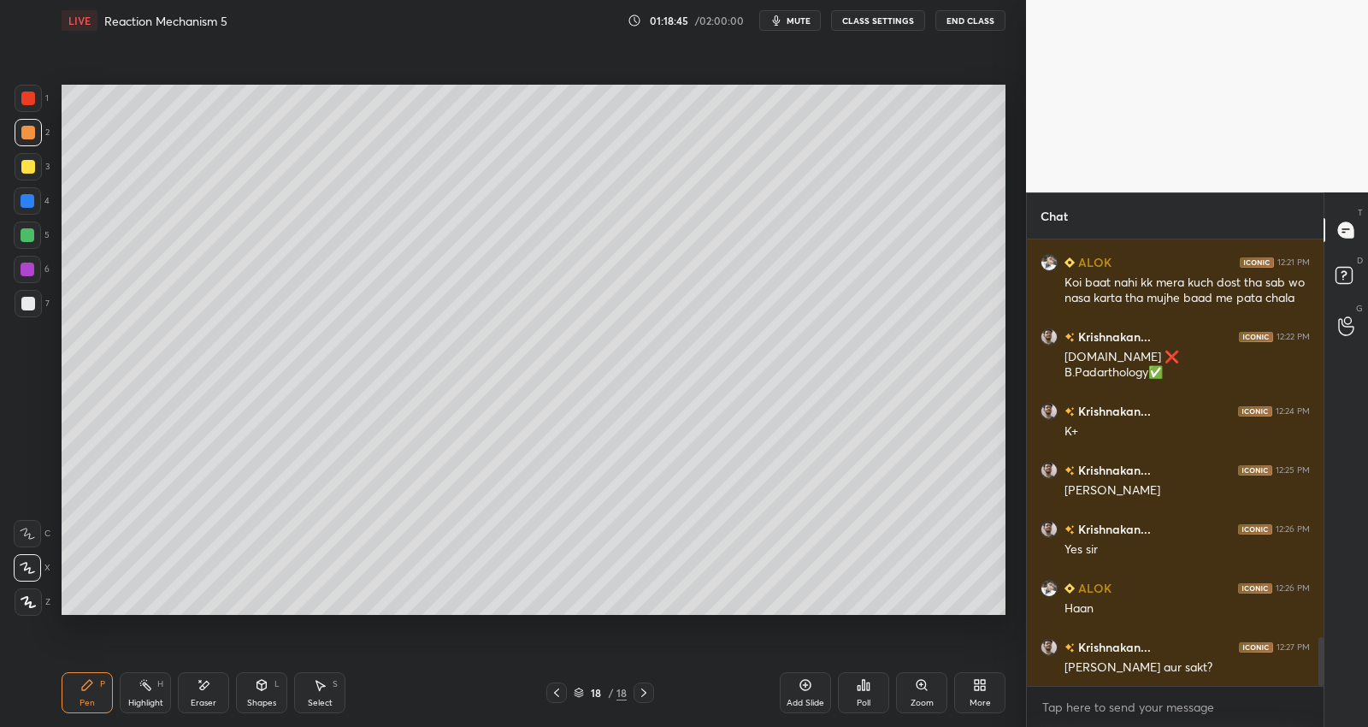
click at [33, 257] on div at bounding box center [27, 269] width 27 height 27
drag, startPoint x: 18, startPoint y: 304, endPoint x: 60, endPoint y: 272, distance: 53.0
click at [19, 300] on div at bounding box center [28, 303] width 27 height 27
click at [30, 264] on div at bounding box center [28, 270] width 14 height 14
click at [31, 302] on div at bounding box center [28, 304] width 14 height 14
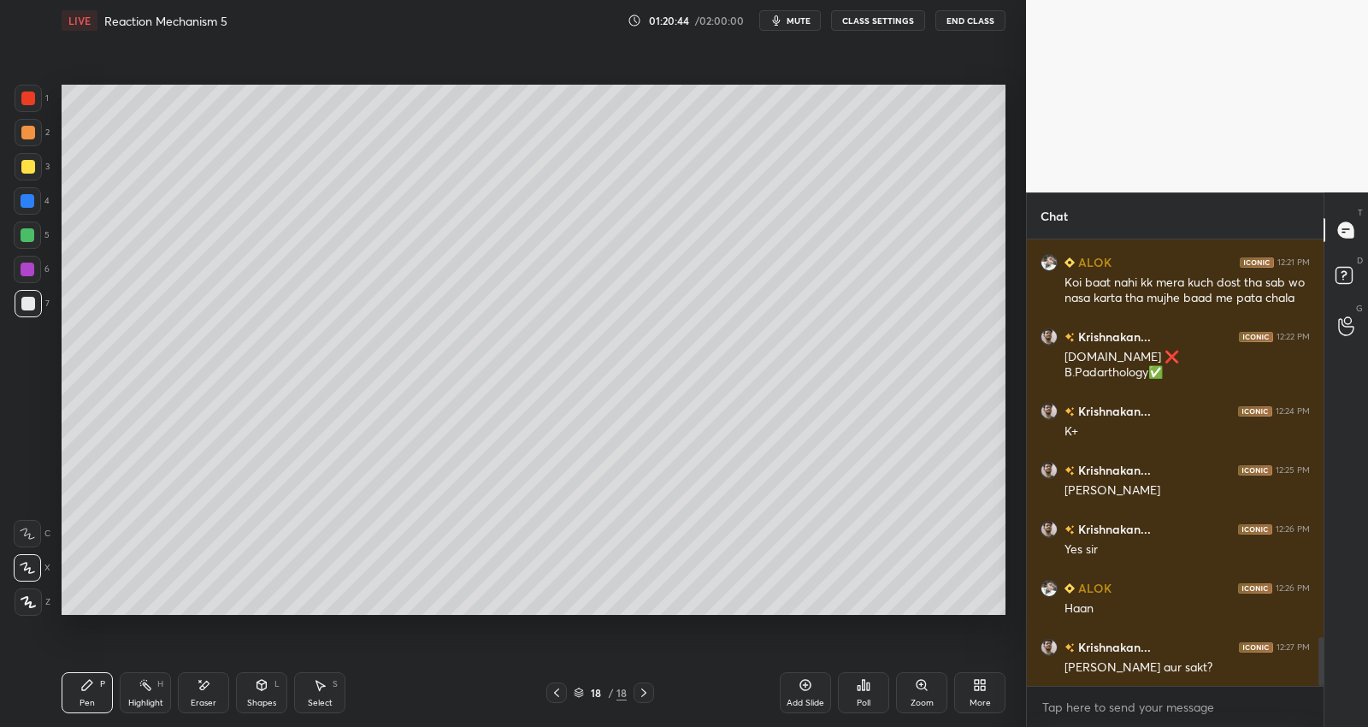
click at [27, 231] on div at bounding box center [28, 235] width 14 height 14
click at [22, 305] on div at bounding box center [28, 304] width 14 height 14
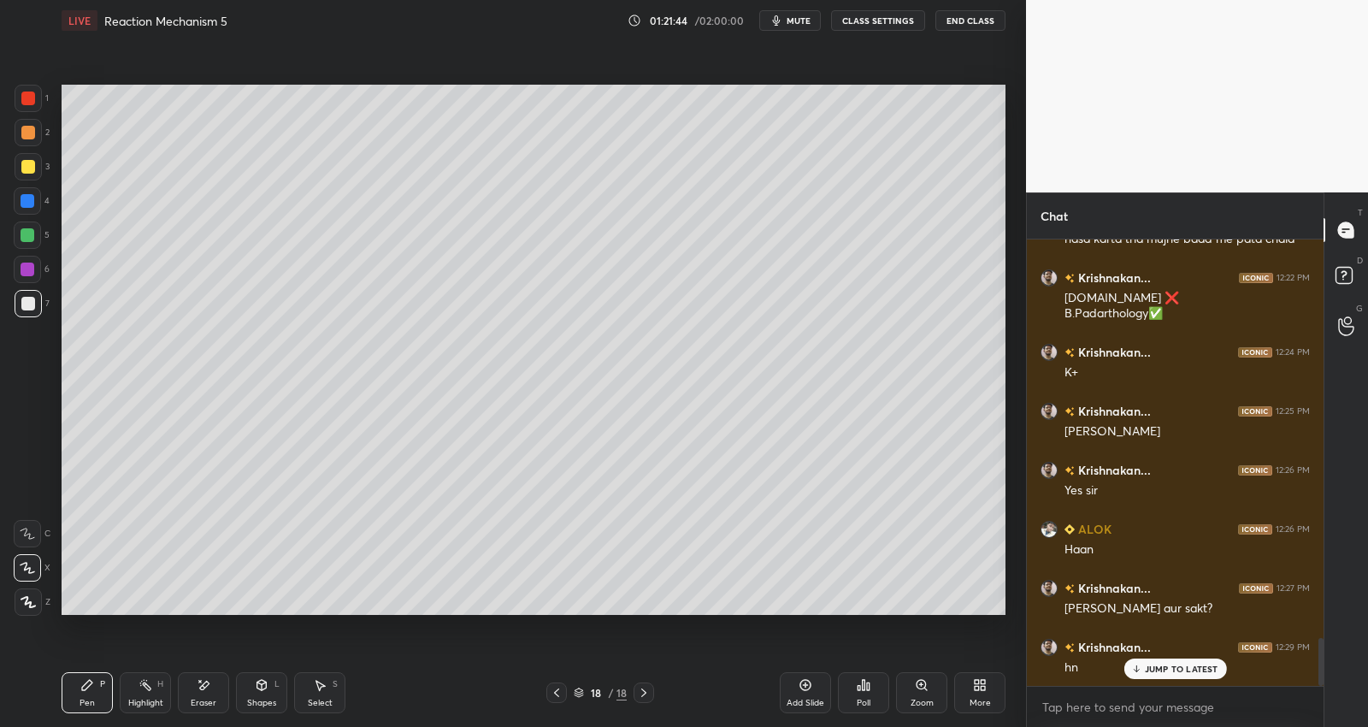
drag, startPoint x: 32, startPoint y: 96, endPoint x: 61, endPoint y: 111, distance: 32.9
click at [32, 96] on div at bounding box center [28, 99] width 14 height 14
drag, startPoint x: 27, startPoint y: 153, endPoint x: 54, endPoint y: 169, distance: 31.8
click at [30, 157] on div at bounding box center [28, 166] width 27 height 27
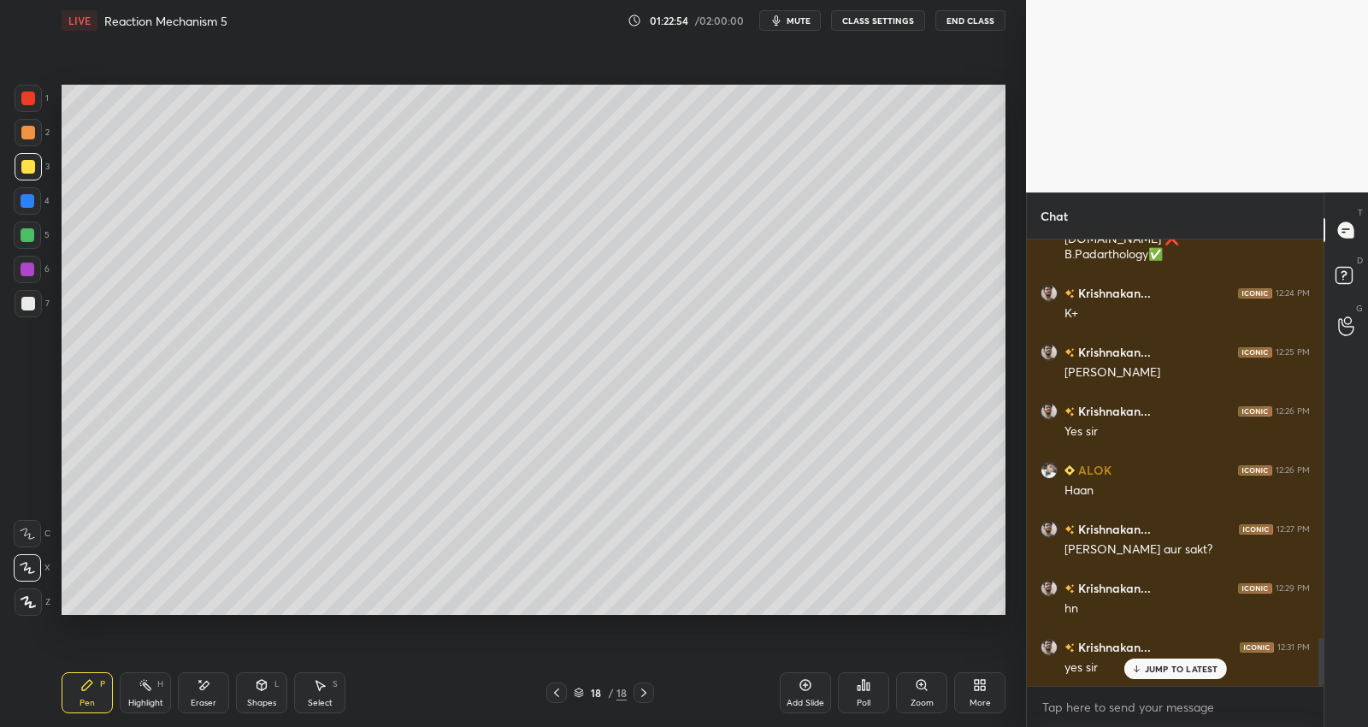
click at [319, 702] on div "Select" at bounding box center [320, 703] width 25 height 9
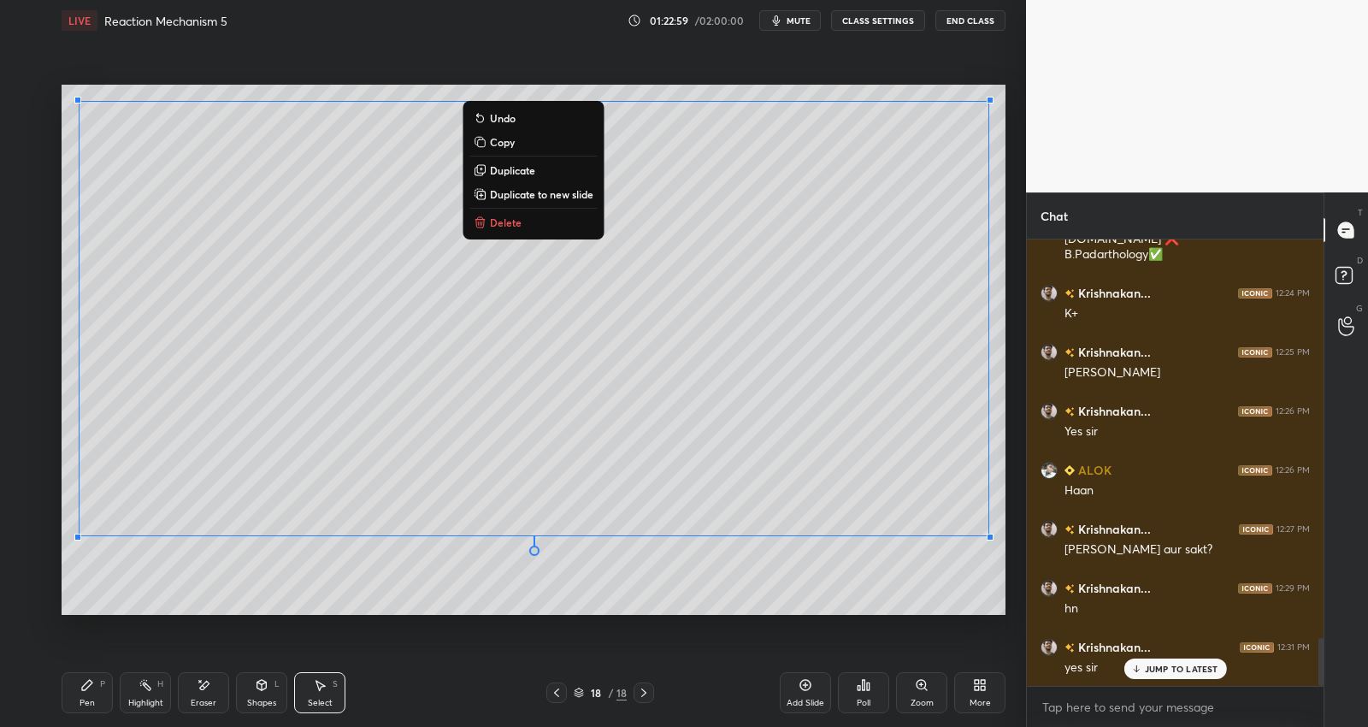
drag, startPoint x: 79, startPoint y: 95, endPoint x: 1014, endPoint y: 583, distance: 1055.4
click at [1005, 590] on div "0 ° Undo Copy Duplicate Duplicate to new slide Delete" at bounding box center [534, 350] width 944 height 531
click at [573, 192] on p "Duplicate to new slide" at bounding box center [541, 194] width 103 height 14
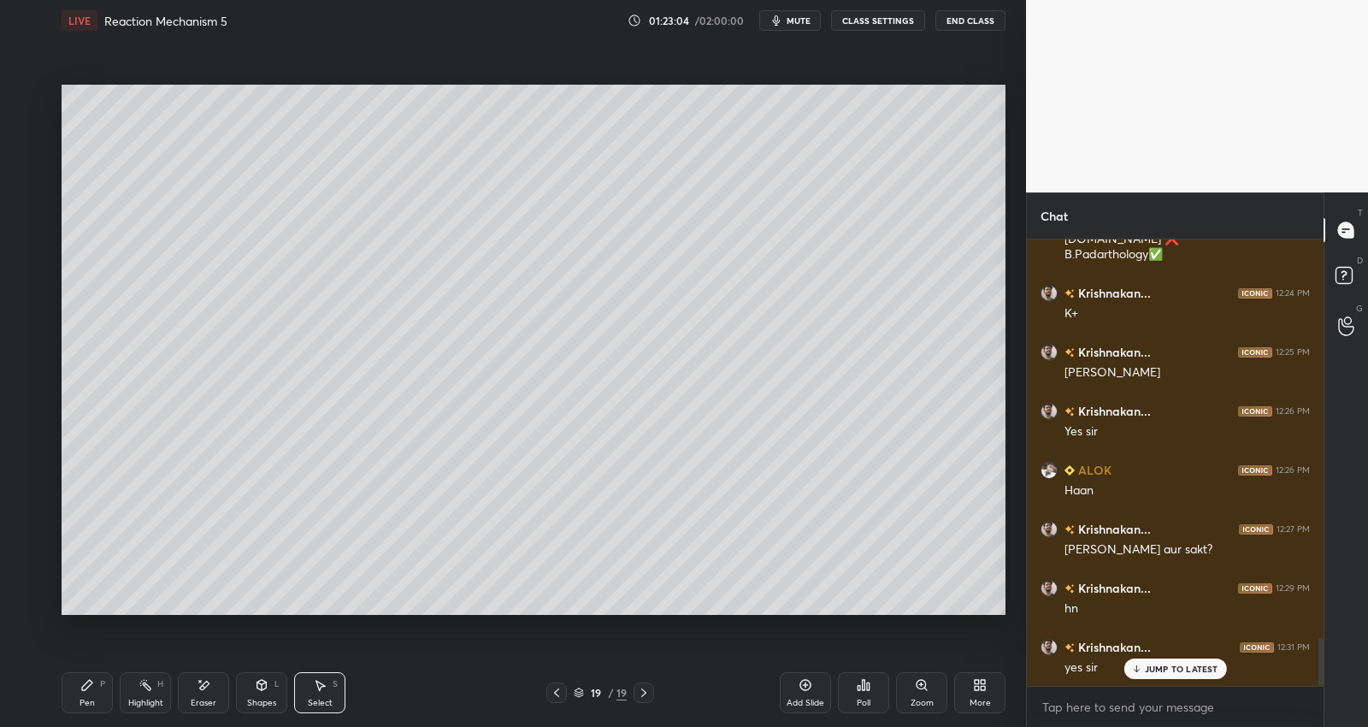
drag, startPoint x: 204, startPoint y: 694, endPoint x: 253, endPoint y: 635, distance: 76.5
click at [205, 694] on div "Eraser" at bounding box center [203, 692] width 51 height 41
click at [90, 683] on icon at bounding box center [87, 685] width 10 height 10
click at [202, 695] on div "Eraser" at bounding box center [203, 692] width 51 height 41
drag, startPoint x: 92, startPoint y: 691, endPoint x: 160, endPoint y: 631, distance: 90.3
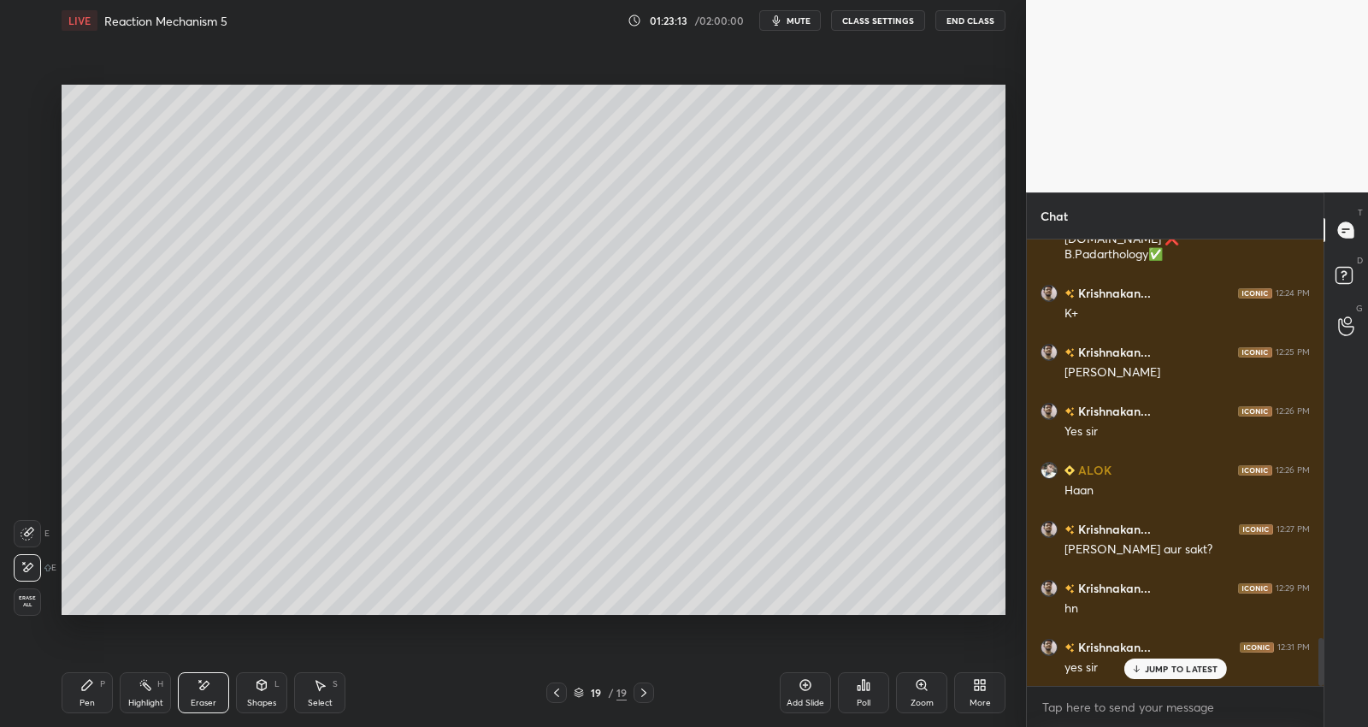
click at [92, 690] on icon at bounding box center [87, 685] width 14 height 14
drag, startPoint x: 203, startPoint y: 696, endPoint x: 203, endPoint y: 681, distance: 15.4
click at [203, 693] on div "Eraser" at bounding box center [203, 692] width 51 height 41
click at [91, 686] on icon at bounding box center [87, 685] width 14 height 14
click at [204, 699] on div "Eraser" at bounding box center [204, 703] width 26 height 9
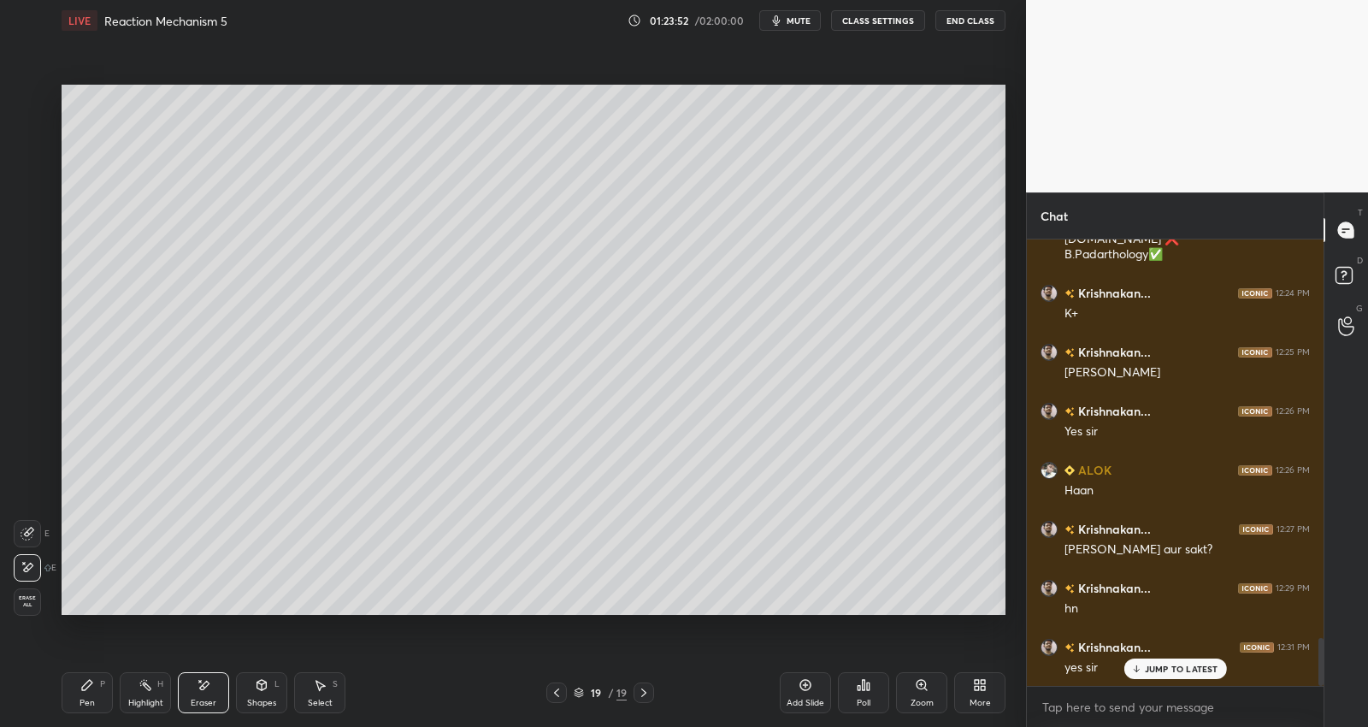
click at [97, 686] on div "Pen P" at bounding box center [87, 692] width 51 height 41
click at [205, 683] on icon at bounding box center [204, 685] width 9 height 9
click at [94, 692] on div "Pen P" at bounding box center [87, 692] width 51 height 41
click at [212, 689] on div "Eraser" at bounding box center [203, 692] width 51 height 41
click at [92, 694] on div "Pen P" at bounding box center [87, 692] width 51 height 41
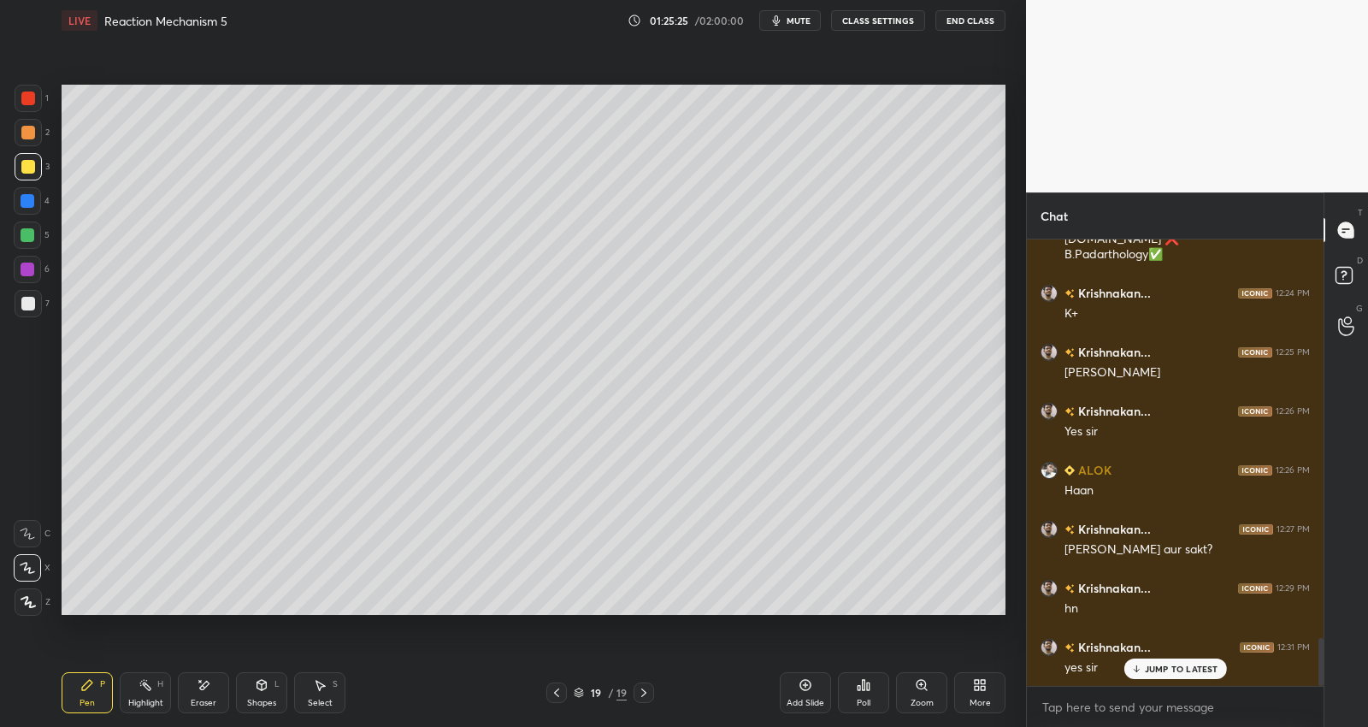
scroll to position [3797, 0]
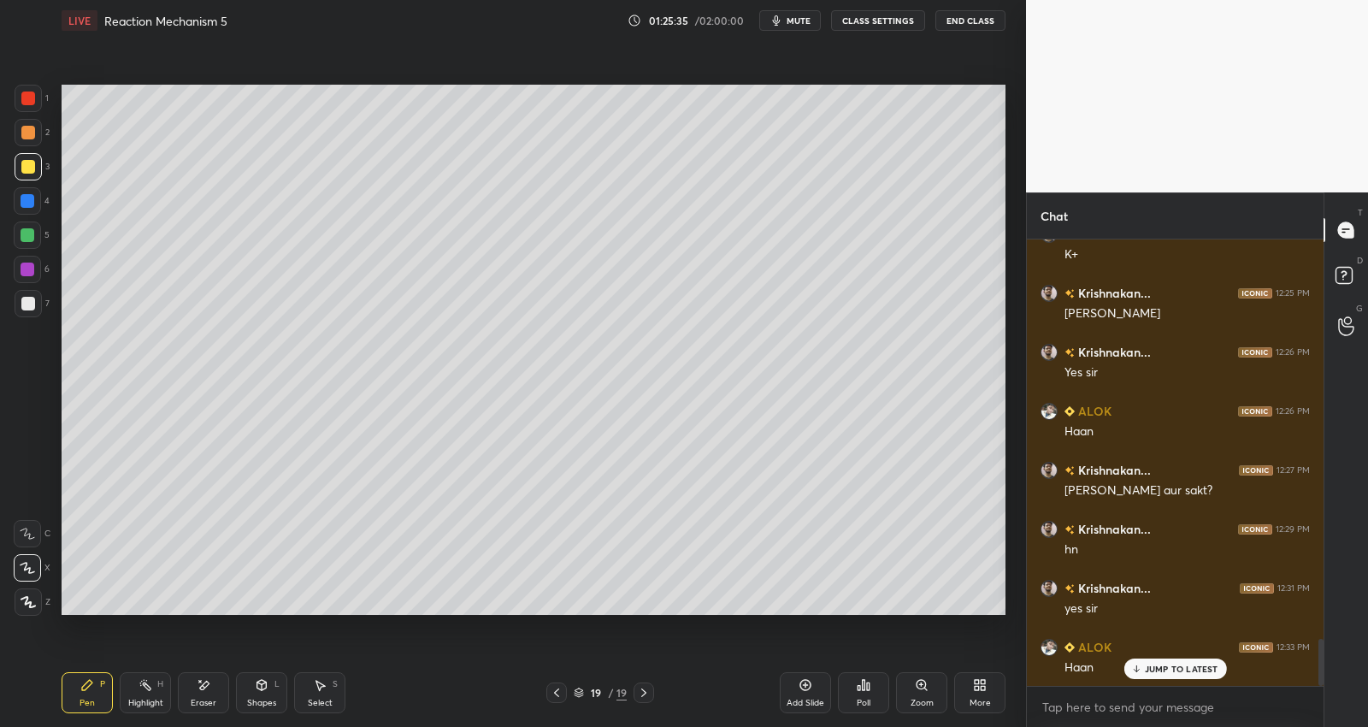
click at [216, 689] on div "Eraser" at bounding box center [203, 692] width 51 height 41
click at [85, 695] on div "Pen P" at bounding box center [87, 692] width 51 height 41
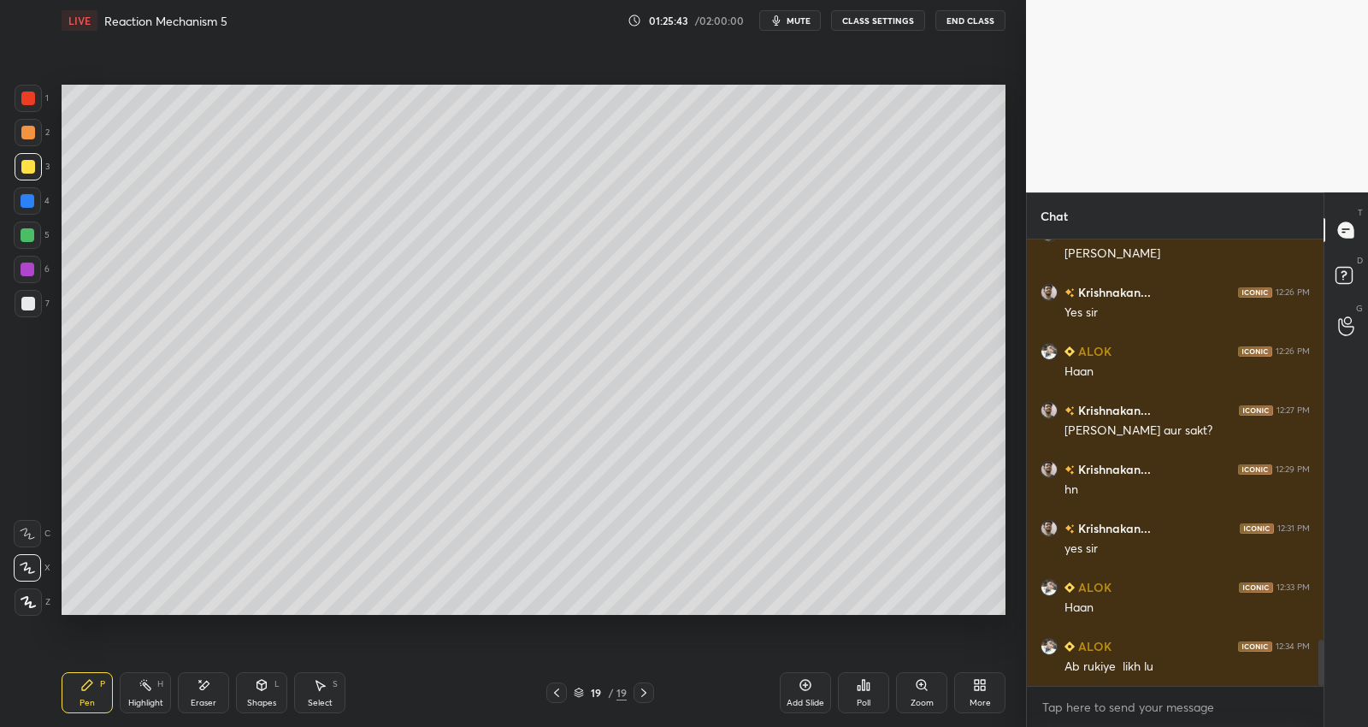
click at [556, 688] on icon at bounding box center [557, 693] width 14 height 14
click at [260, 693] on div "Shapes L" at bounding box center [261, 692] width 51 height 41
click at [308, 699] on div "Select" at bounding box center [320, 703] width 25 height 9
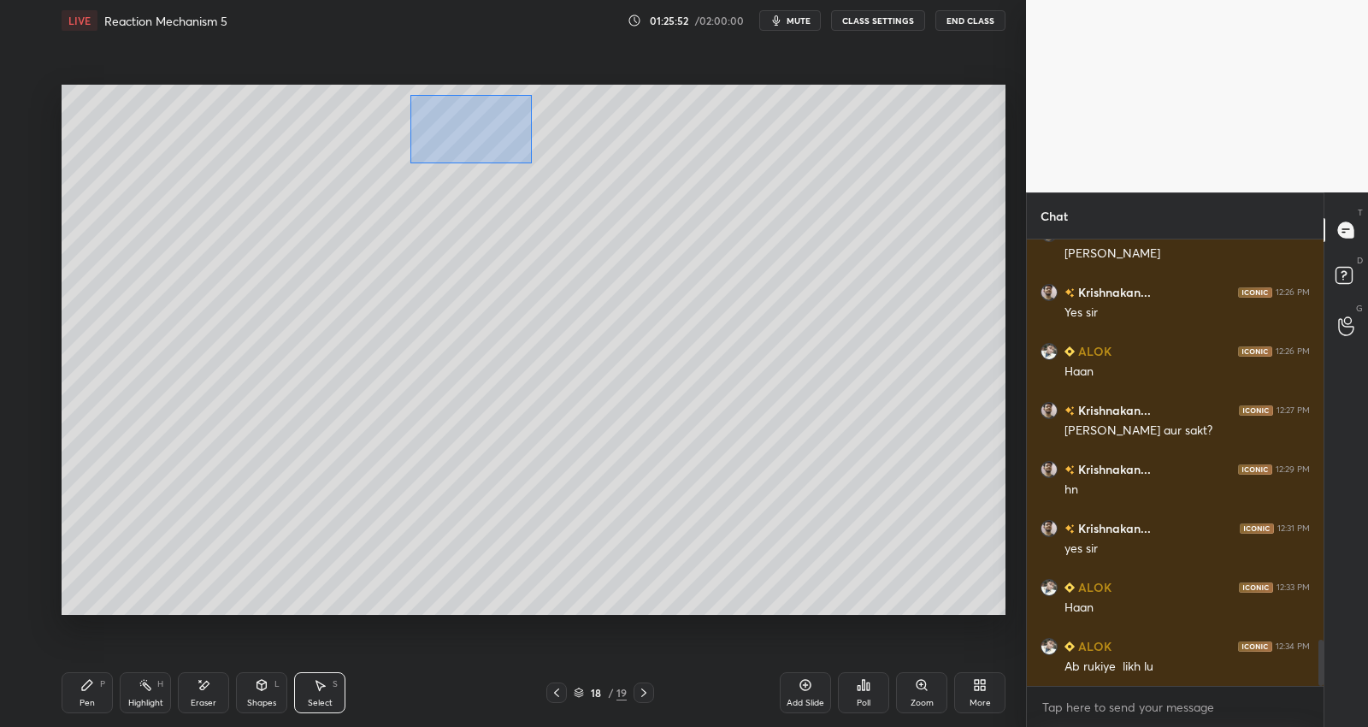
drag, startPoint x: 411, startPoint y: 94, endPoint x: 537, endPoint y: 134, distance: 132.8
click at [531, 163] on div "0 ° Undo Copy Duplicate Duplicate to new slide Delete" at bounding box center [534, 350] width 944 height 531
click at [90, 702] on div "Pen" at bounding box center [87, 703] width 15 height 9
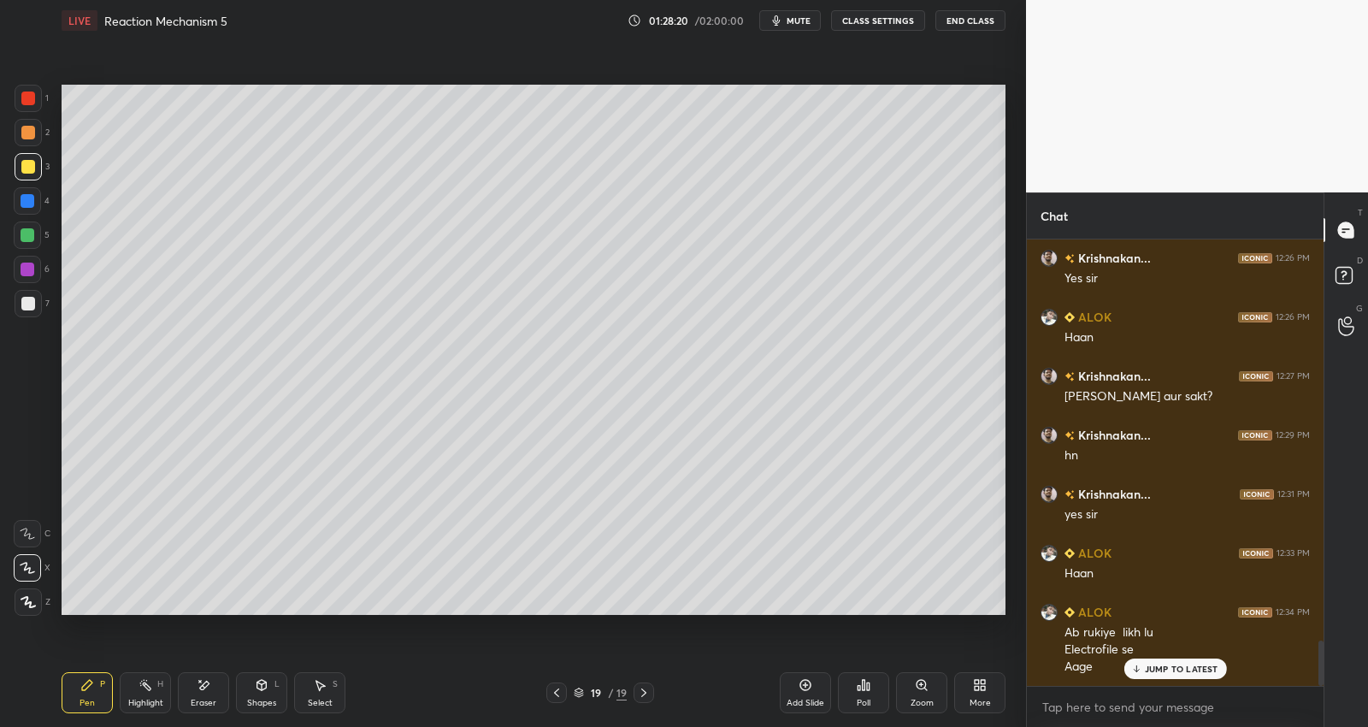
scroll to position [3950, 0]
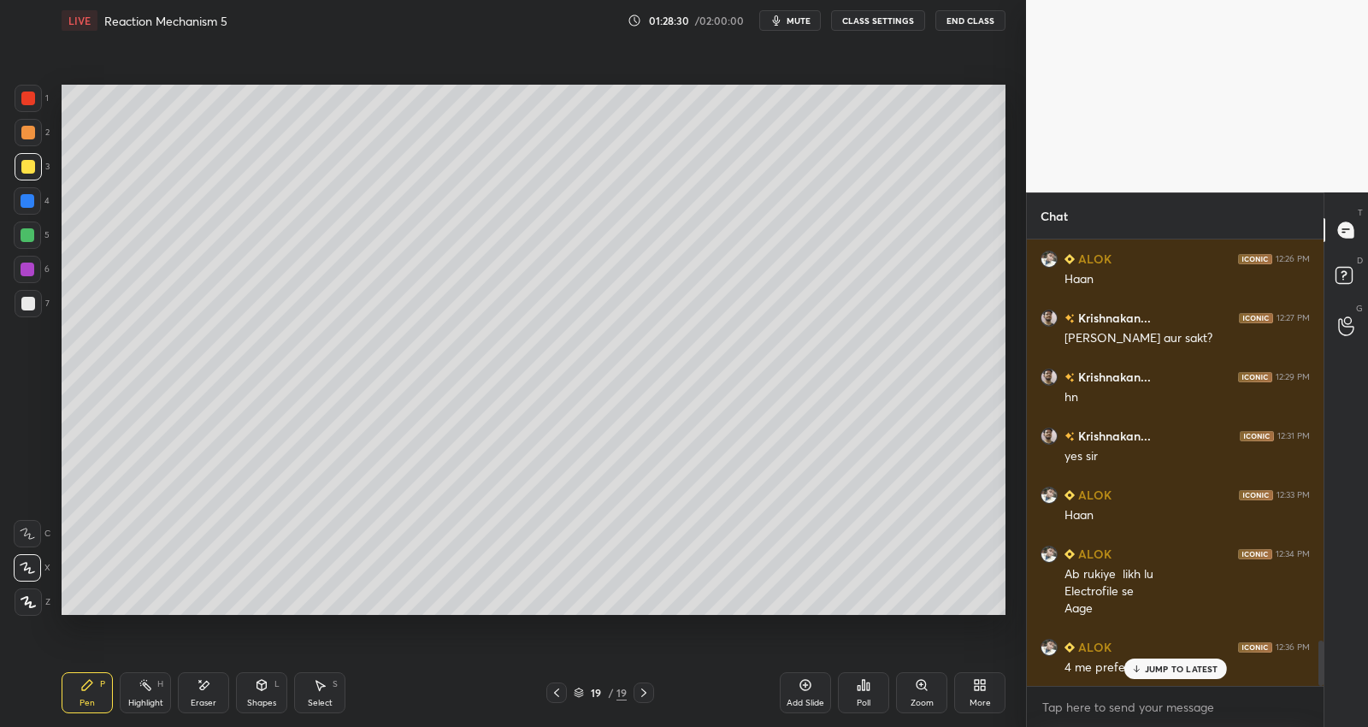
click at [1170, 671] on p "JUMP TO LATEST" at bounding box center [1182, 669] width 74 height 10
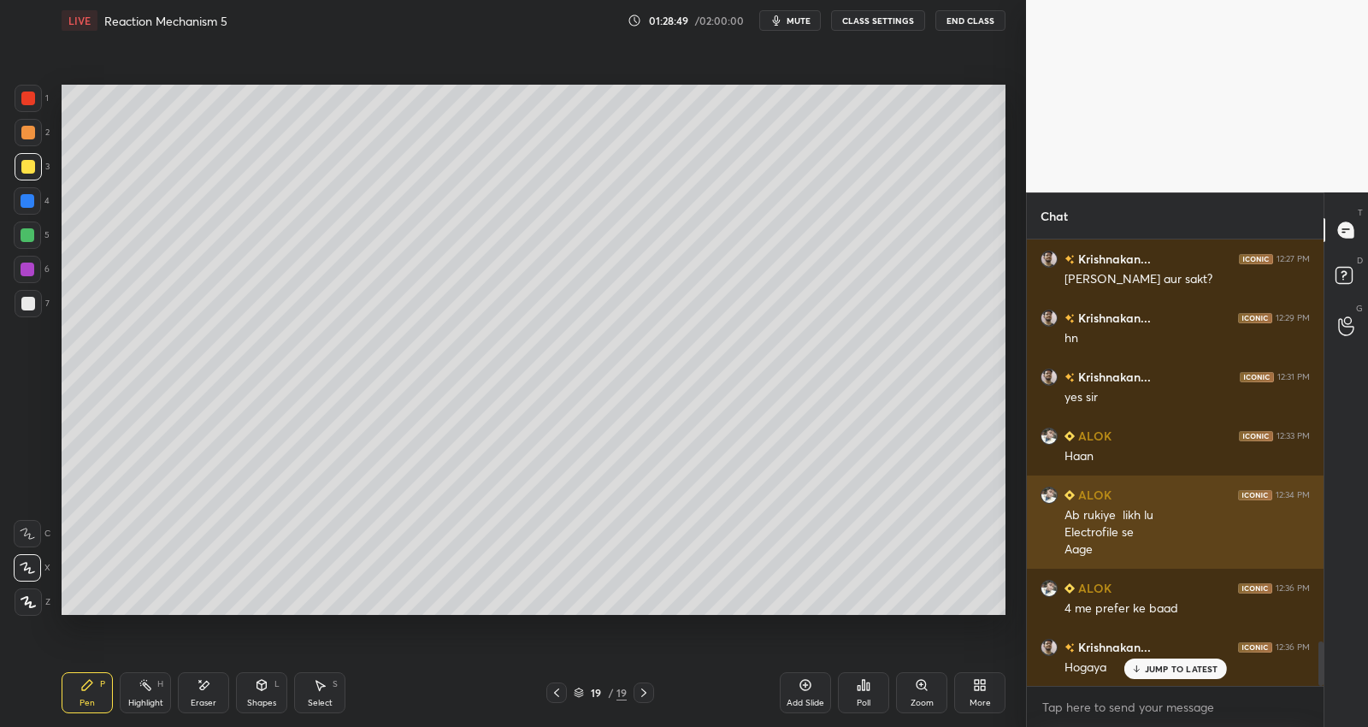
scroll to position [4068, 0]
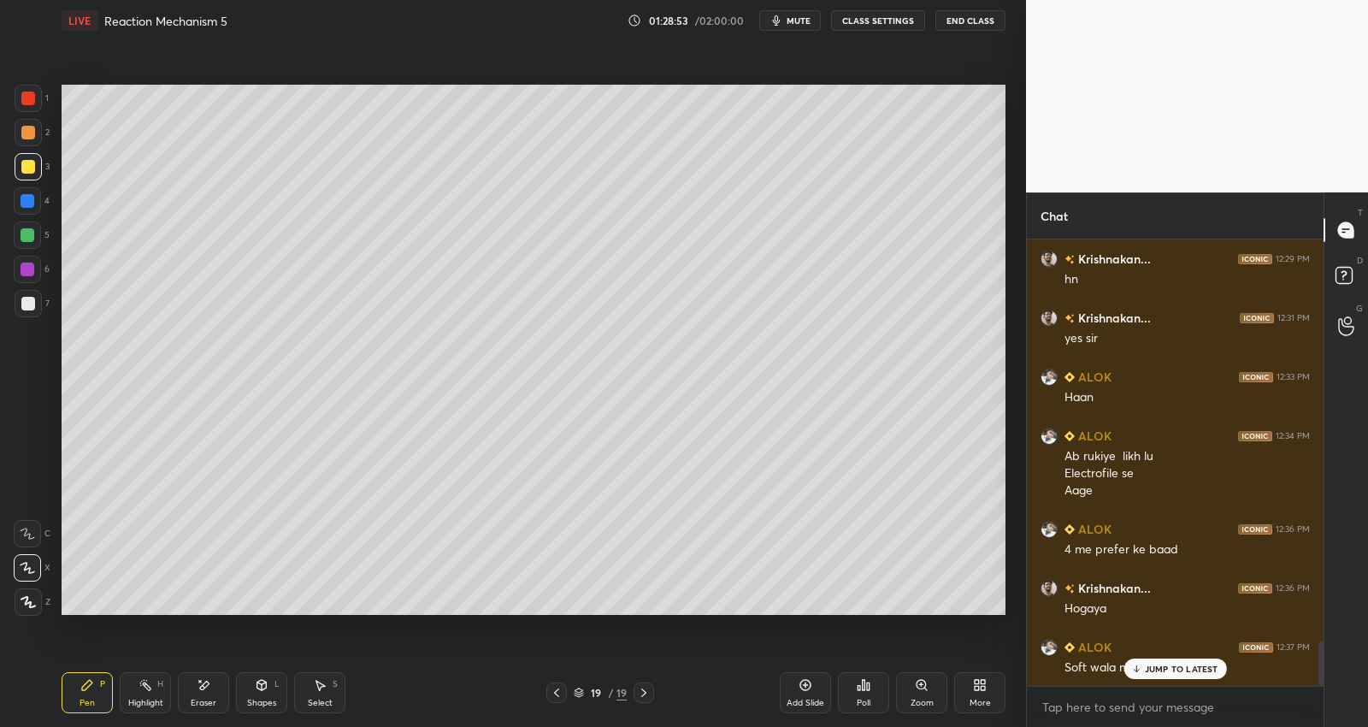
click at [1185, 670] on p "JUMP TO LATEST" at bounding box center [1182, 669] width 74 height 10
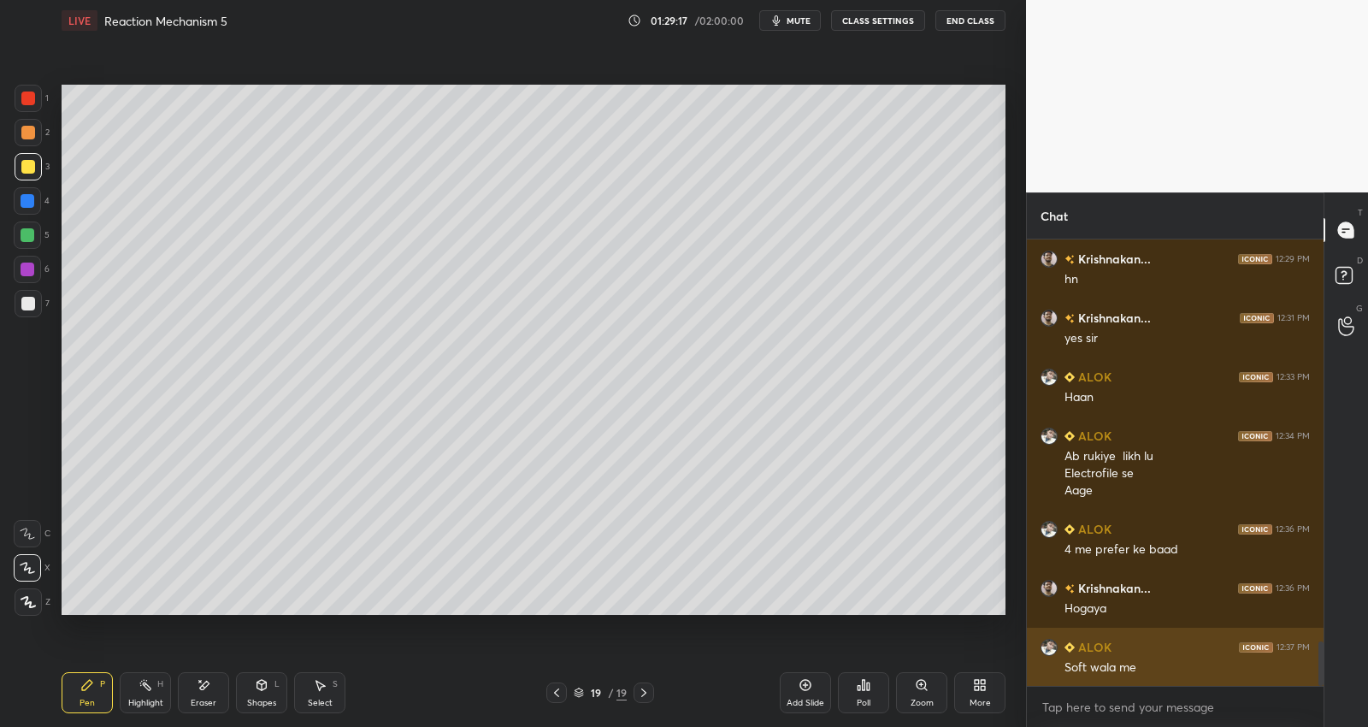
scroll to position [4085, 0]
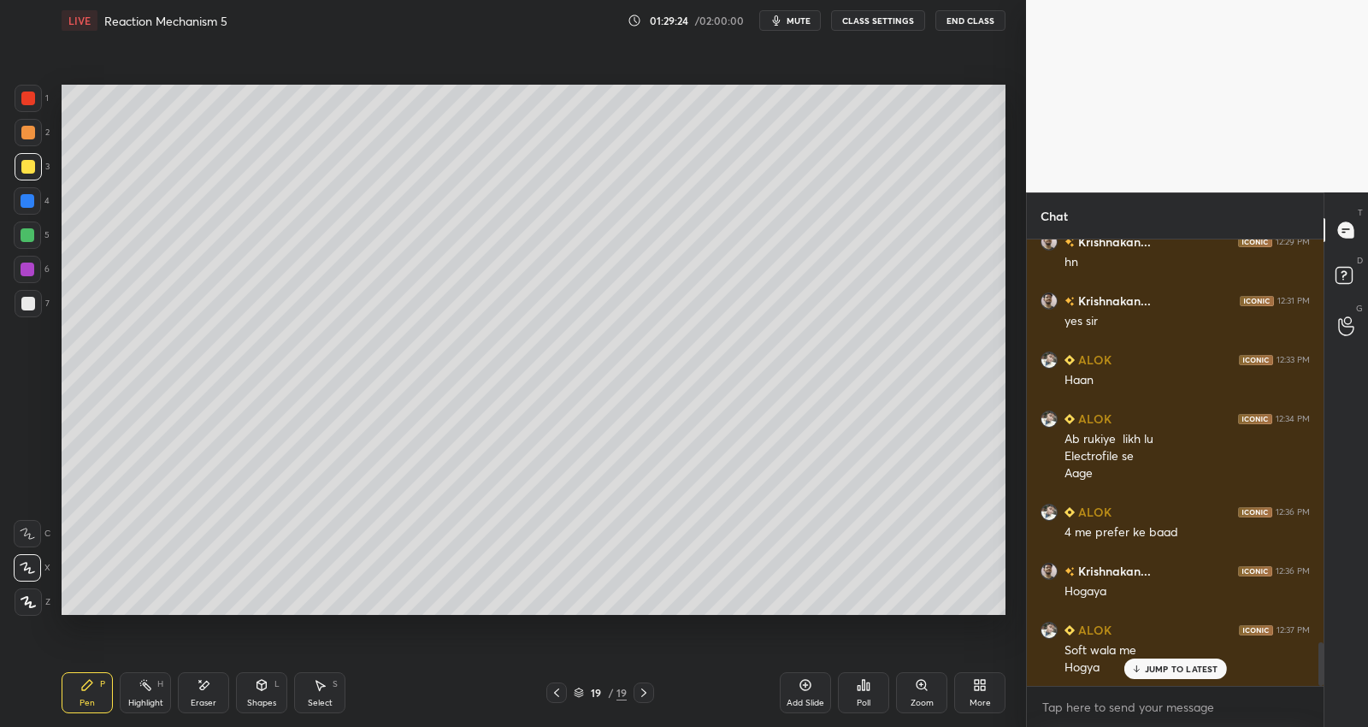
click at [806, 691] on icon at bounding box center [806, 685] width 14 height 14
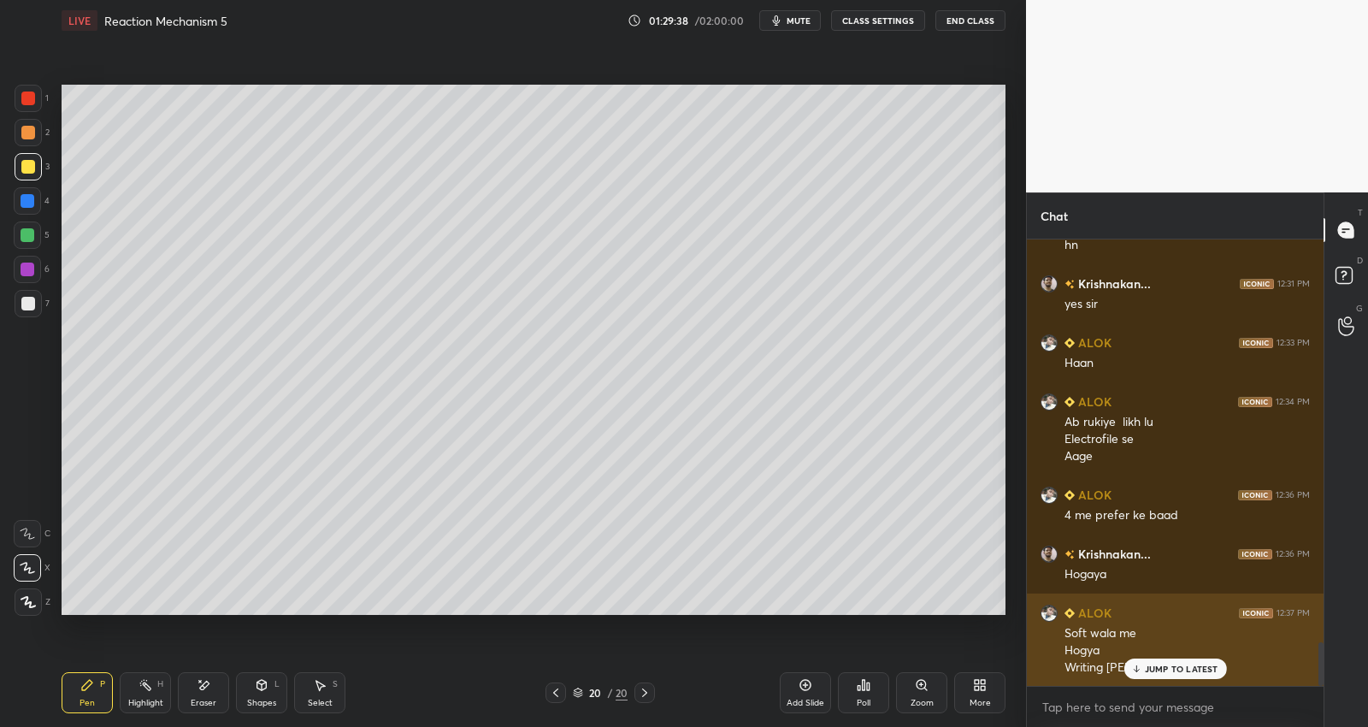
click at [1166, 674] on div "JUMP TO LATEST" at bounding box center [1175, 669] width 103 height 21
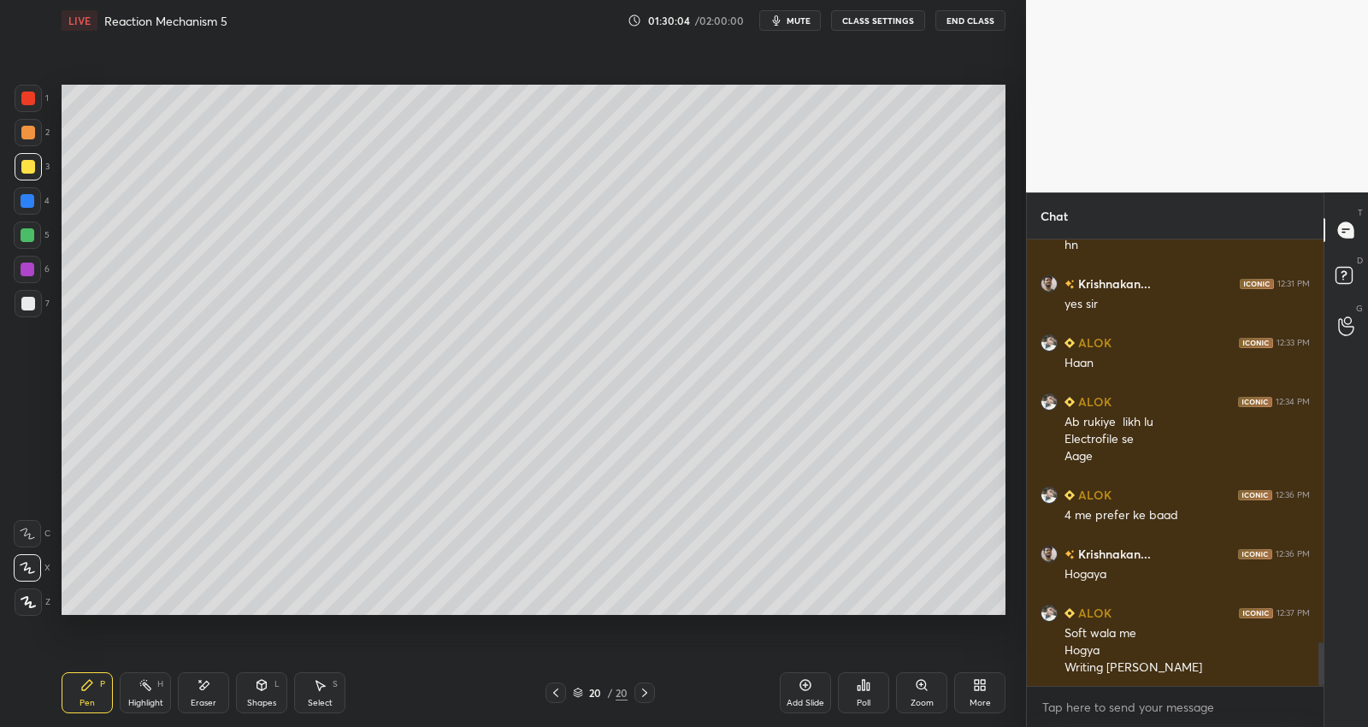
click at [30, 310] on div at bounding box center [28, 303] width 27 height 27
click at [28, 237] on div at bounding box center [28, 235] width 14 height 14
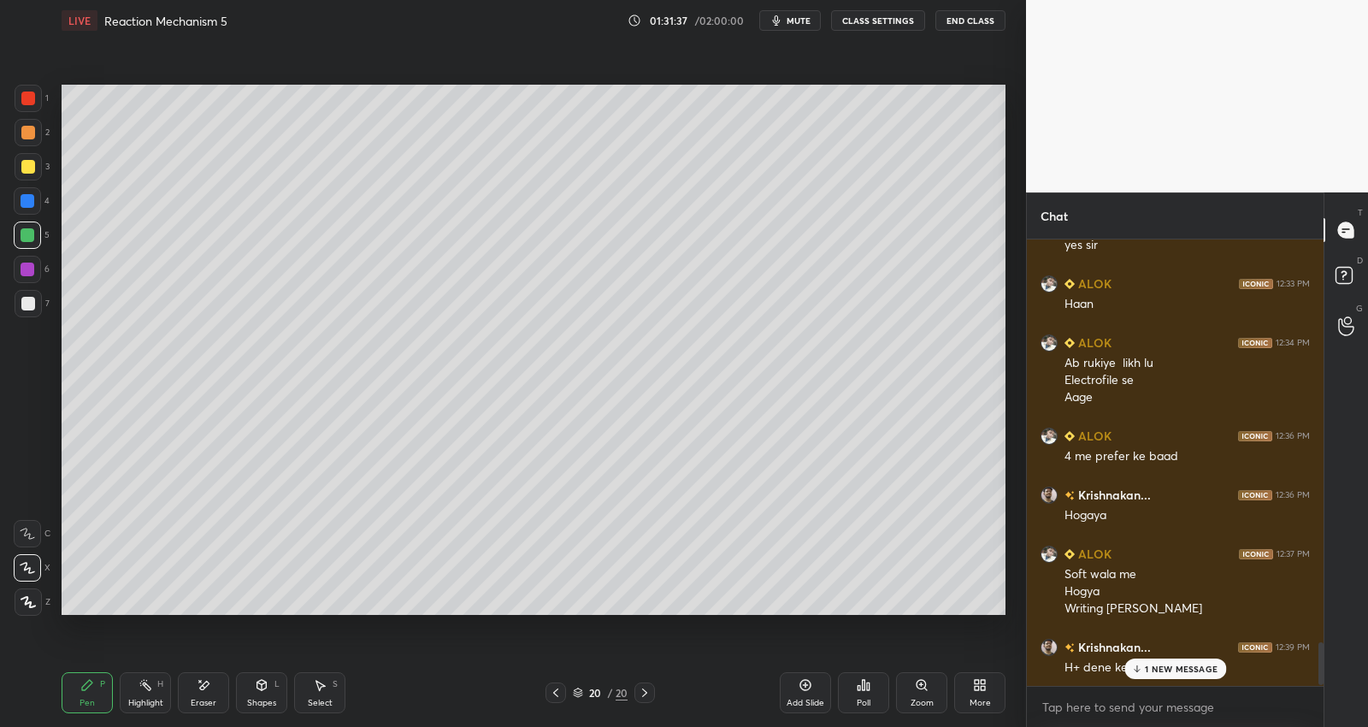
scroll to position [4221, 0]
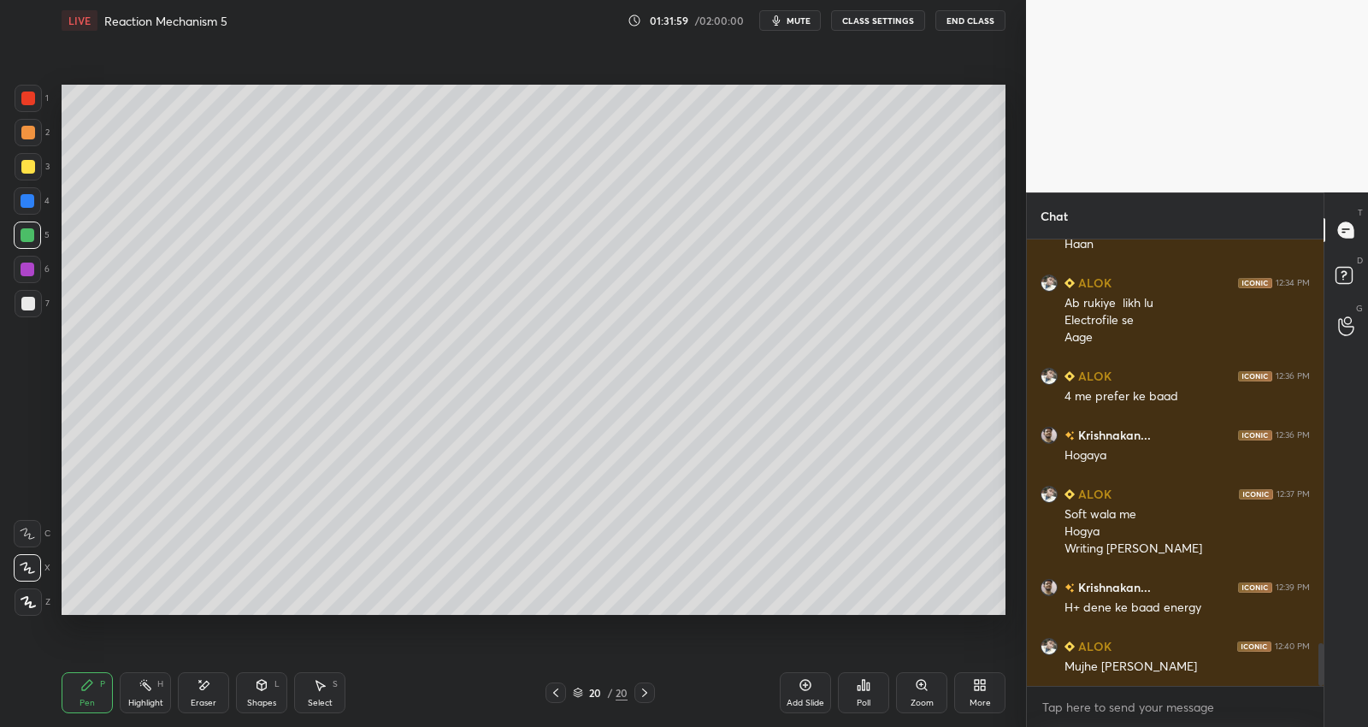
drag, startPoint x: 35, startPoint y: 163, endPoint x: 57, endPoint y: 151, distance: 25.7
click at [37, 163] on div at bounding box center [28, 166] width 27 height 27
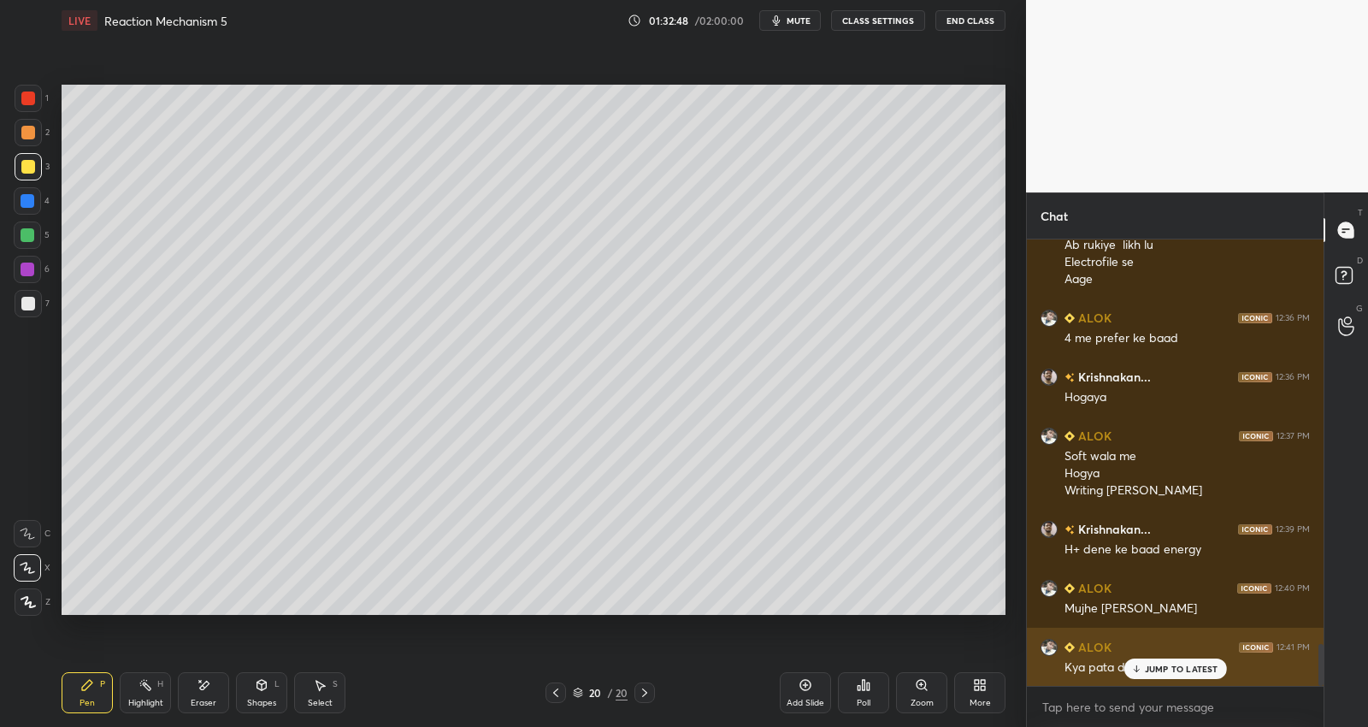
click at [1186, 671] on p "JUMP TO LATEST" at bounding box center [1182, 669] width 74 height 10
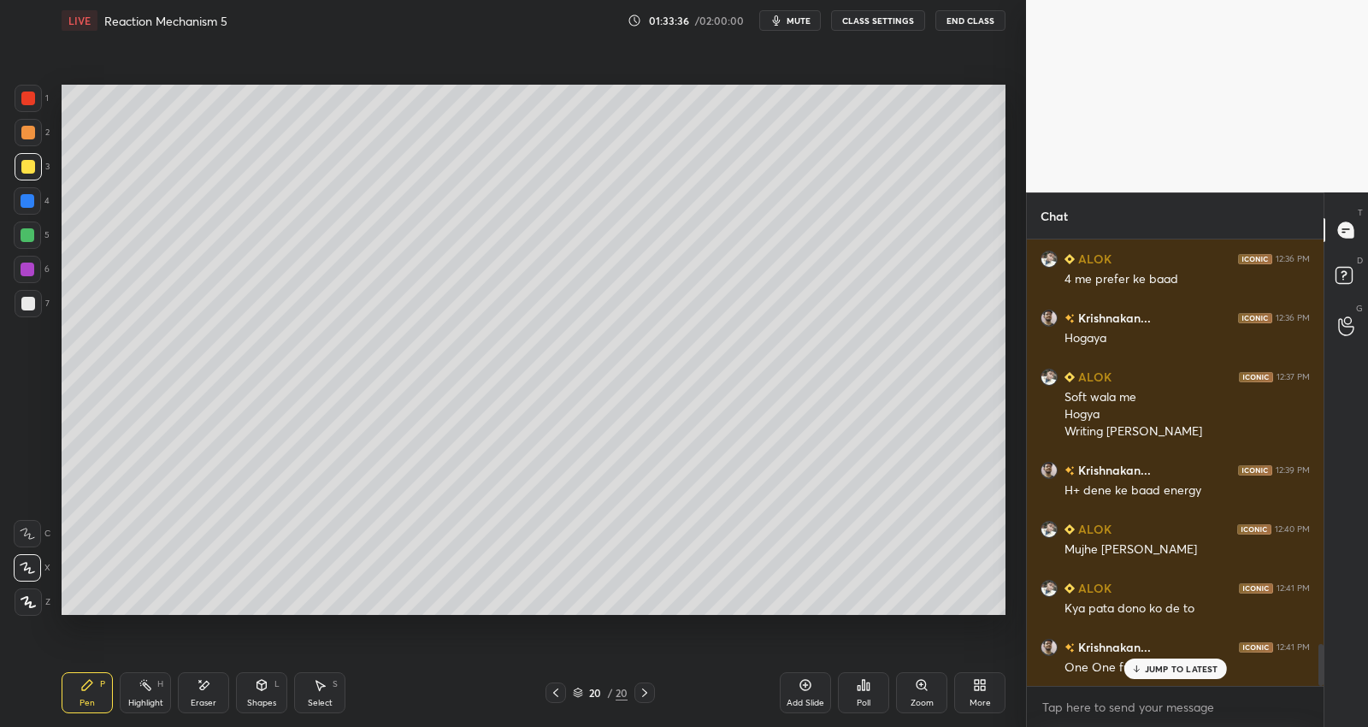
click at [1174, 670] on p "JUMP TO LATEST" at bounding box center [1182, 669] width 74 height 10
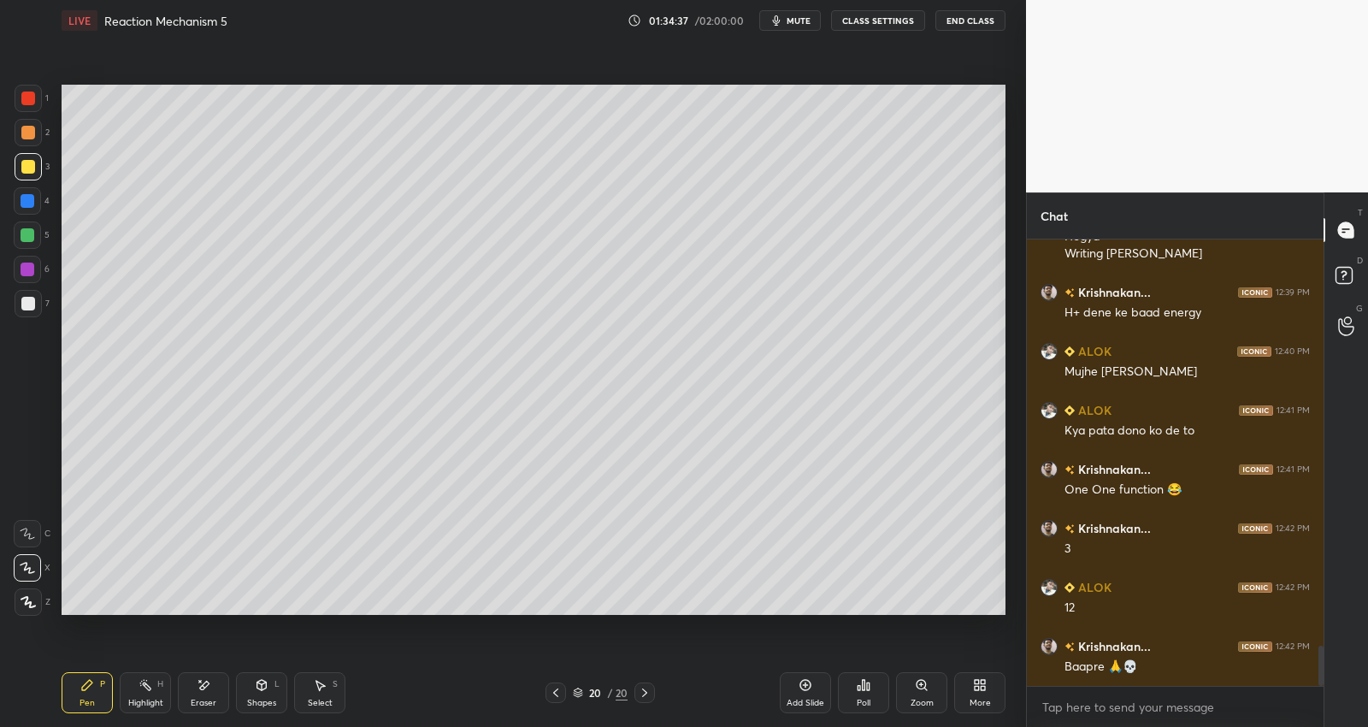
scroll to position [4574, 0]
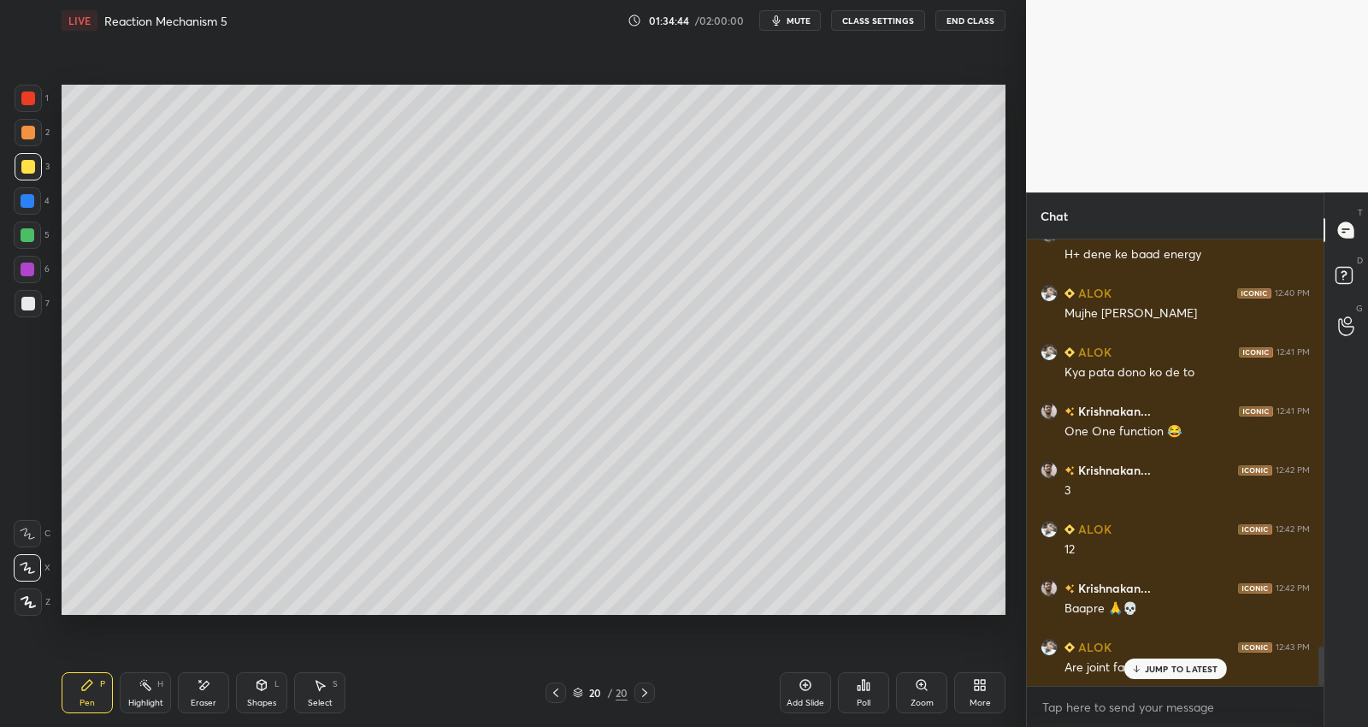
click at [1168, 665] on p "JUMP TO LATEST" at bounding box center [1182, 669] width 74 height 10
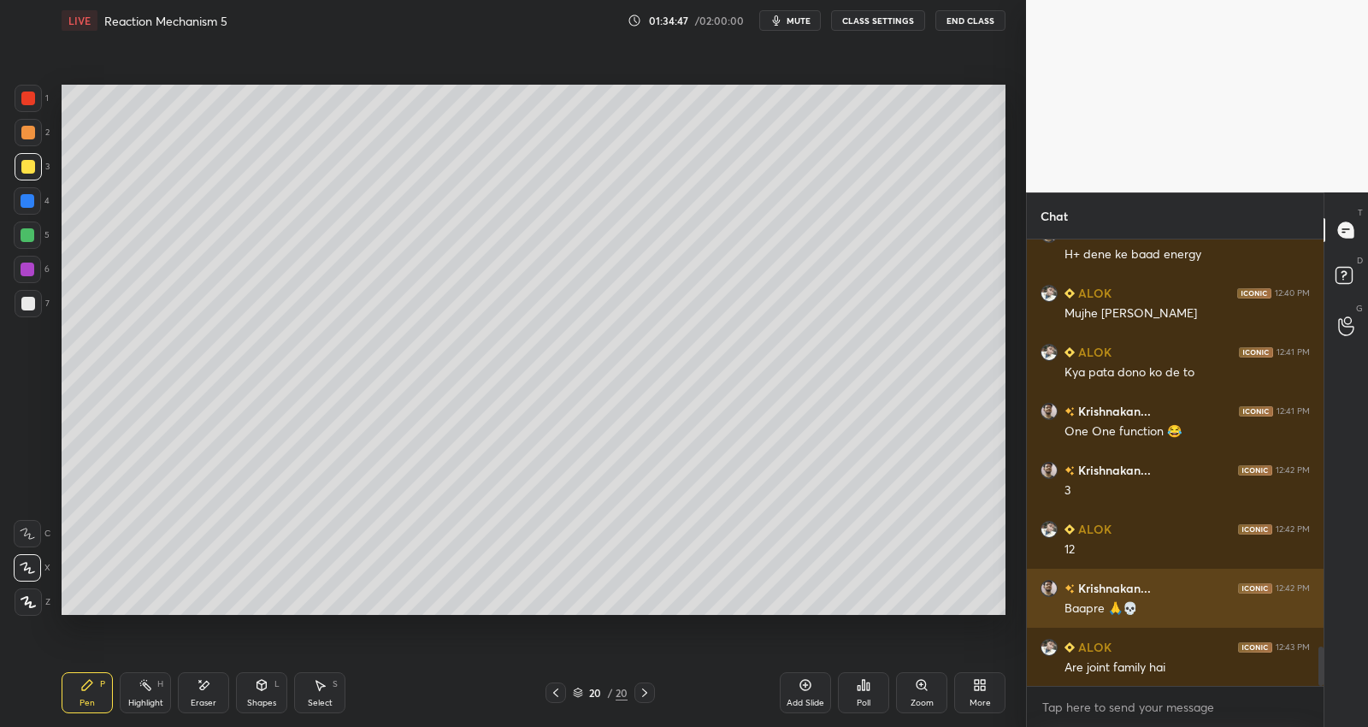
scroll to position [4633, 0]
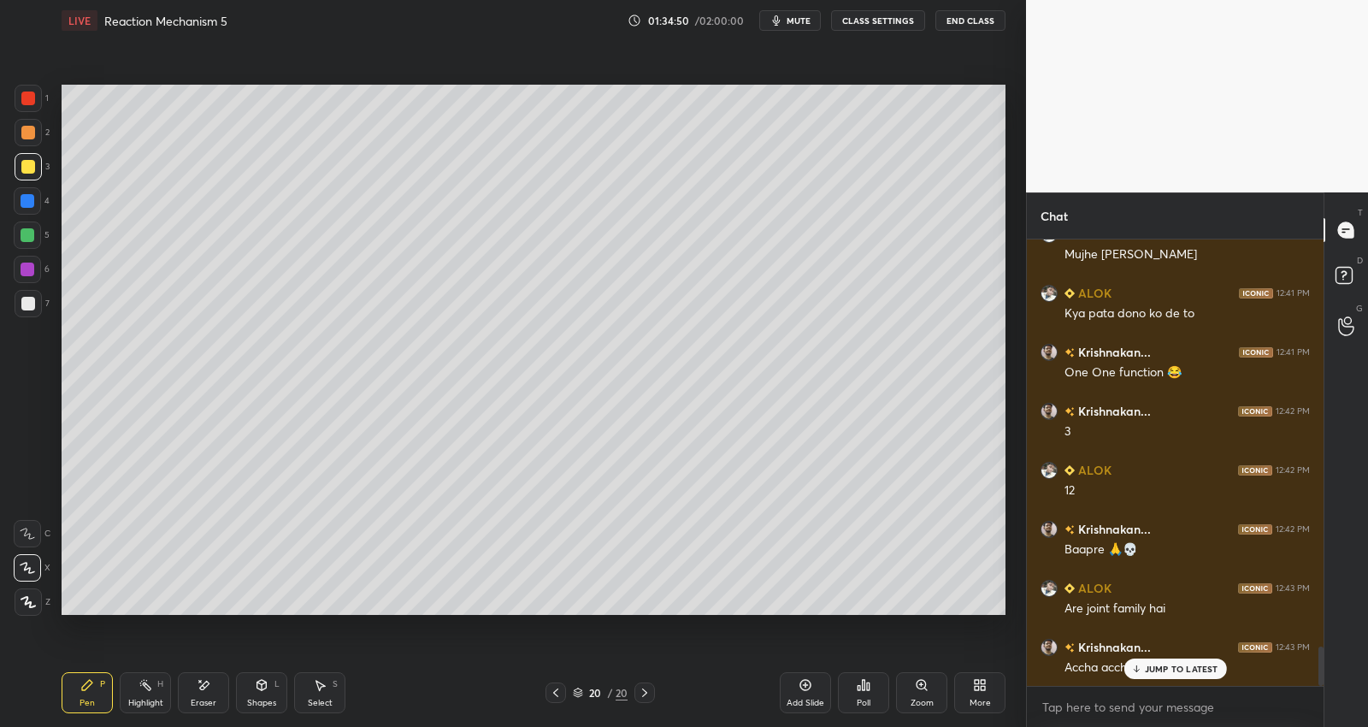
click at [1196, 667] on p "JUMP TO LATEST" at bounding box center [1182, 669] width 74 height 10
click at [28, 300] on div at bounding box center [28, 304] width 14 height 14
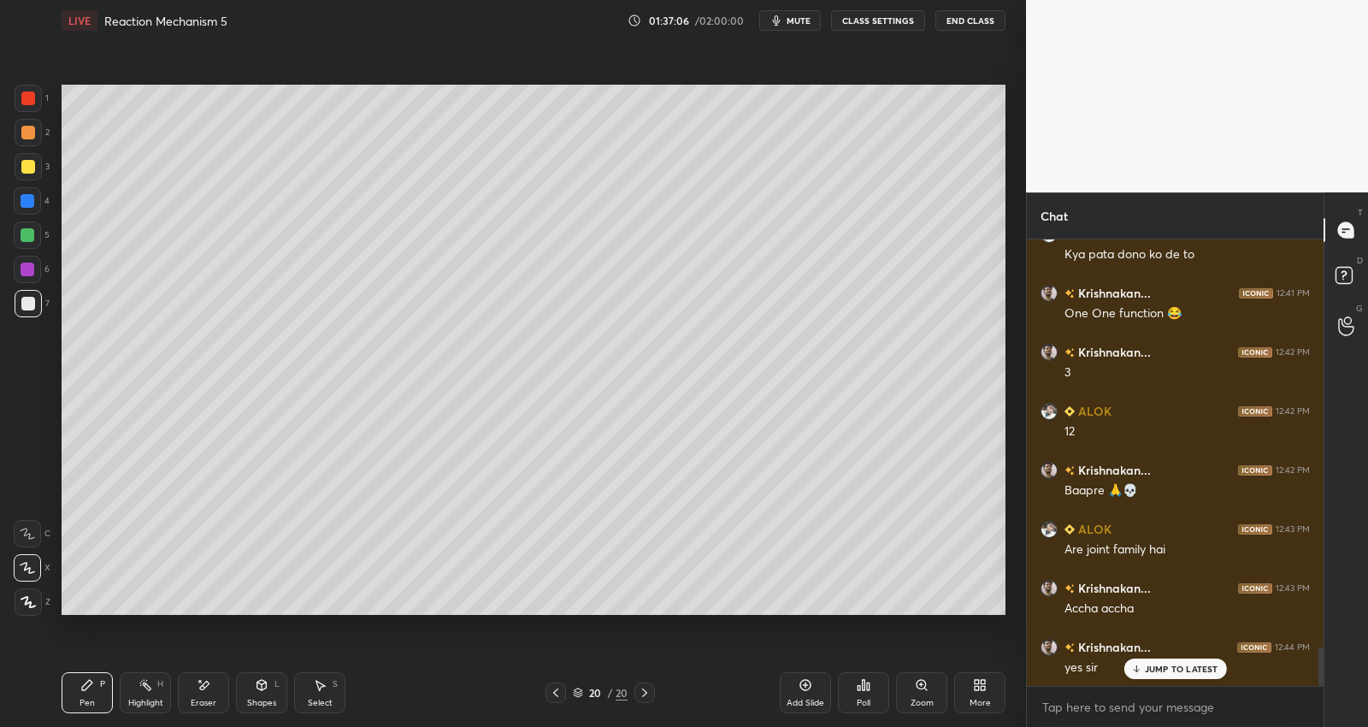
scroll to position [4751, 0]
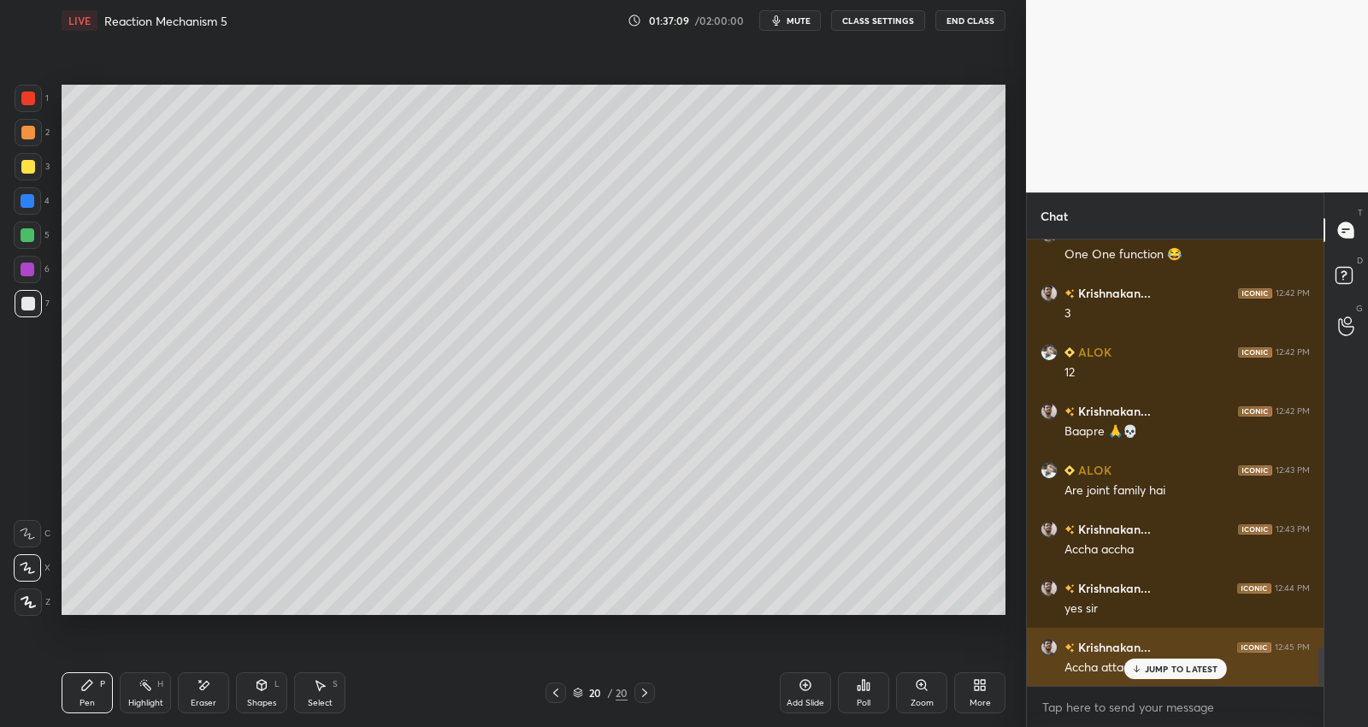
click at [1176, 665] on p "JUMP TO LATEST" at bounding box center [1182, 669] width 74 height 10
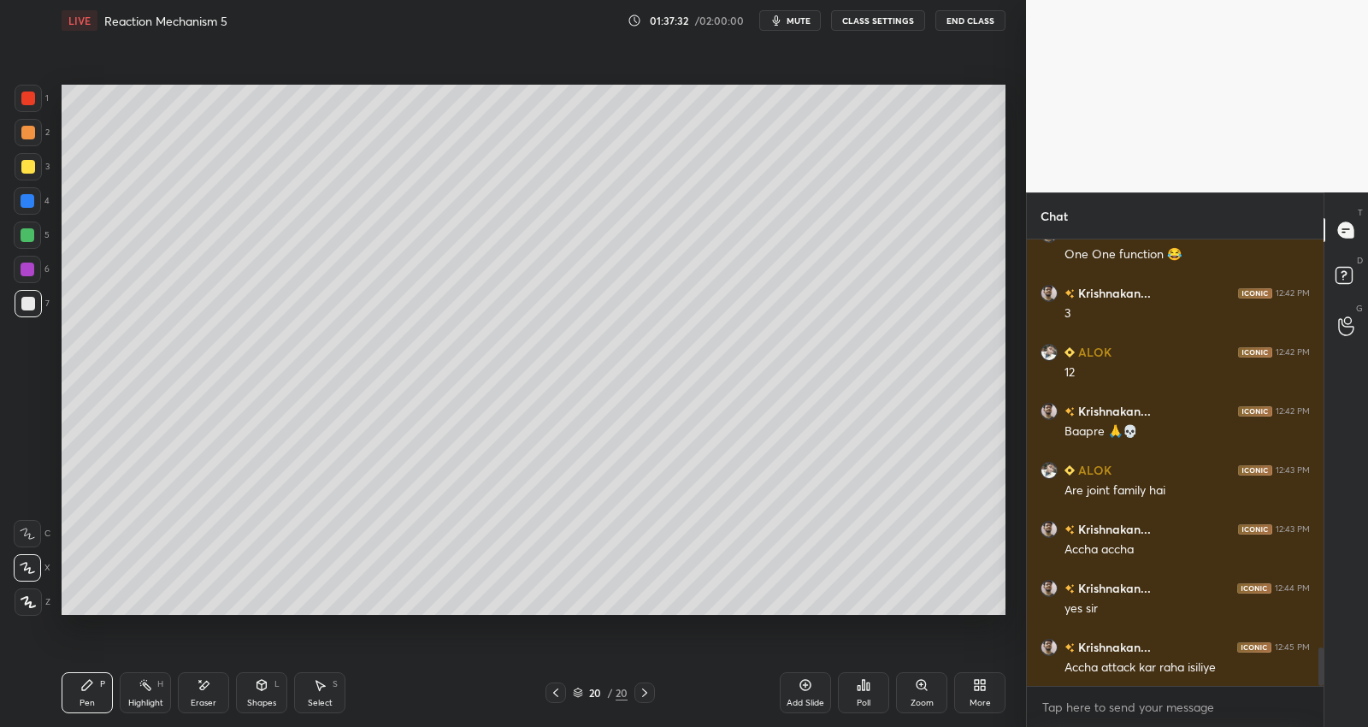
scroll to position [4768, 0]
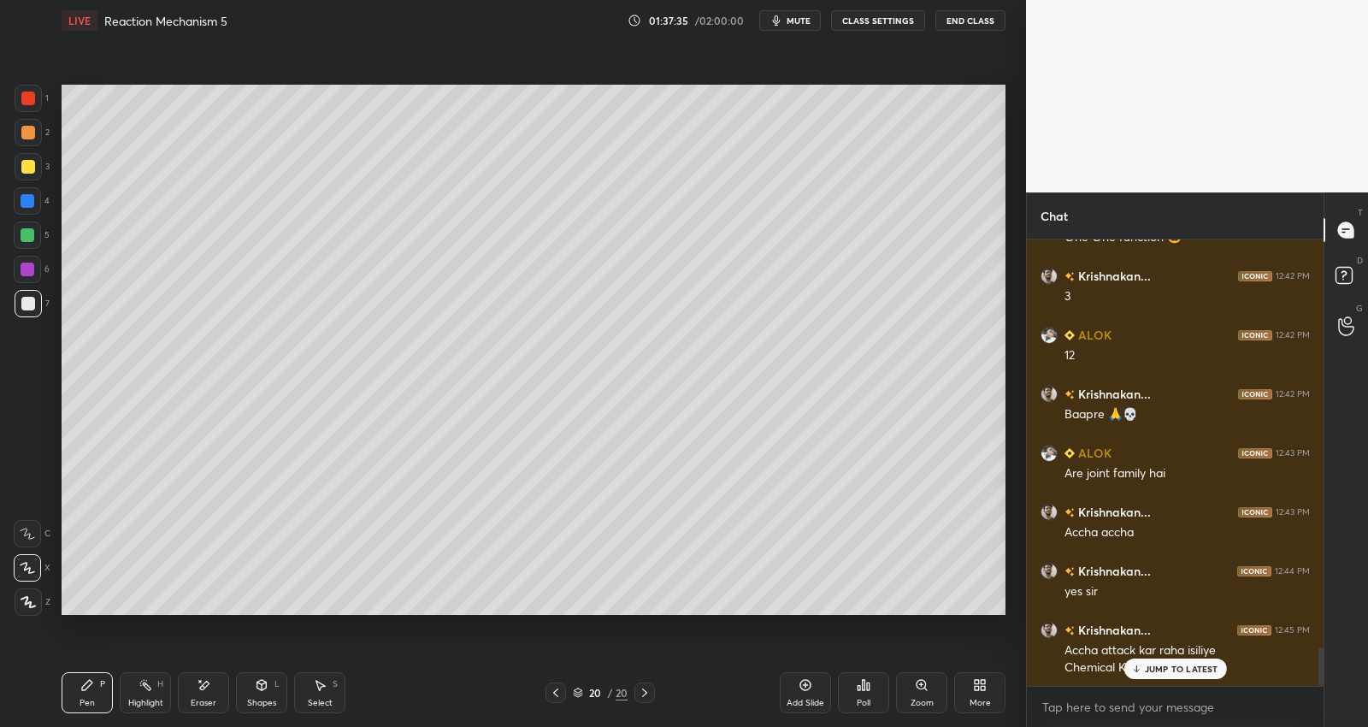
click at [811, 691] on icon at bounding box center [806, 685] width 14 height 14
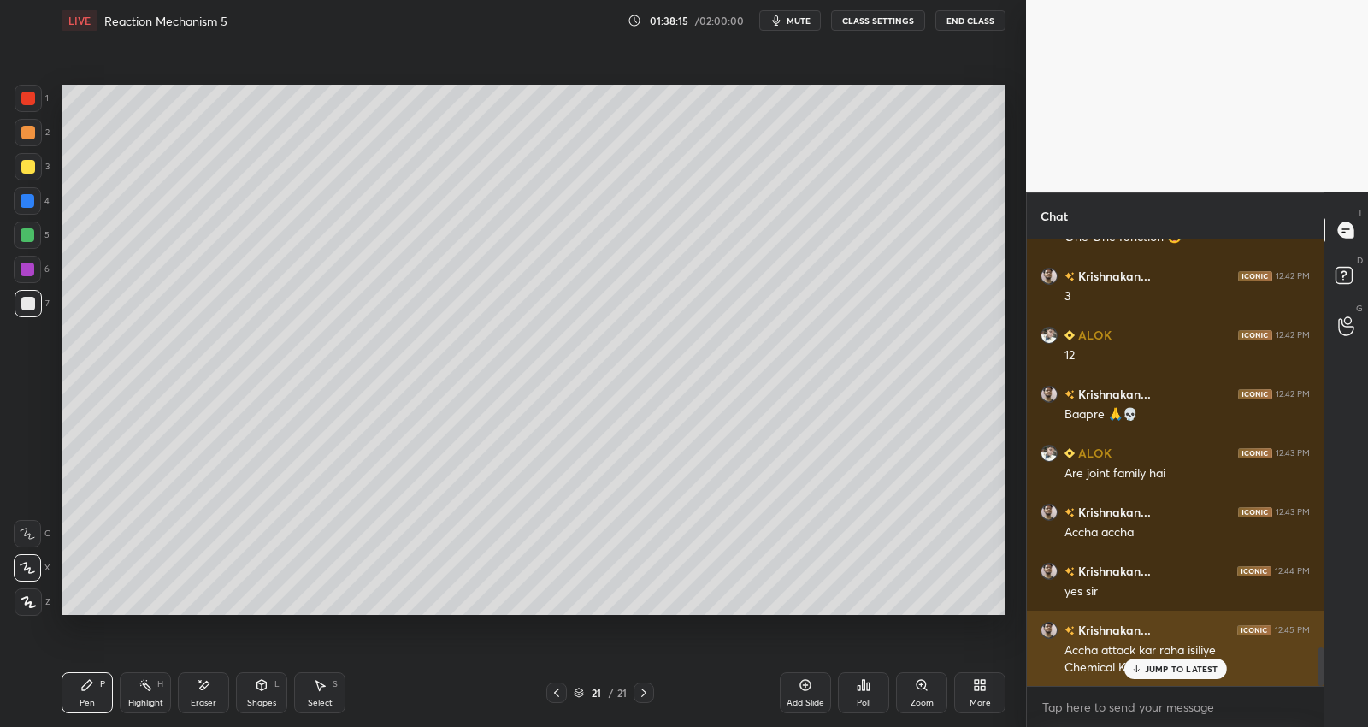
click at [1174, 665] on p "JUMP TO LATEST" at bounding box center [1182, 669] width 74 height 10
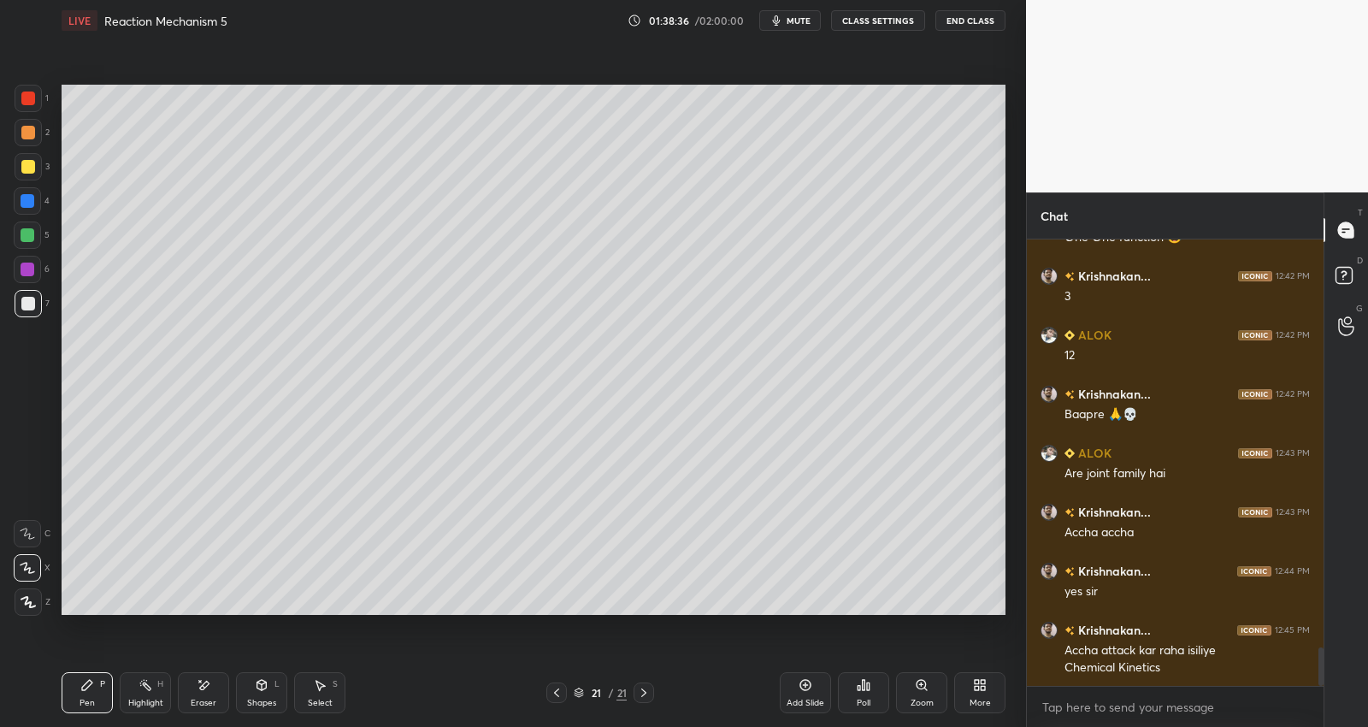
click at [555, 695] on icon at bounding box center [557, 693] width 14 height 14
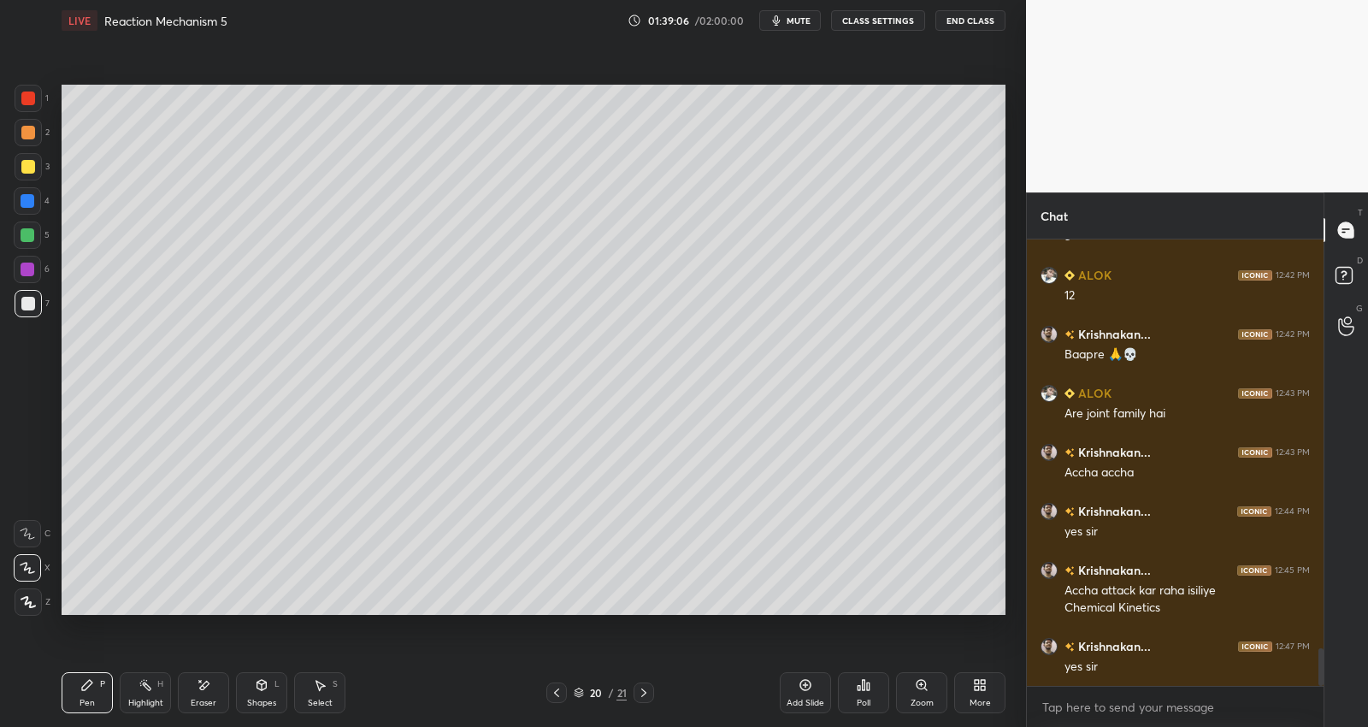
scroll to position [4886, 0]
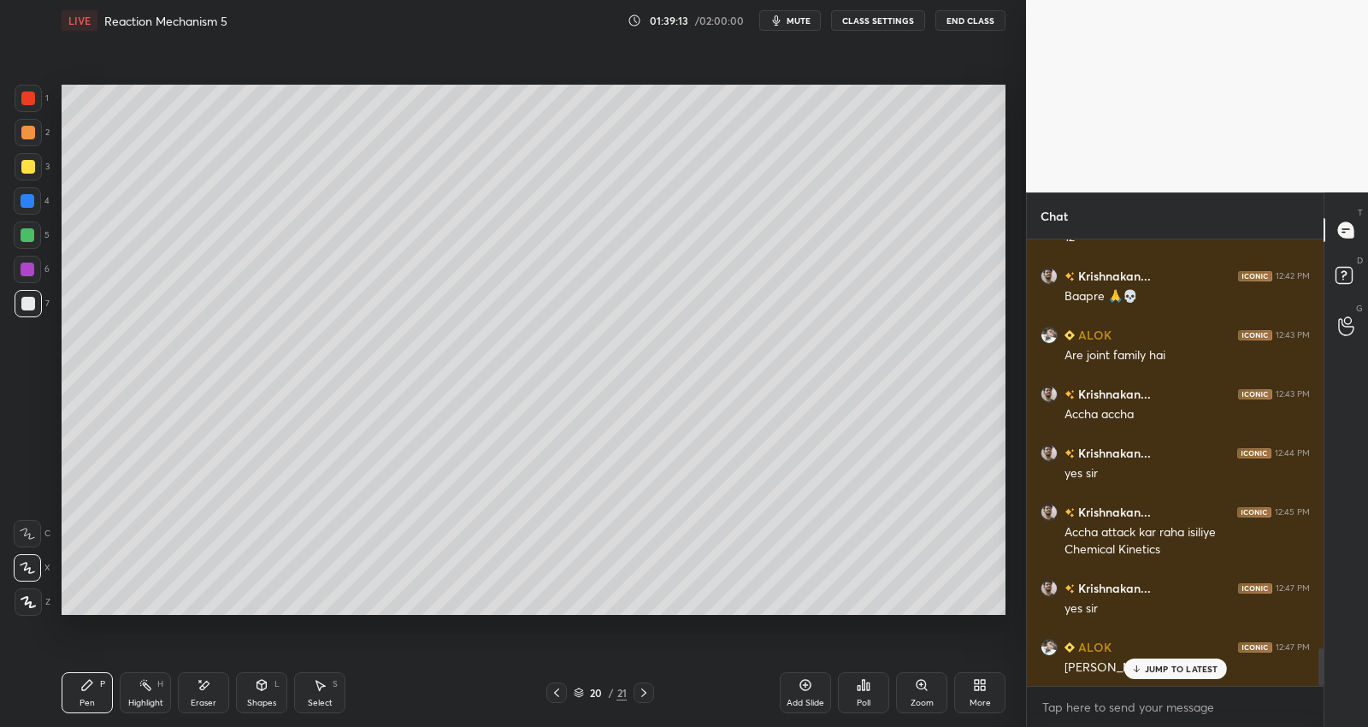
click at [1164, 660] on div "JUMP TO LATEST" at bounding box center [1175, 669] width 103 height 21
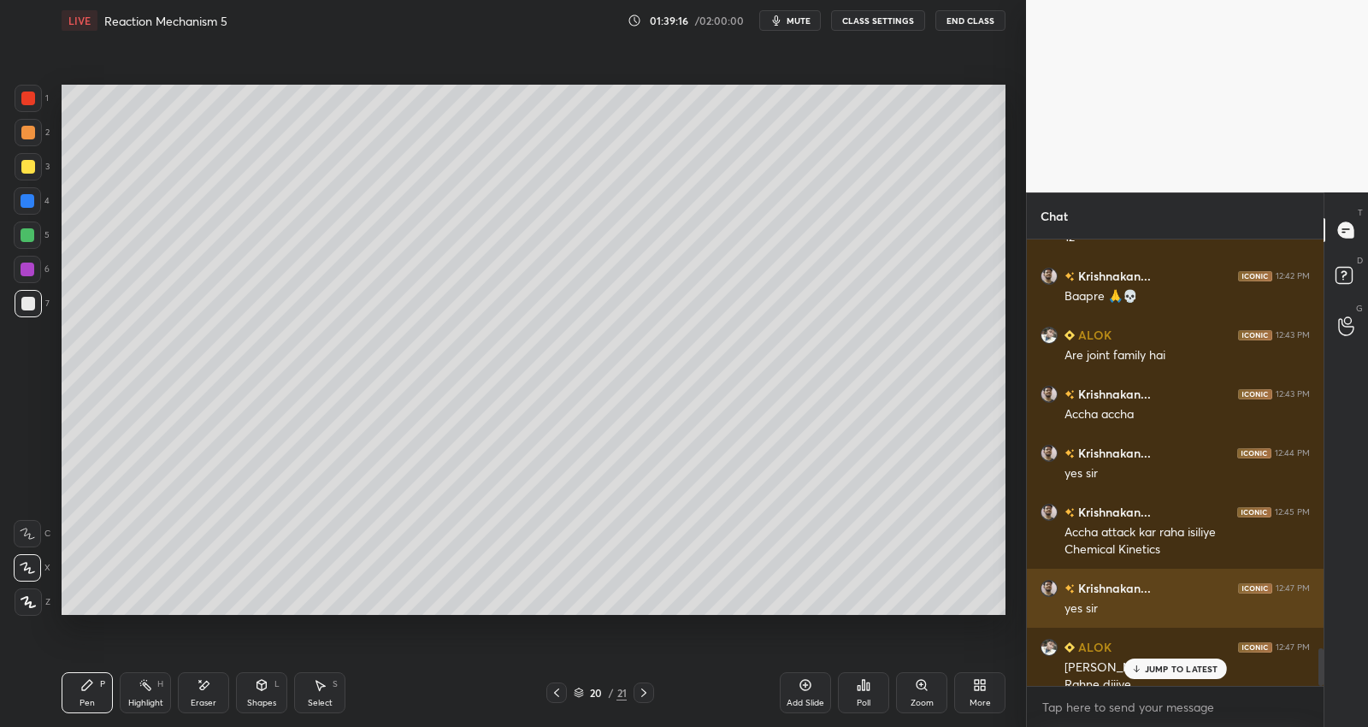
scroll to position [4903, 0]
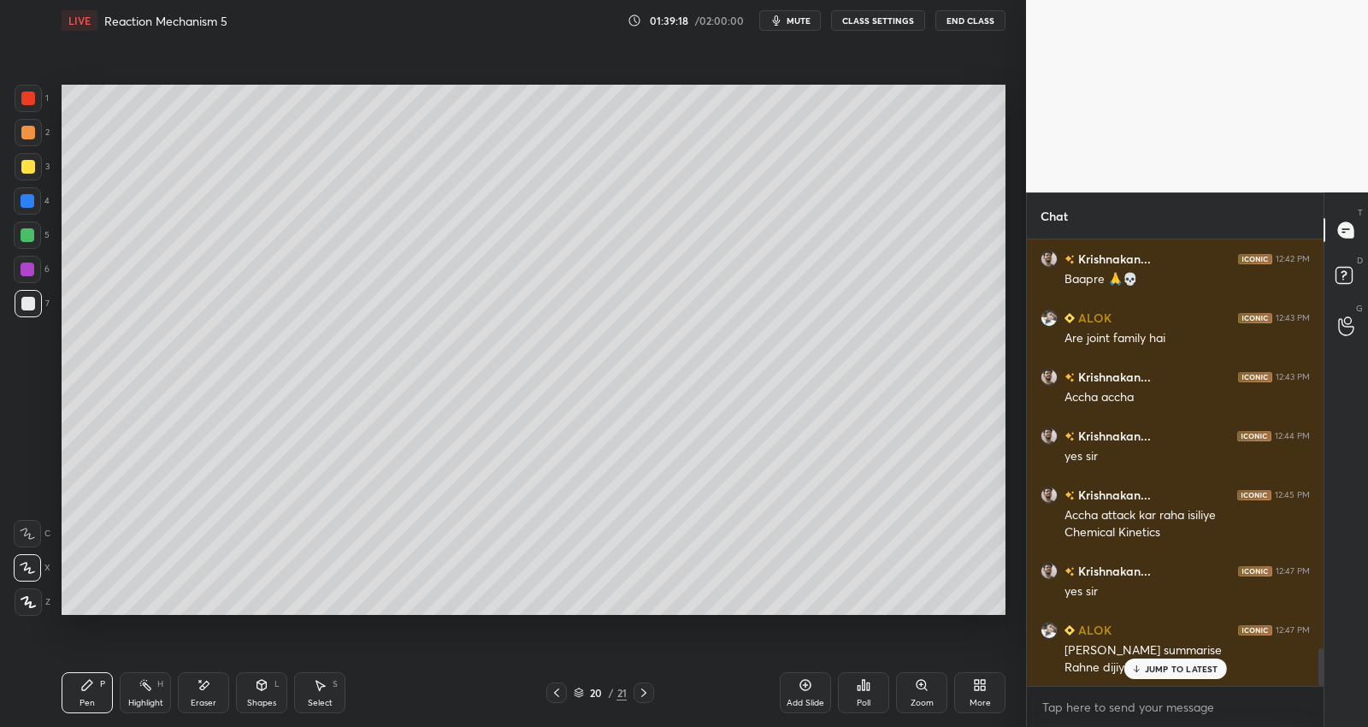
click at [643, 694] on icon at bounding box center [643, 692] width 5 height 9
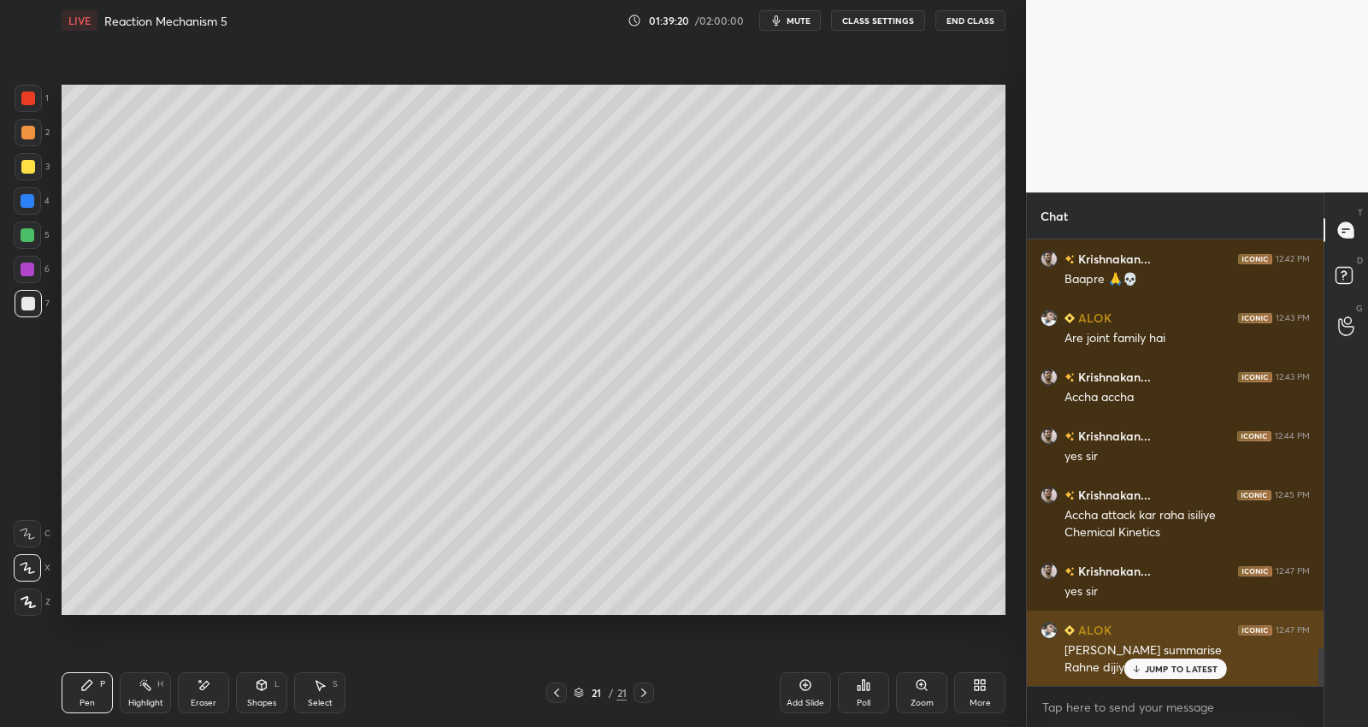
click at [1194, 671] on p "JUMP TO LATEST" at bounding box center [1182, 669] width 74 height 10
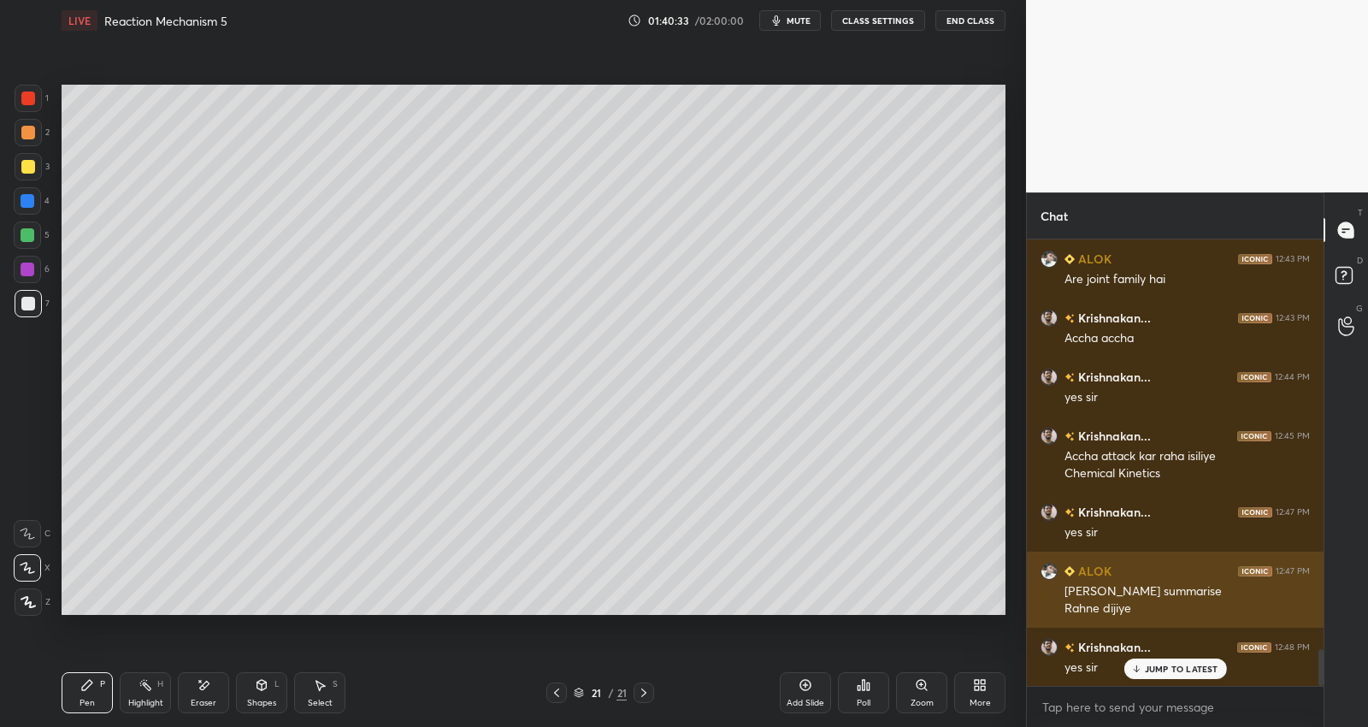
scroll to position [5021, 0]
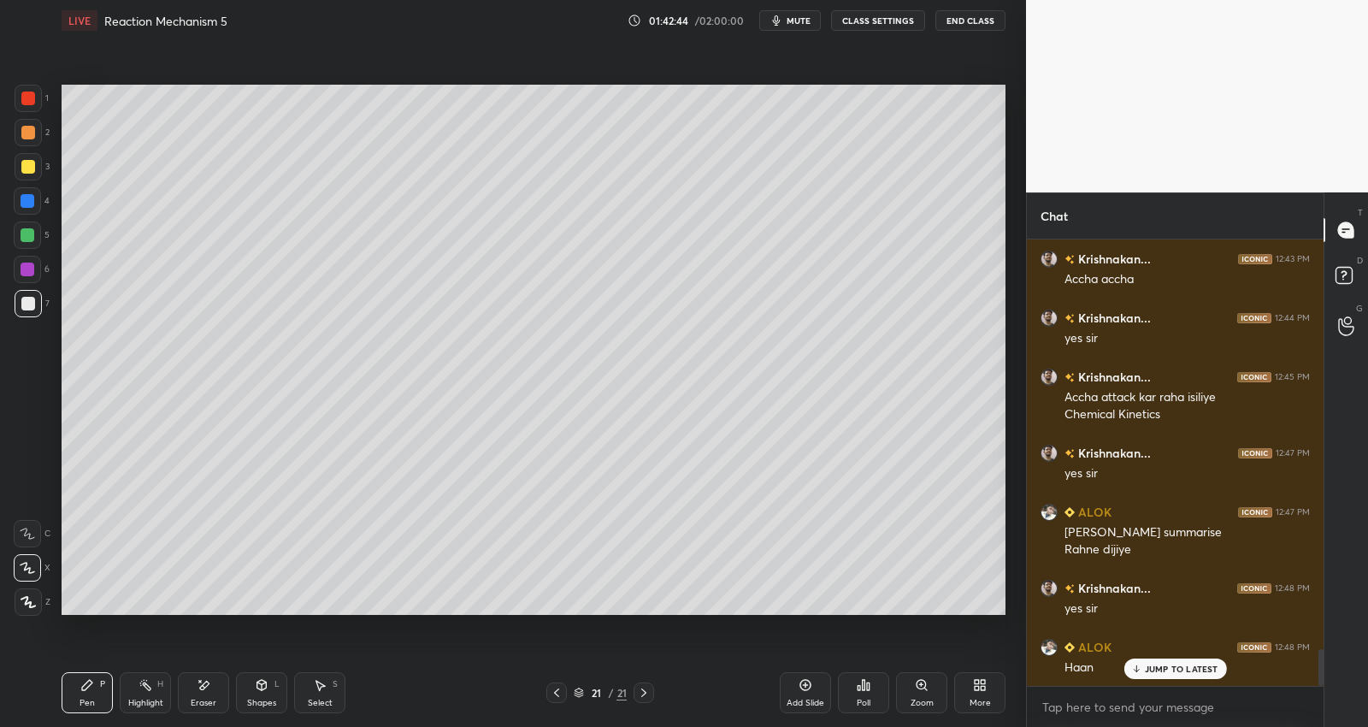
click at [37, 233] on div at bounding box center [27, 235] width 27 height 27
click at [294, 695] on div "Select S" at bounding box center [319, 692] width 51 height 41
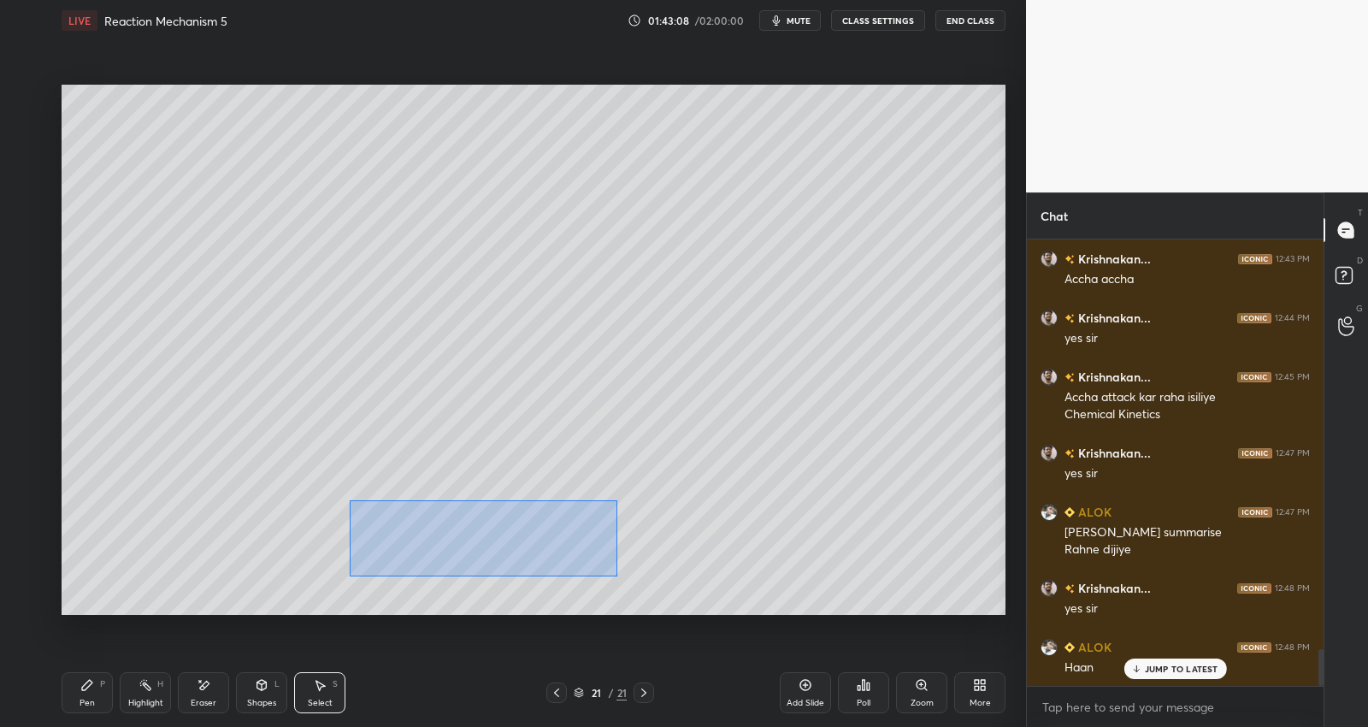
drag, startPoint x: 408, startPoint y: 519, endPoint x: 618, endPoint y: 553, distance: 212.2
click at [618, 575] on div "0 ° Undo Copy Duplicate Duplicate to new slide Delete" at bounding box center [534, 350] width 944 height 531
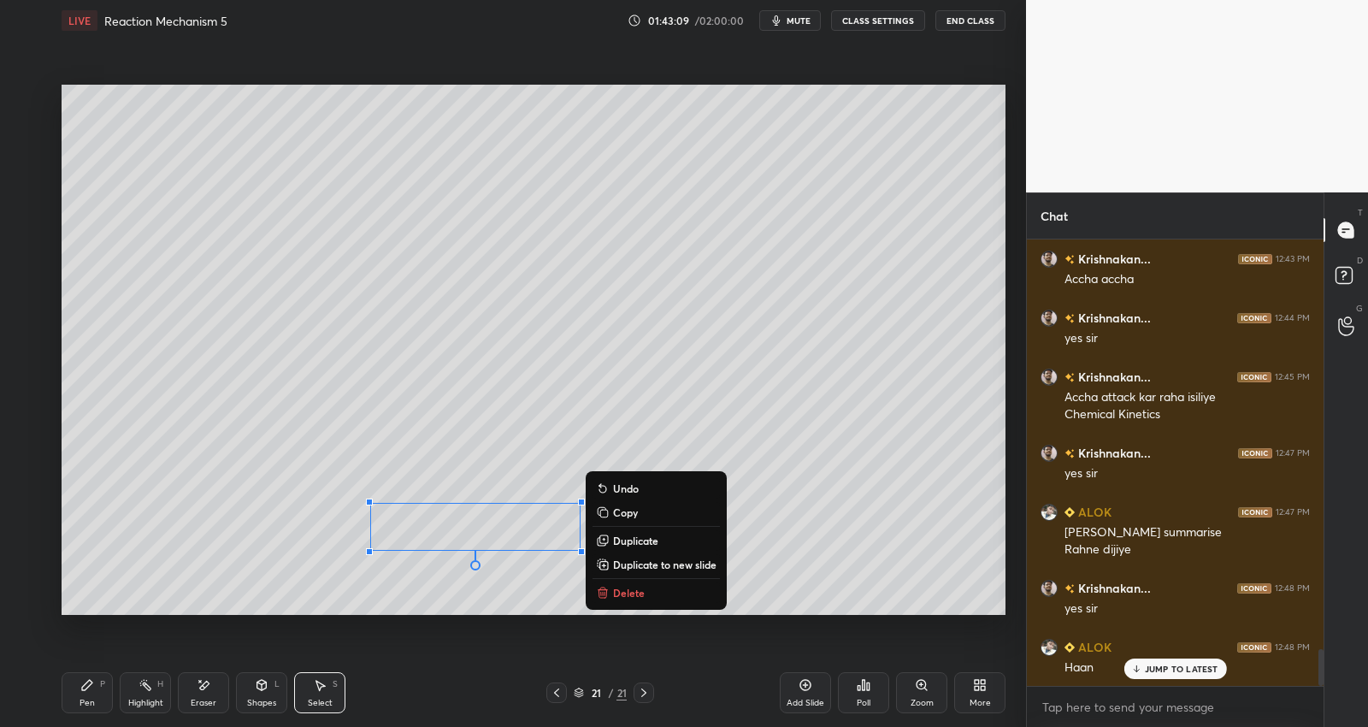
click at [644, 515] on button "Copy" at bounding box center [656, 512] width 127 height 21
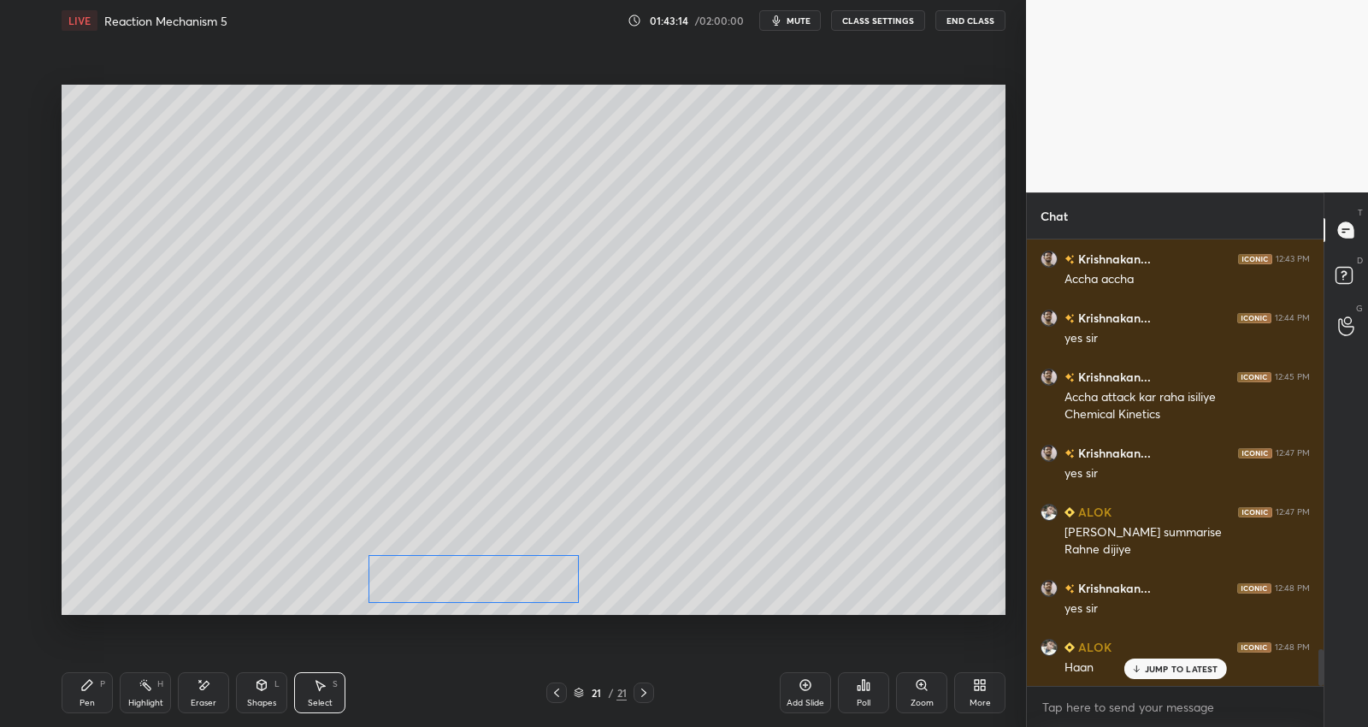
drag, startPoint x: 531, startPoint y: 566, endPoint x: 509, endPoint y: 597, distance: 38.0
click at [509, 597] on div "0 ° Undo Copy Paste here Duplicate Duplicate to new slide Delete" at bounding box center [534, 350] width 944 height 531
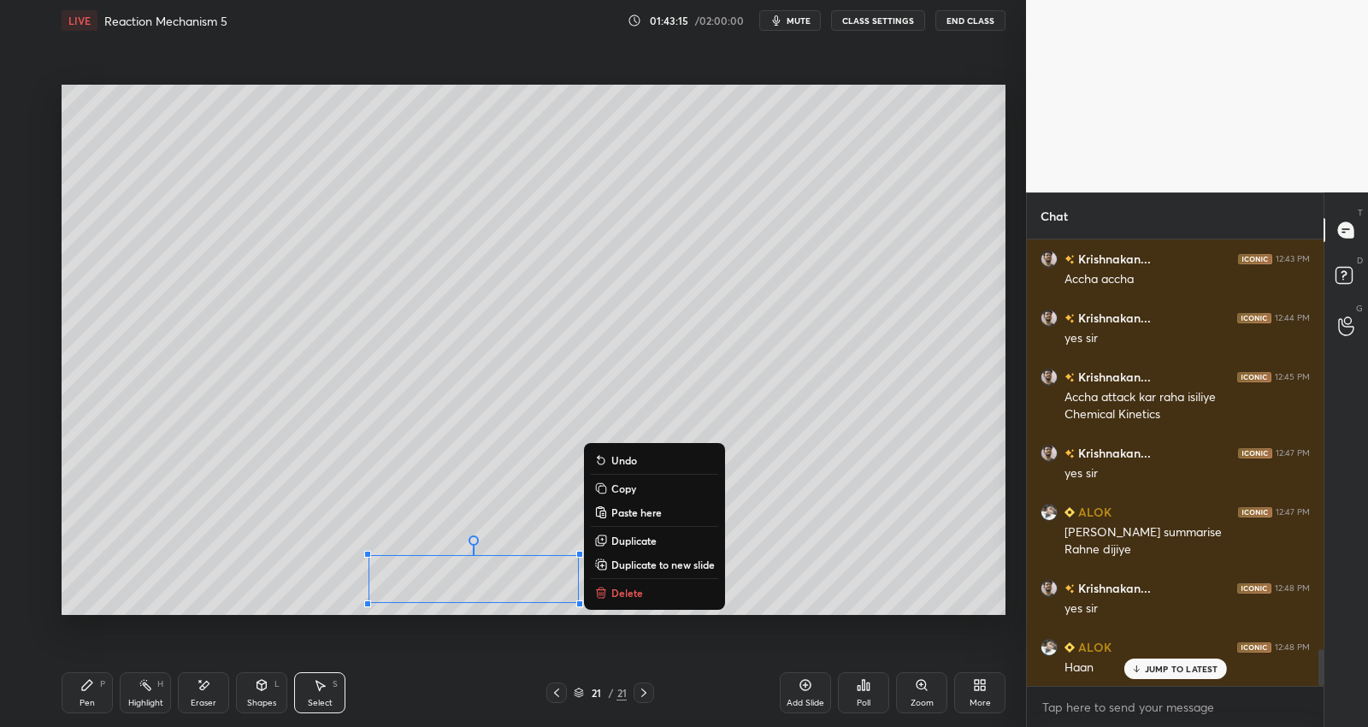
click at [86, 685] on icon at bounding box center [87, 685] width 10 height 10
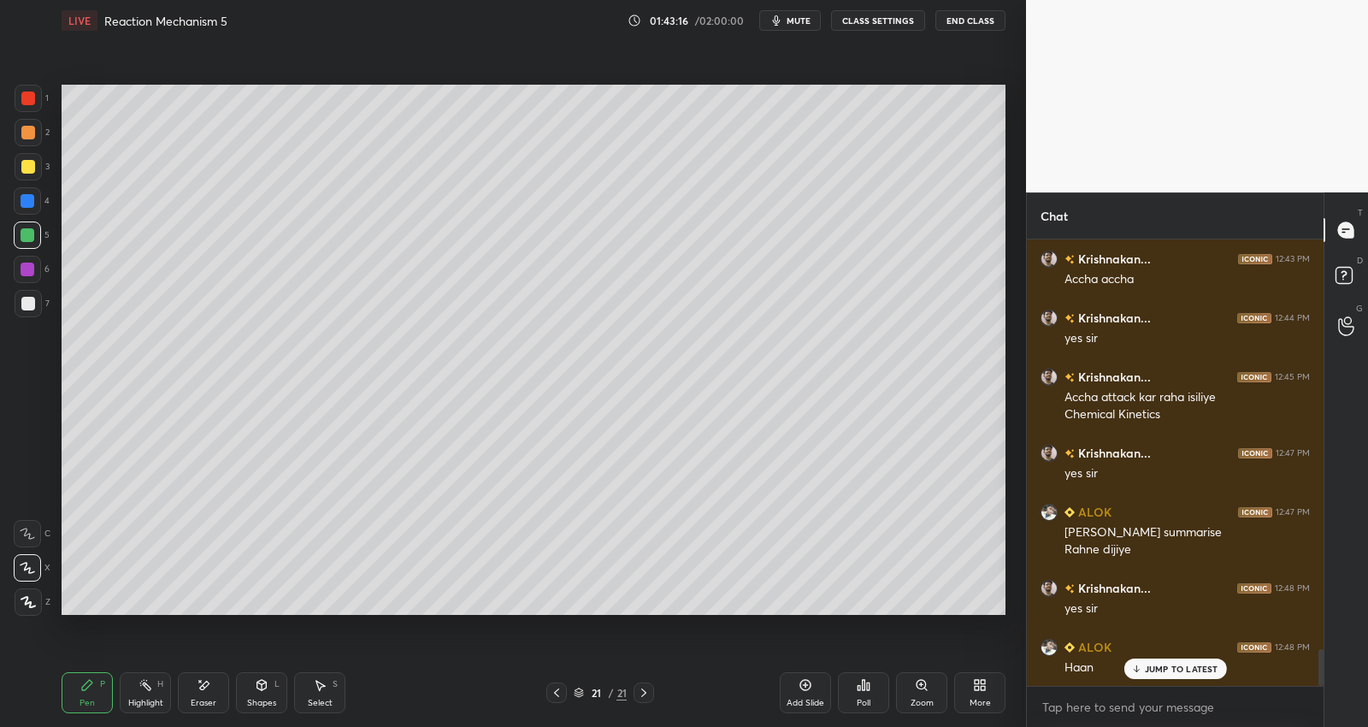
click at [26, 297] on div at bounding box center [28, 304] width 14 height 14
drag, startPoint x: 27, startPoint y: 266, endPoint x: 53, endPoint y: 270, distance: 26.9
click at [28, 267] on div at bounding box center [28, 270] width 14 height 14
click at [787, 621] on div "Setting up your live class Poll for secs No correct answer Start poll" at bounding box center [534, 350] width 958 height 618
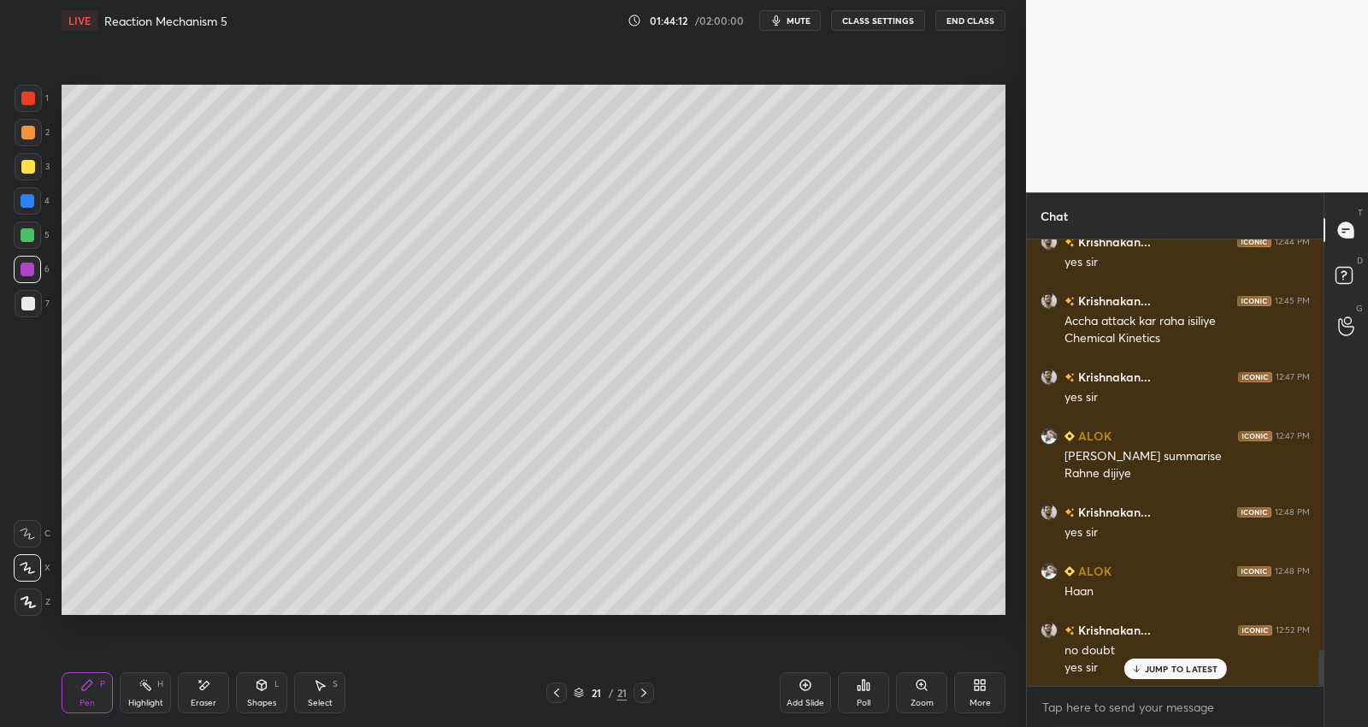
scroll to position [5157, 0]
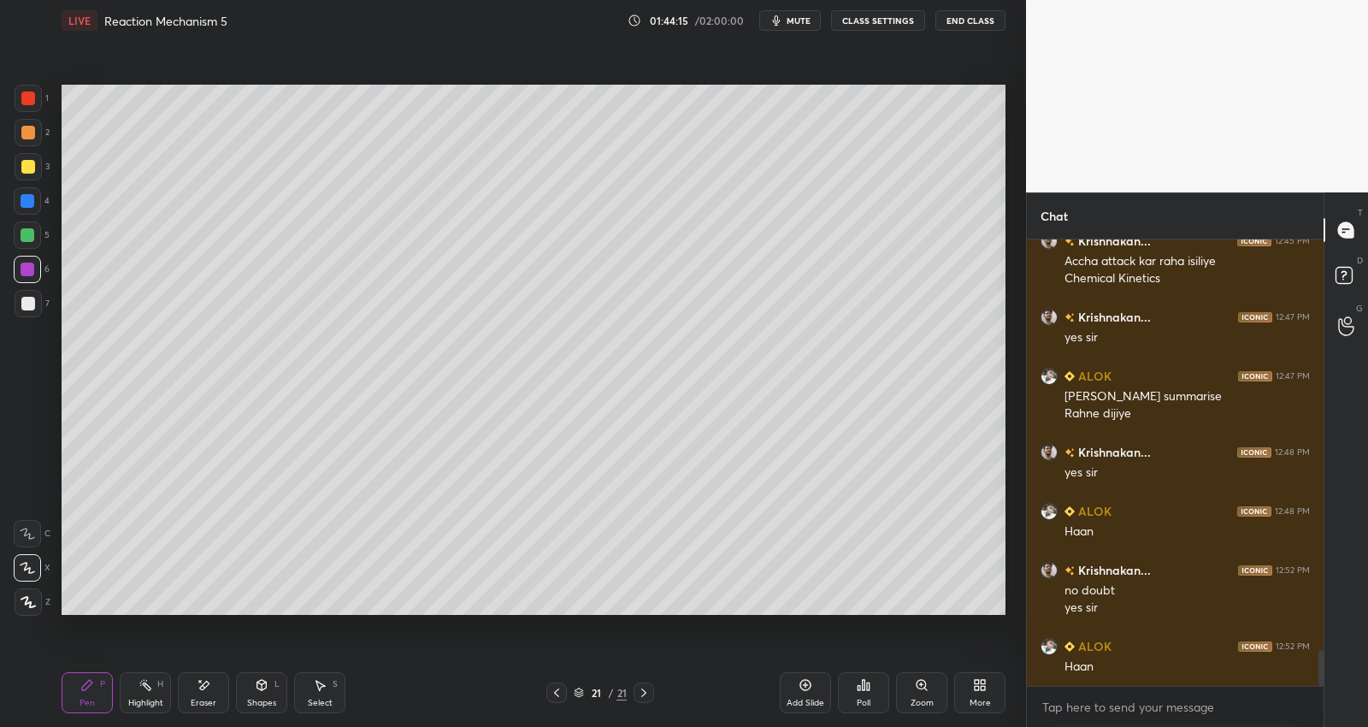
click at [808, 695] on div "Add Slide" at bounding box center [805, 692] width 51 height 41
click at [33, 301] on div at bounding box center [28, 304] width 14 height 14
click at [26, 272] on div at bounding box center [28, 270] width 14 height 14
click at [26, 304] on div at bounding box center [28, 304] width 14 height 14
click at [35, 172] on div at bounding box center [28, 166] width 27 height 27
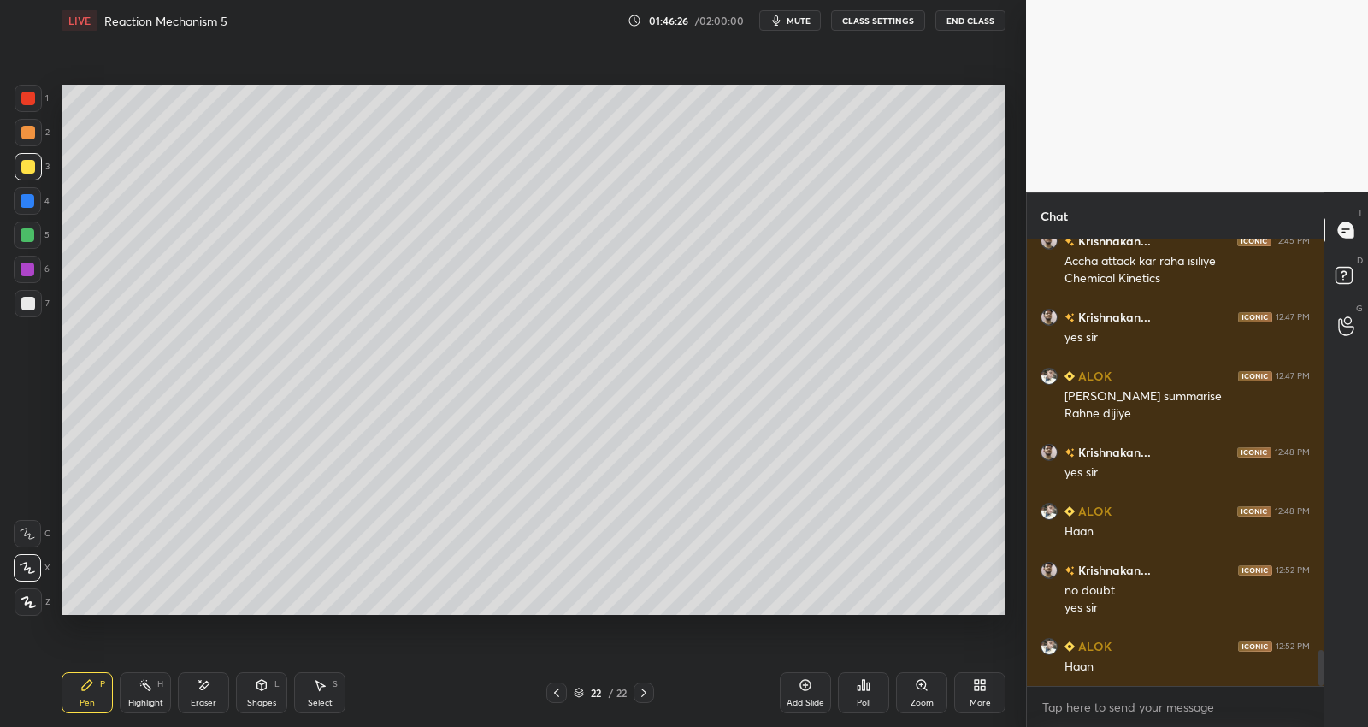
click at [28, 273] on div at bounding box center [28, 270] width 14 height 14
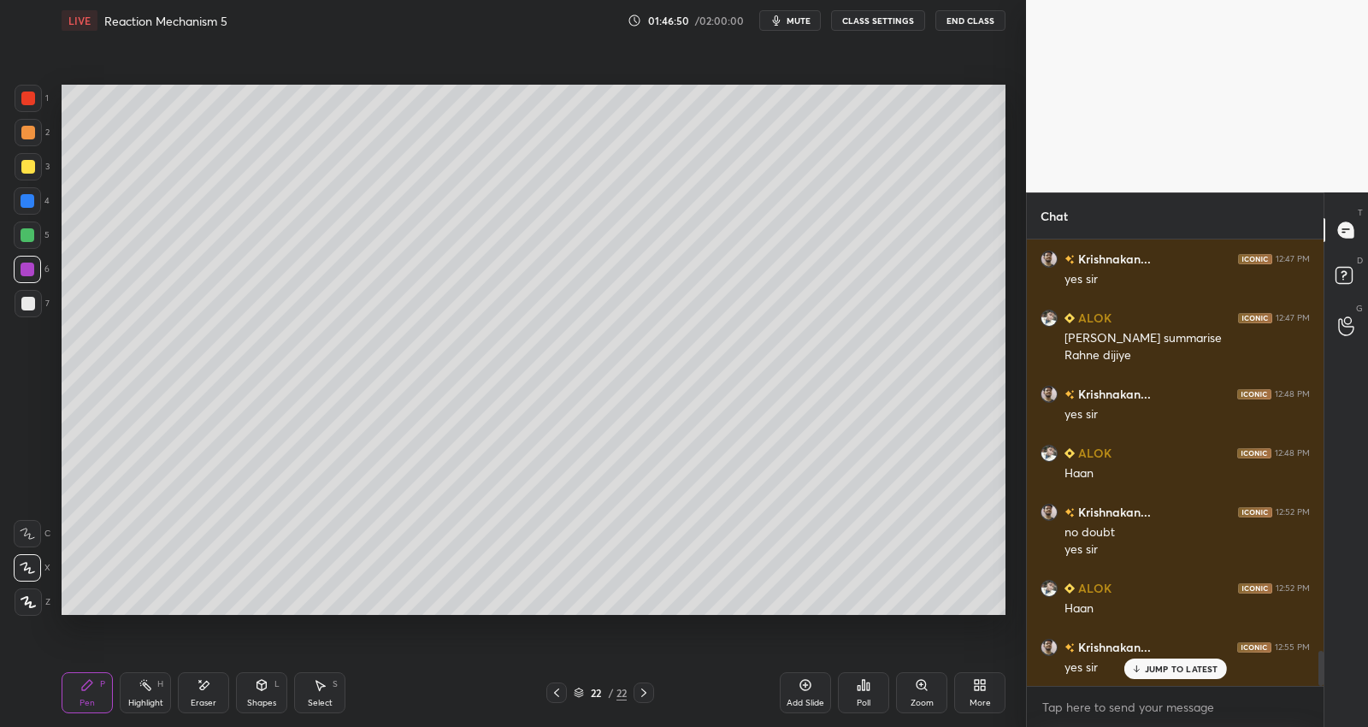
click at [28, 233] on div at bounding box center [28, 235] width 14 height 14
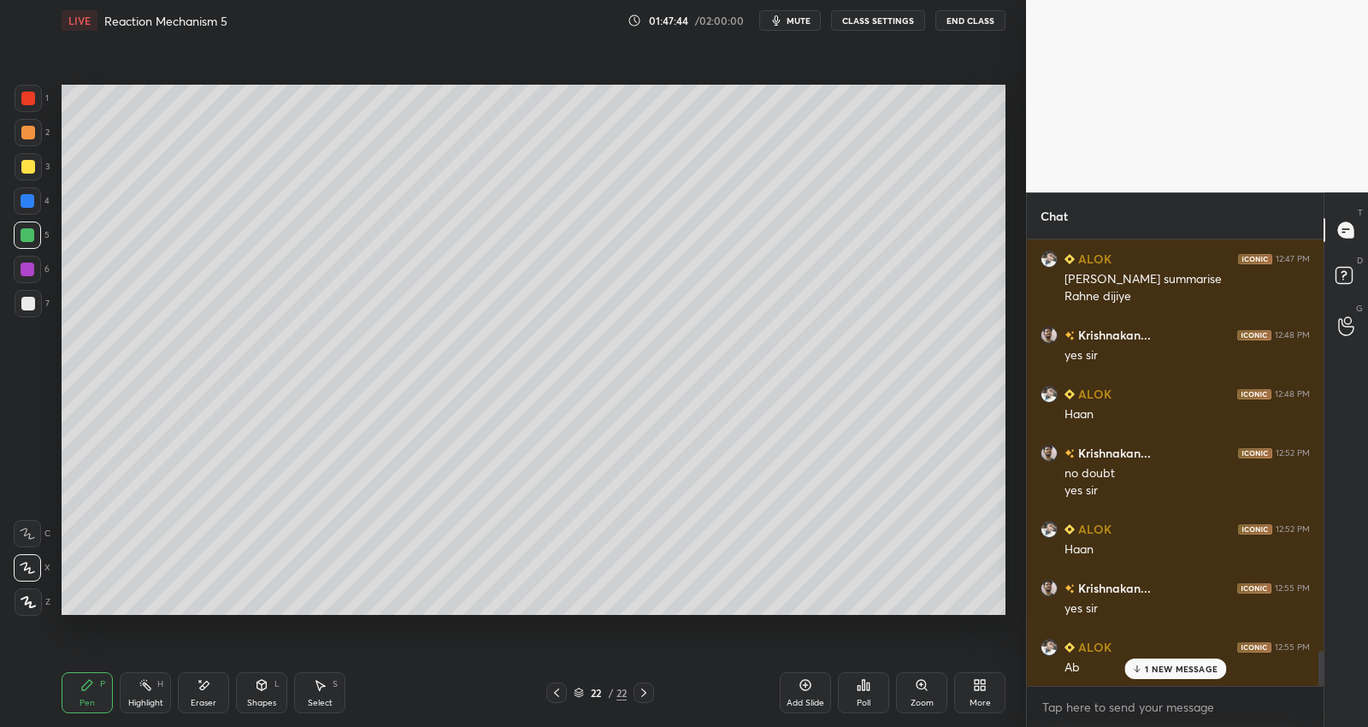
scroll to position [5350, 0]
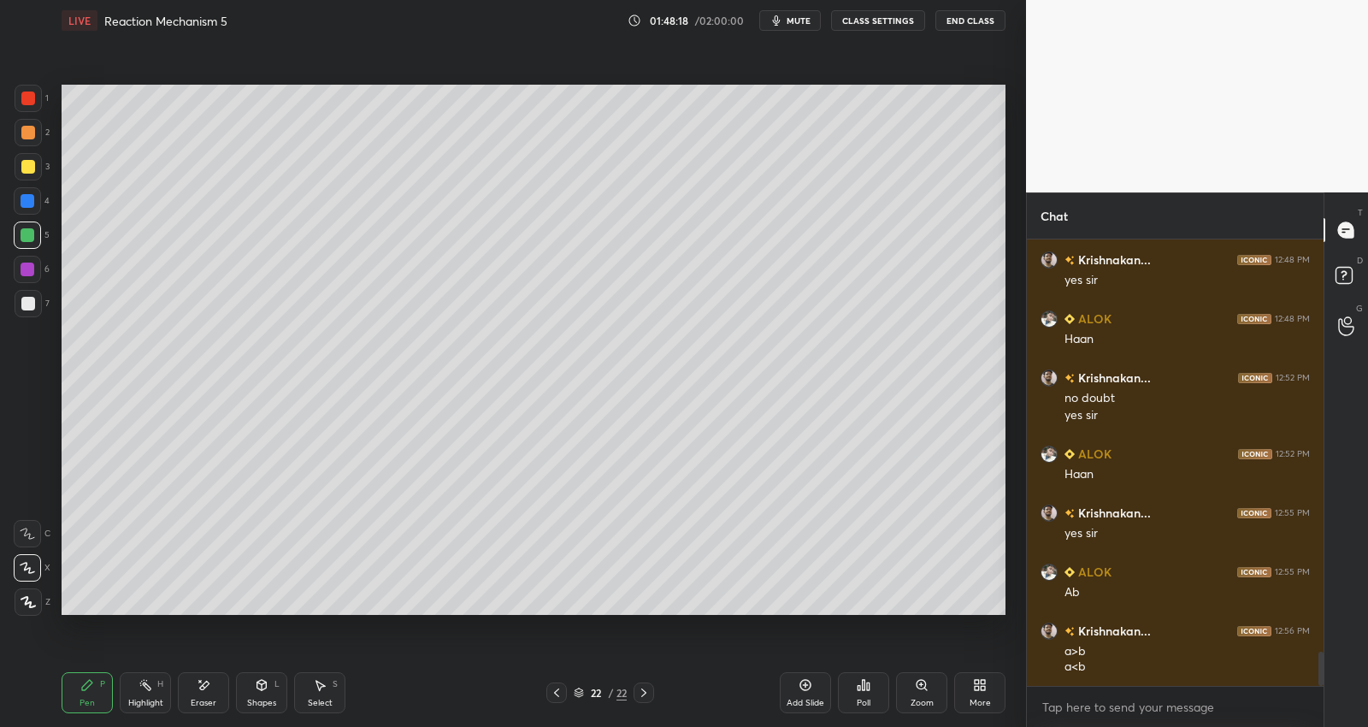
drag, startPoint x: 801, startPoint y: 698, endPoint x: 798, endPoint y: 684, distance: 14.1
click at [801, 697] on div "Add Slide" at bounding box center [805, 692] width 51 height 41
click at [32, 293] on div at bounding box center [28, 303] width 27 height 27
click at [27, 168] on div at bounding box center [28, 167] width 14 height 14
drag, startPoint x: 31, startPoint y: 269, endPoint x: 57, endPoint y: 257, distance: 29.5
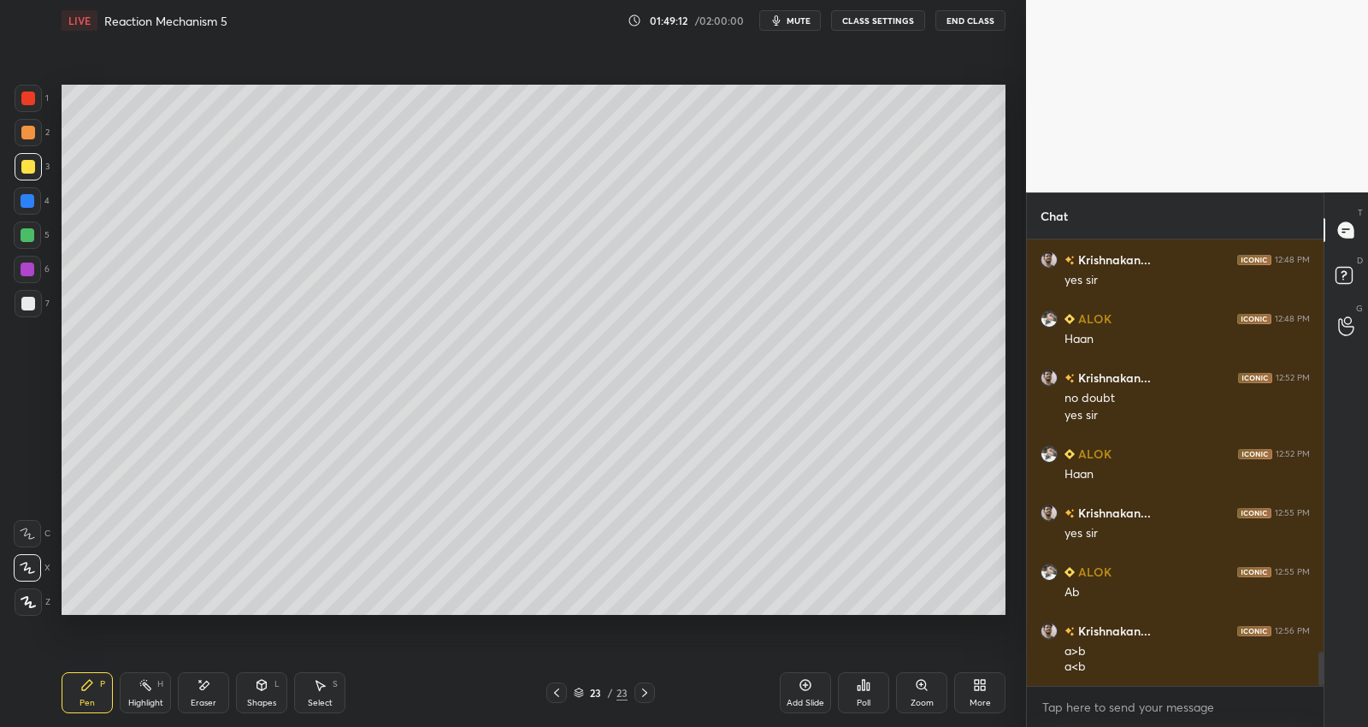
click at [31, 270] on div at bounding box center [28, 270] width 14 height 14
drag, startPoint x: 31, startPoint y: 302, endPoint x: 53, endPoint y: 293, distance: 24.1
click at [31, 304] on div at bounding box center [28, 304] width 14 height 14
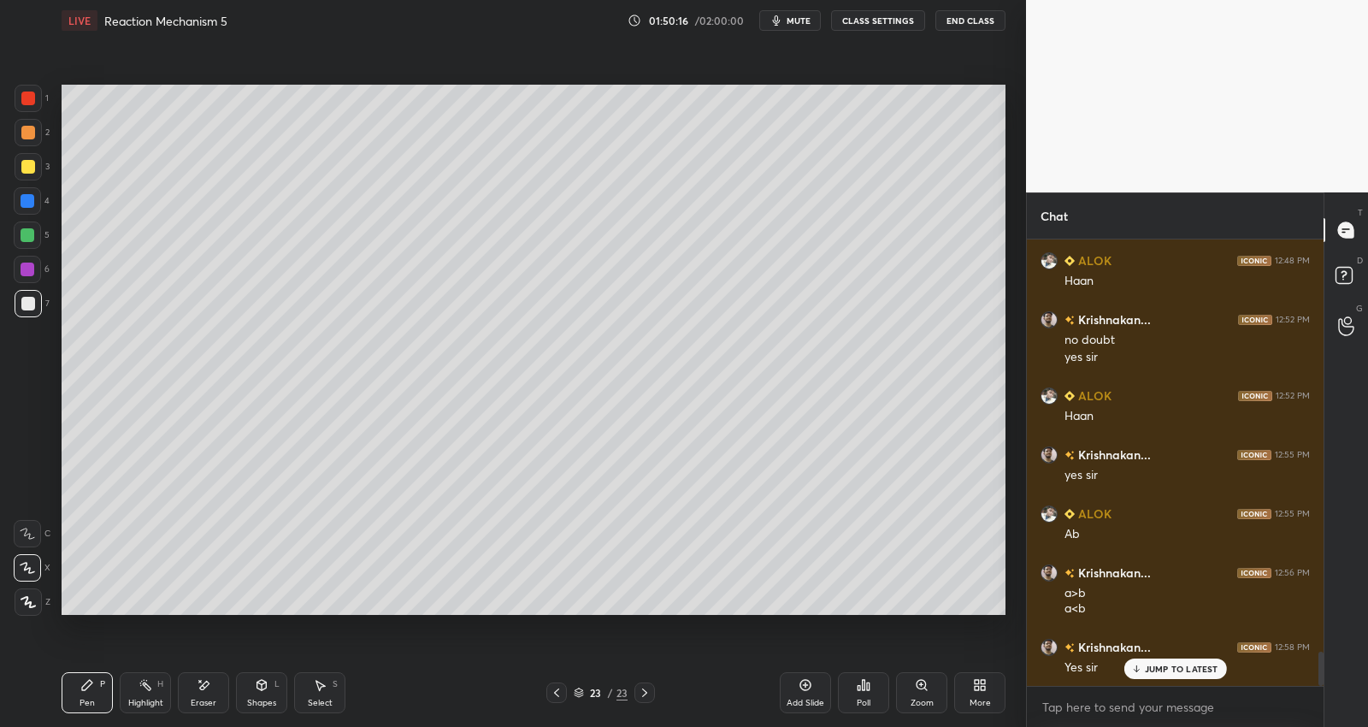
drag, startPoint x: 27, startPoint y: 236, endPoint x: 52, endPoint y: 235, distance: 25.7
click at [25, 237] on div at bounding box center [28, 235] width 14 height 14
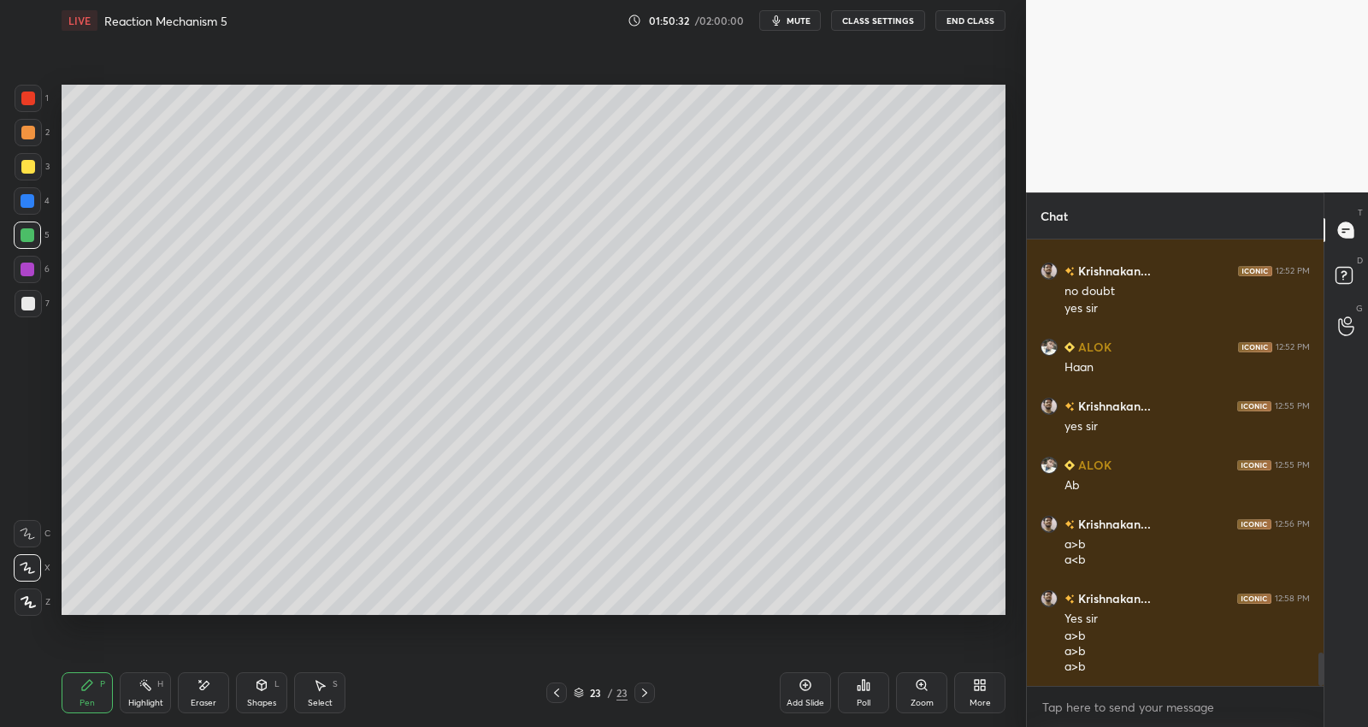
drag, startPoint x: 796, startPoint y: 691, endPoint x: 797, endPoint y: 681, distance: 10.3
click at [796, 693] on div "Add Slide" at bounding box center [805, 692] width 51 height 41
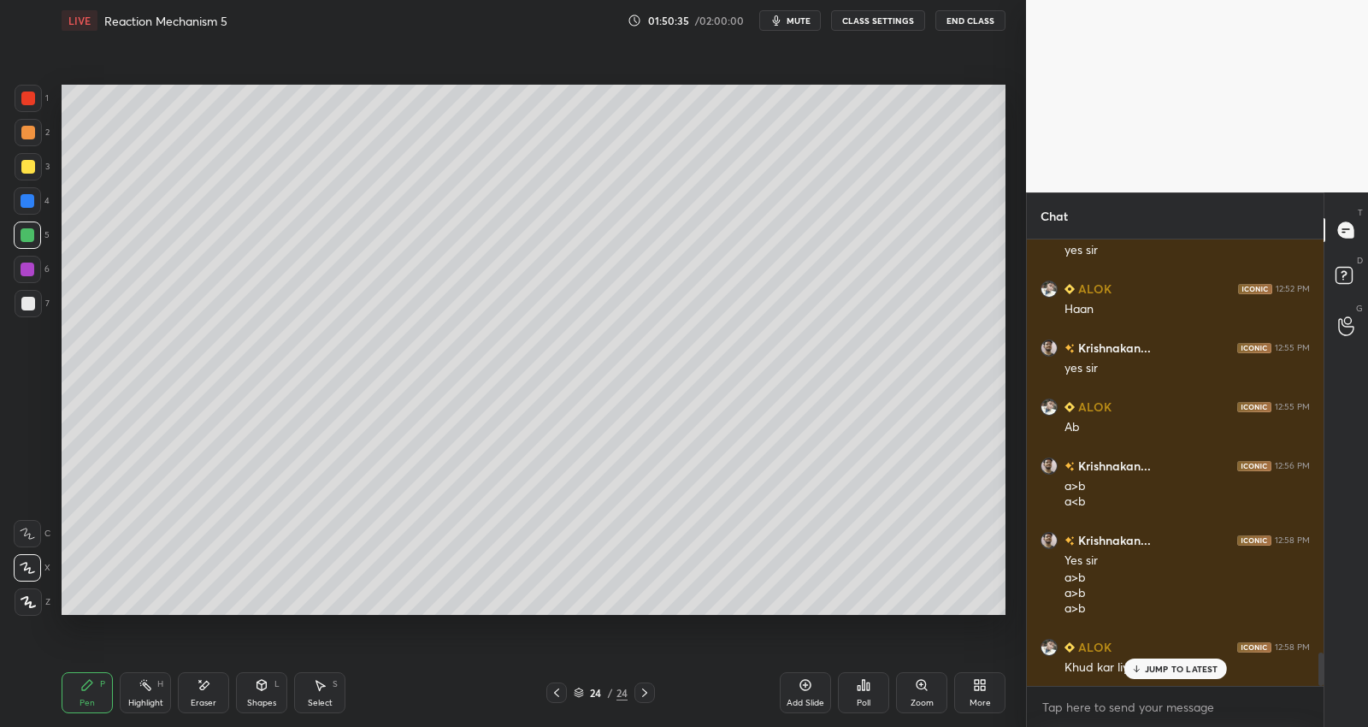
click at [1149, 665] on p "JUMP TO LATEST" at bounding box center [1182, 669] width 74 height 10
drag, startPoint x: 554, startPoint y: 691, endPoint x: 504, endPoint y: 686, distance: 50.7
click at [555, 691] on icon at bounding box center [557, 693] width 14 height 14
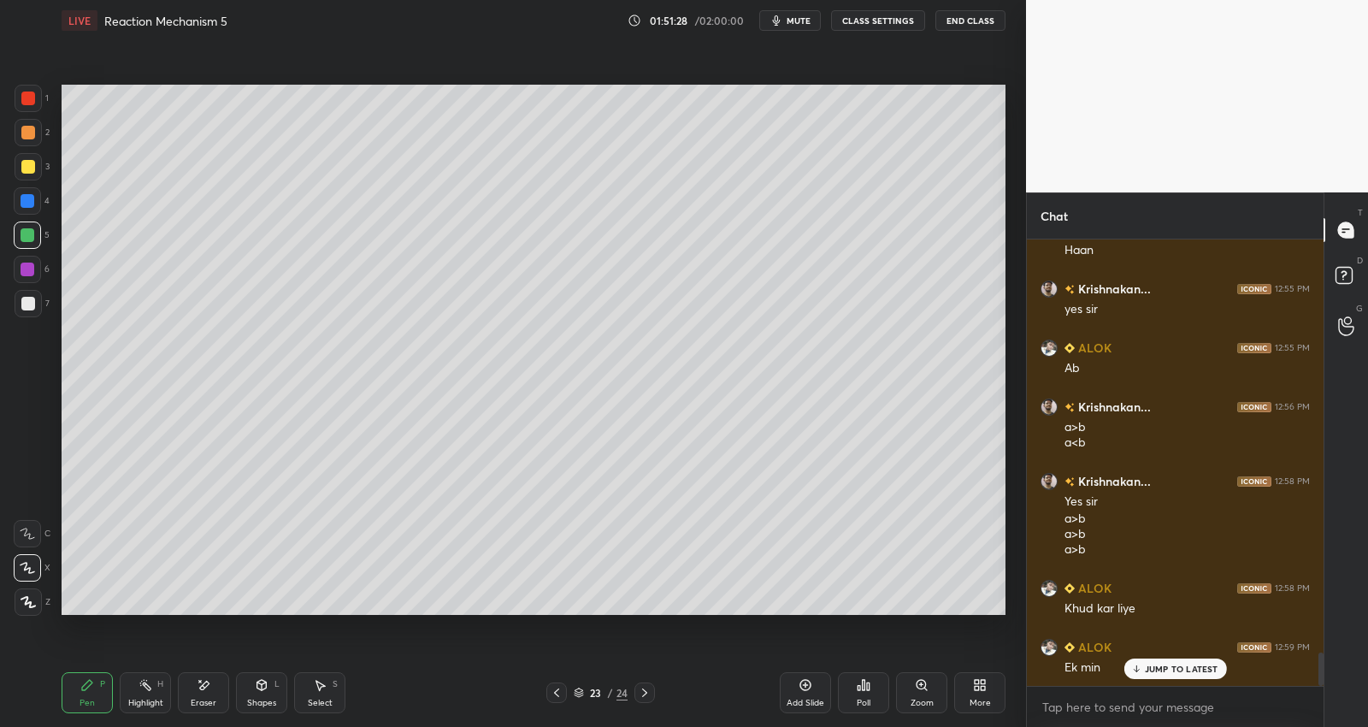
scroll to position [5591, 0]
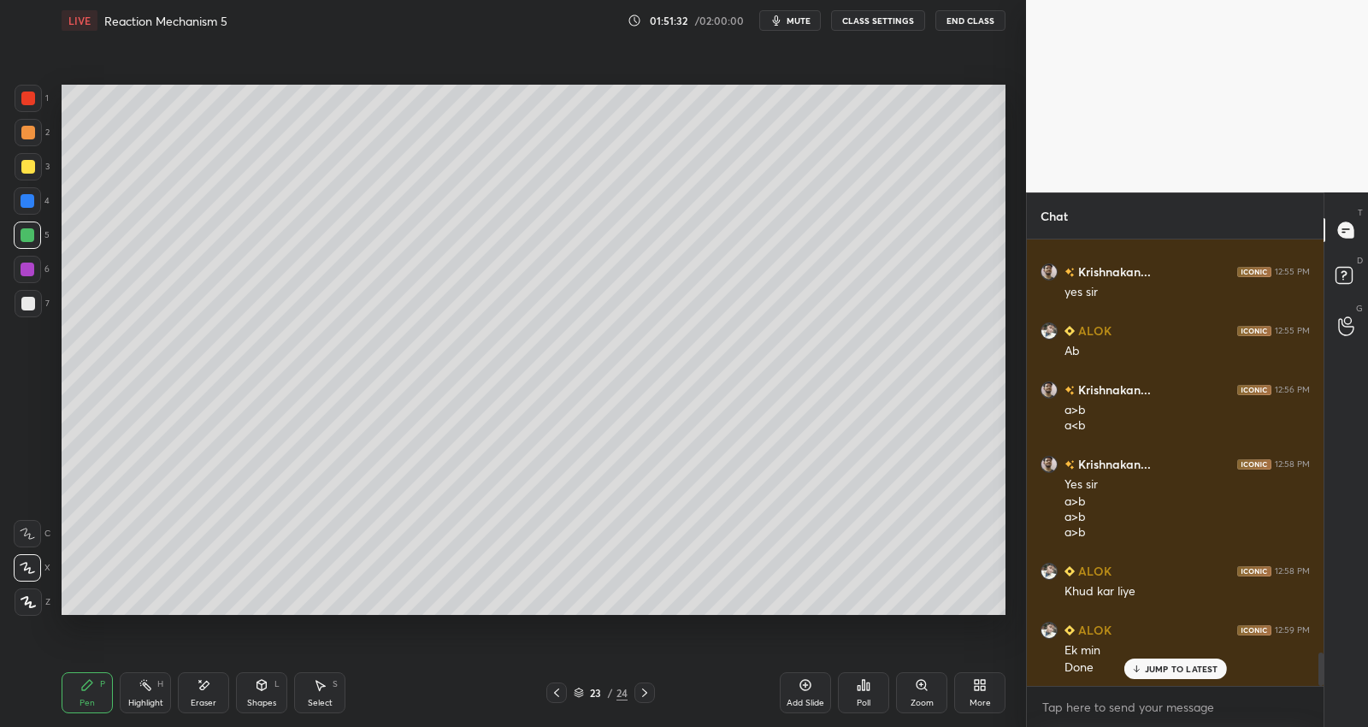
click at [638, 699] on icon at bounding box center [645, 693] width 14 height 14
drag, startPoint x: 33, startPoint y: 304, endPoint x: 59, endPoint y: 222, distance: 86.0
click at [33, 302] on div at bounding box center [28, 304] width 14 height 14
click at [33, 234] on div at bounding box center [28, 235] width 14 height 14
click at [40, 174] on div at bounding box center [28, 166] width 27 height 27
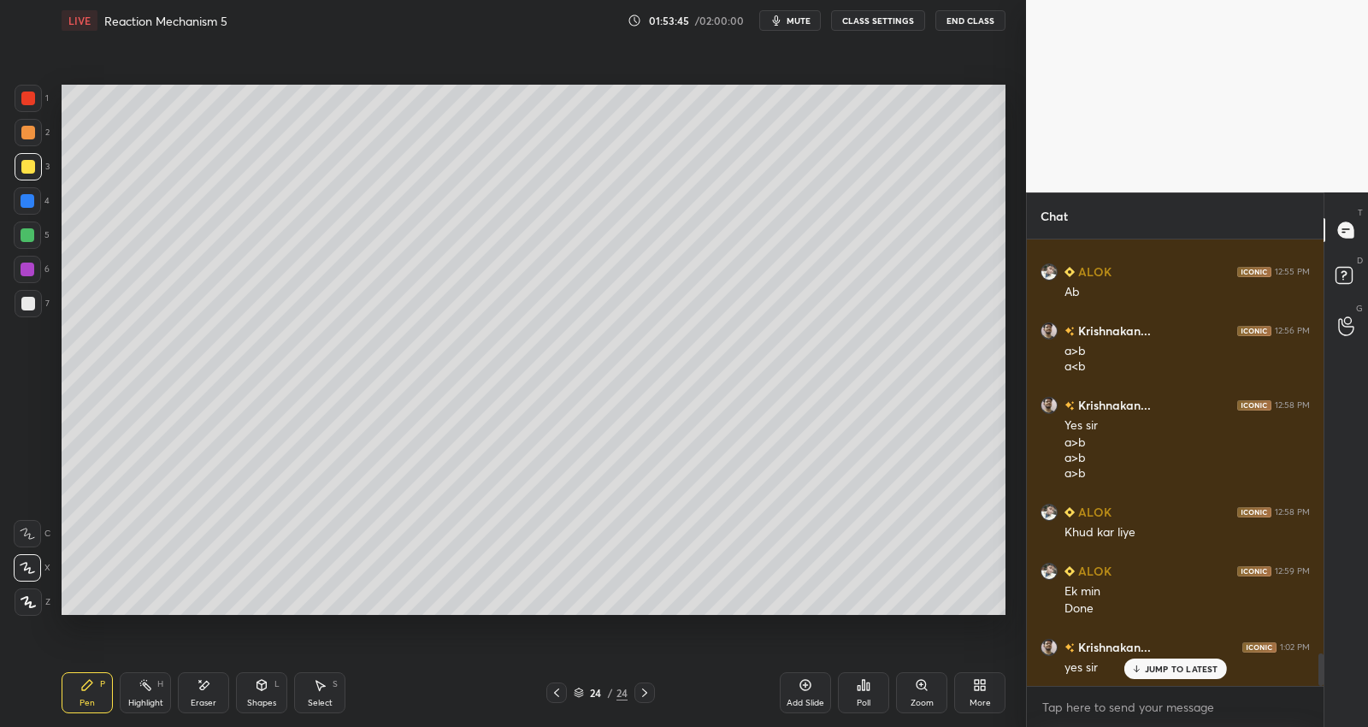
scroll to position [5709, 0]
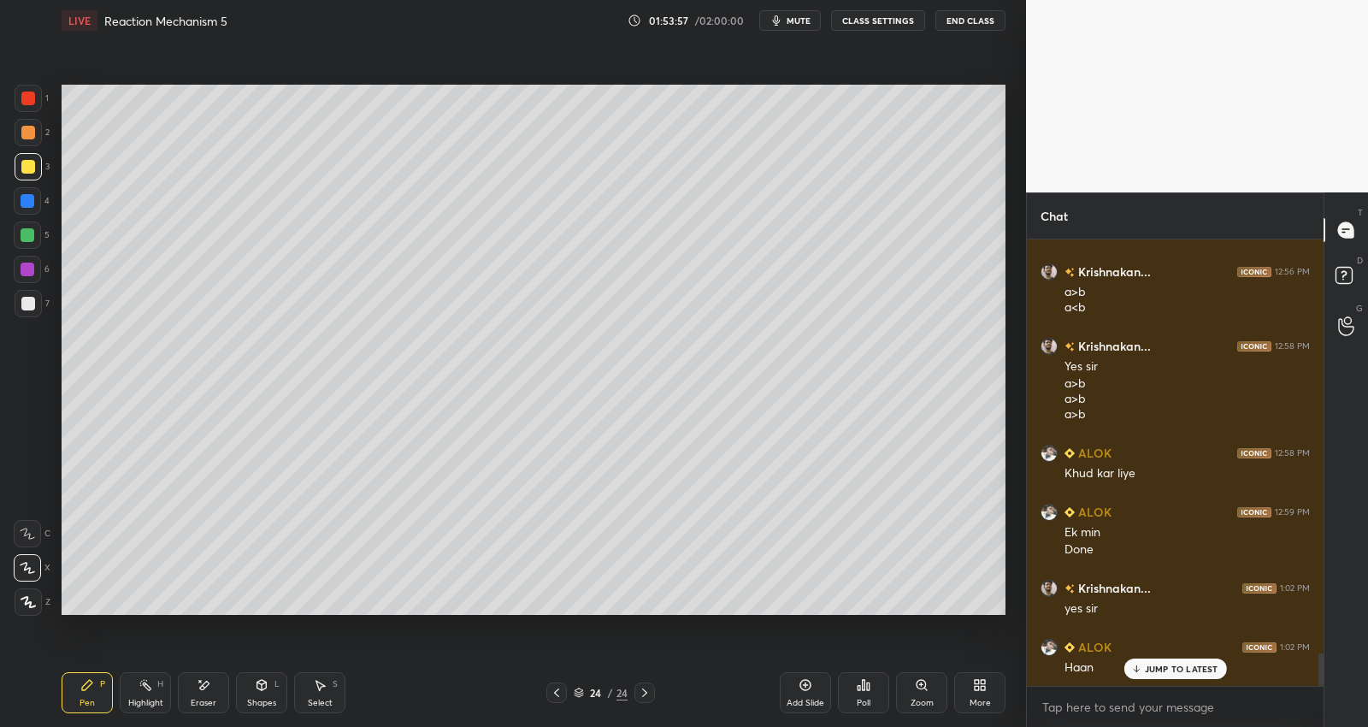
drag, startPoint x: 32, startPoint y: 231, endPoint x: 37, endPoint y: 201, distance: 30.4
click at [32, 229] on div at bounding box center [28, 235] width 14 height 14
click at [31, 196] on div at bounding box center [28, 201] width 14 height 14
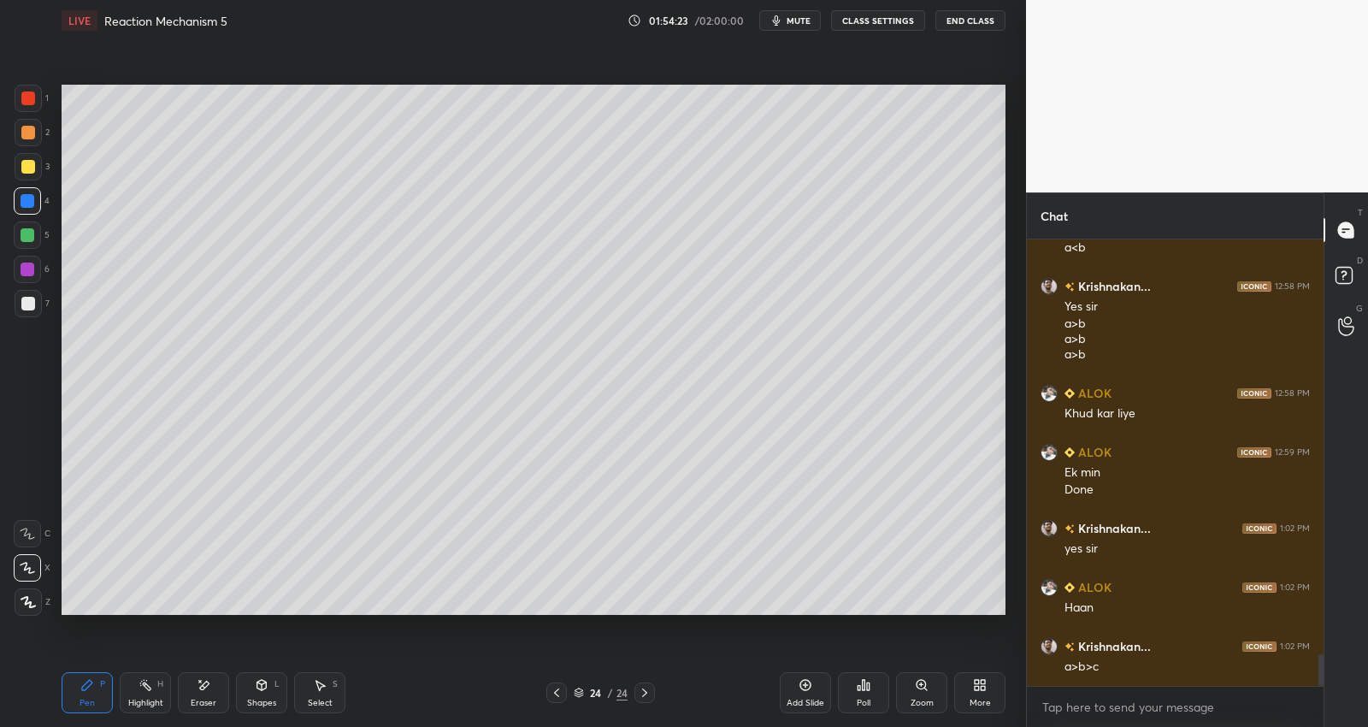
drag, startPoint x: 34, startPoint y: 295, endPoint x: 56, endPoint y: 296, distance: 22.3
click at [37, 295] on div at bounding box center [28, 303] width 27 height 27
click at [28, 231] on div at bounding box center [28, 235] width 14 height 14
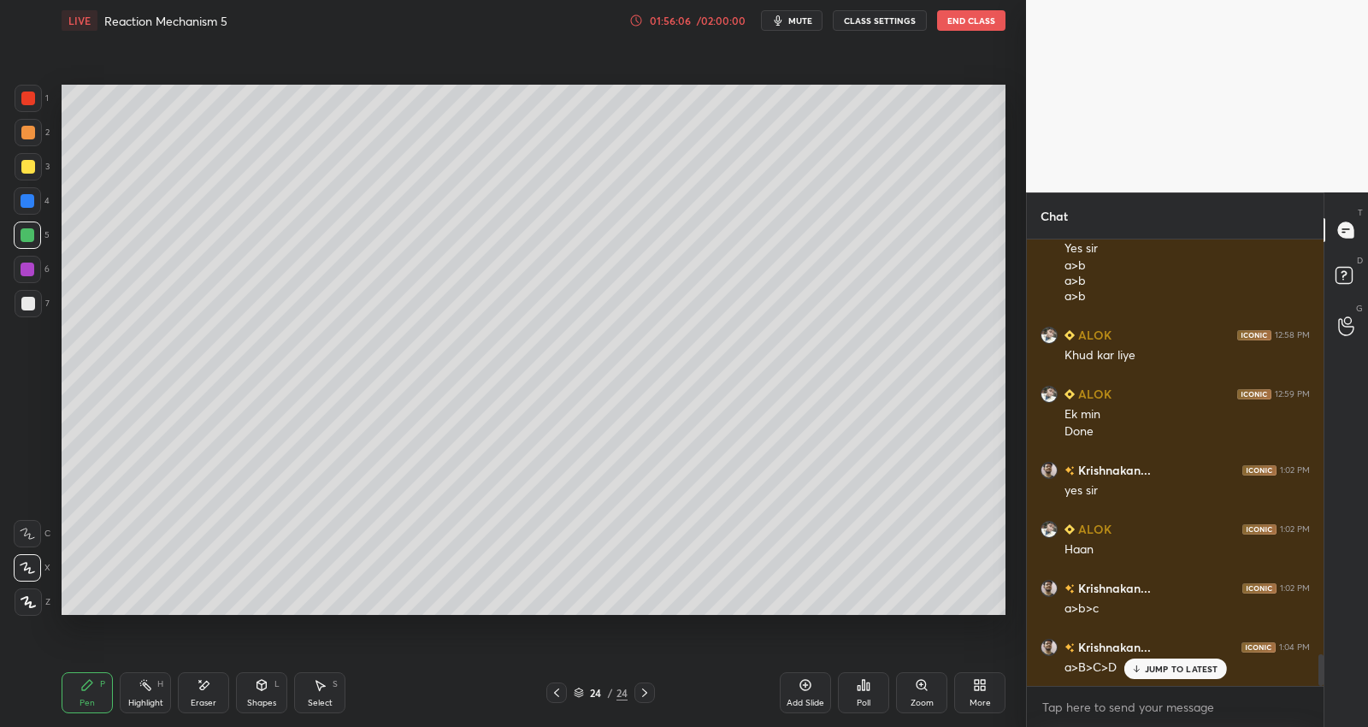
click at [27, 265] on div at bounding box center [28, 270] width 14 height 14
click at [179, 629] on div "Setting up your live class Poll for secs No correct answer Start poll" at bounding box center [534, 350] width 958 height 618
click at [176, 620] on div "Setting up your live class Poll for secs No correct answer Start poll" at bounding box center [534, 350] width 958 height 618
click at [182, 618] on div "Setting up your live class Poll for secs No correct answer Start poll" at bounding box center [534, 350] width 958 height 618
click at [459, 624] on div "Setting up your live class Poll for secs No correct answer Start poll" at bounding box center [534, 350] width 958 height 618
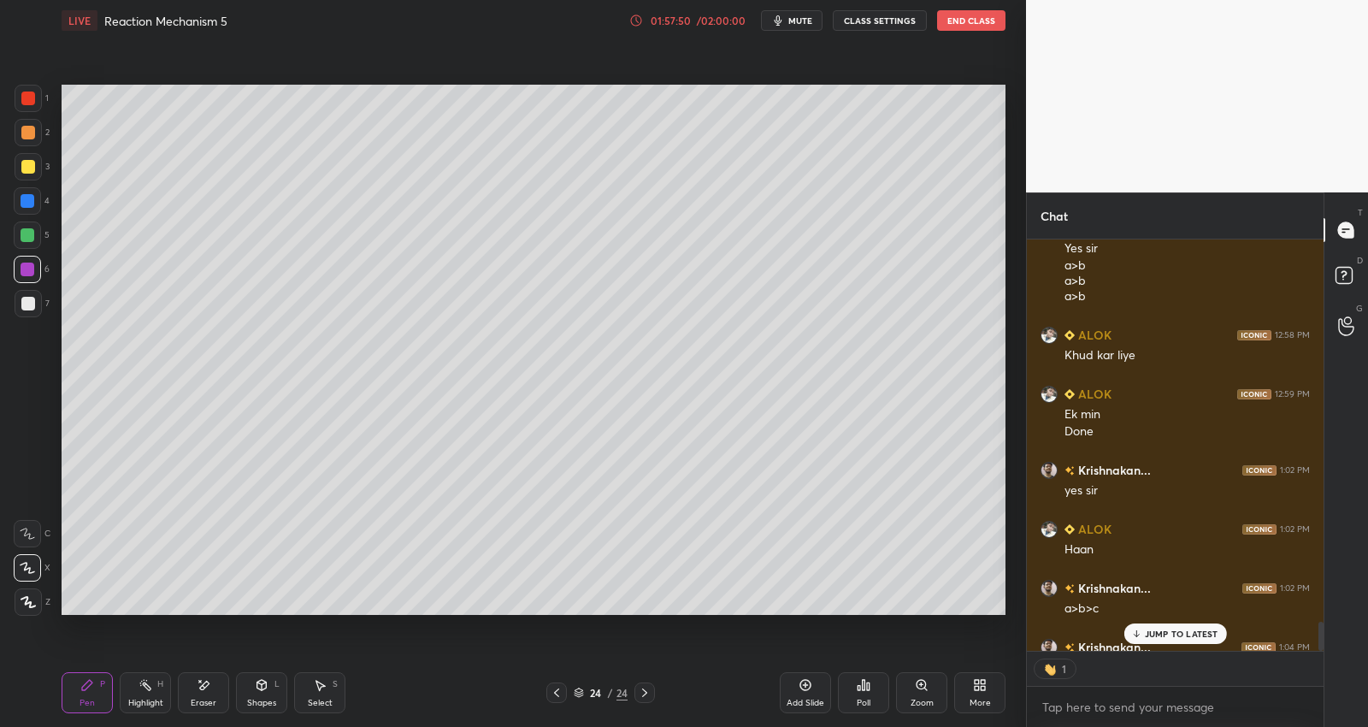
scroll to position [5, 5]
click at [807, 706] on div "Add Slide" at bounding box center [806, 703] width 38 height 9
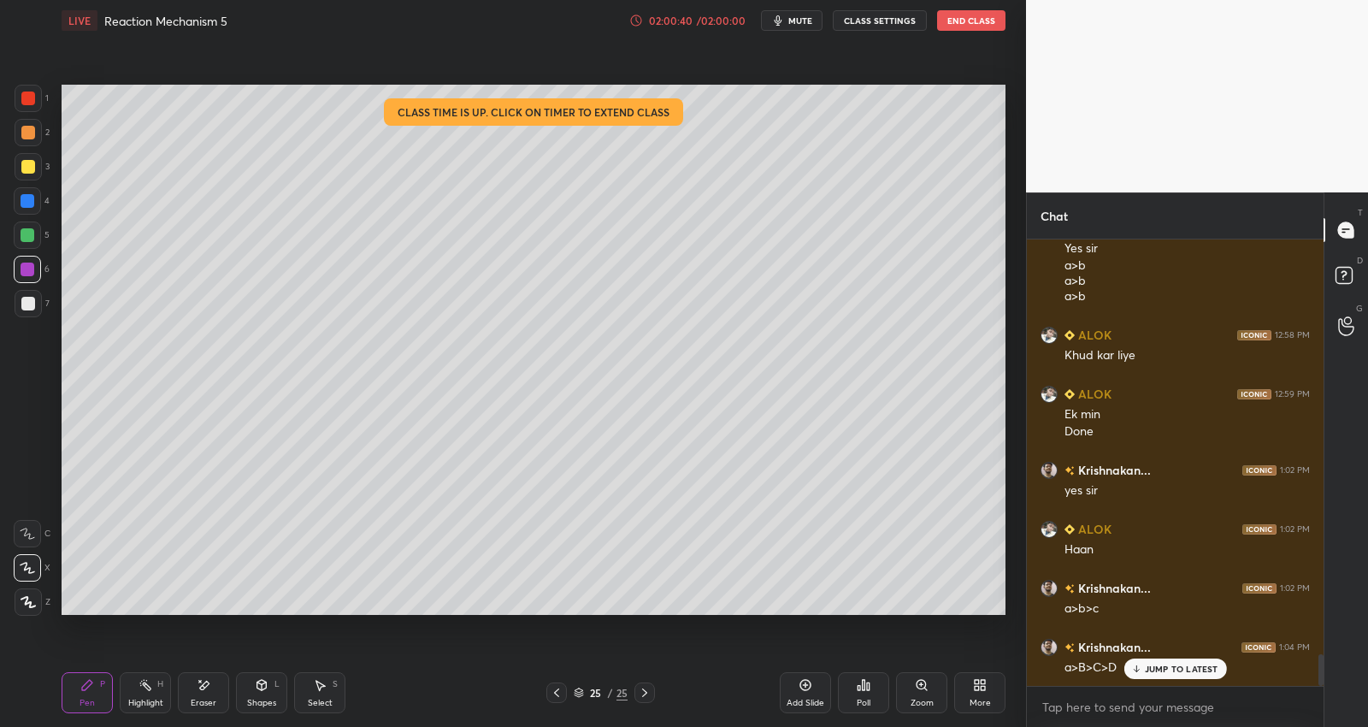
scroll to position [5886, 0]
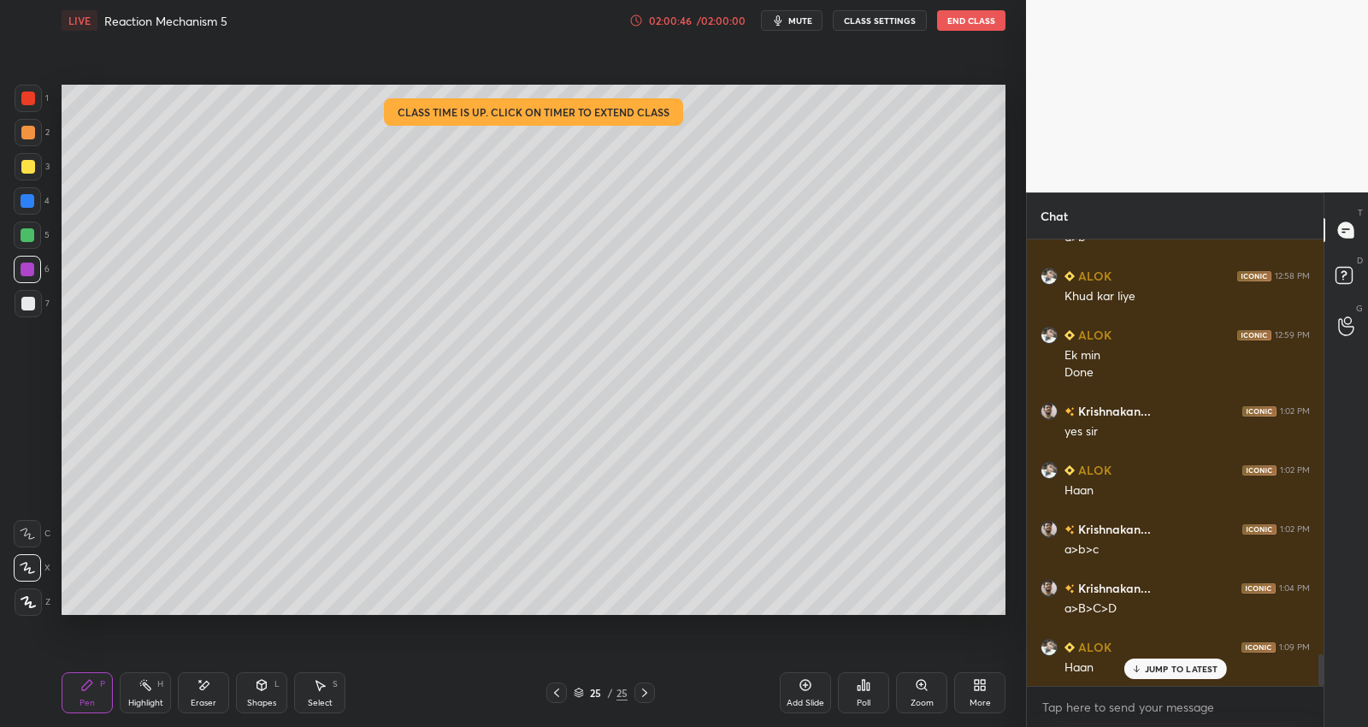
click at [806, 690] on icon at bounding box center [806, 685] width 11 height 11
click at [556, 694] on icon at bounding box center [557, 693] width 14 height 14
click at [554, 694] on icon at bounding box center [556, 692] width 5 height 9
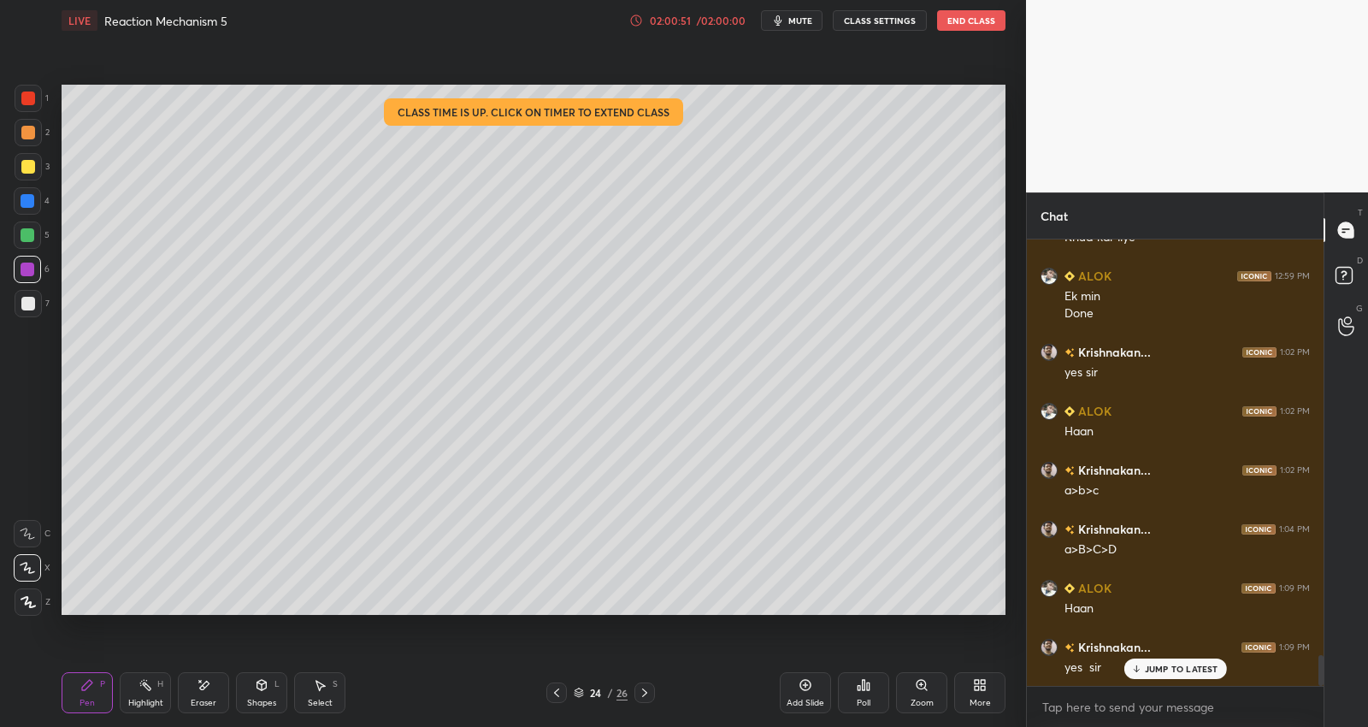
click at [647, 694] on icon at bounding box center [645, 693] width 14 height 14
click at [647, 695] on icon at bounding box center [645, 693] width 14 height 14
click at [31, 298] on div at bounding box center [28, 304] width 14 height 14
click at [562, 689] on icon at bounding box center [557, 693] width 14 height 14
click at [558, 697] on icon at bounding box center [556, 692] width 5 height 9
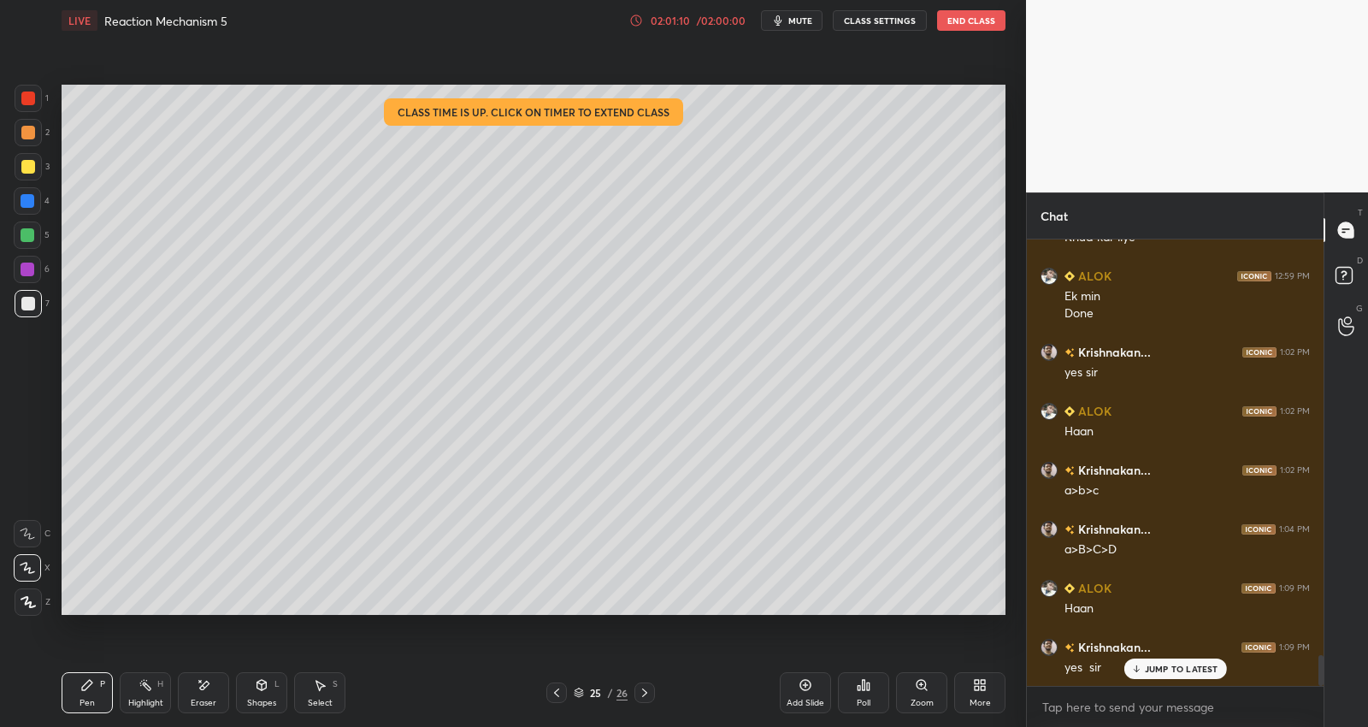
click at [558, 696] on icon at bounding box center [556, 692] width 5 height 9
click at [556, 699] on icon at bounding box center [557, 693] width 14 height 14
click at [642, 692] on icon at bounding box center [645, 693] width 14 height 14
click at [643, 693] on icon at bounding box center [645, 693] width 14 height 14
click at [644, 694] on icon at bounding box center [645, 693] width 14 height 14
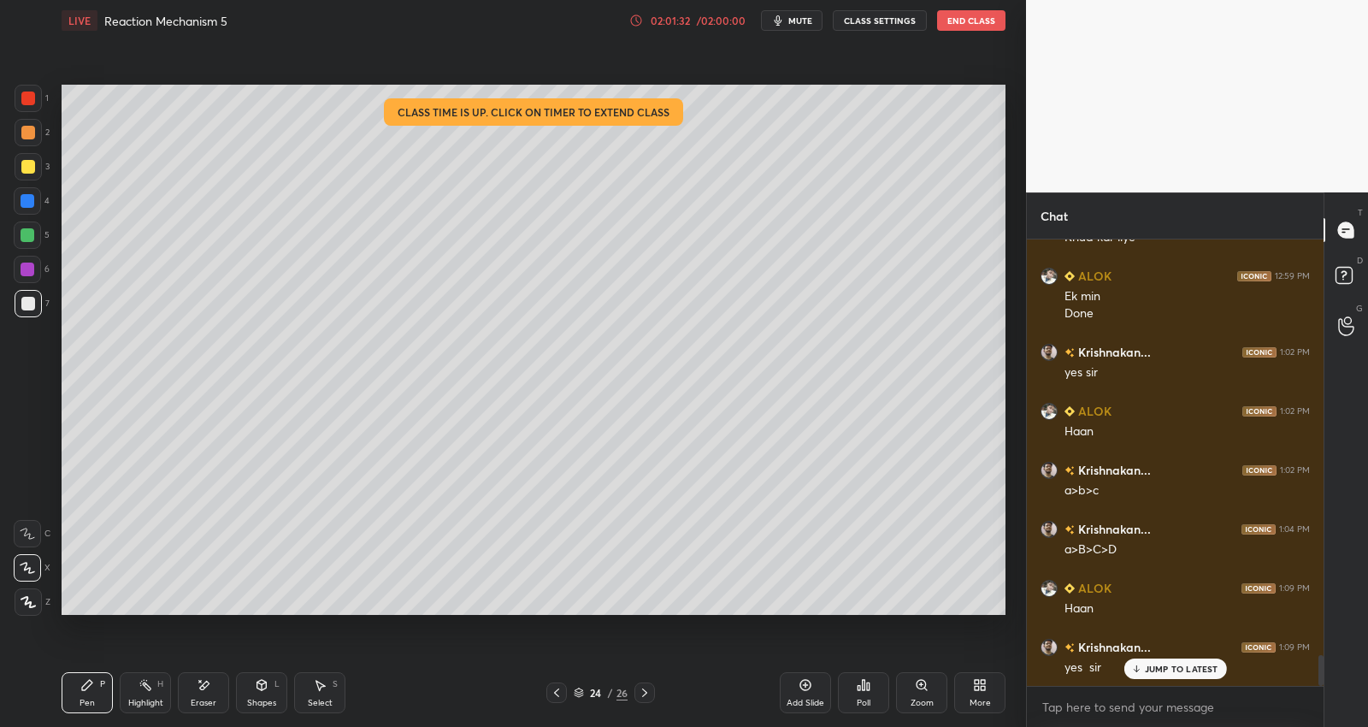
click at [644, 694] on icon at bounding box center [645, 693] width 14 height 14
click at [646, 695] on icon at bounding box center [645, 693] width 14 height 14
click at [646, 693] on icon at bounding box center [645, 693] width 14 height 14
click at [648, 694] on icon at bounding box center [645, 693] width 14 height 14
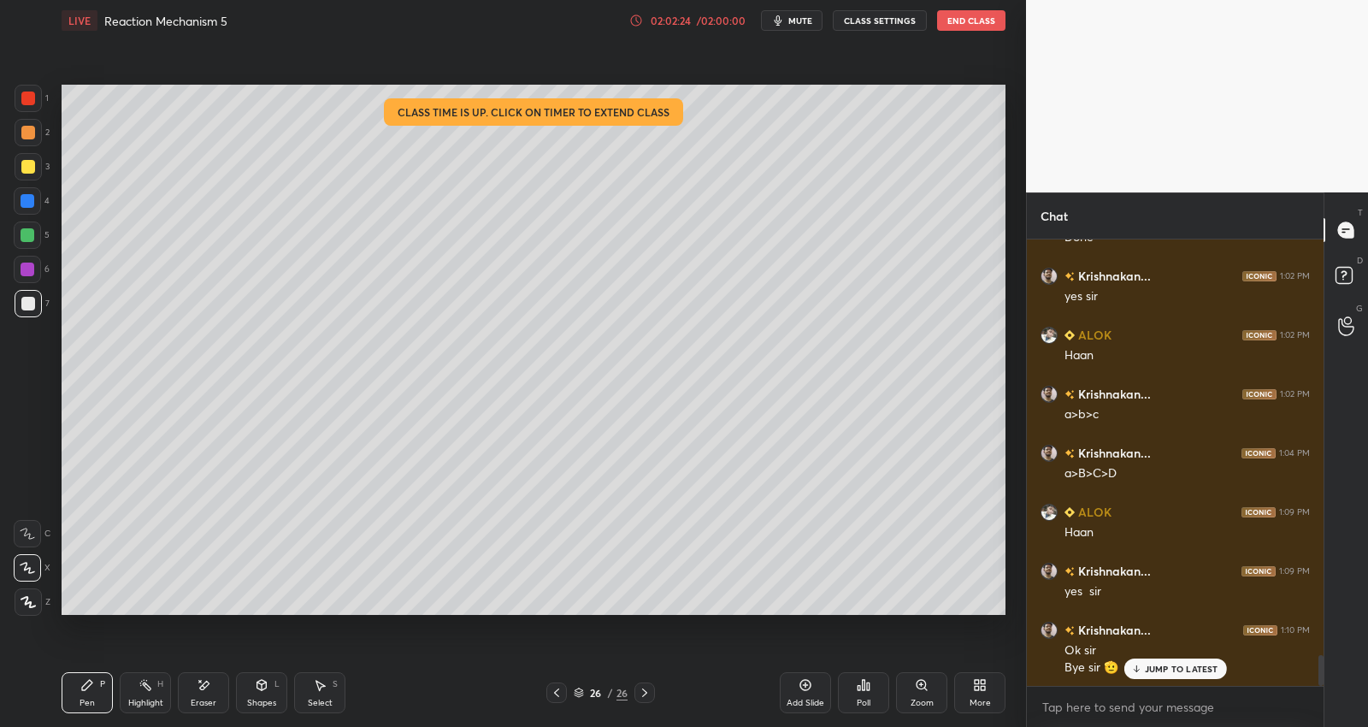
scroll to position [6081, 0]
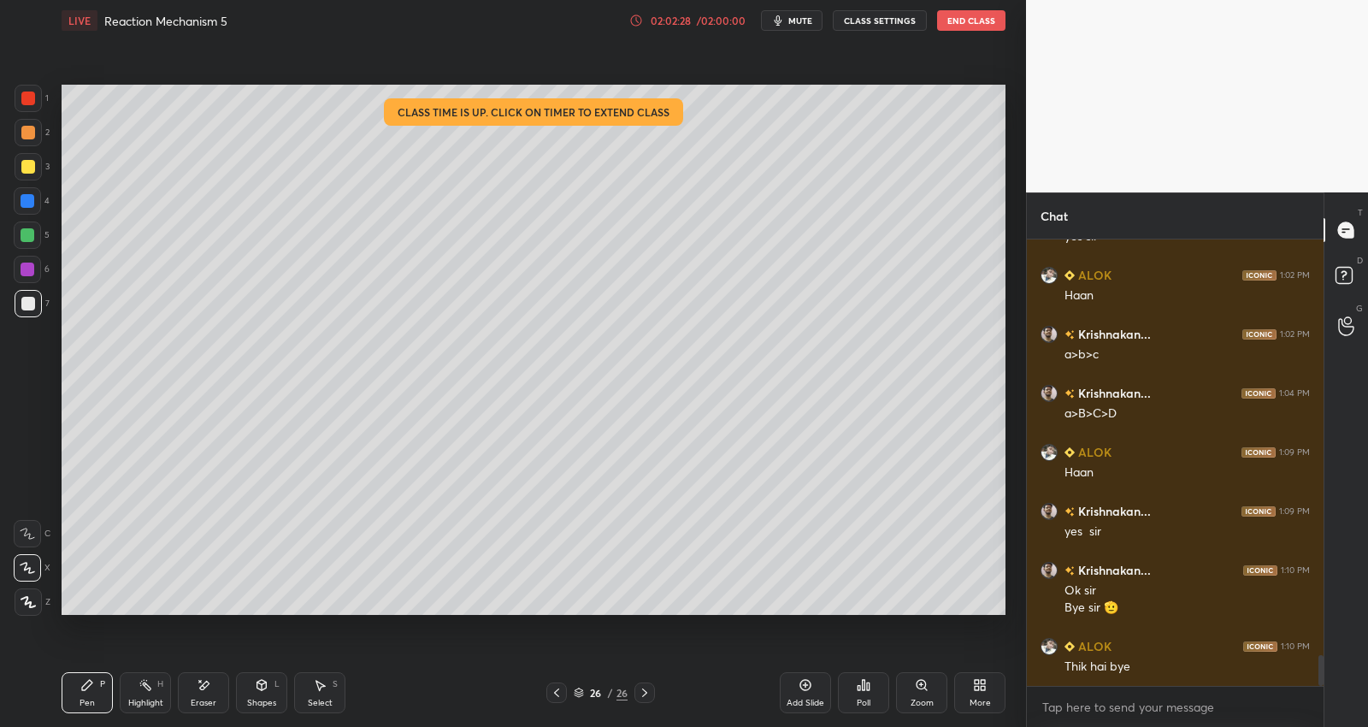
click at [992, 18] on button "End Class" at bounding box center [971, 20] width 68 height 21
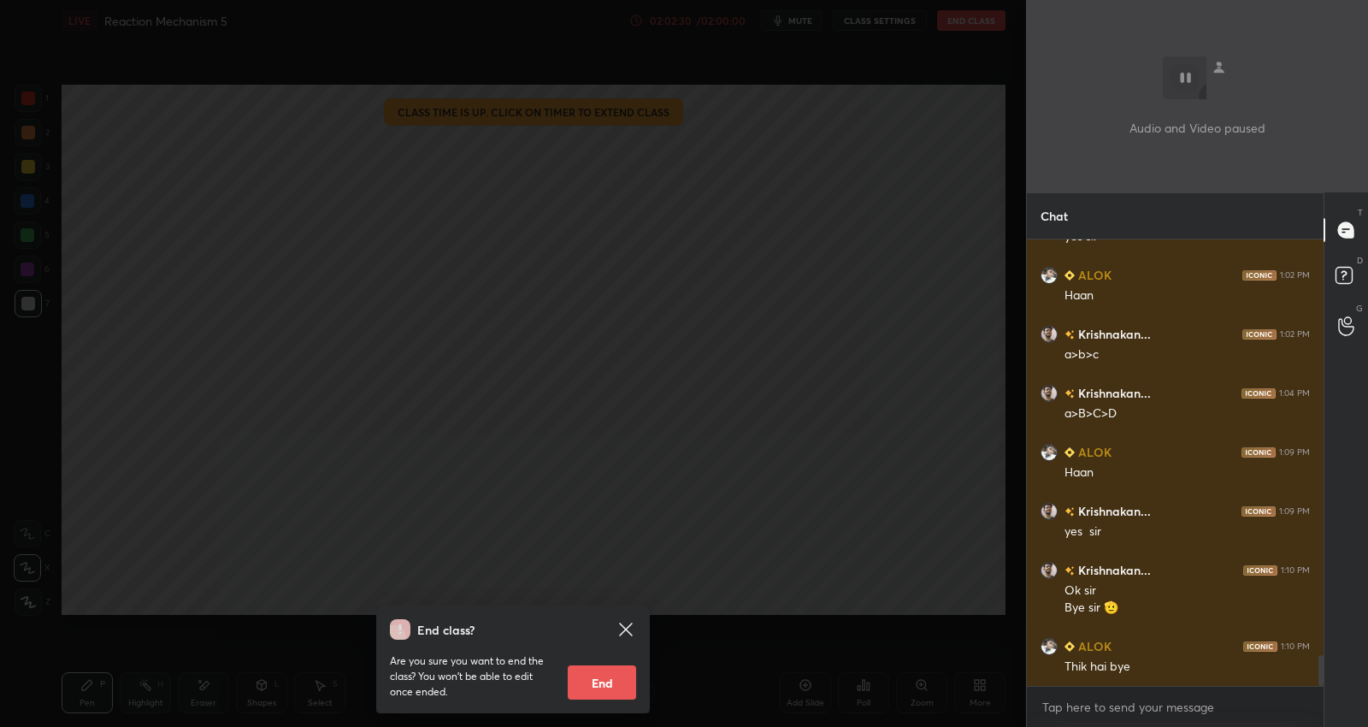
click at [608, 686] on button "End" at bounding box center [602, 682] width 68 height 34
type textarea "x"
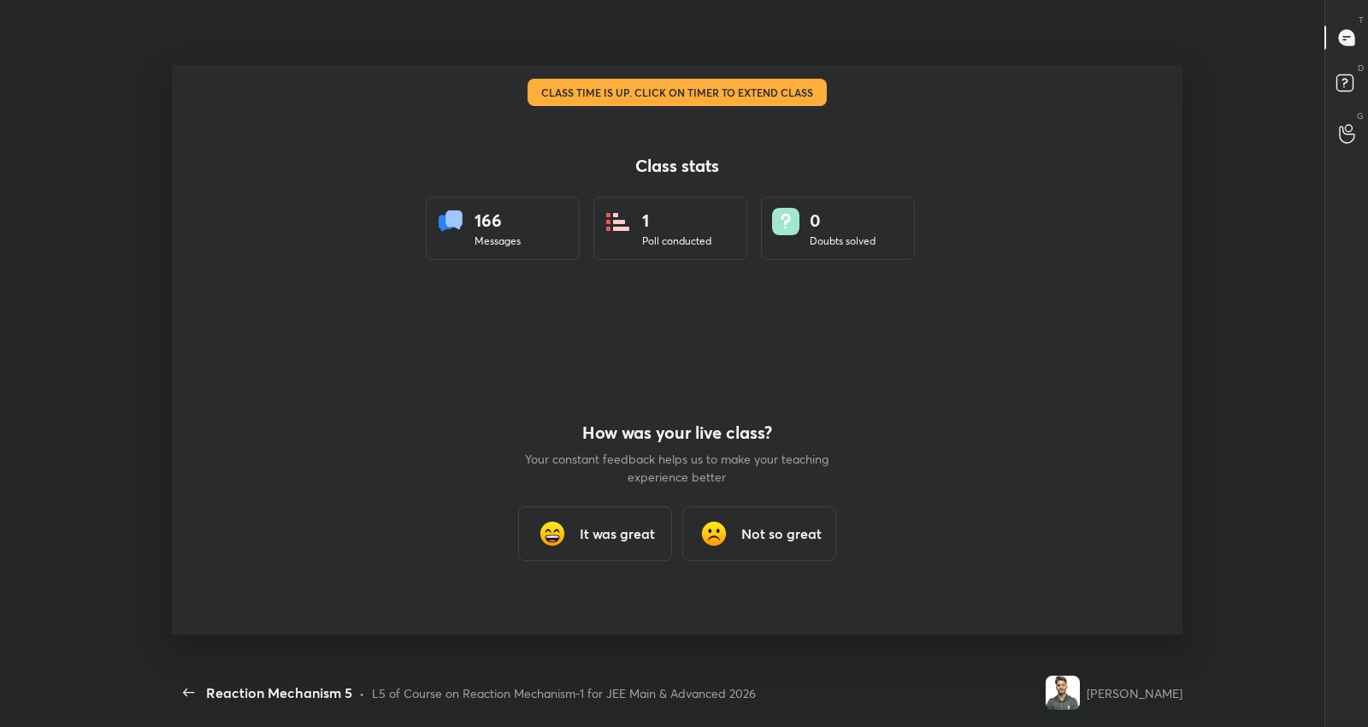
scroll to position [0, 0]
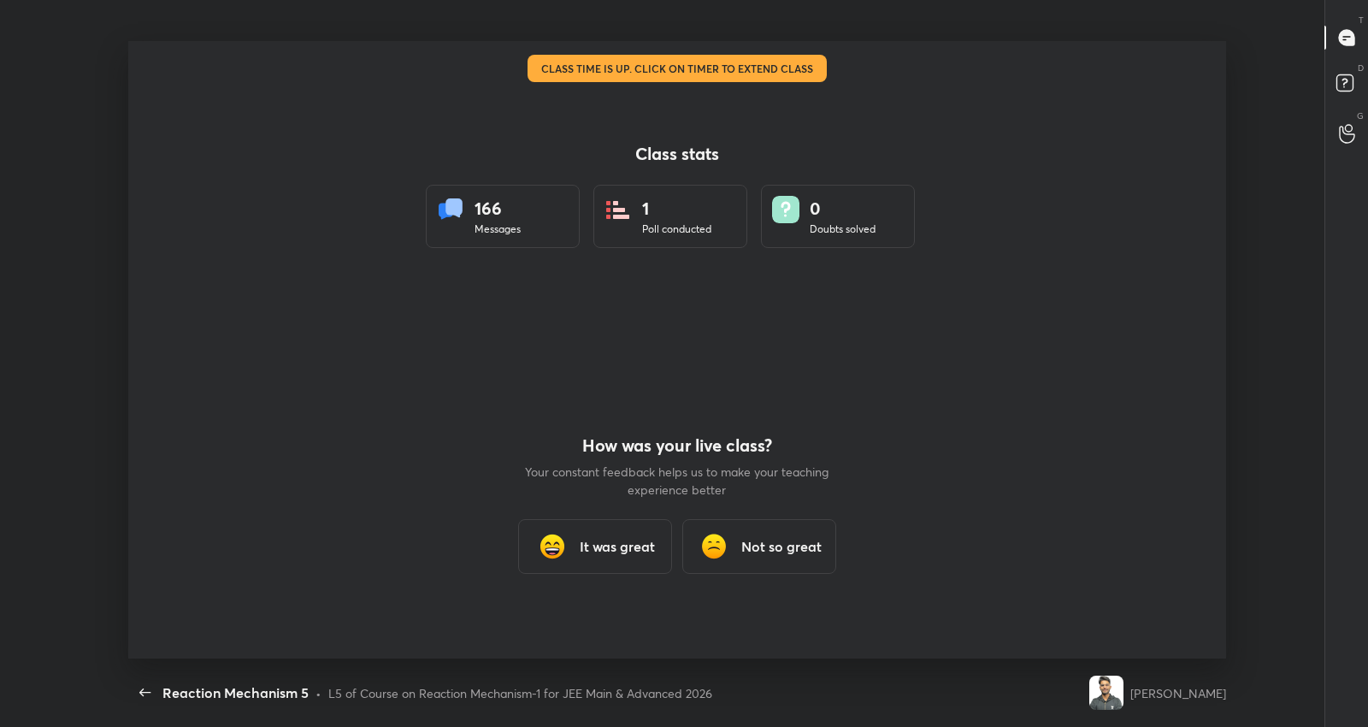
click at [594, 558] on div "It was great" at bounding box center [595, 546] width 154 height 55
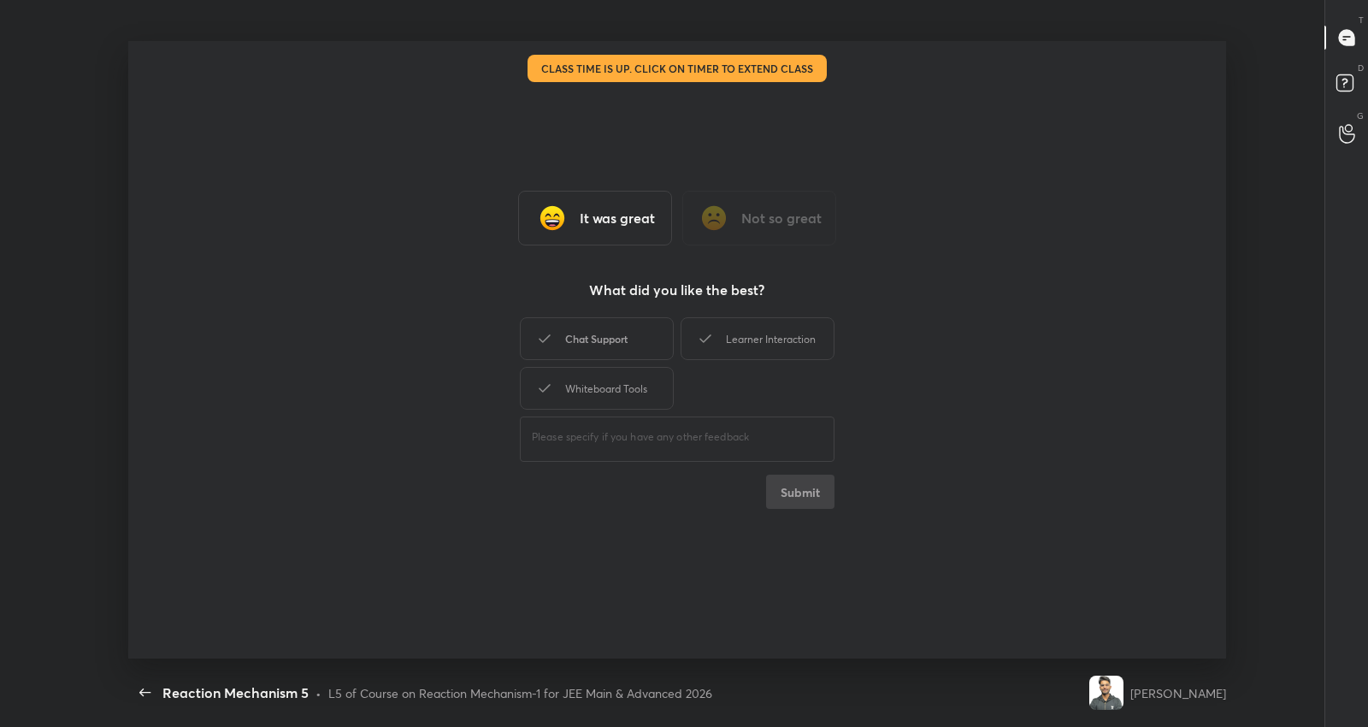
click at [648, 345] on div "Chat Support" at bounding box center [597, 338] width 154 height 43
click at [776, 330] on div "Learner Interaction" at bounding box center [758, 338] width 154 height 43
click at [794, 490] on button "Submit" at bounding box center [800, 492] width 68 height 34
